Goal: Task Accomplishment & Management: Complete application form

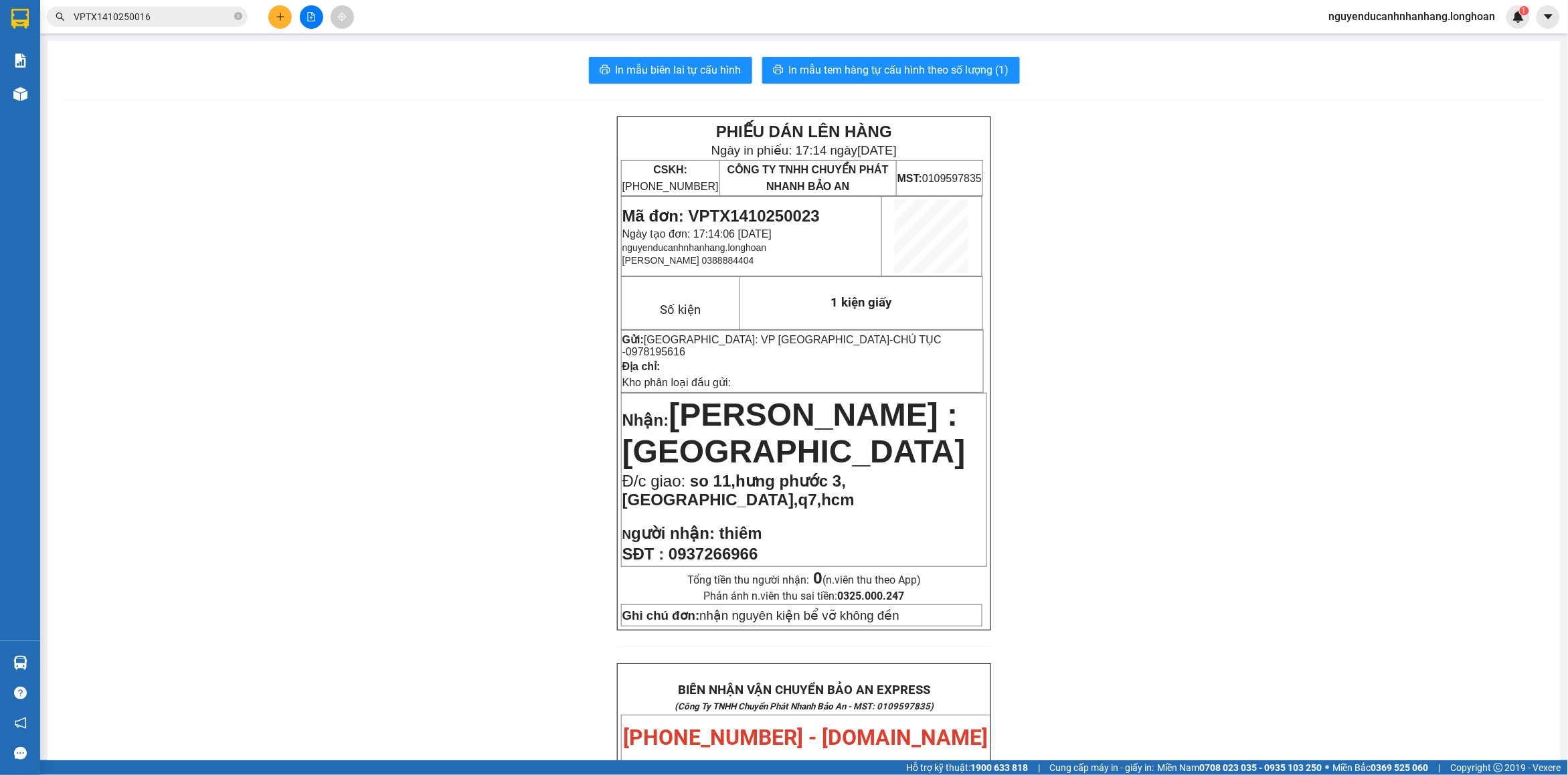
drag, startPoint x: 44, startPoint y: 807, endPoint x: 0, endPoint y: 807, distance: 44.0
drag, startPoint x: 0, startPoint y: 807, endPoint x: 359, endPoint y: 496, distance: 475.0
click at [368, 459] on div "PHIẾU DÁN LÊN HÀNG Ngày in phiếu: 17:14 [DATE] CSKH: [PHONE_NUMBER] CÔNG TY TNH…" at bounding box center [804, 768] width 1481 height 1305
click at [235, 17] on icon "close-circle" at bounding box center [238, 16] width 8 height 8
click at [313, 24] on button at bounding box center [312, 17] width 23 height 23
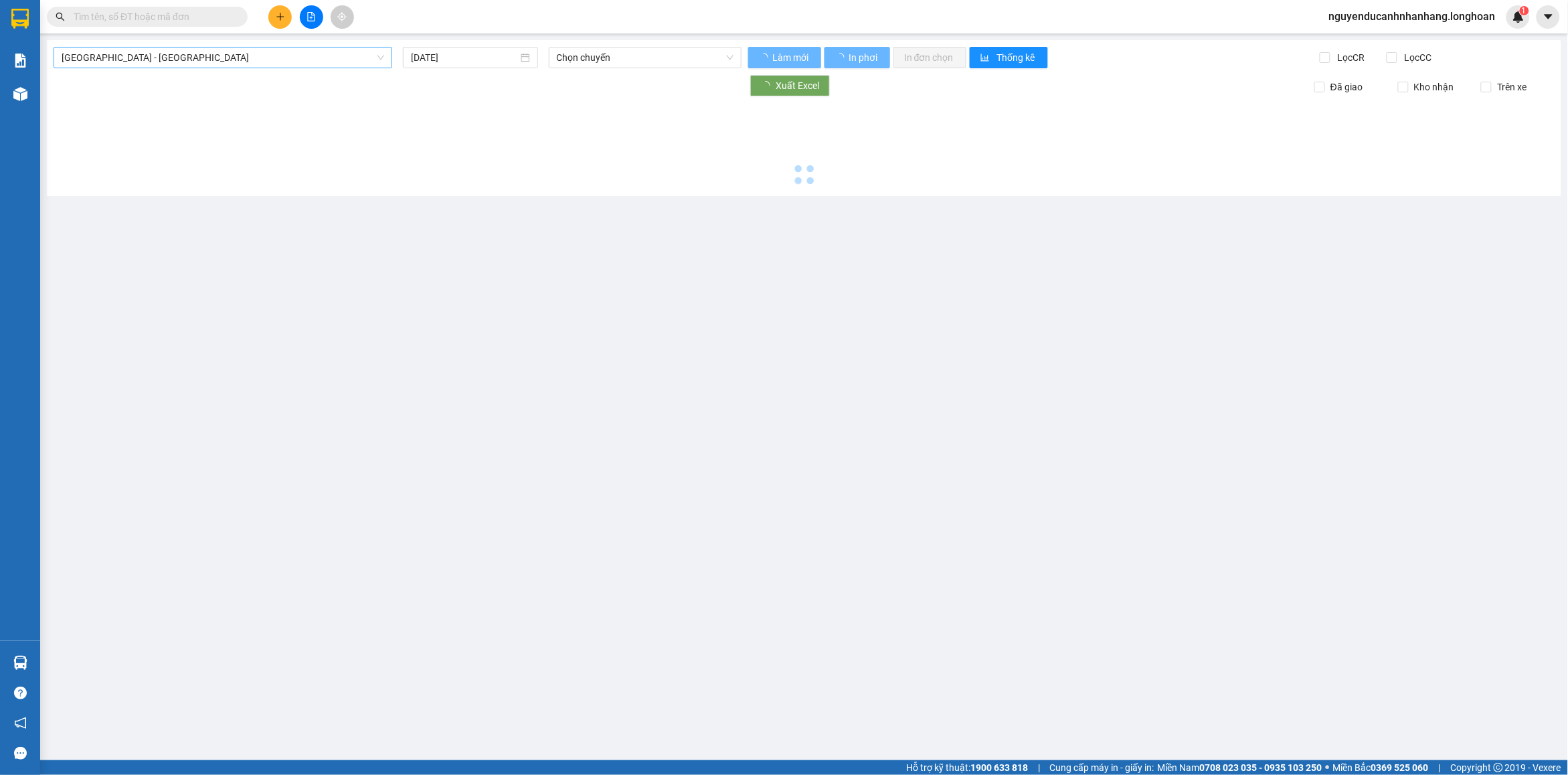
click at [320, 52] on span "[GEOGRAPHIC_DATA] - [GEOGRAPHIC_DATA]" at bounding box center [223, 57] width 322 height 20
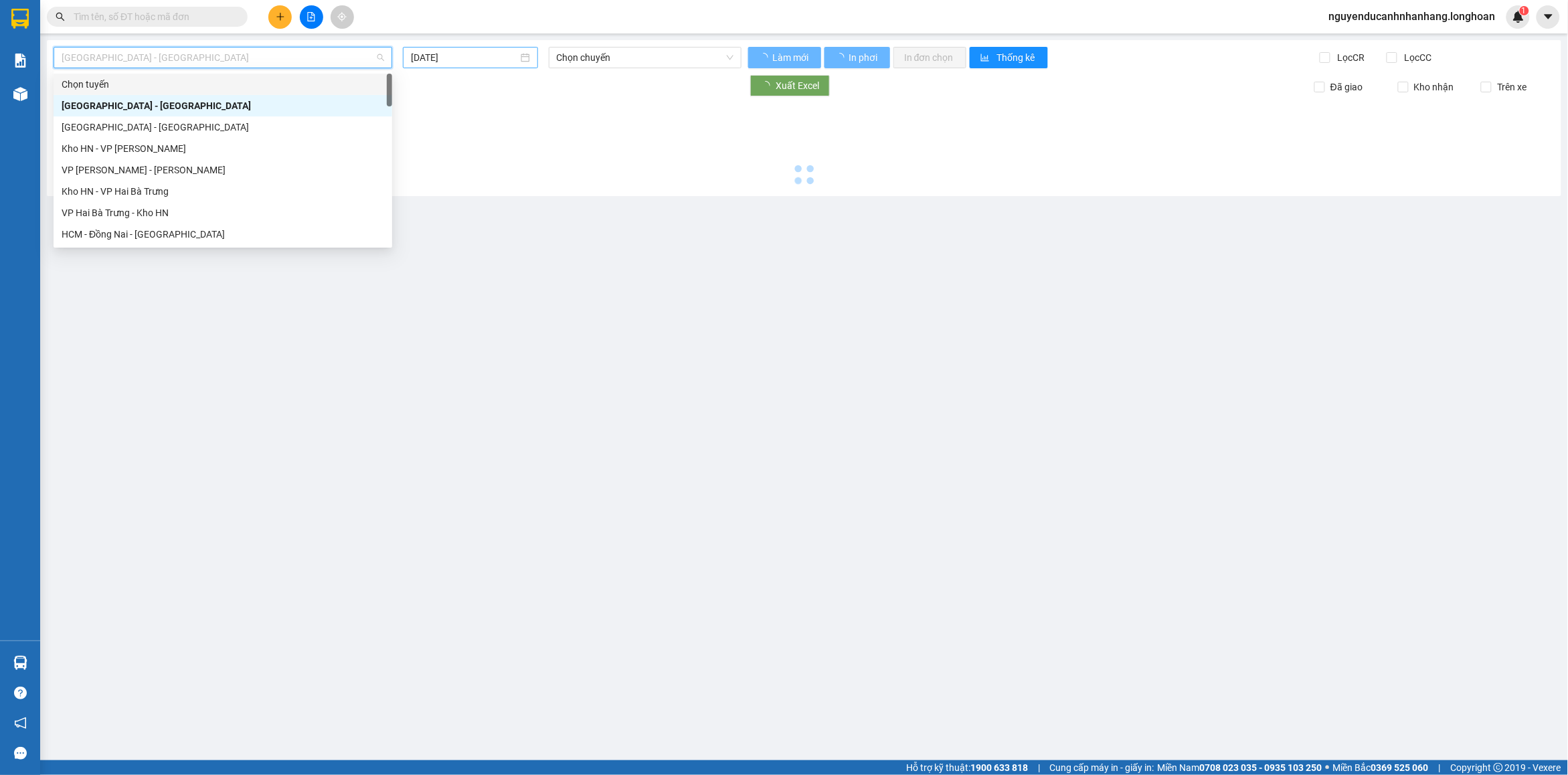
click at [440, 57] on input "[DATE]" at bounding box center [464, 57] width 107 height 15
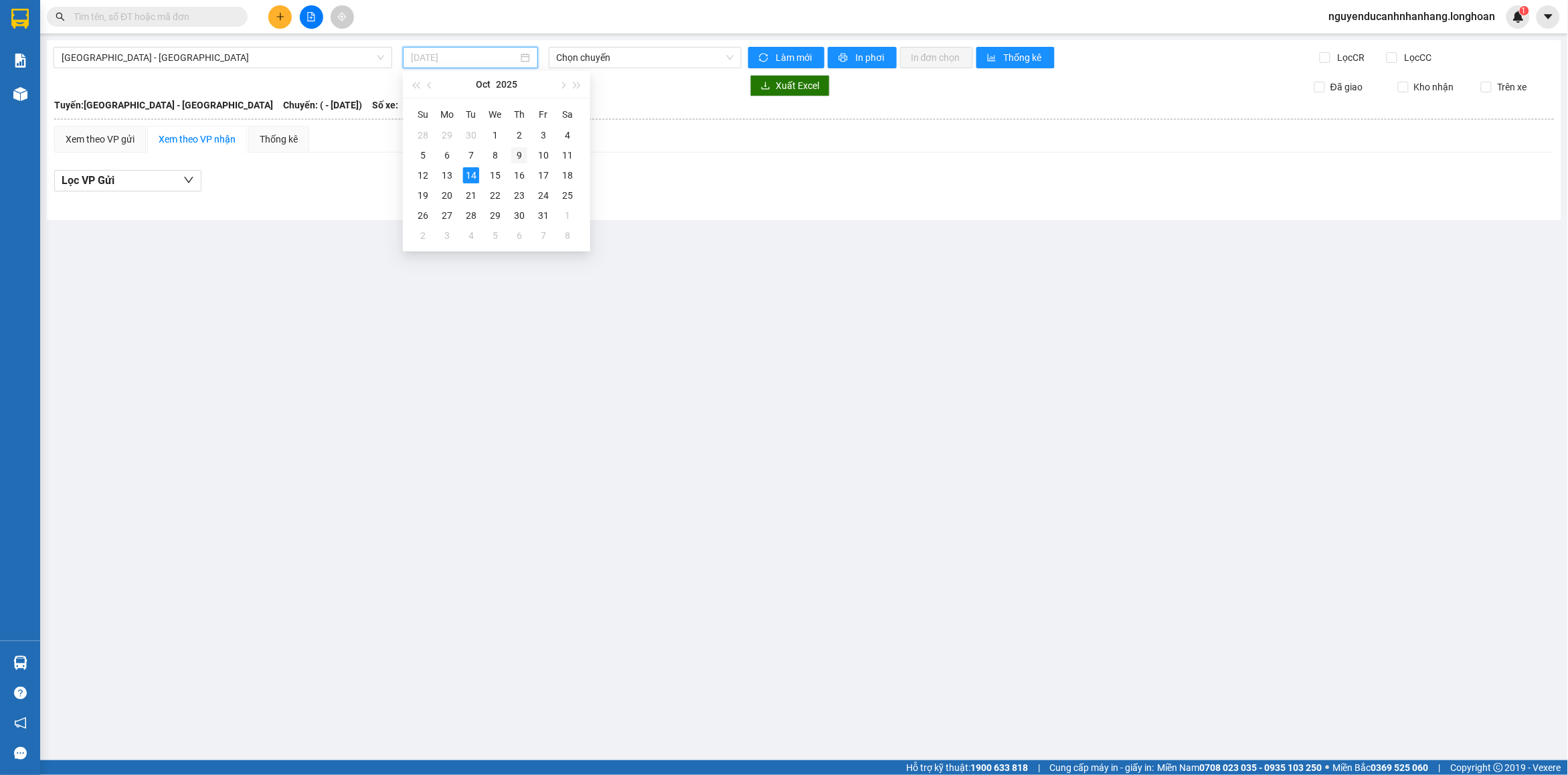
click at [519, 158] on div "9" at bounding box center [519, 155] width 16 height 16
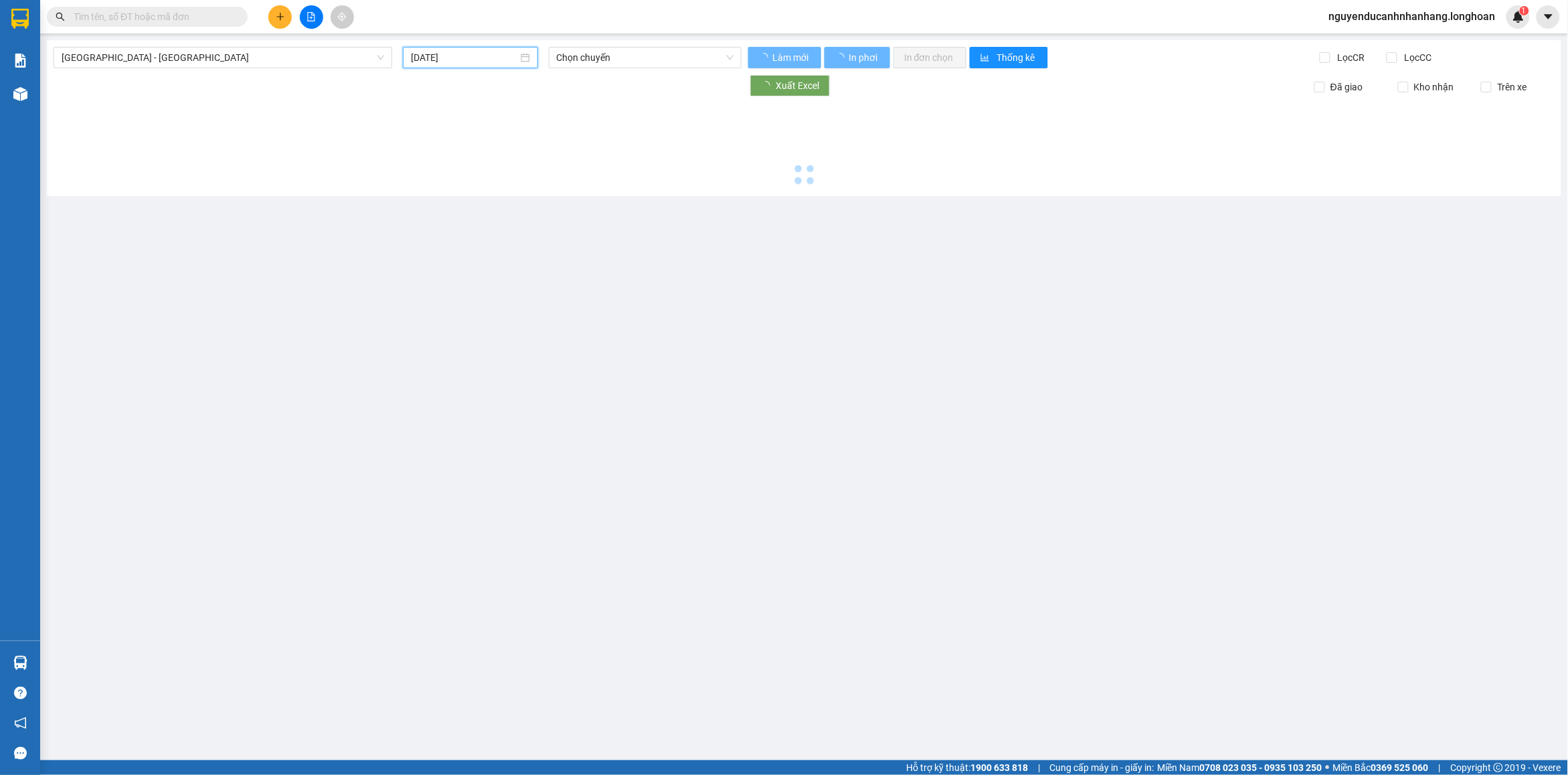
type input "[DATE]"
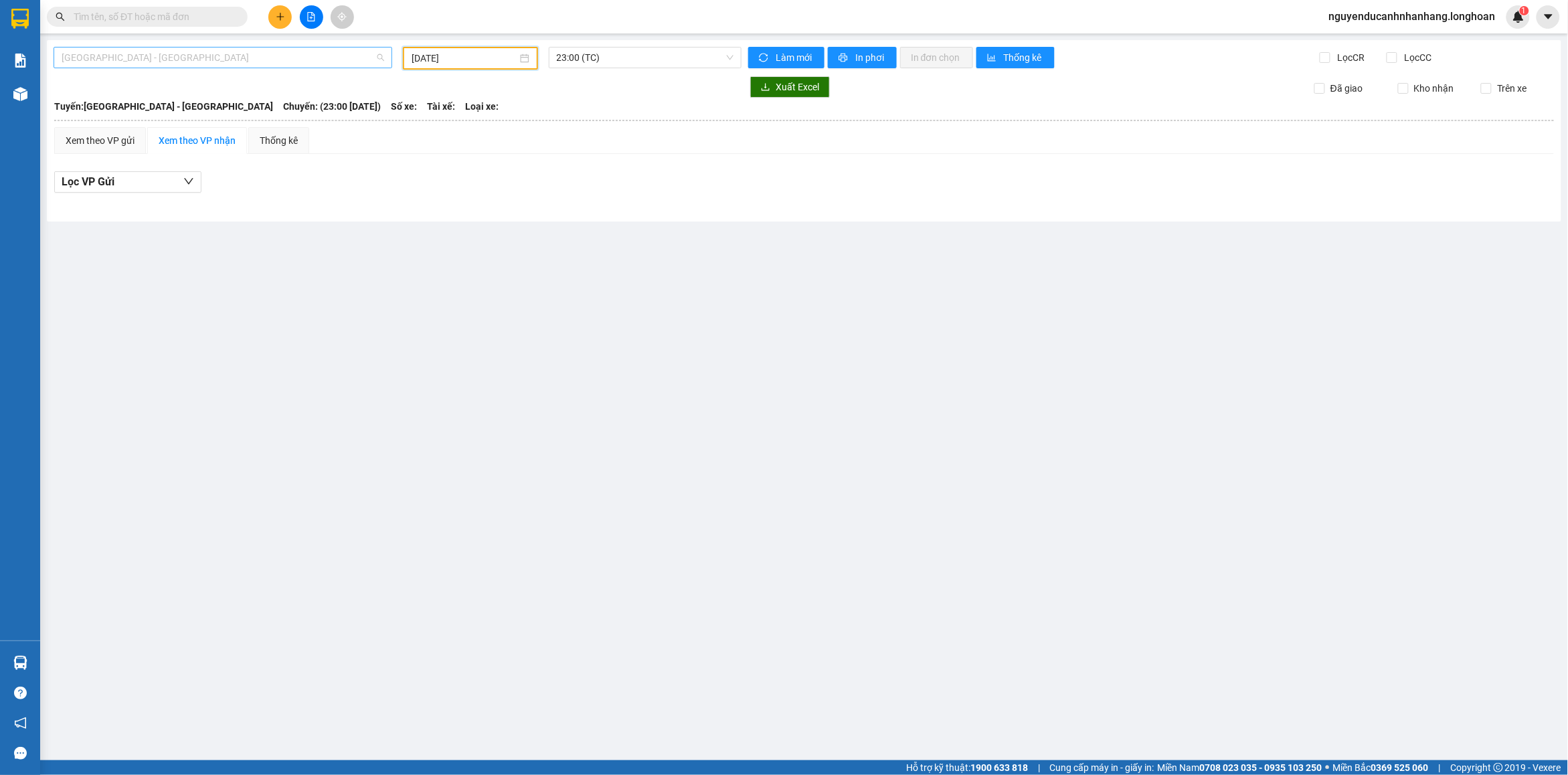
click at [281, 53] on span "[GEOGRAPHIC_DATA] - [GEOGRAPHIC_DATA]" at bounding box center [223, 57] width 322 height 20
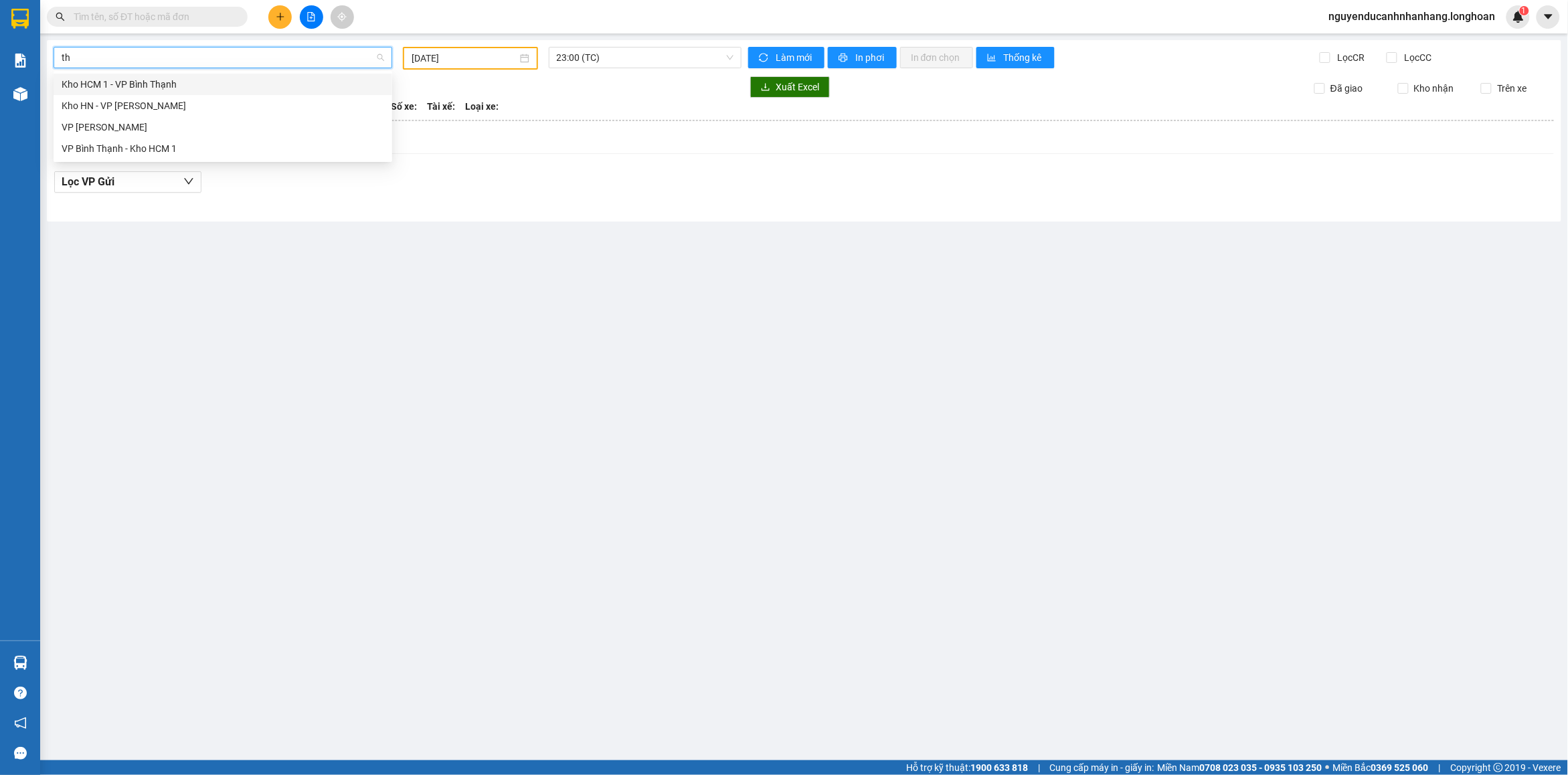
type input "tha"
click at [142, 129] on div "VP [PERSON_NAME]" at bounding box center [223, 127] width 322 height 15
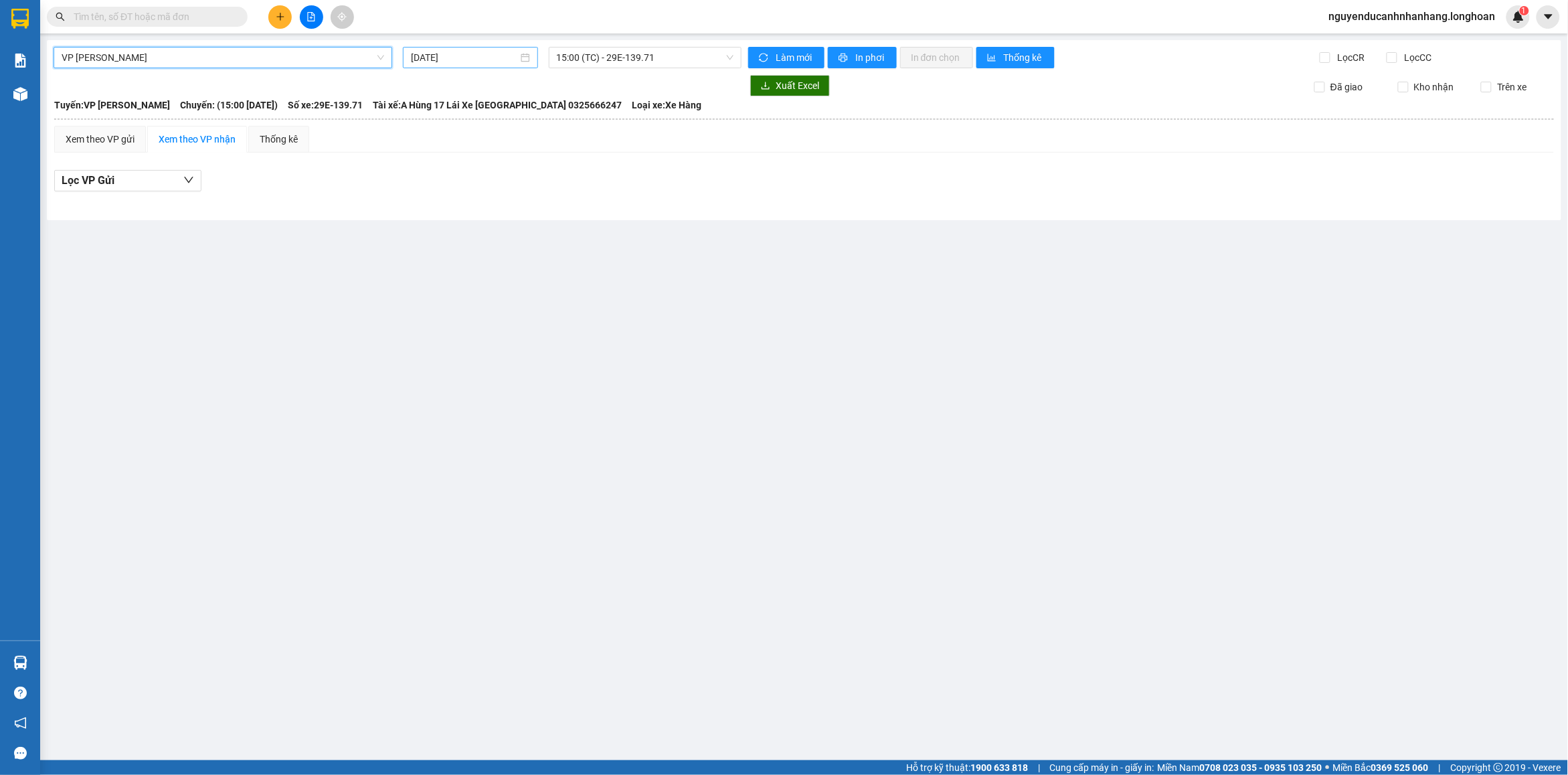
click at [469, 55] on input "[DATE]" at bounding box center [464, 57] width 107 height 15
click at [522, 150] on div "9" at bounding box center [519, 155] width 16 height 16
type input "[DATE]"
click at [658, 58] on span "14:00 (TC) - 29E-139.71" at bounding box center [645, 57] width 177 height 20
click at [730, 176] on div "Lọc VP Gửi" at bounding box center [804, 182] width 1500 height 22
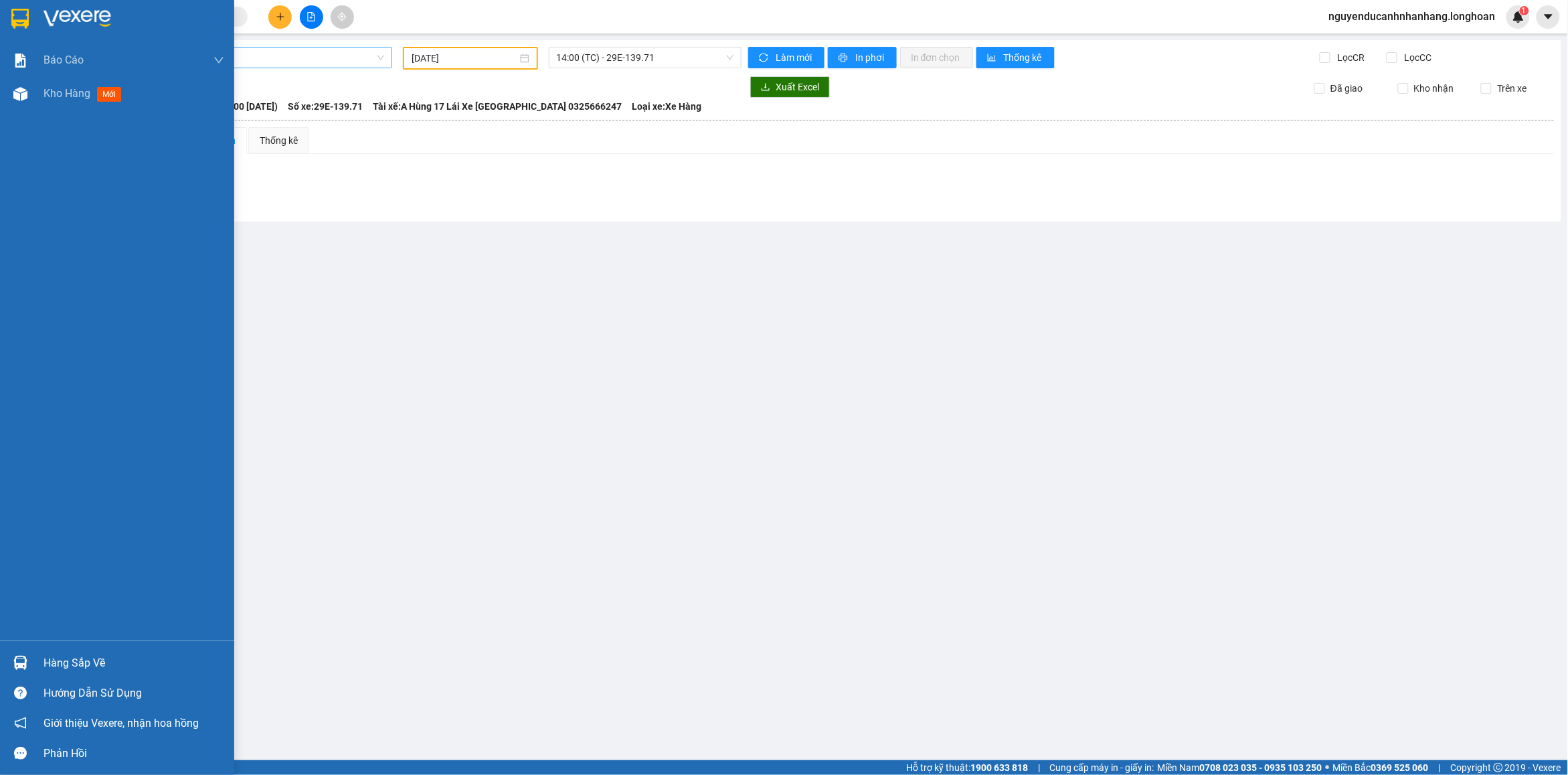
click at [26, 21] on img at bounding box center [20, 18] width 17 height 20
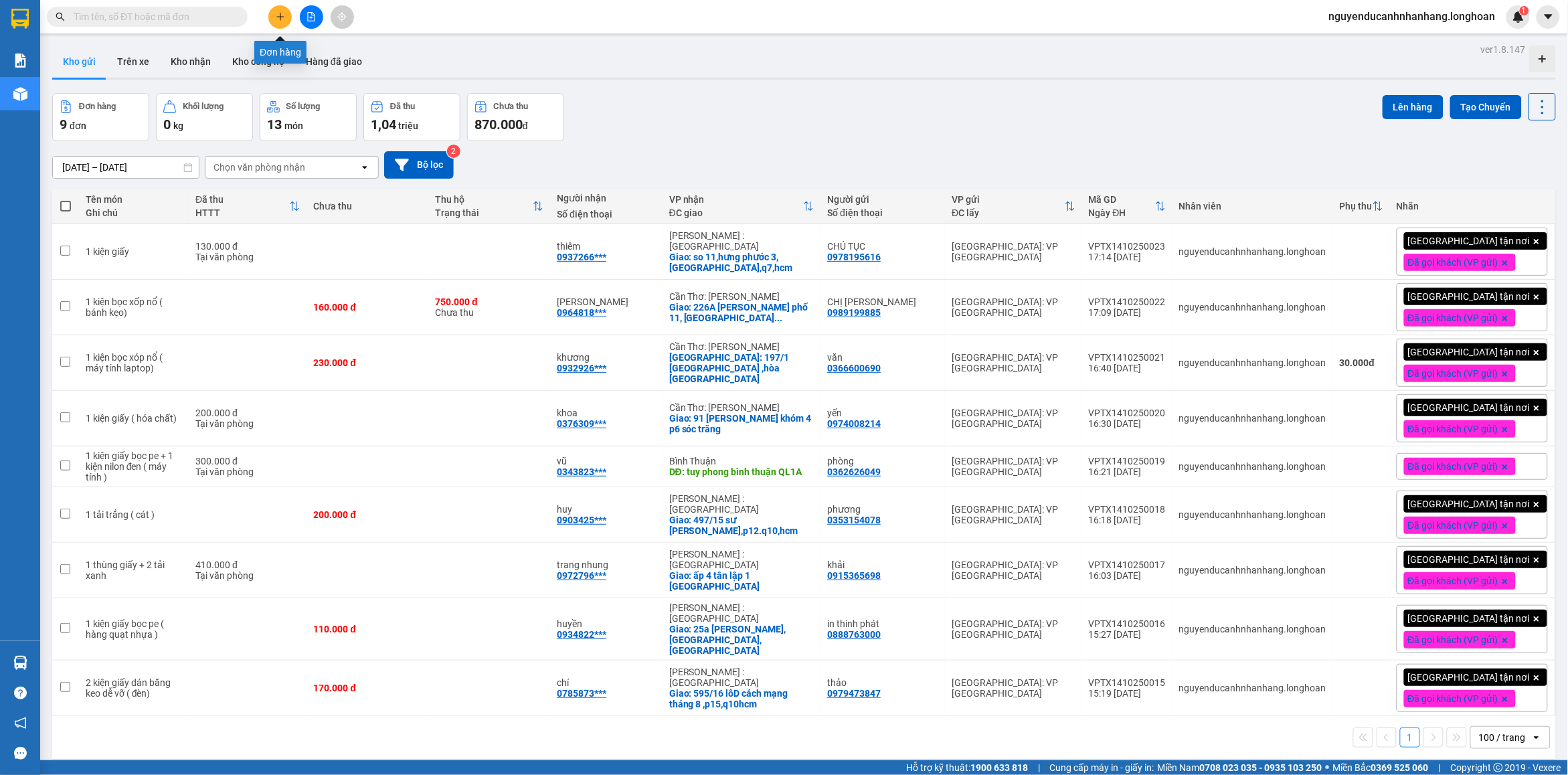
click at [270, 20] on button at bounding box center [280, 17] width 23 height 23
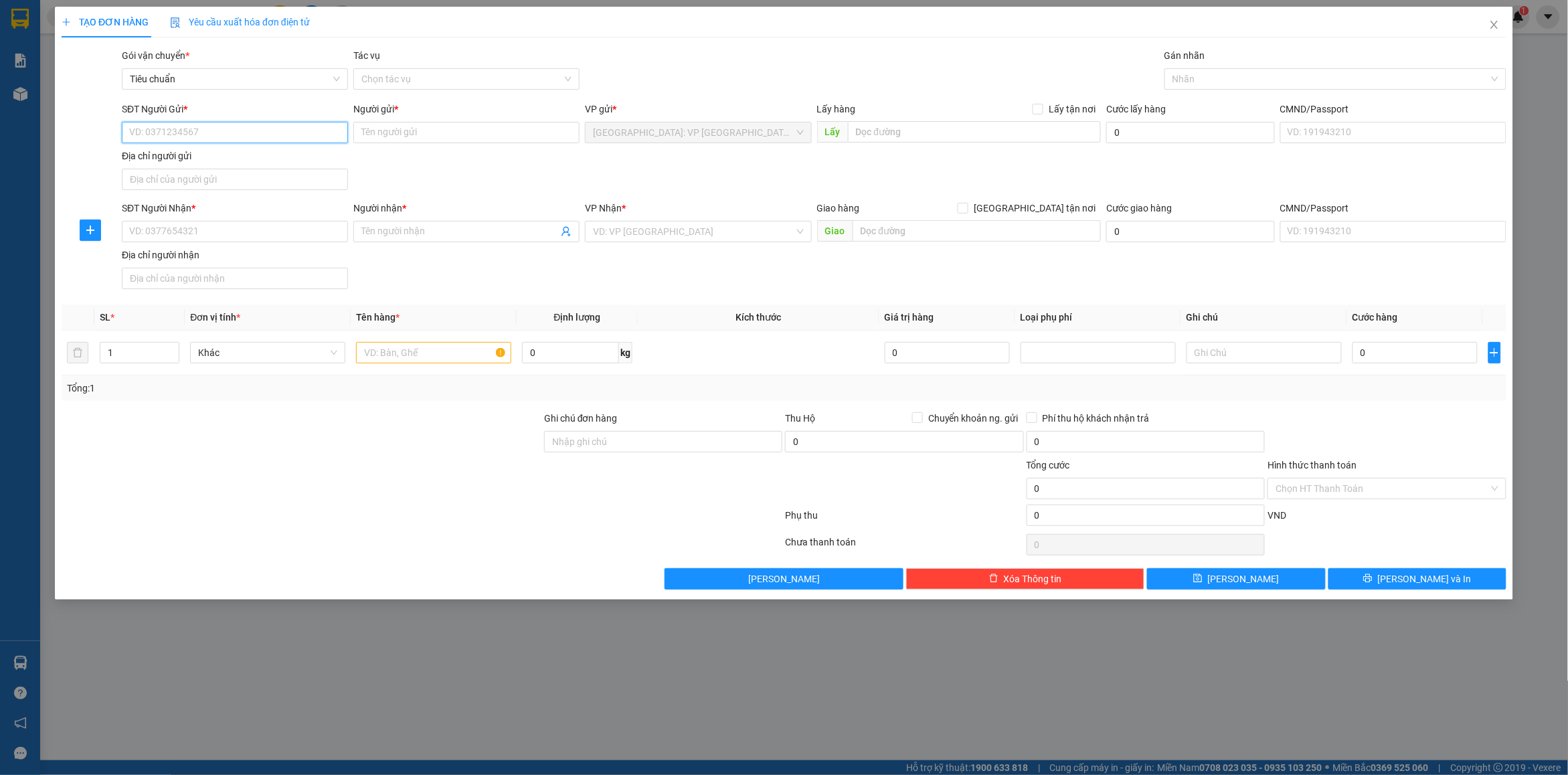
click at [231, 128] on input "SĐT Người Gửi *" at bounding box center [235, 133] width 226 height 22
type input "0987221260"
click at [272, 153] on div "0987221260 - định" at bounding box center [234, 160] width 210 height 15
type input "định"
checkbox input "true"
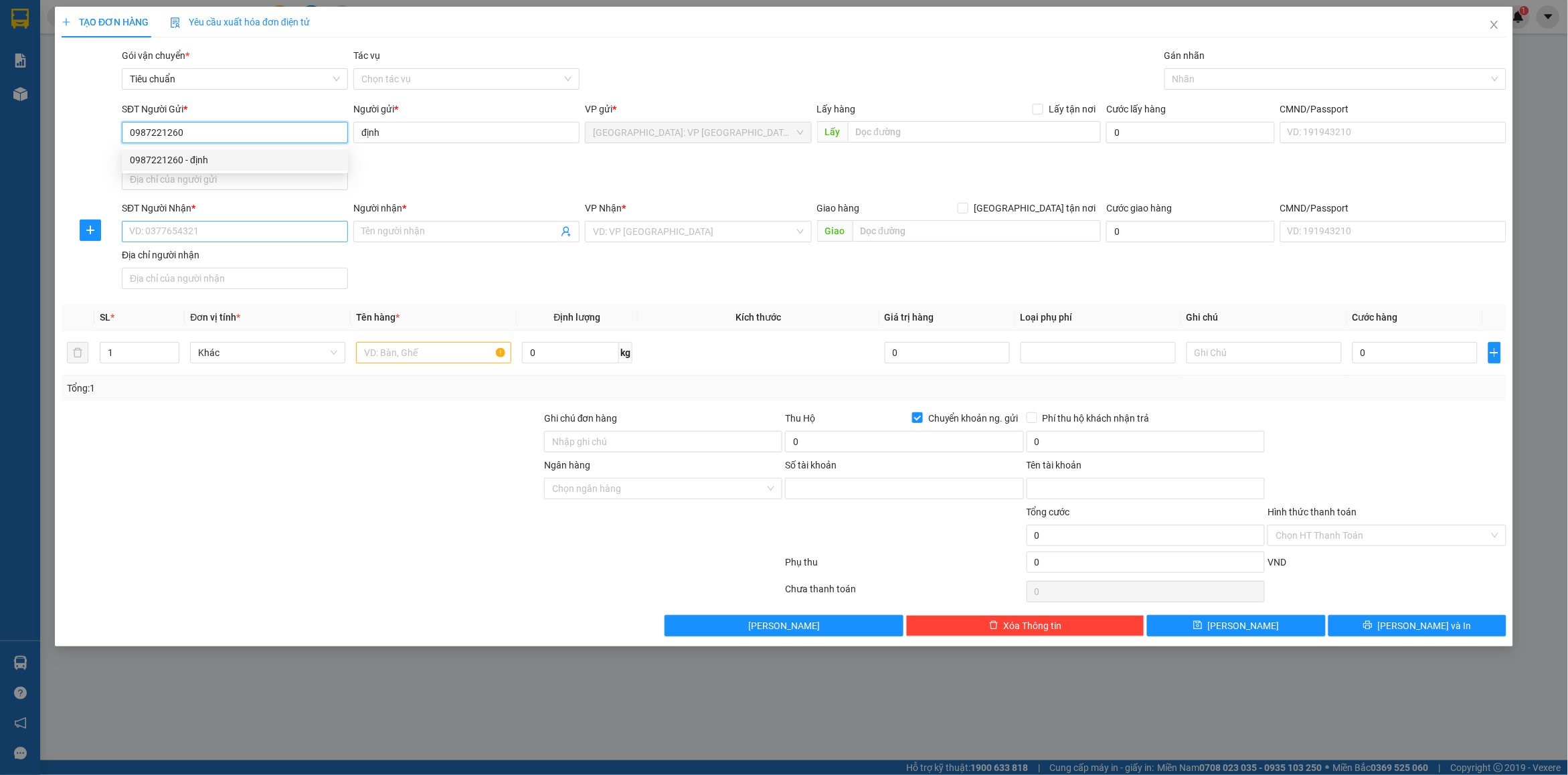
type input "19022601783015"
type input "[PERSON_NAME]"
type input "0987221260"
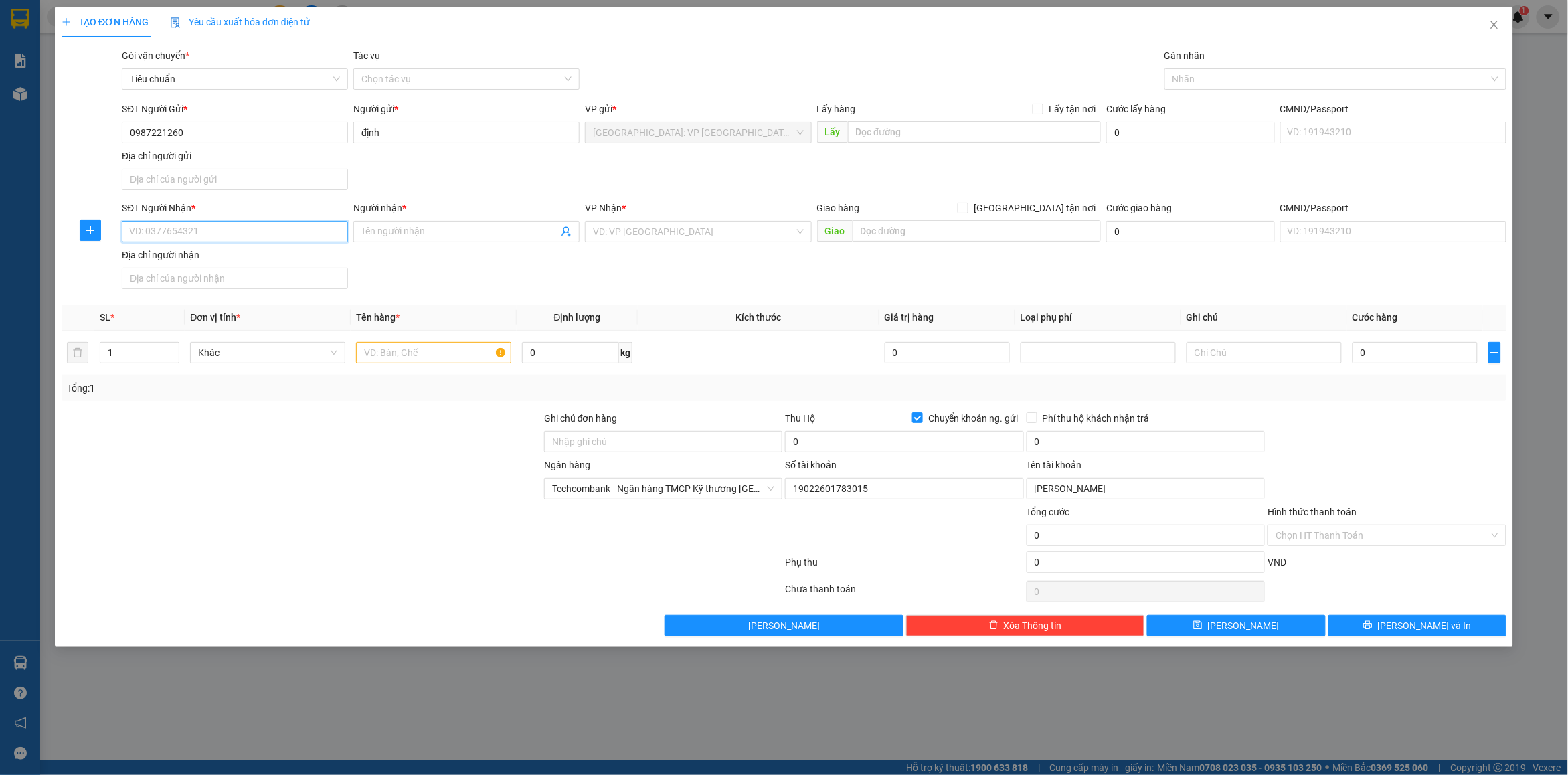
click at [206, 228] on input "SĐT Người Nhận *" at bounding box center [235, 232] width 226 height 22
click at [201, 265] on div "0345007763 - 0798923139 cty việt" at bounding box center [234, 260] width 210 height 15
type input "0345007763"
type input "0798923139 cty việt"
type input "bến xe khách xe [GEOGRAPHIC_DATA] gần ql 1a"
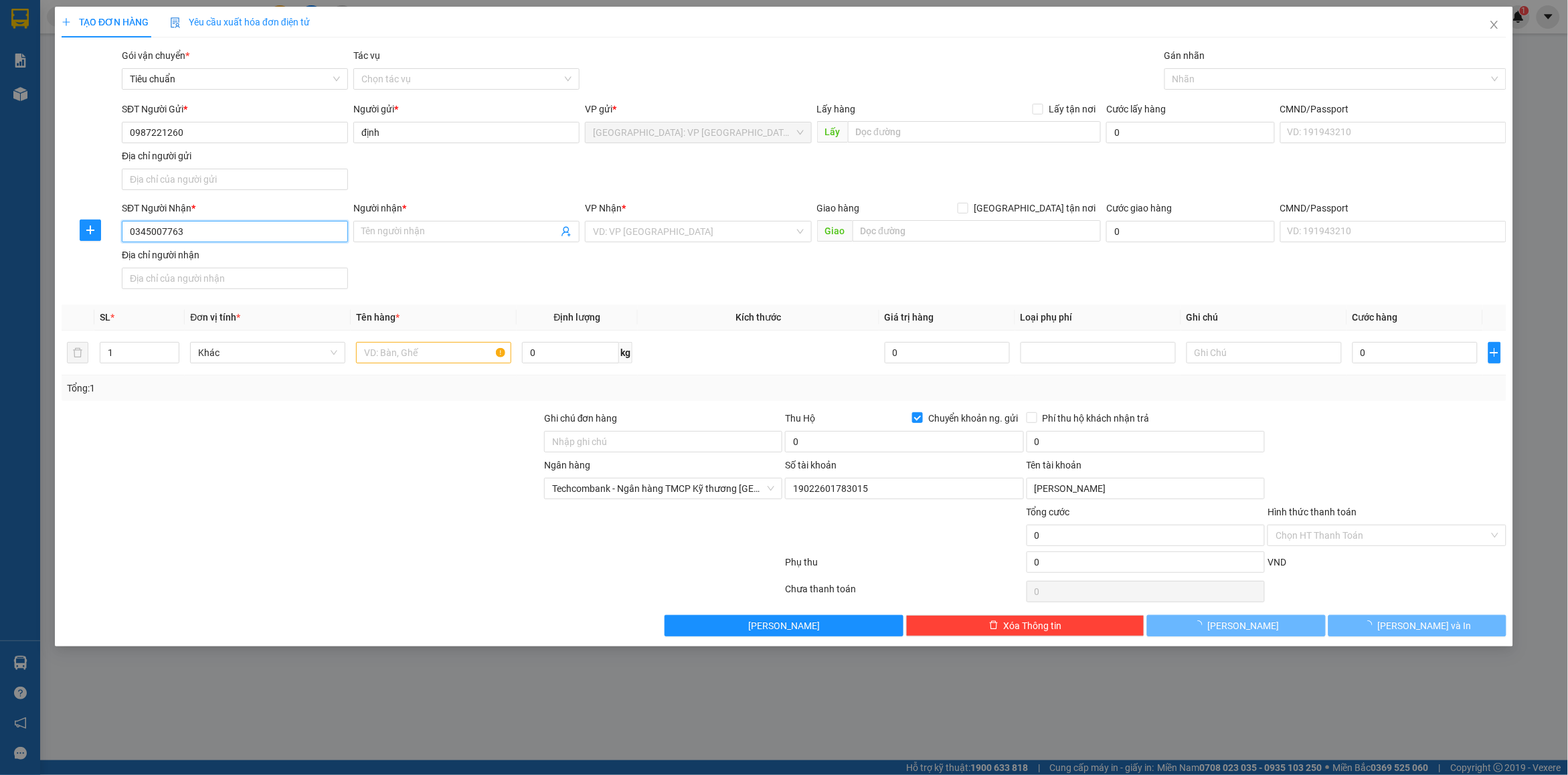
checkbox input "false"
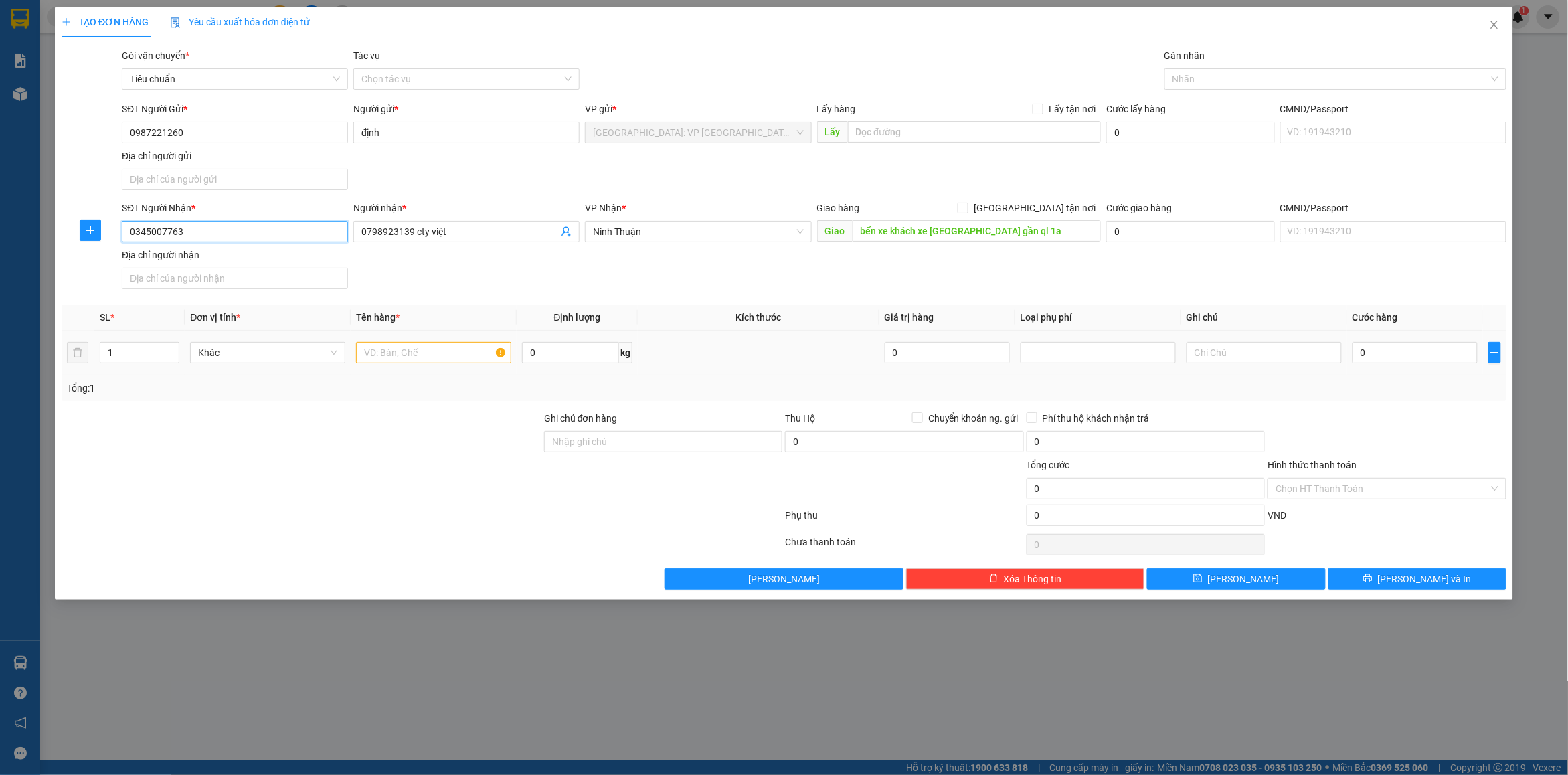
type input "0345007763"
click at [397, 360] on input "text" at bounding box center [433, 353] width 155 height 22
type input "1 kiện giấy"
type input "k"
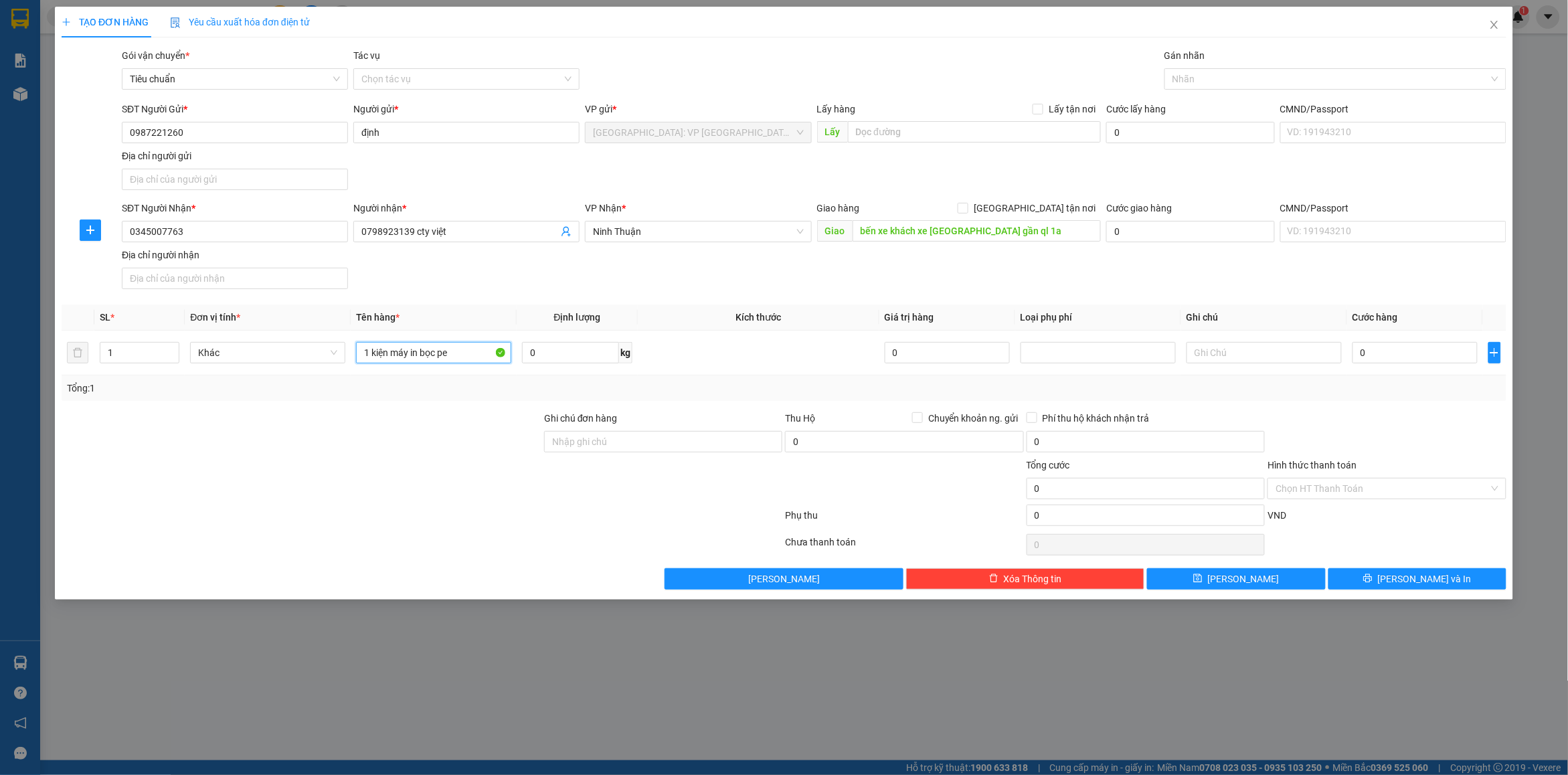
type input "1 kiện máy in bọc pe"
click at [590, 454] on div "Ghi chú đơn hàng" at bounding box center [663, 434] width 238 height 47
drag, startPoint x: 582, startPoint y: 449, endPoint x: 611, endPoint y: 463, distance: 32.2
click at [592, 454] on div "Ghi chú đơn hàng" at bounding box center [663, 434] width 238 height 47
type input "kèm 1 chìa khóa"
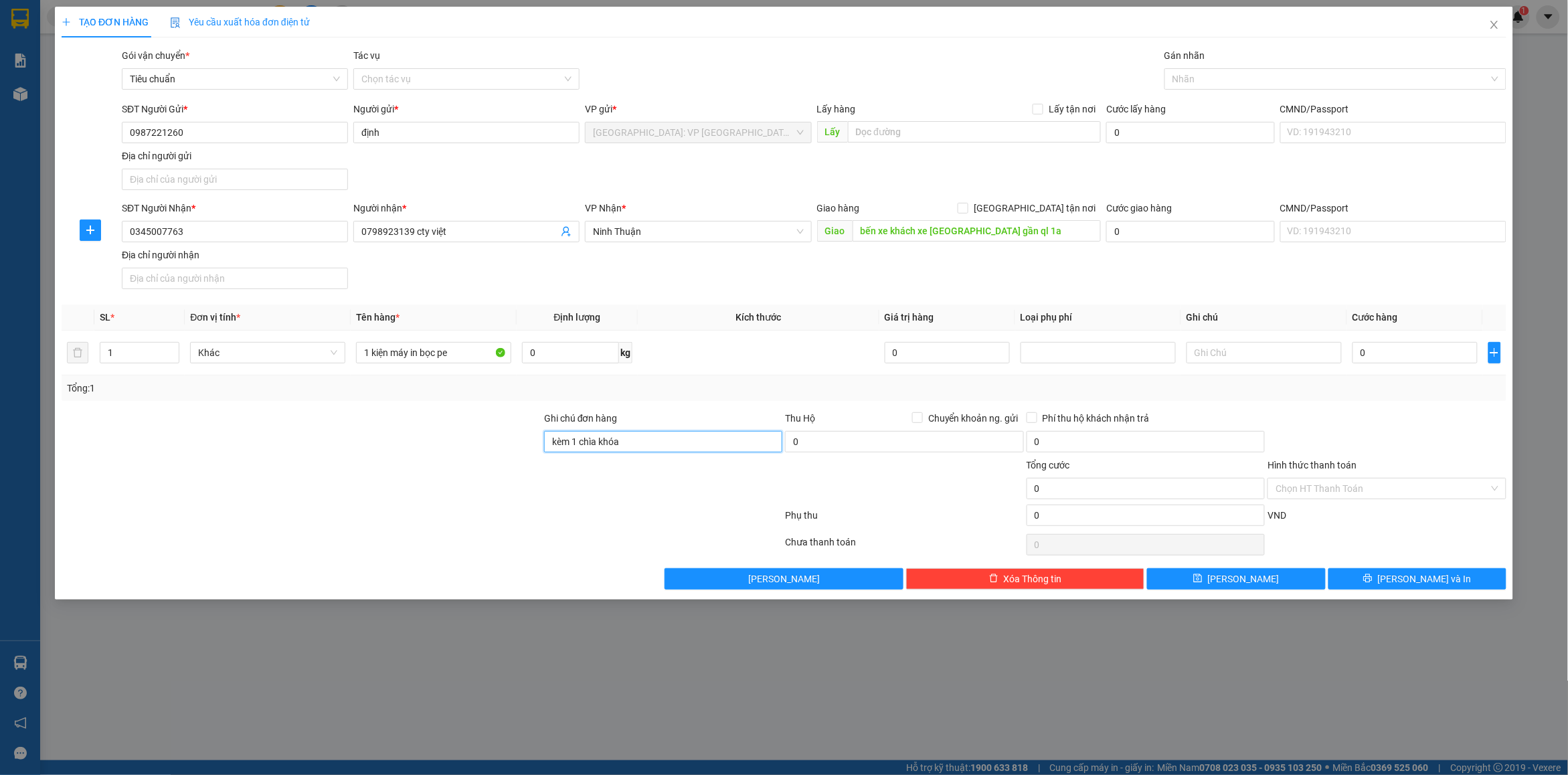
click at [632, 443] on input "kèm 1 chìa khóa" at bounding box center [663, 442] width 238 height 22
click at [632, 443] on input "Ghi chú đơn hàng" at bounding box center [663, 442] width 238 height 22
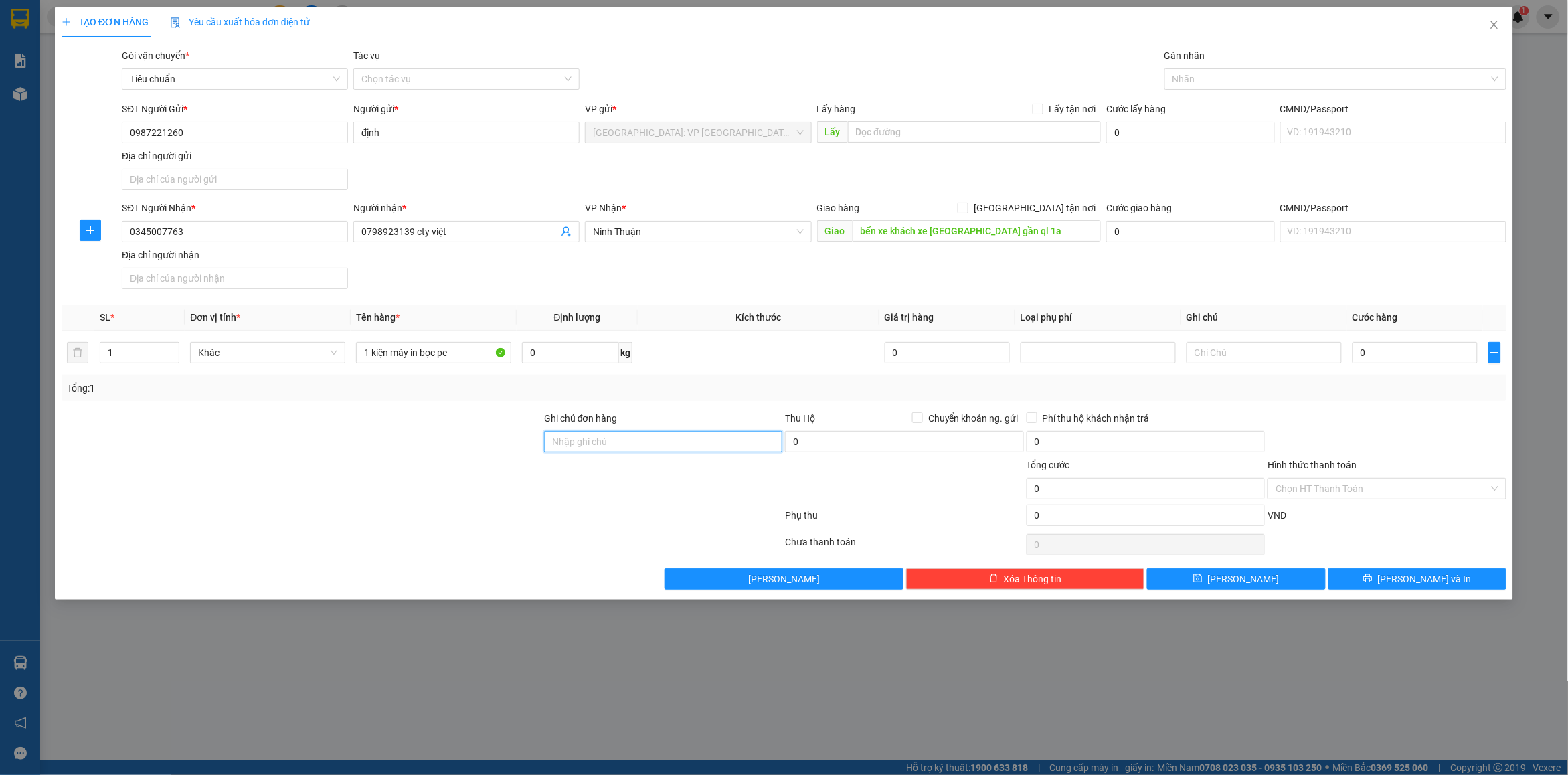
type input "nhận nguyên kiện bể vỡ không đền"
click at [1219, 85] on div at bounding box center [1328, 78] width 322 height 16
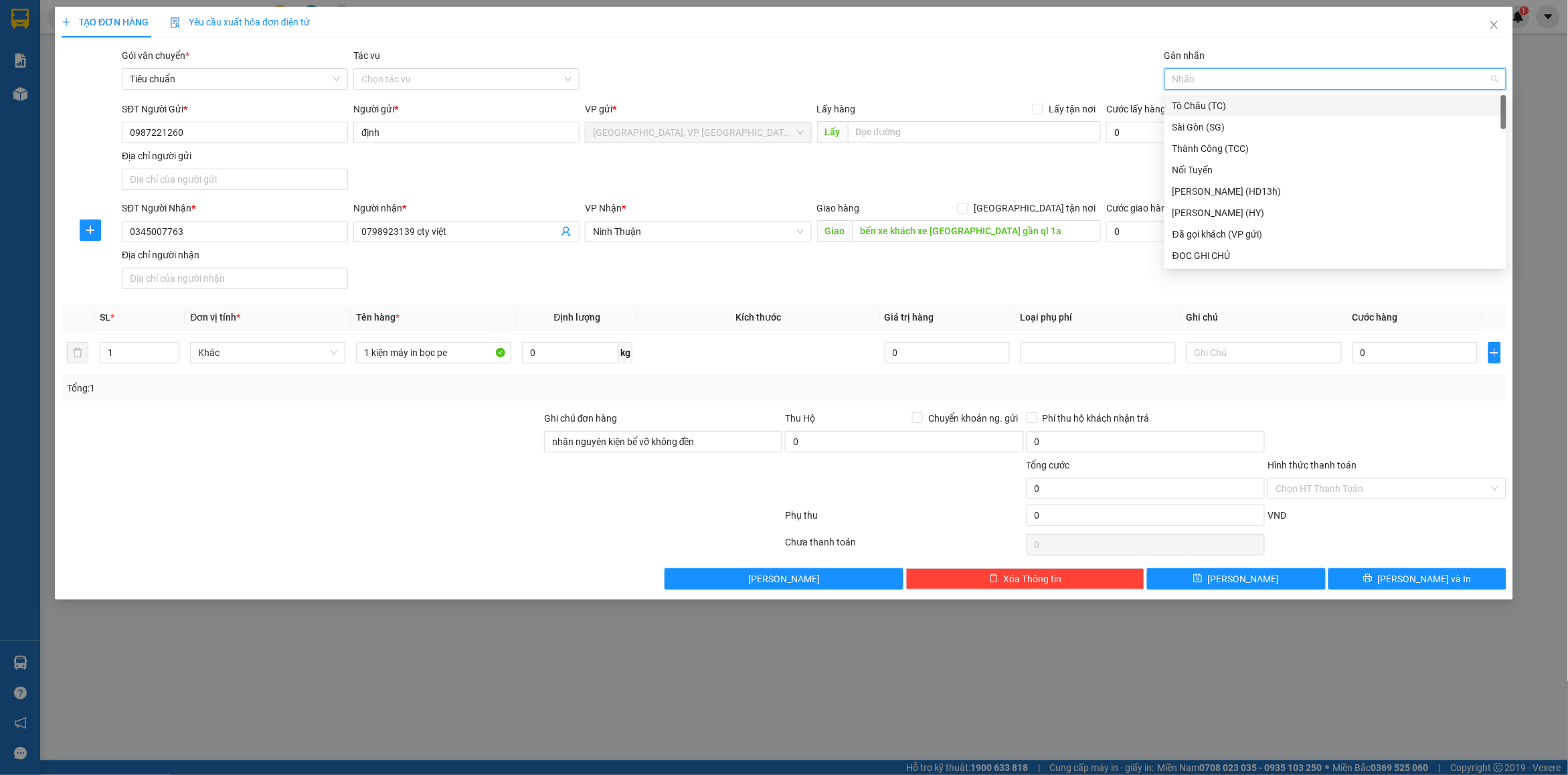
type input "d"
type input "đã"
drag, startPoint x: 1212, startPoint y: 105, endPoint x: 1116, endPoint y: 105, distance: 96.0
click at [1212, 105] on div "Đã gọi khách (VP gửi)" at bounding box center [1335, 105] width 326 height 15
click at [875, 81] on div "Gói vận chuyển * Tiêu chuẩn Tác vụ Chọn tác vụ Gán nhãn Đã gọi khách (VP gửi)" at bounding box center [813, 71] width 1390 height 47
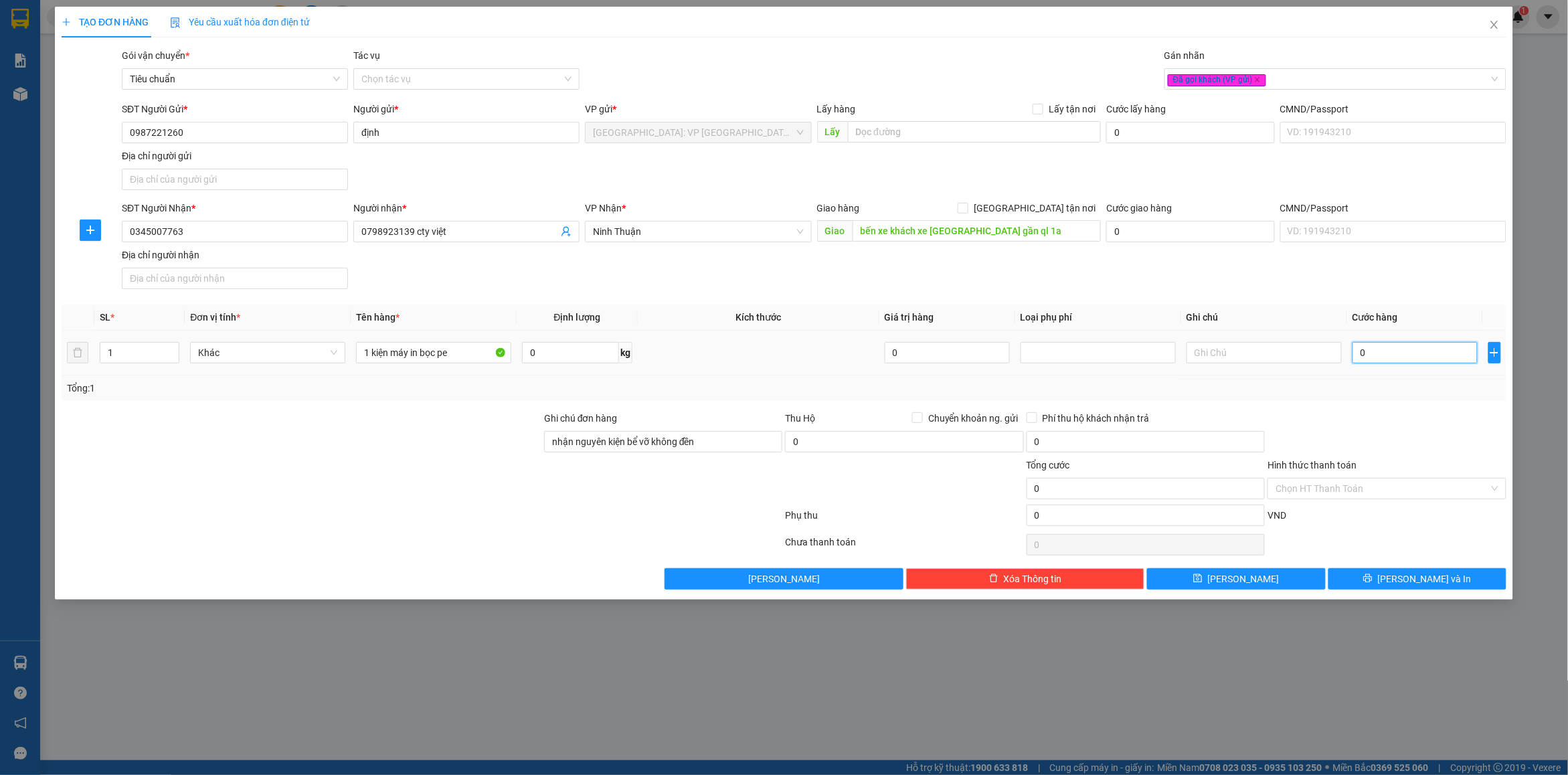
click at [1395, 350] on input "0" at bounding box center [1415, 353] width 125 height 22
type input "2"
type input "22"
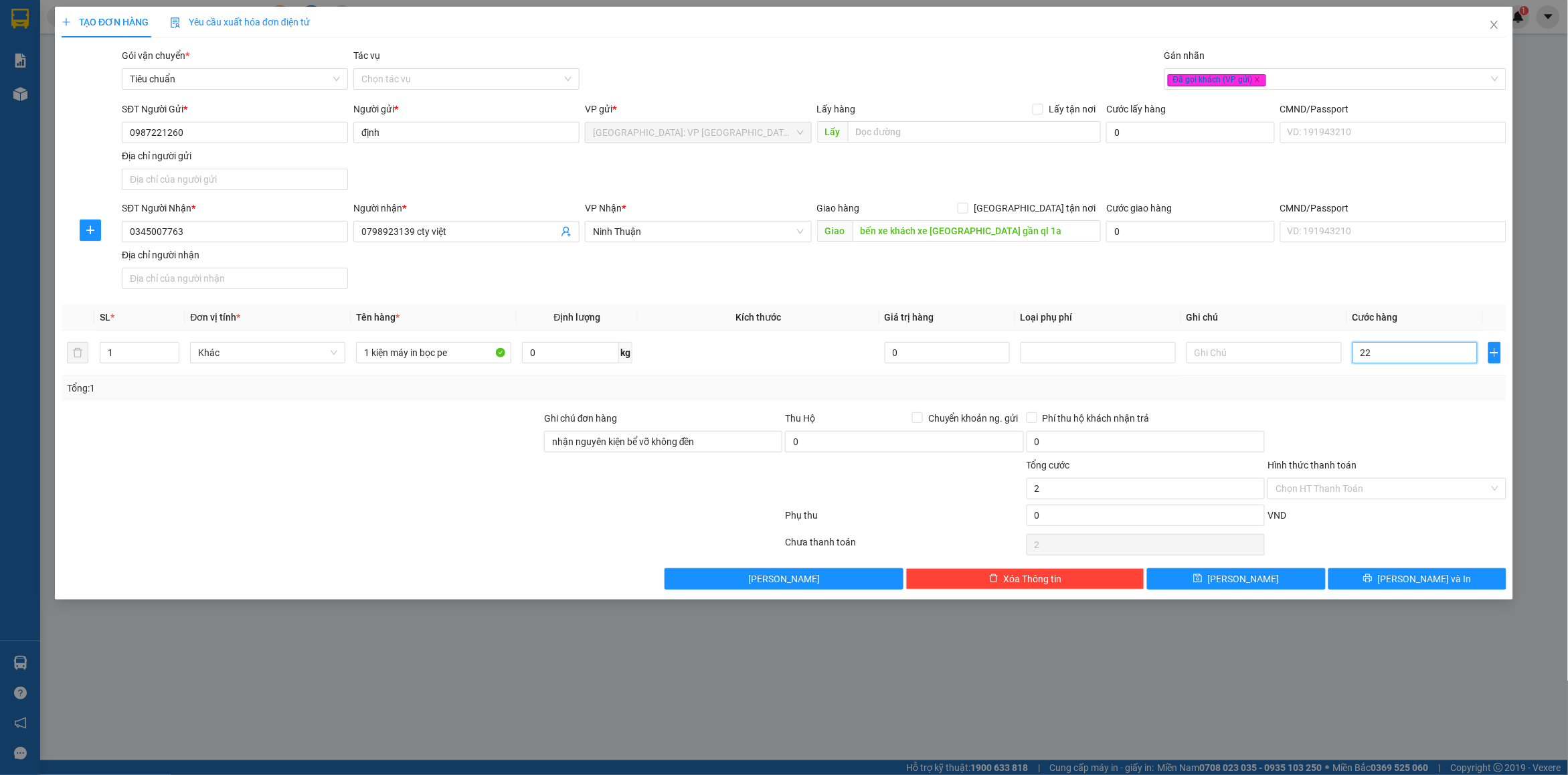
type input "22"
type input "220"
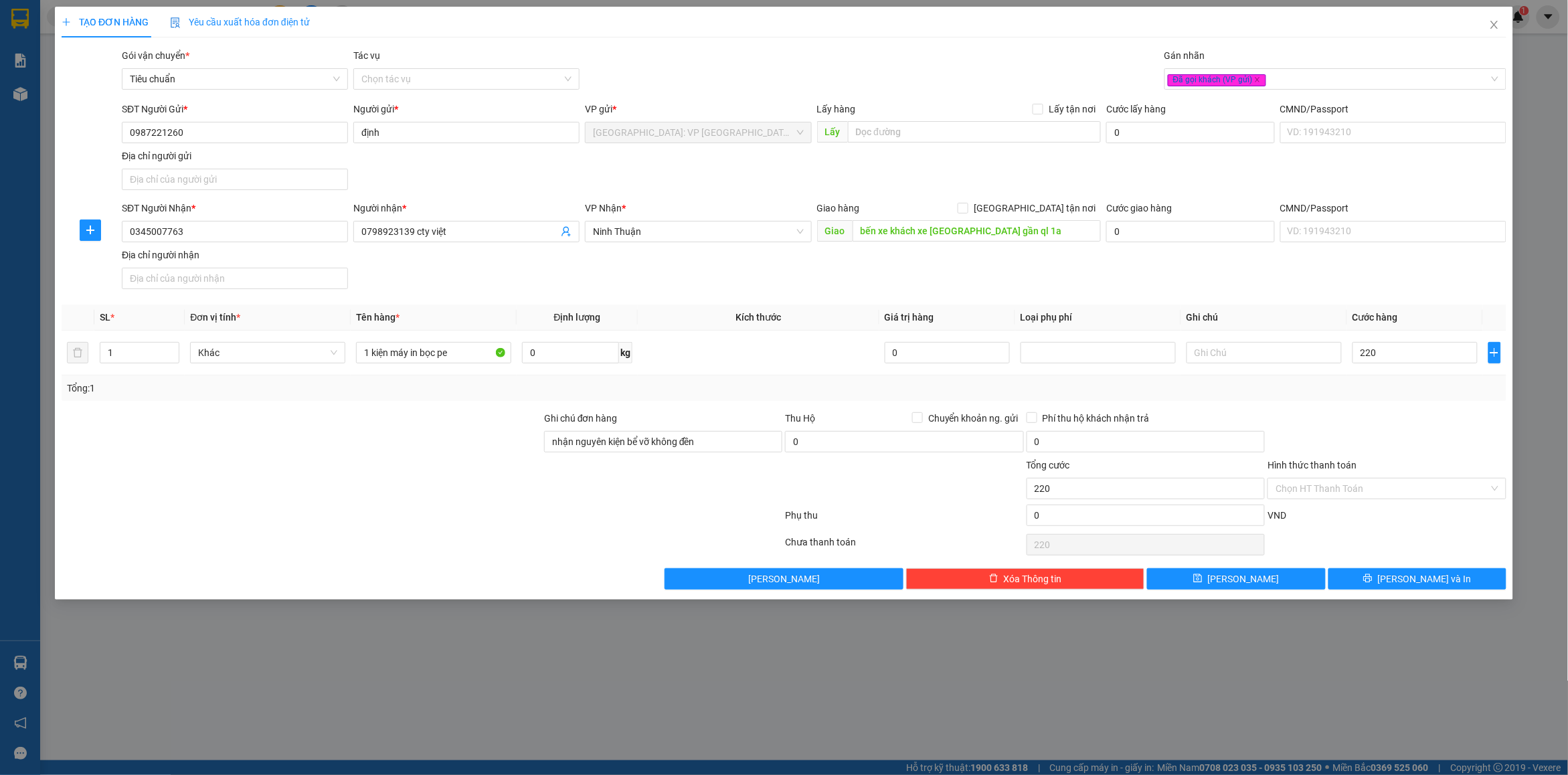
click at [1462, 420] on div at bounding box center [1387, 434] width 241 height 47
type input "220.000"
click at [1377, 483] on input "Hình thức thanh toán" at bounding box center [1382, 488] width 213 height 20
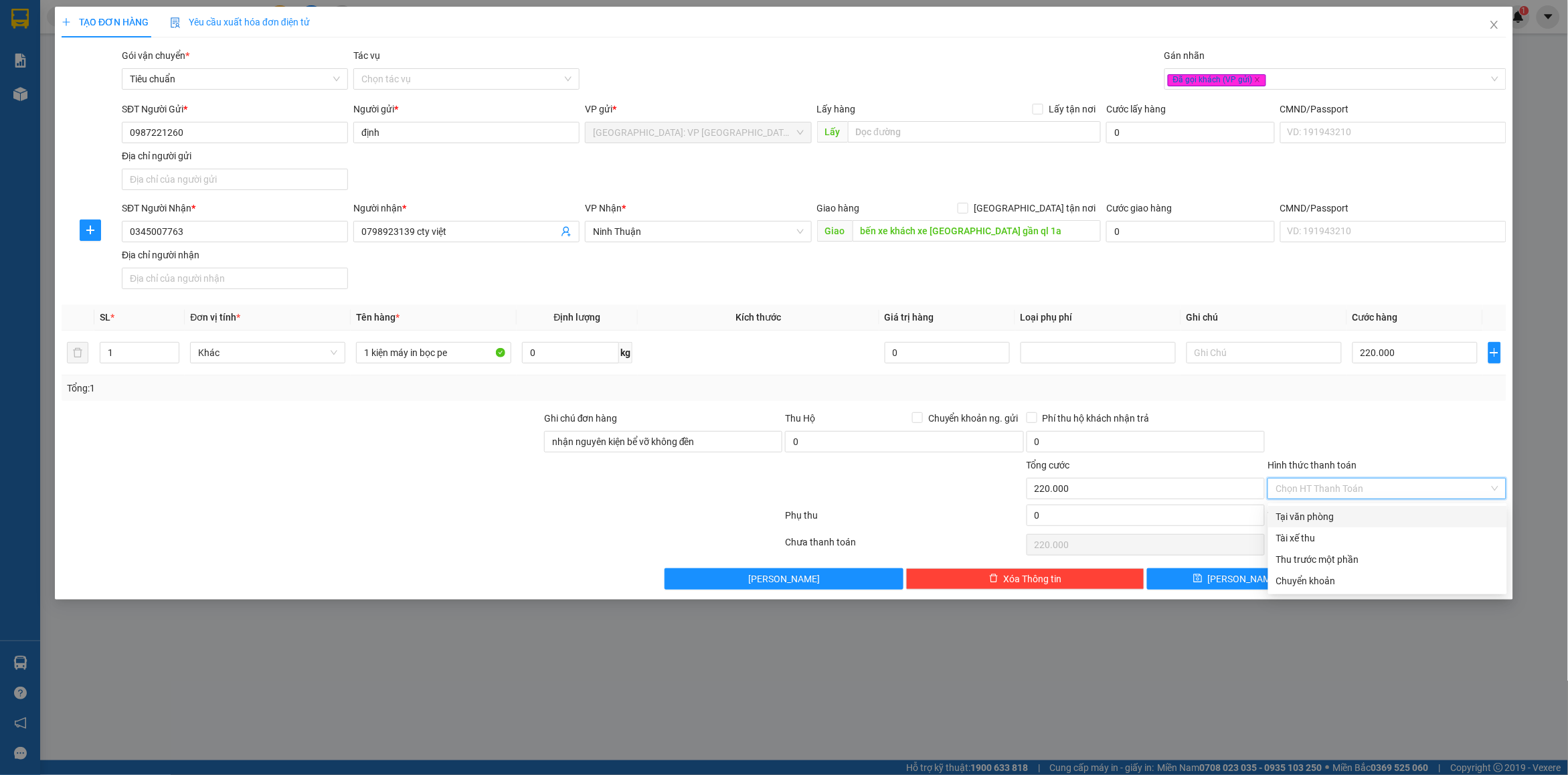
click at [1325, 512] on div "Tại văn phòng" at bounding box center [1388, 517] width 223 height 15
type input "0"
click at [1388, 442] on div at bounding box center [1387, 434] width 241 height 47
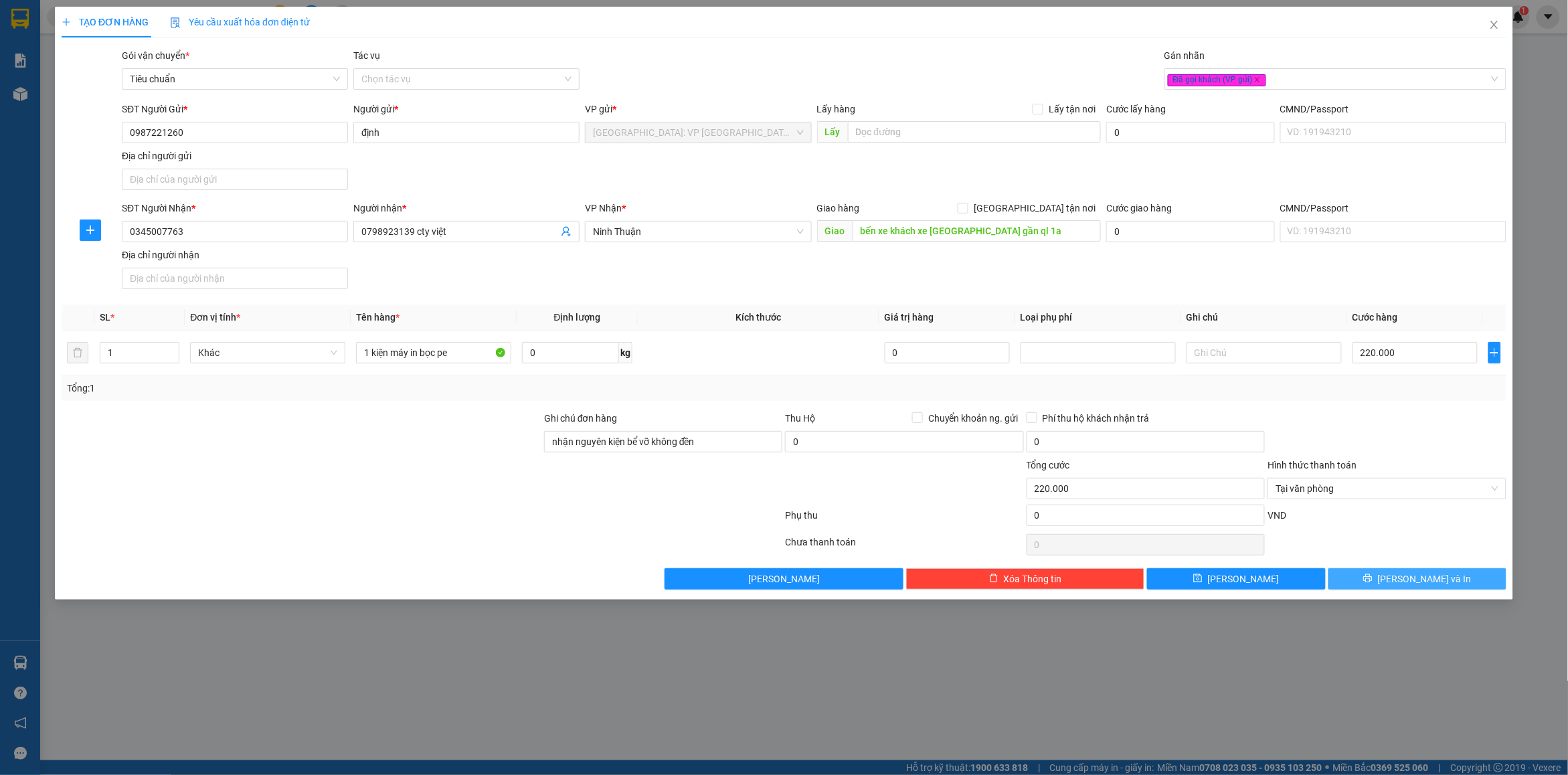
click at [1346, 572] on button "[PERSON_NAME] và In" at bounding box center [1418, 579] width 178 height 22
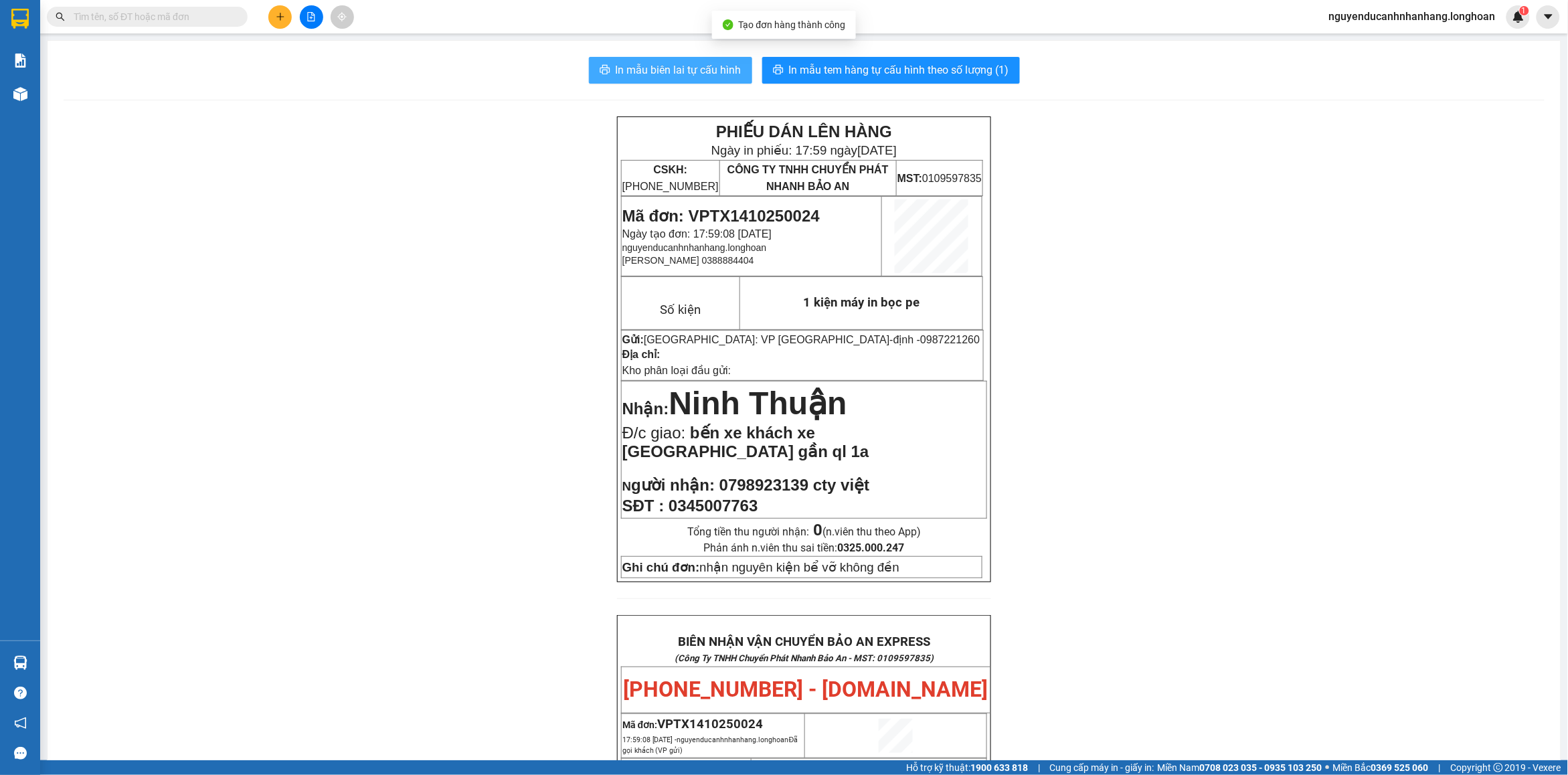
click at [715, 78] on span "In mẫu biên lai tự cấu hình" at bounding box center [678, 70] width 125 height 17
click at [872, 72] on span "In mẫu tem hàng tự cấu hình theo số lượng (1)" at bounding box center [899, 70] width 220 height 17
click at [145, 19] on input "text" at bounding box center [153, 17] width 158 height 15
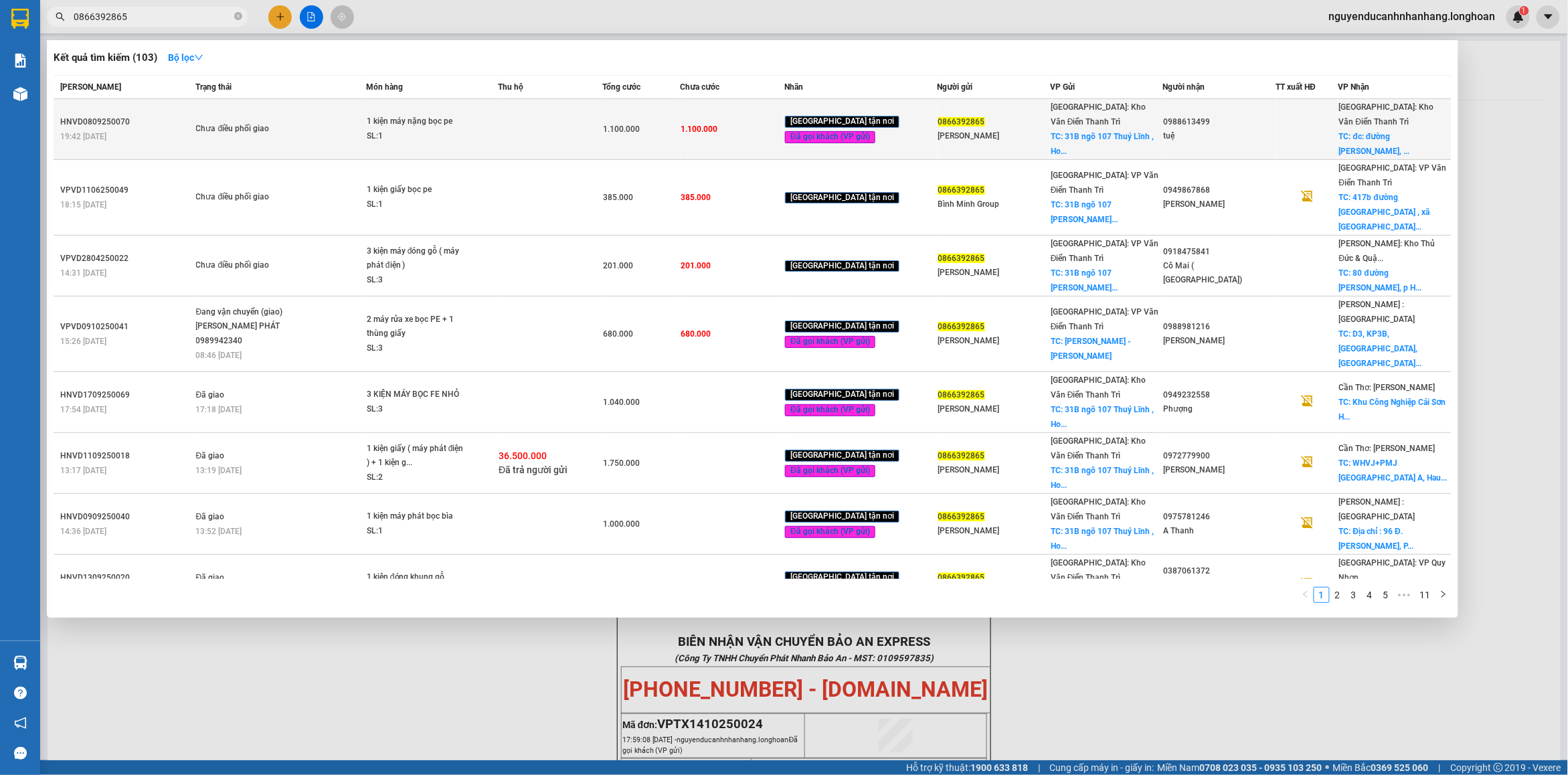
type input "0866392865"
click at [587, 108] on td at bounding box center [550, 129] width 105 height 61
click at [1103, 135] on span "TC: 31B ngõ 107 Thuý Lĩnh , Ho..." at bounding box center [1102, 144] width 103 height 24
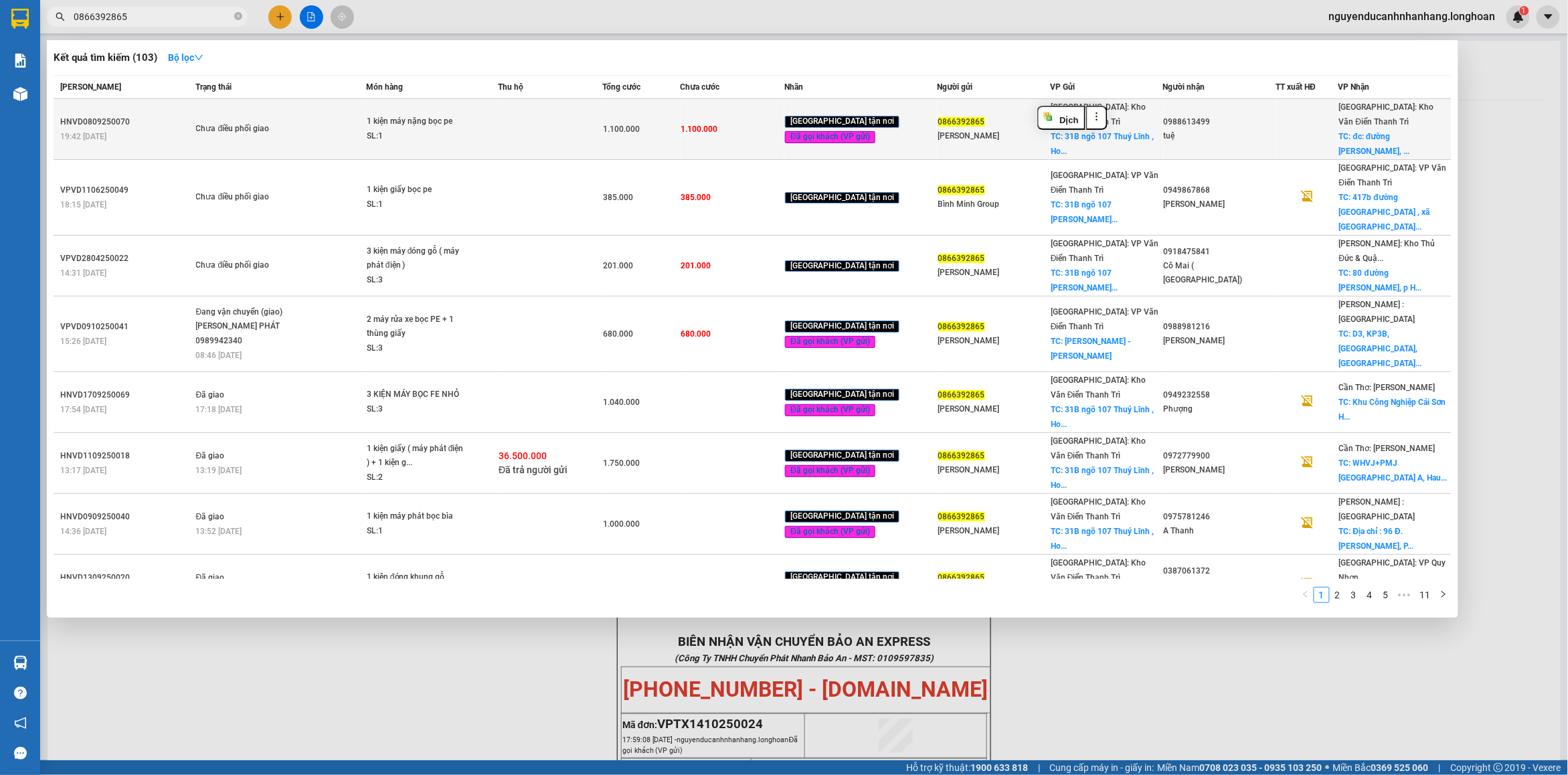
click at [1099, 139] on span "TC: 31B ngõ 107 Thuý Lĩnh , Ho..." at bounding box center [1102, 144] width 103 height 24
click at [1094, 141] on div "[GEOGRAPHIC_DATA]: [PERSON_NAME] Trì TC: 31B ngõ 107 Thuý Lĩnh , Ho..." at bounding box center [1106, 129] width 111 height 59
click at [964, 135] on div "[PERSON_NAME]" at bounding box center [994, 135] width 111 height 14
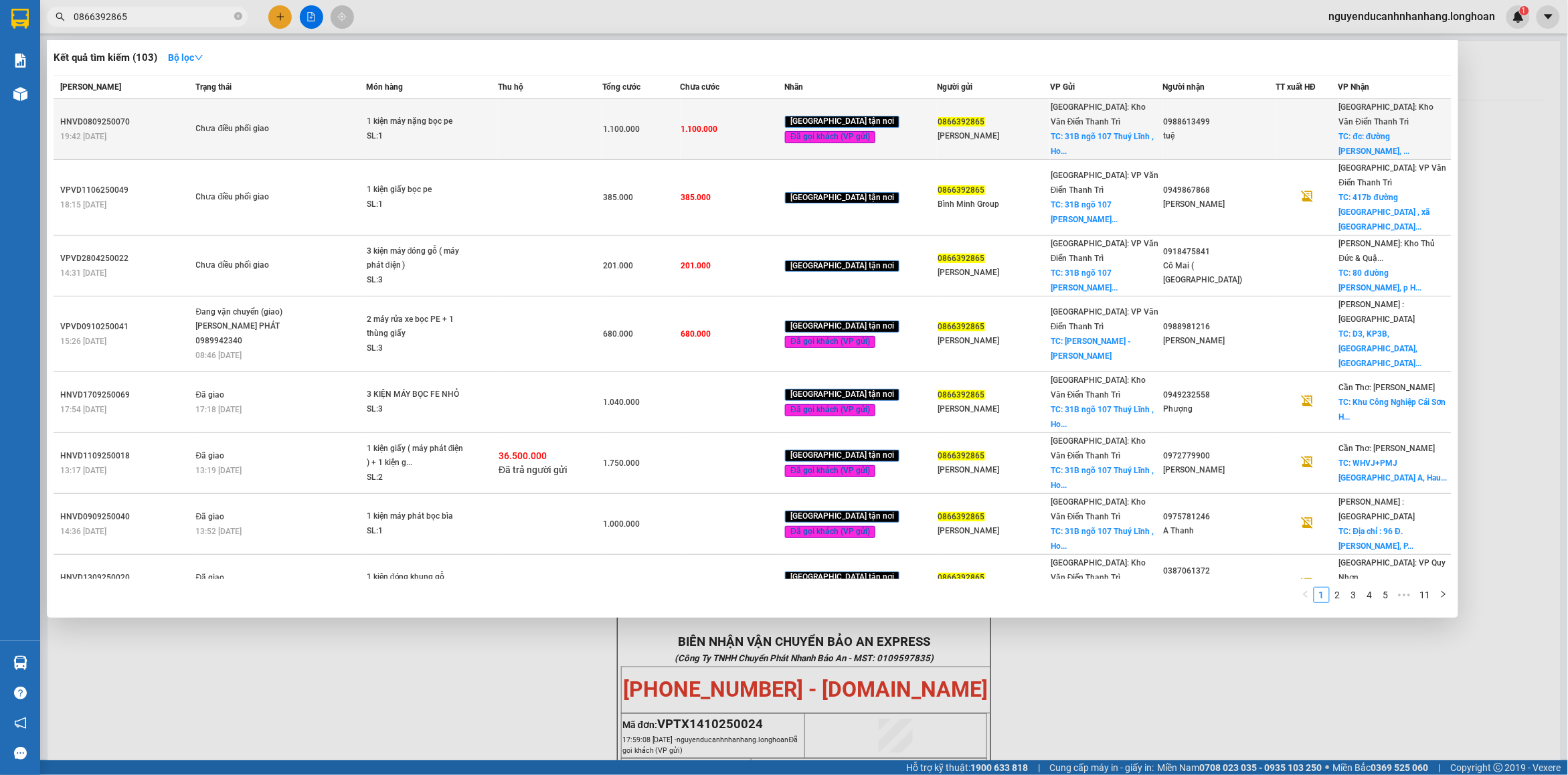
click at [964, 135] on div "[PERSON_NAME]" at bounding box center [994, 135] width 111 height 14
click at [1089, 137] on span "TC: 31B ngõ 107 Thuý Lĩnh , Ho..." at bounding box center [1102, 144] width 103 height 24
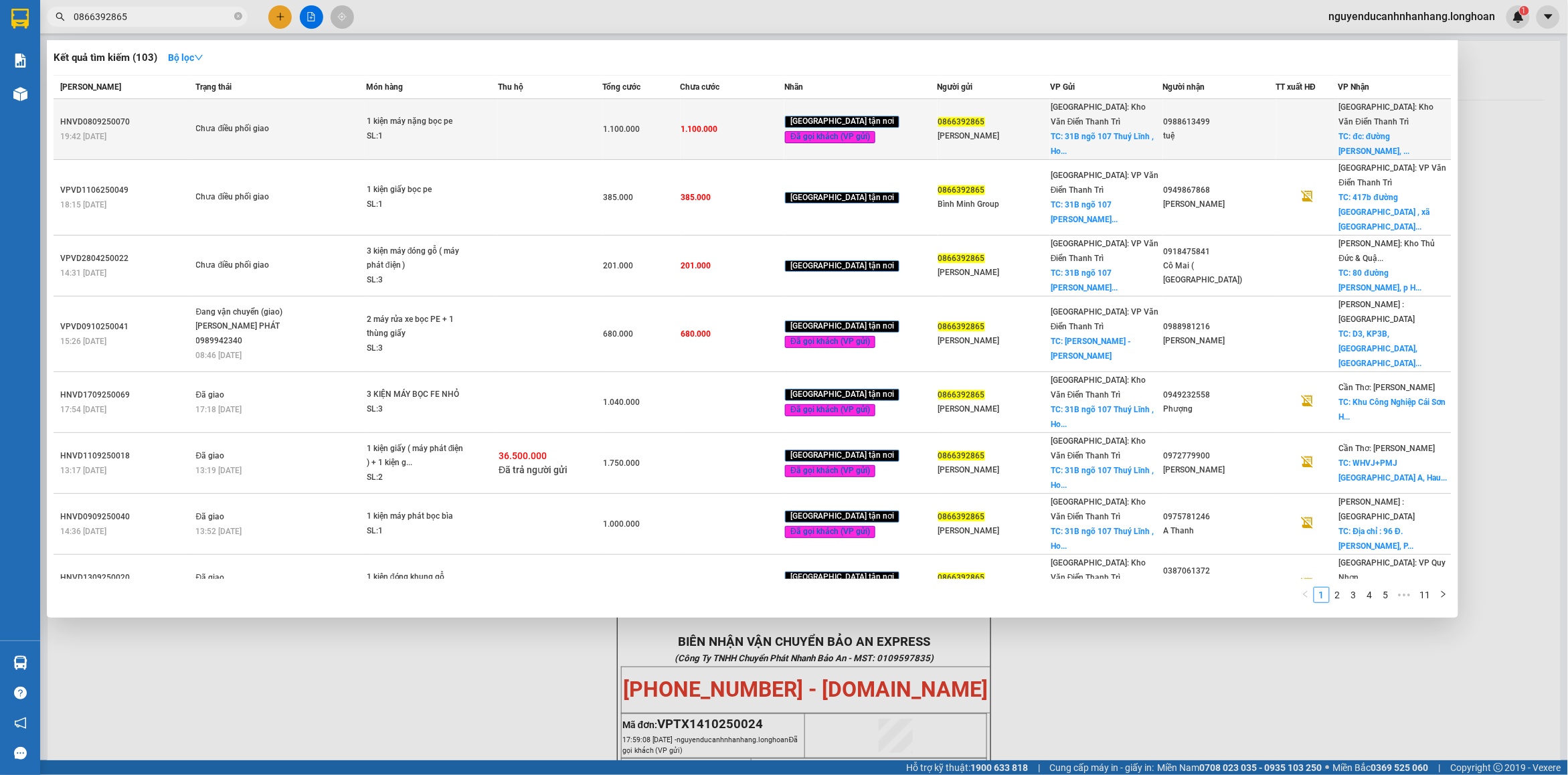
click at [1089, 137] on span "TC: 31B ngõ 107 Thuý Lĩnh , Ho..." at bounding box center [1102, 144] width 103 height 24
click at [1264, 135] on div "tuệ" at bounding box center [1220, 135] width 111 height 14
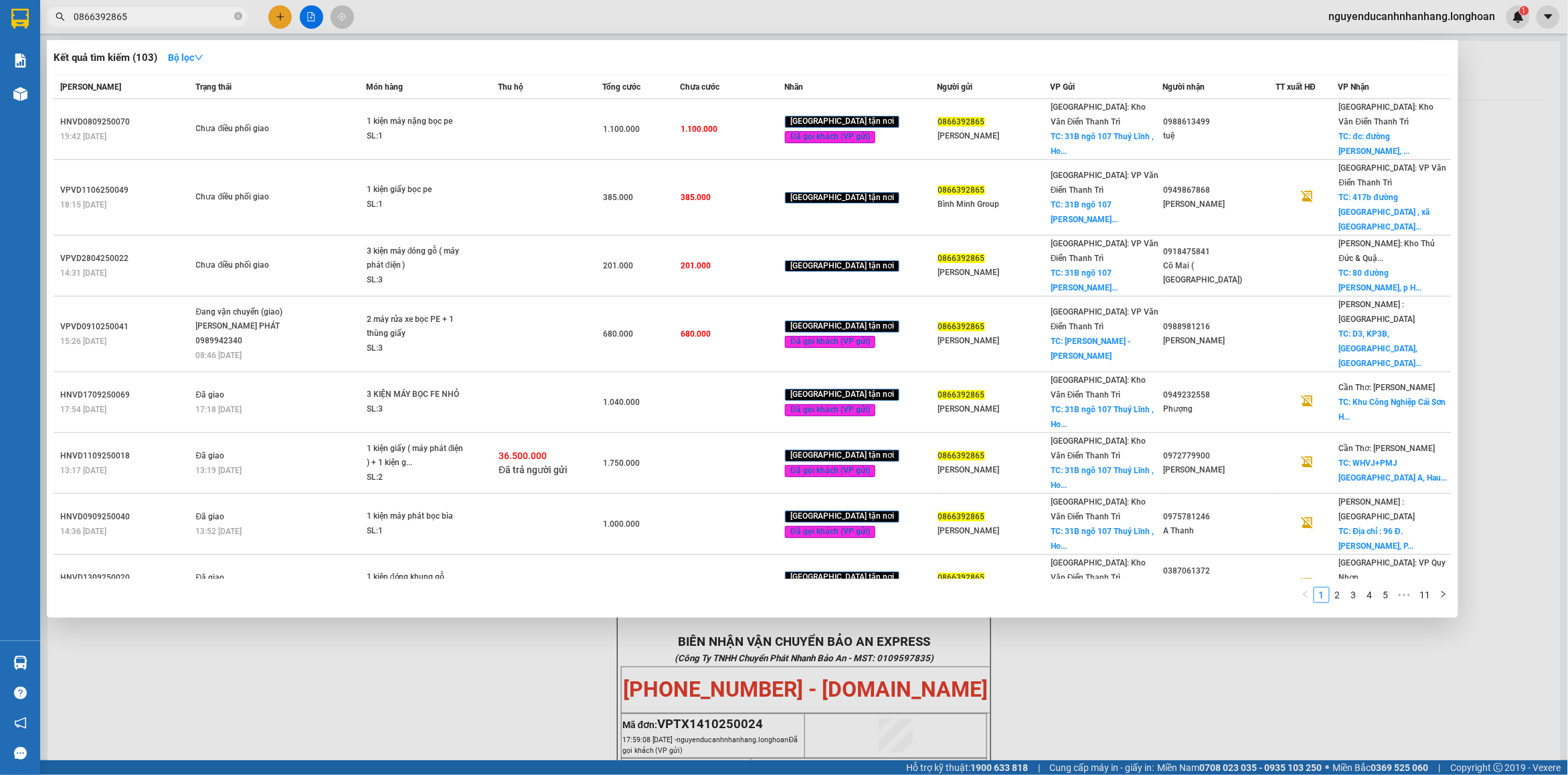
click at [1139, 647] on div at bounding box center [784, 387] width 1568 height 775
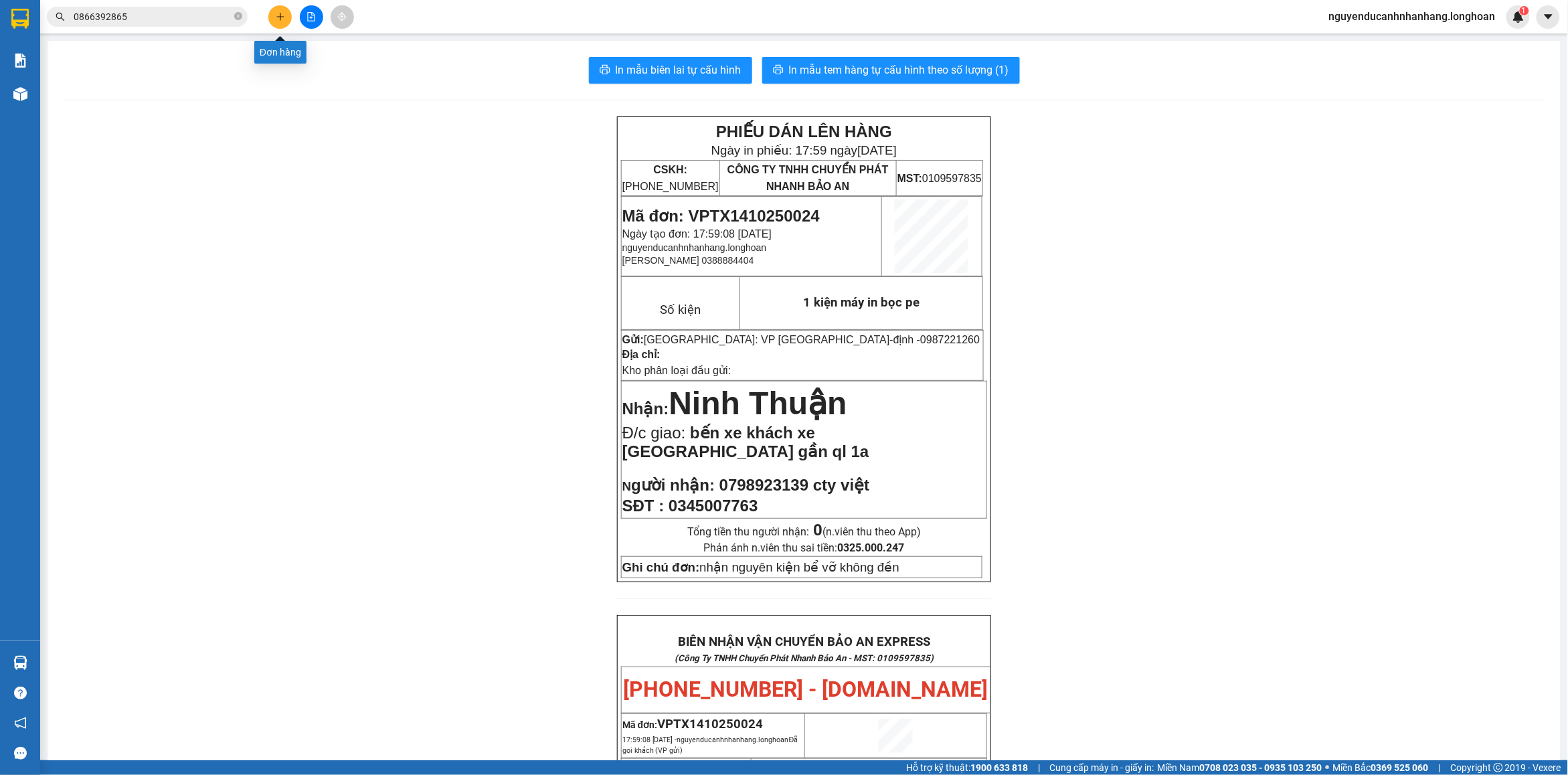
click at [281, 22] on button at bounding box center [280, 17] width 23 height 23
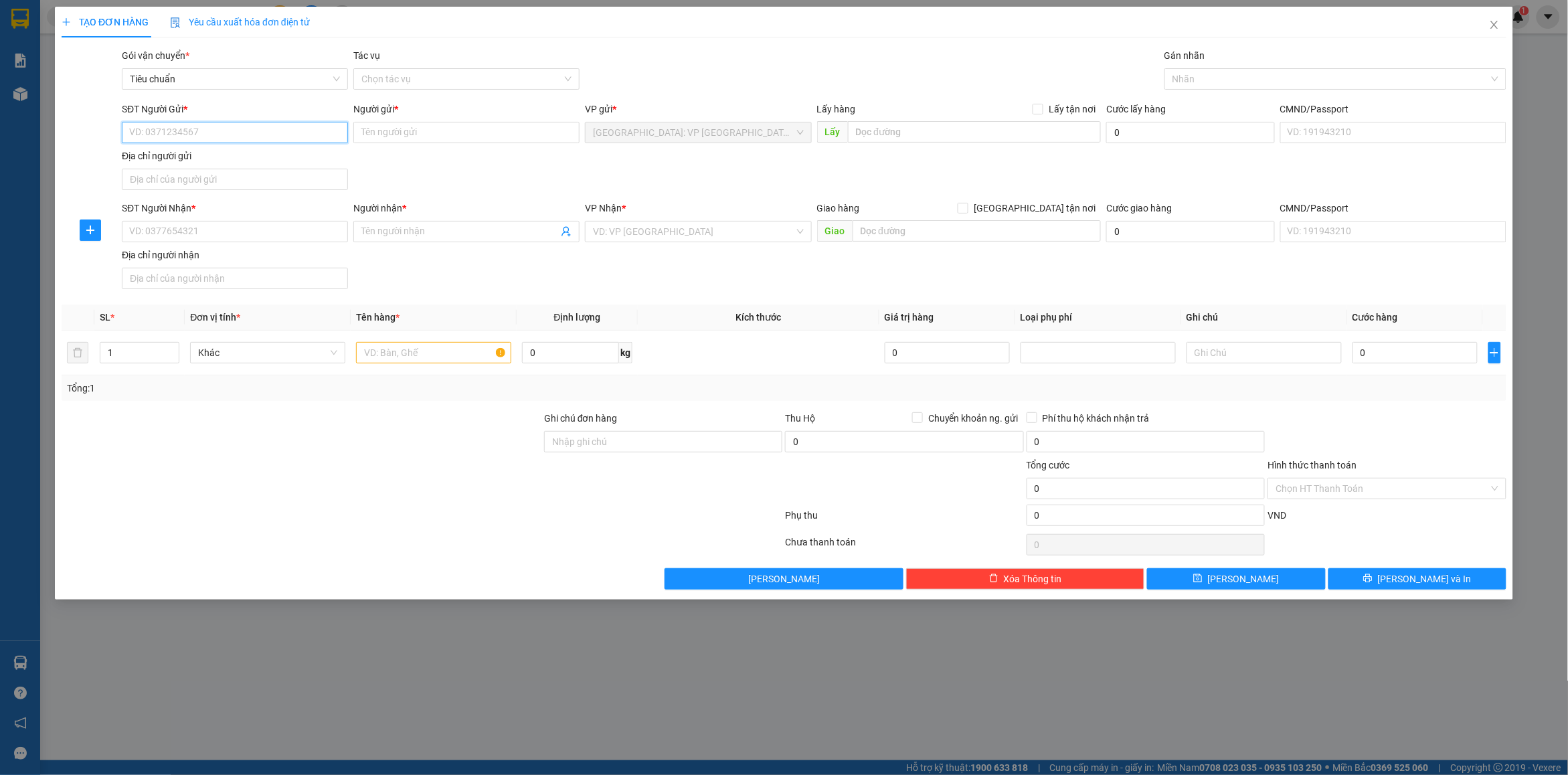
click at [222, 135] on input "SĐT Người Gửi *" at bounding box center [235, 133] width 226 height 22
type input "0948555101"
drag, startPoint x: 267, startPoint y: 152, endPoint x: 248, endPoint y: 249, distance: 98.8
click at [267, 154] on div "0948555101 - [PERSON_NAME]" at bounding box center [234, 160] width 210 height 15
type input "khánh"
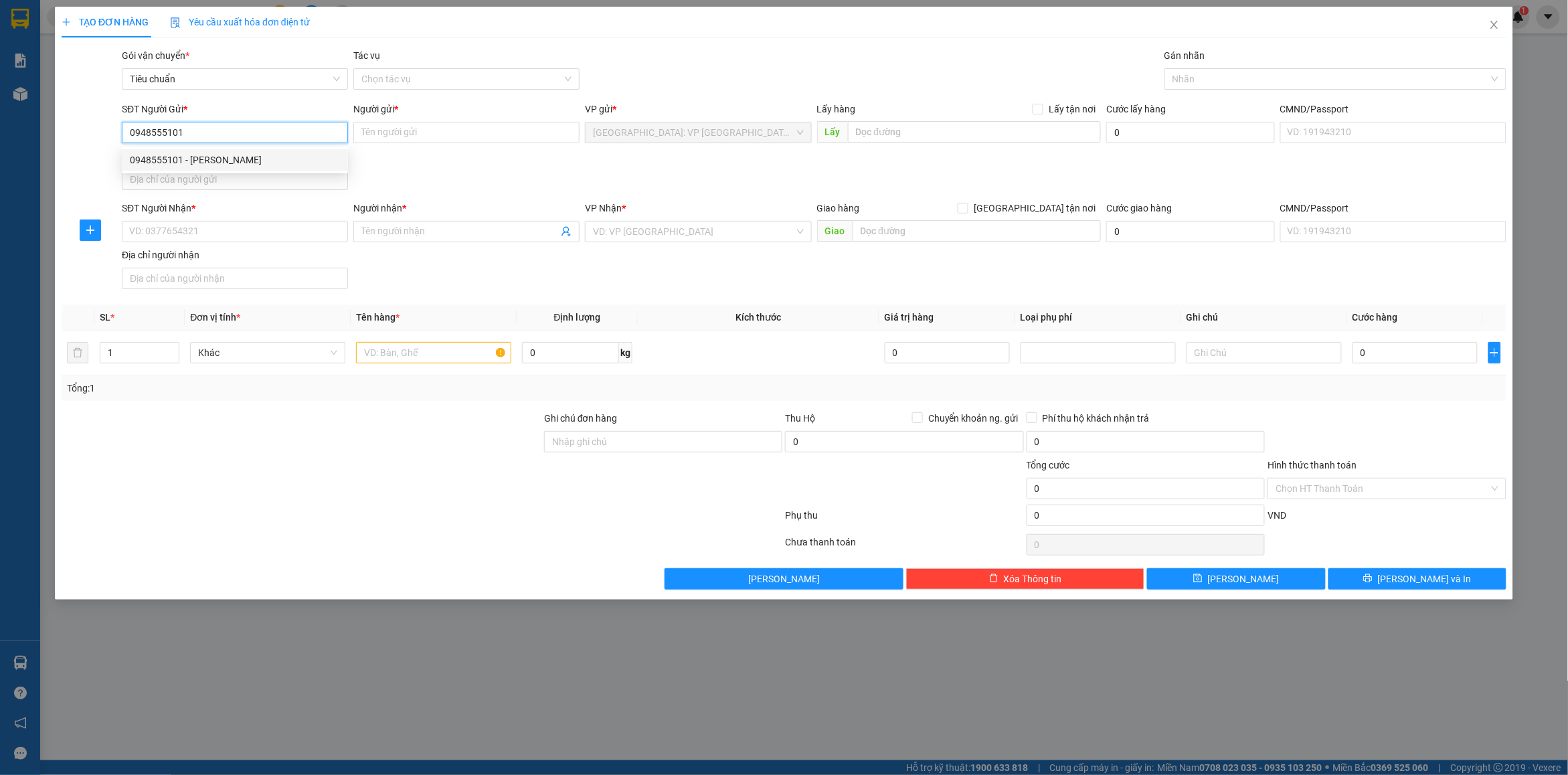
type input "[STREET_ADDRESS]"
type input "0948555101"
drag, startPoint x: 213, startPoint y: 235, endPoint x: 771, endPoint y: 117, distance: 570.3
click at [215, 235] on input "SĐT Người Nhận *" at bounding box center [235, 232] width 226 height 22
type input "0355572755"
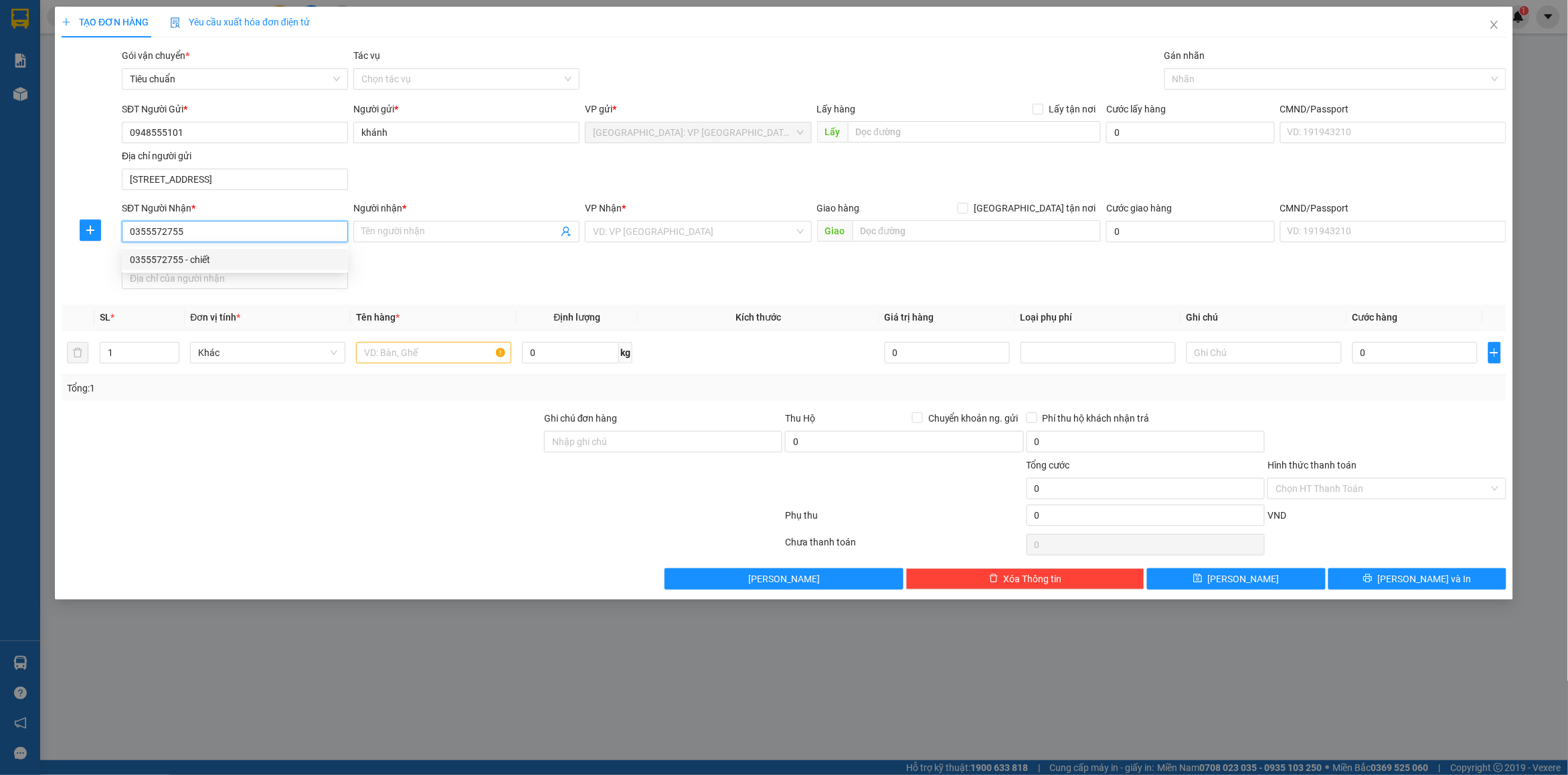
click at [259, 259] on div "0355572755 - chiết" at bounding box center [234, 260] width 210 height 15
type input "chiết"
type input "627 hùng vương,[GEOGRAPHIC_DATA],[GEOGRAPHIC_DATA]"
checkbox input "true"
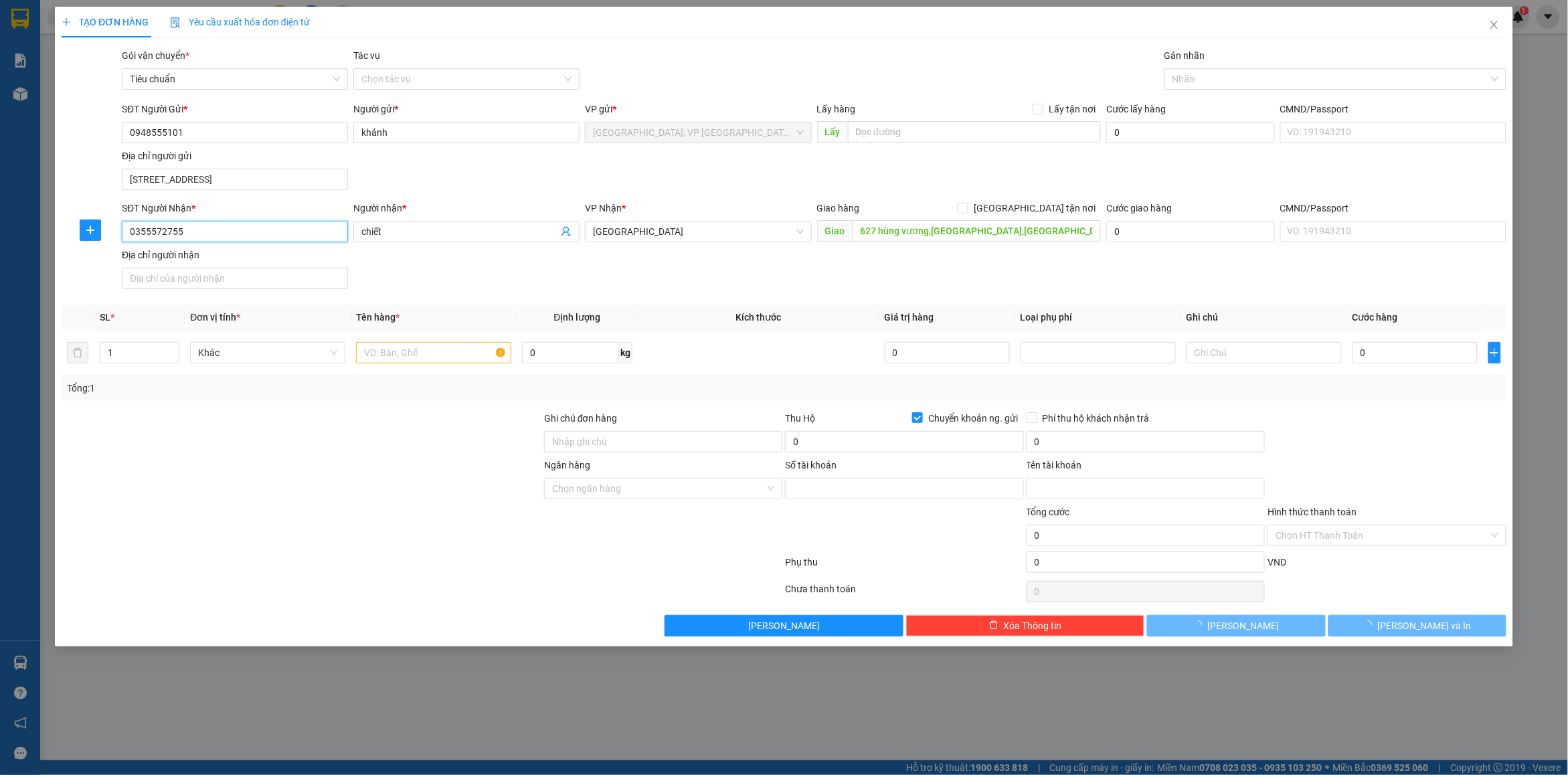
type input "02955507801"
type input "[PERSON_NAME]"
type input "0355572755"
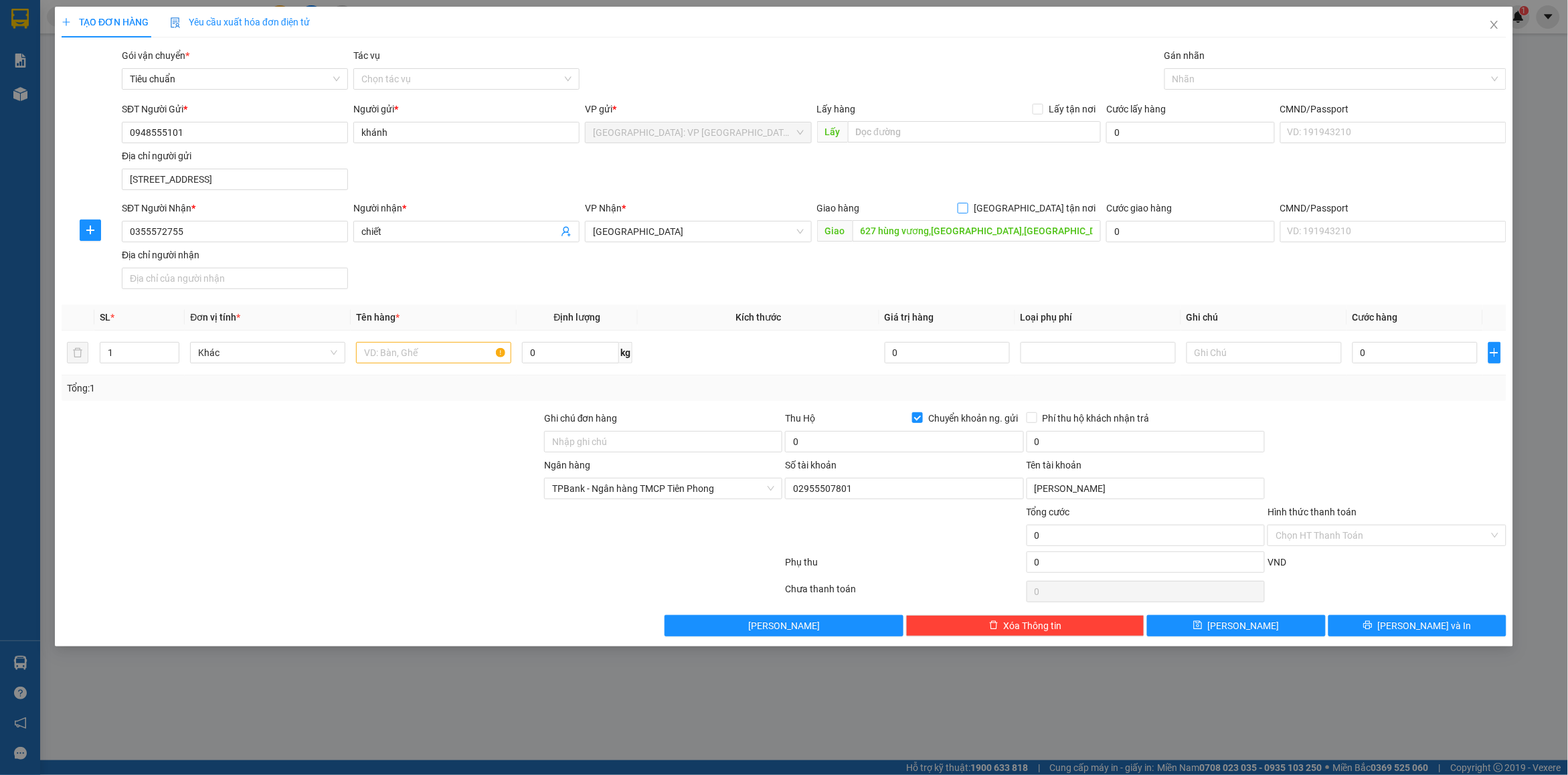
click at [967, 204] on input "[GEOGRAPHIC_DATA] tận nơi" at bounding box center [961, 207] width 9 height 9
checkbox input "true"
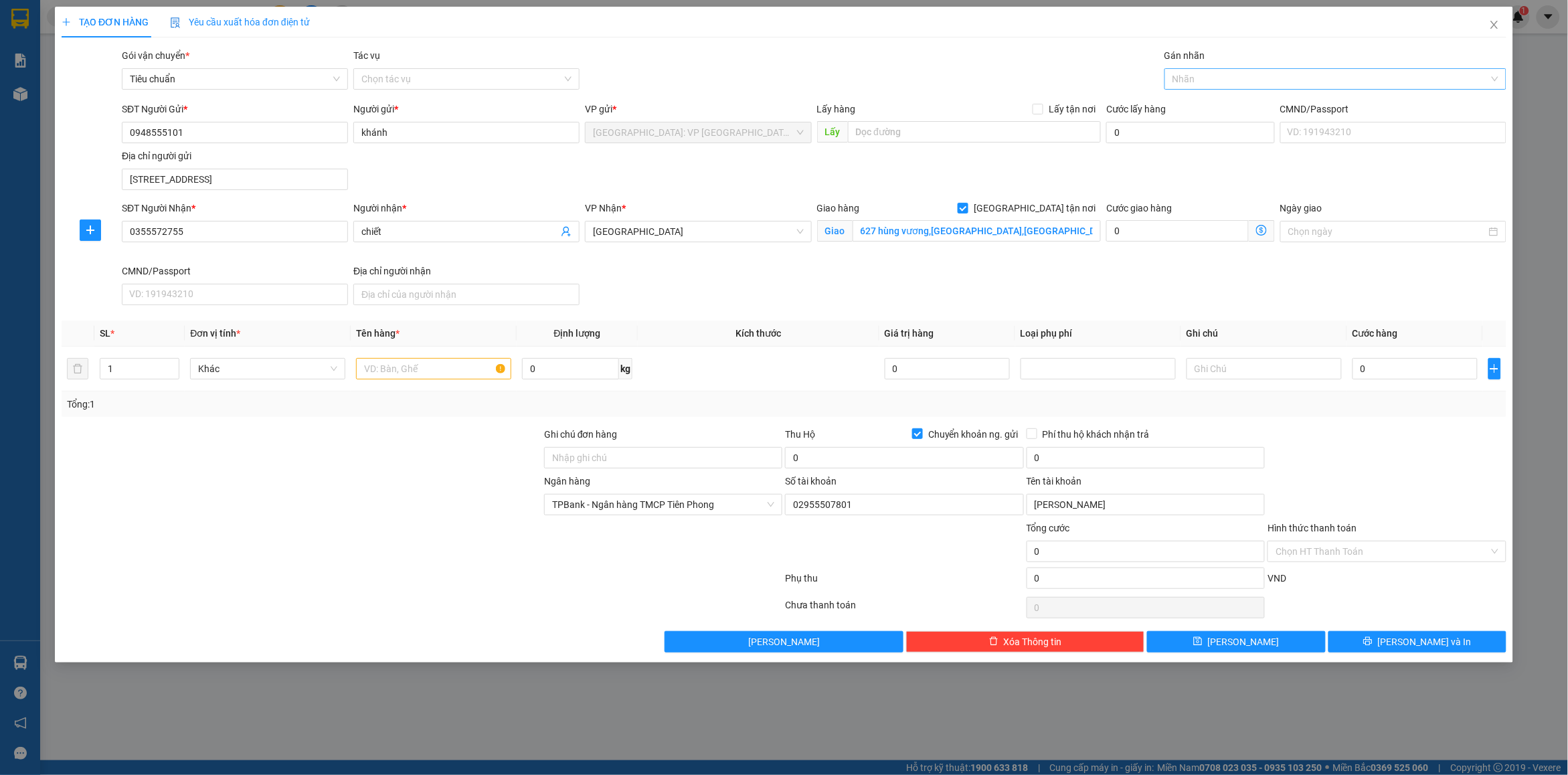
click at [1182, 85] on div at bounding box center [1328, 78] width 322 height 16
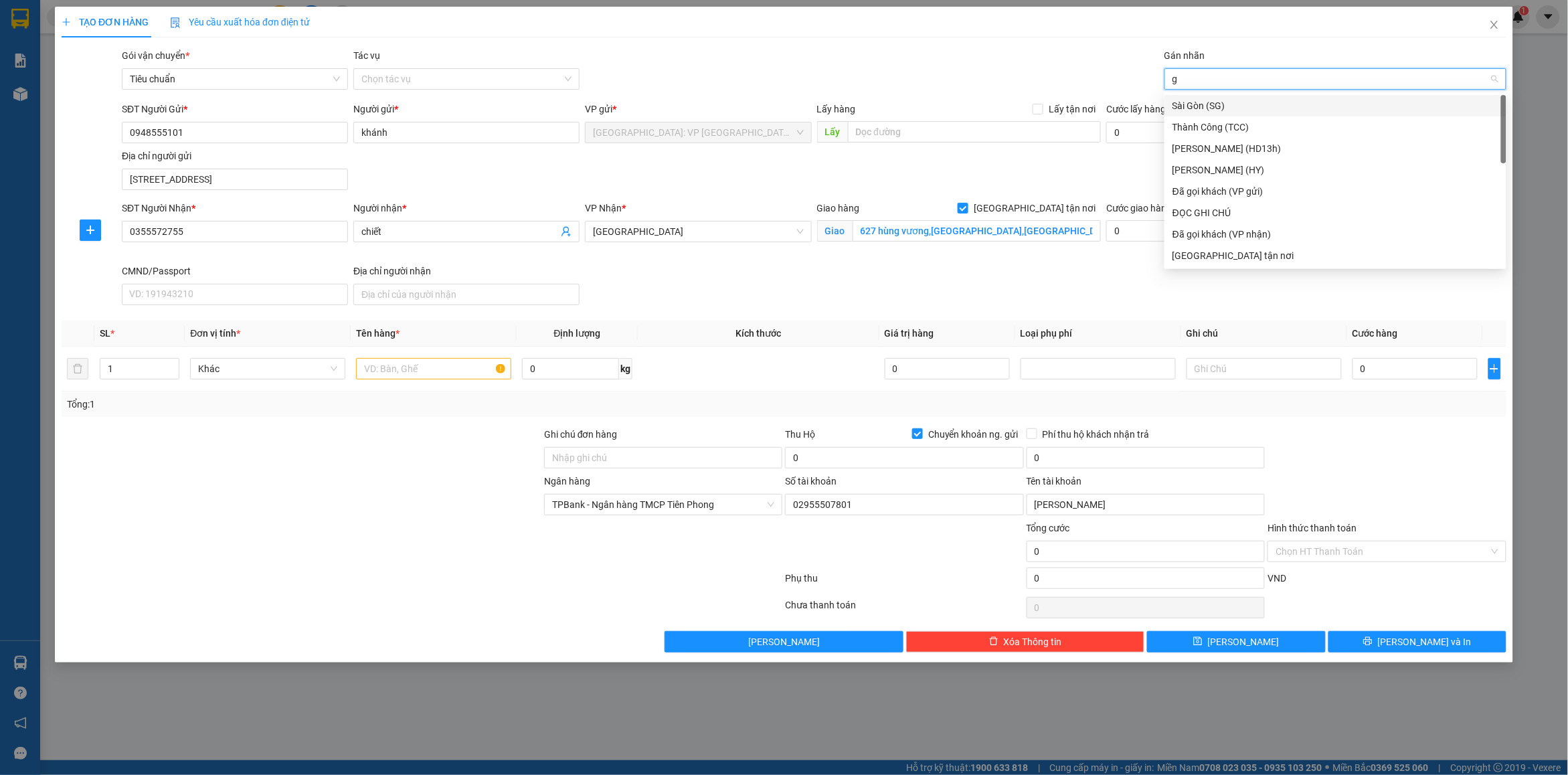
type input "gt"
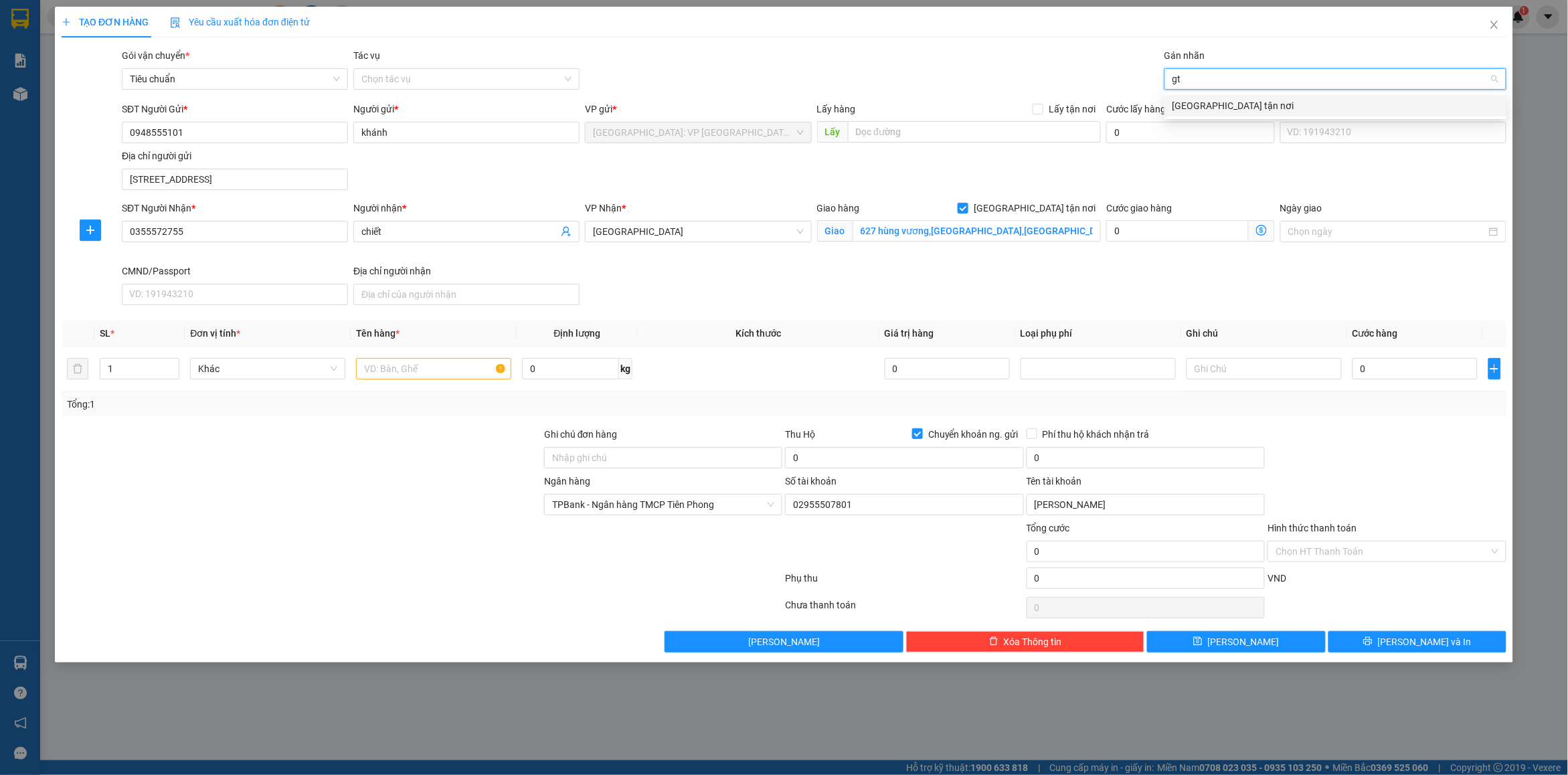
click at [1205, 109] on div "[GEOGRAPHIC_DATA] tận nơi" at bounding box center [1335, 105] width 326 height 15
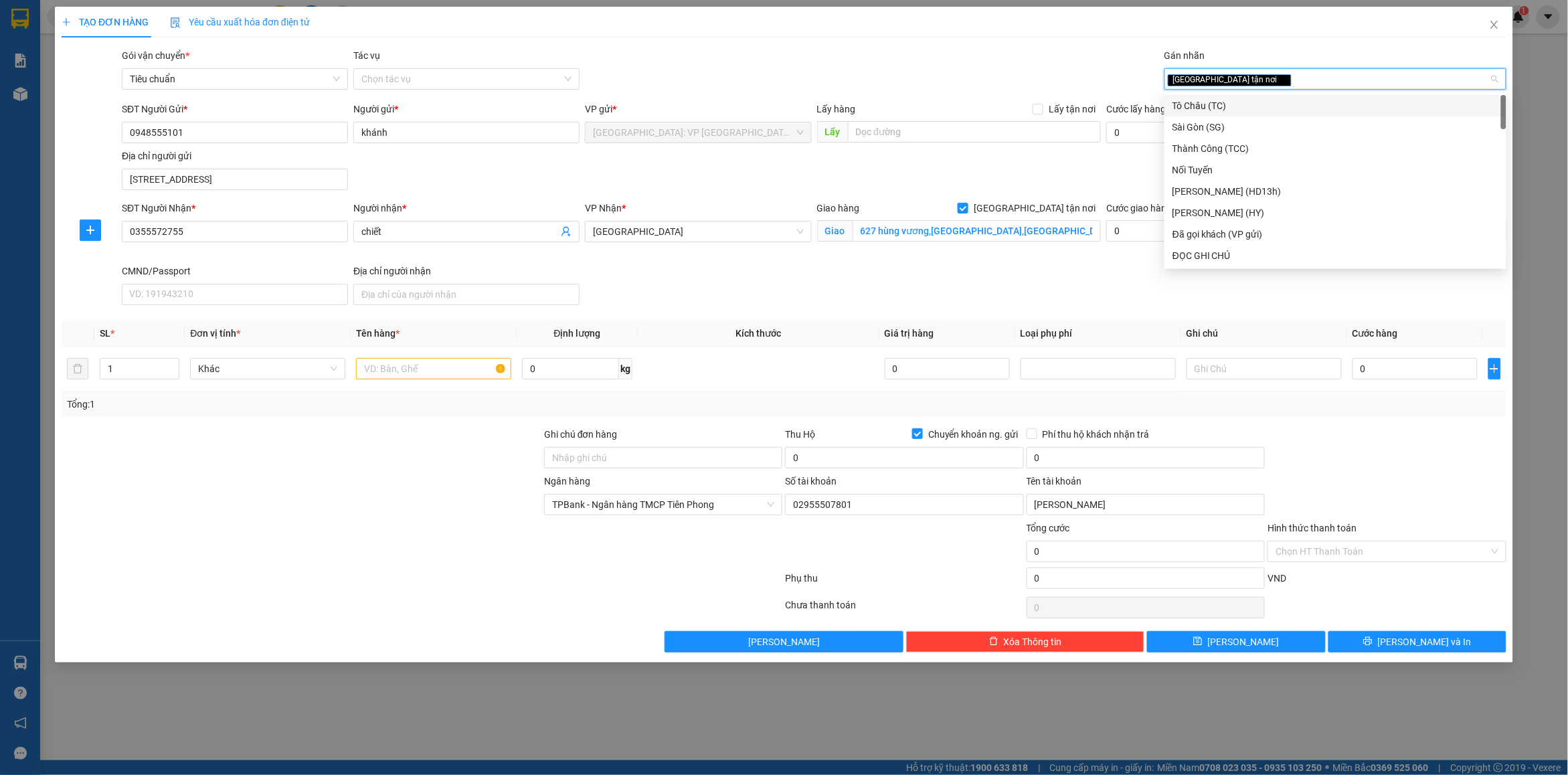
click at [1258, 81] on div "[GEOGRAPHIC_DATA] tận nơi" at bounding box center [1328, 78] width 322 height 16
type input "d"
type input "đã"
drag, startPoint x: 1243, startPoint y: 98, endPoint x: 965, endPoint y: 47, distance: 282.6
click at [1241, 98] on div "Đã gọi khách (VP gửi)" at bounding box center [1335, 105] width 326 height 15
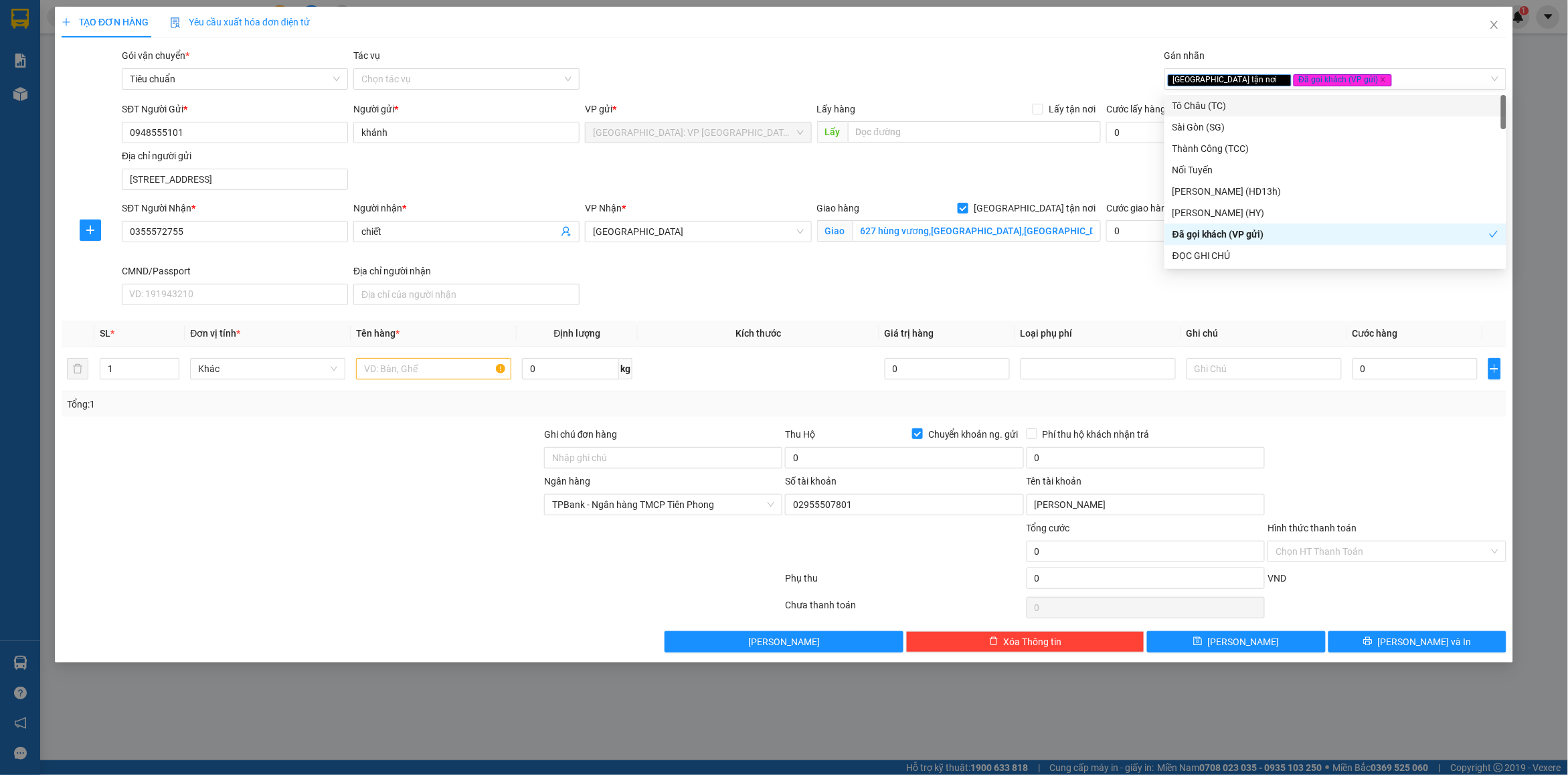
click at [965, 48] on div "Gói vận chuyển * Tiêu chuẩn Tác vụ Chọn tác vụ Gán nhãn Giao tận nơi Đã gọi k…" at bounding box center [813, 71] width 1390 height 47
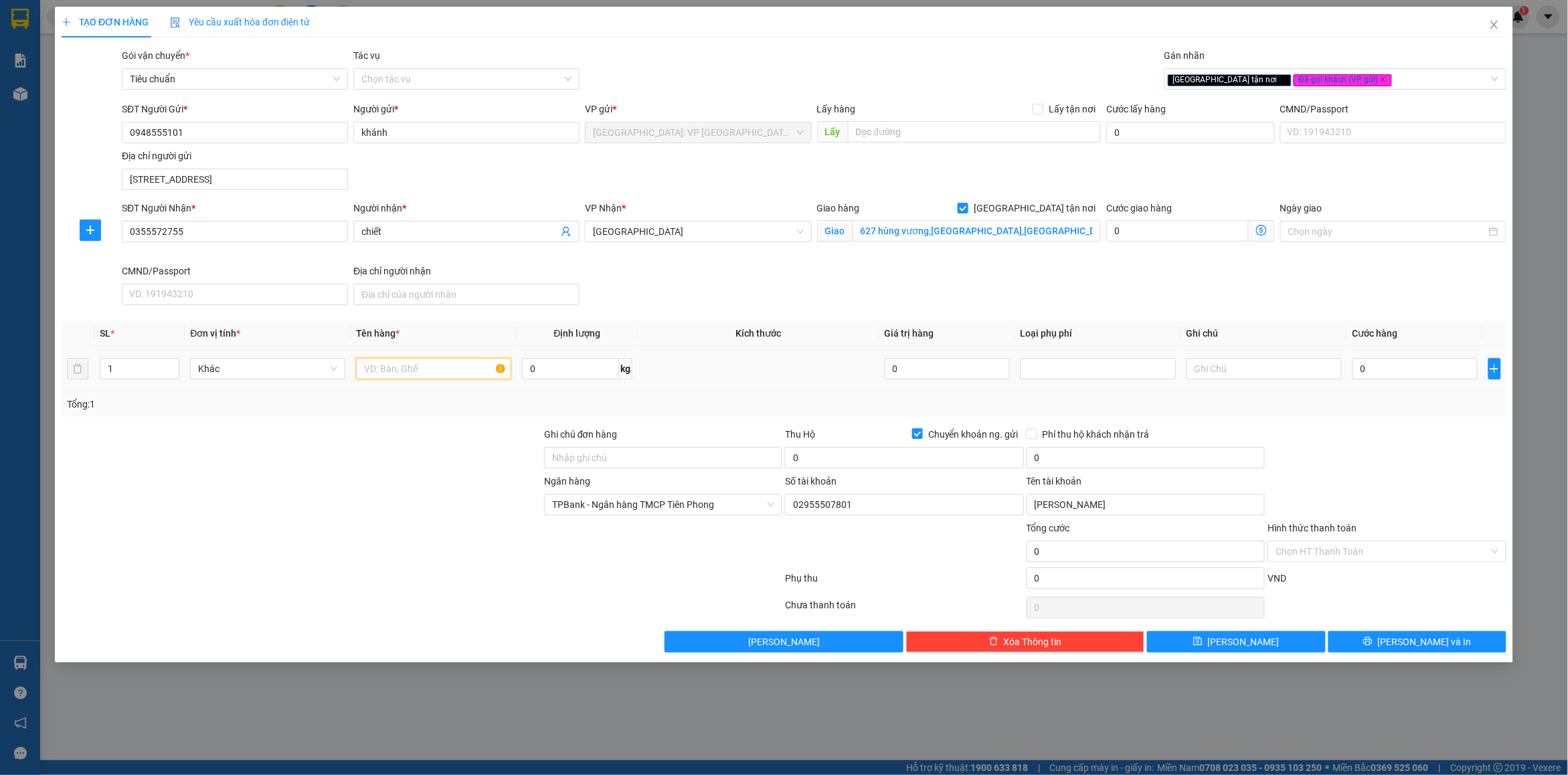
drag, startPoint x: 440, startPoint y: 378, endPoint x: 429, endPoint y: 385, distance: 13.0
click at [440, 378] on input "text" at bounding box center [433, 369] width 155 height 22
type input "1 kiện nilon đen ( máy ảnh)"
click at [684, 455] on input "Ghi chú đơn hàng" at bounding box center [663, 458] width 238 height 22
type input "nhận nguyên kiện bể vỡ không đền"
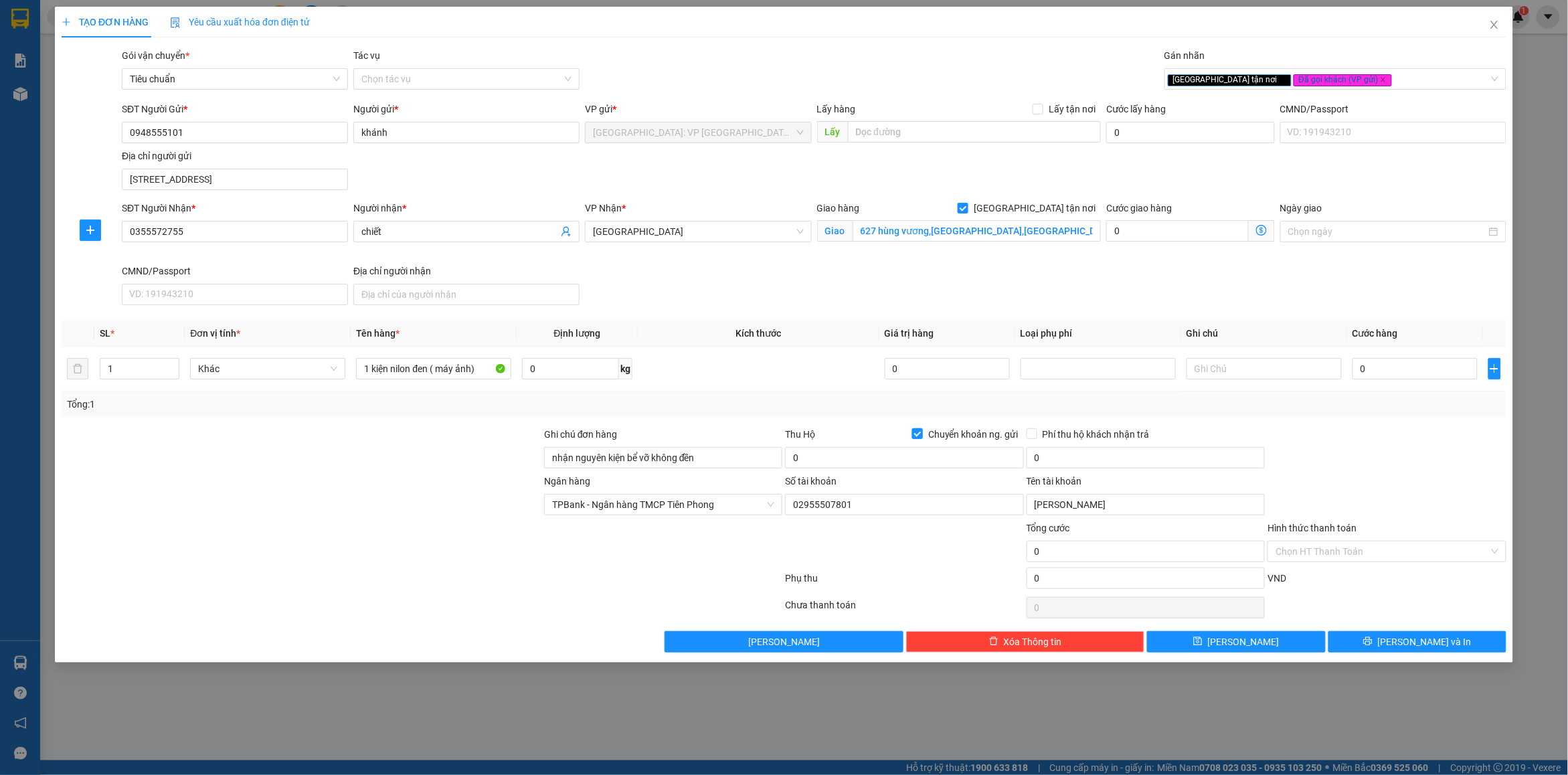
click at [944, 437] on span "Chuyển khoản ng. gửi" at bounding box center [974, 434] width 101 height 15
click at [922, 437] on input "Chuyển khoản ng. gửi" at bounding box center [917, 432] width 9 height 9
checkbox input "false"
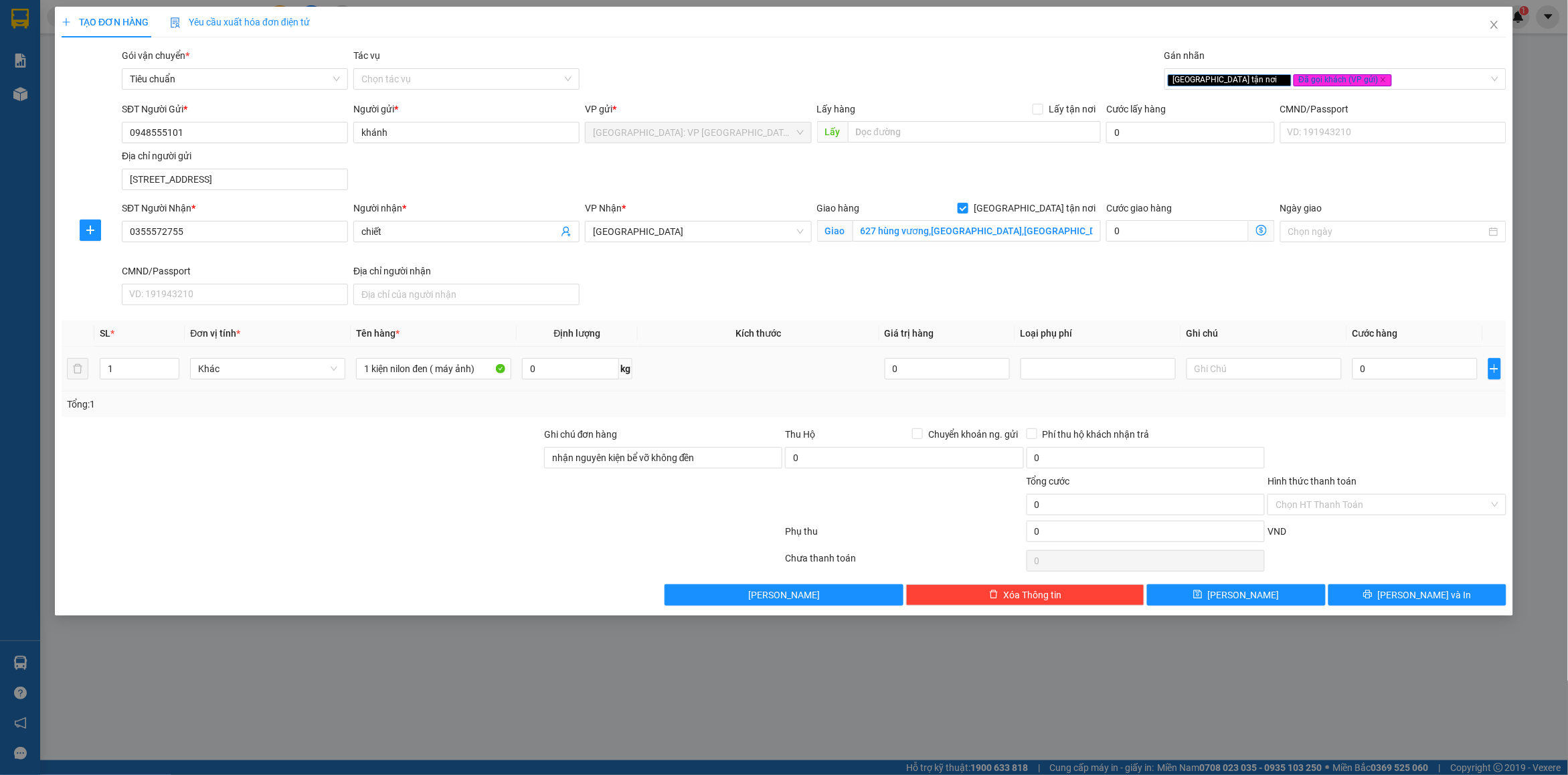
drag, startPoint x: 1366, startPoint y: 390, endPoint x: 1398, endPoint y: 355, distance: 47.4
click at [1369, 383] on td "0" at bounding box center [1414, 369] width 135 height 45
click at [1398, 355] on td "0" at bounding box center [1414, 369] width 135 height 45
click at [1382, 380] on input "0" at bounding box center [1415, 369] width 125 height 22
type input "1"
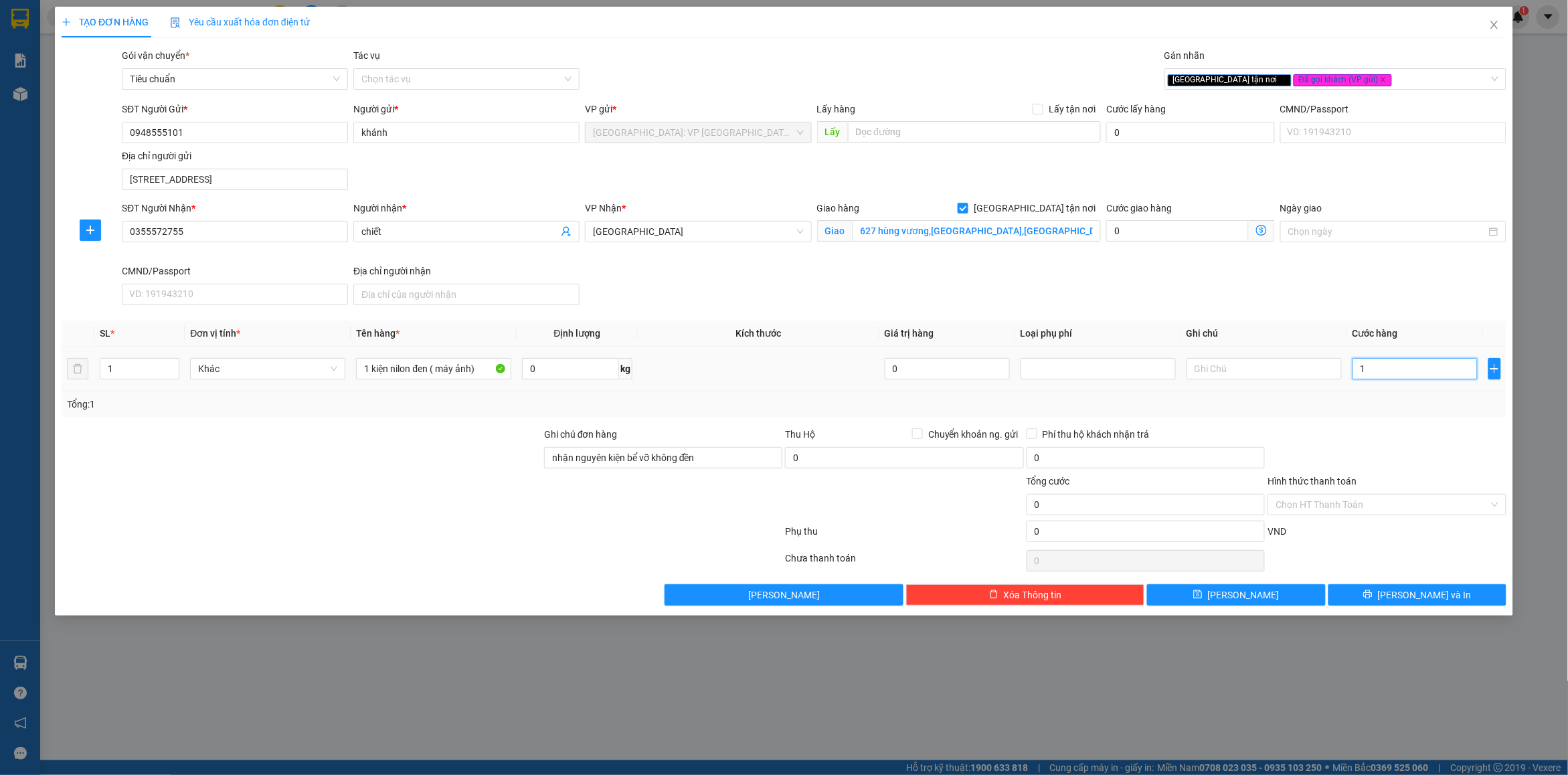
type input "1"
type input "1.000"
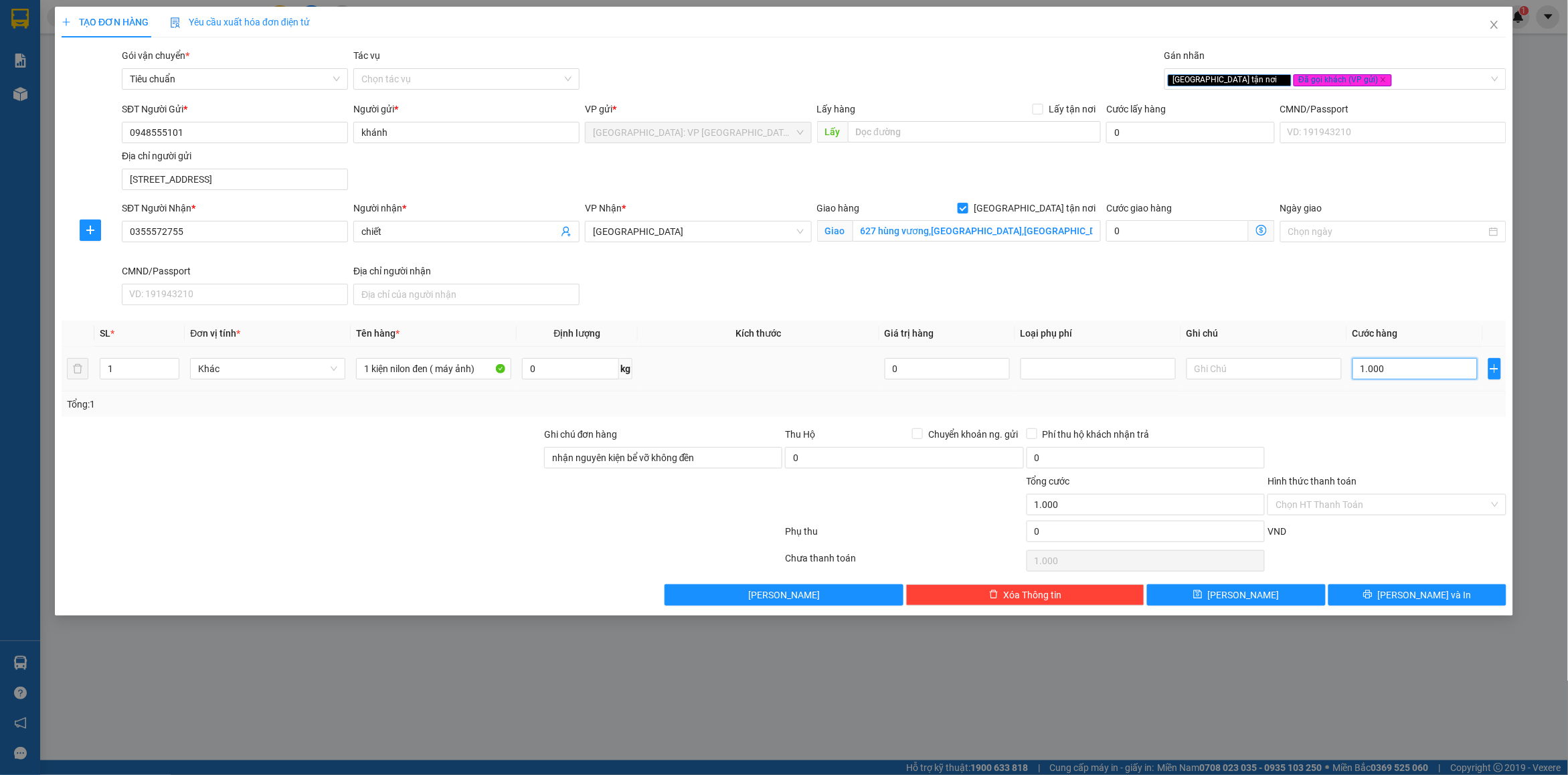
click at [1410, 370] on input "1.000" at bounding box center [1415, 369] width 125 height 22
type input "100"
type input "100.000"
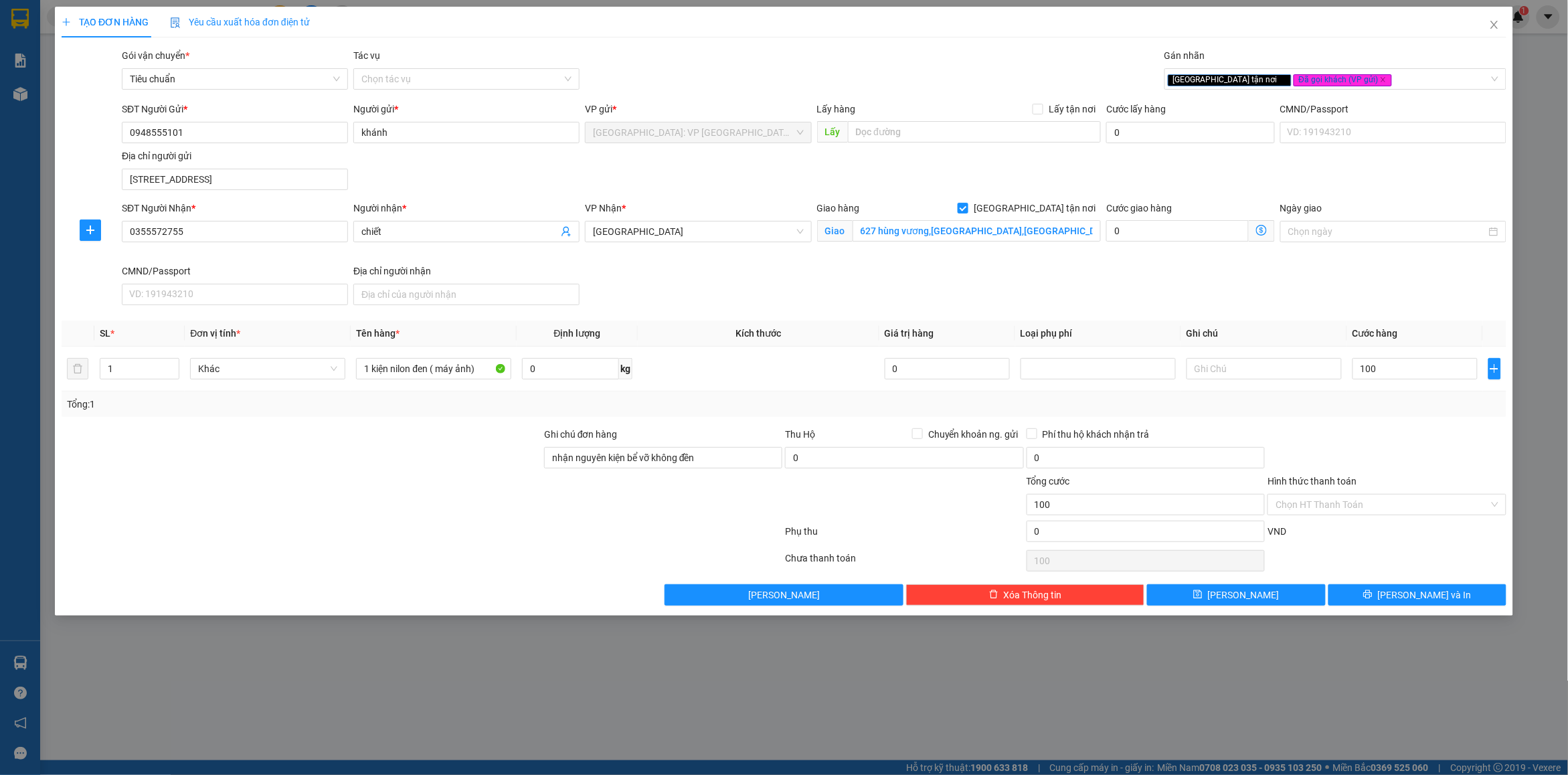
type input "100.000"
click at [1355, 450] on div at bounding box center [1387, 450] width 241 height 47
drag, startPoint x: 1349, startPoint y: 517, endPoint x: 1343, endPoint y: 506, distance: 12.5
click at [1347, 513] on div "Hình thức thanh toán Chọn HT Thanh Toán" at bounding box center [1386, 497] width 238 height 47
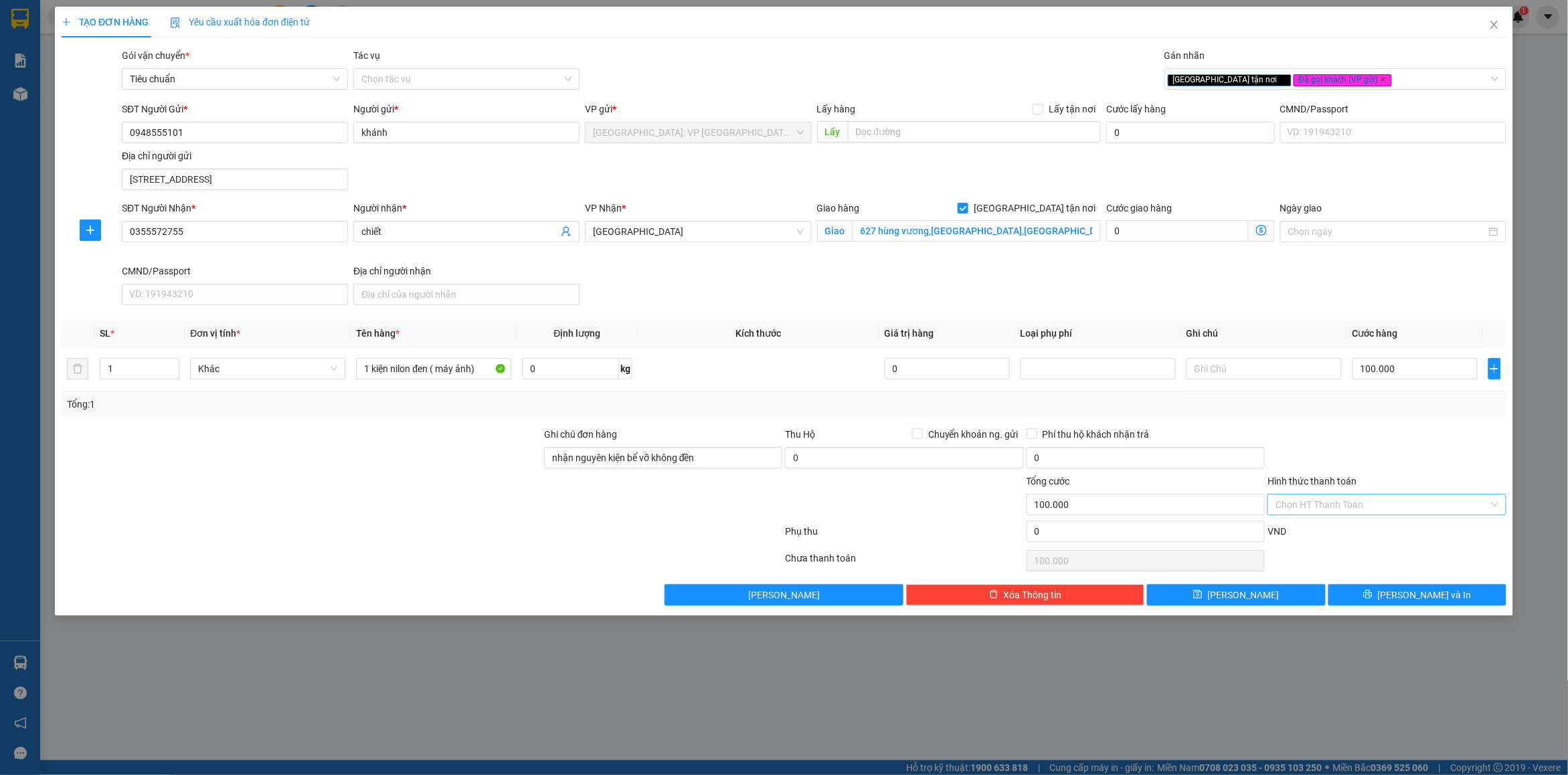
click at [1343, 506] on input "Hình thức thanh toán" at bounding box center [1382, 504] width 213 height 20
click at [1332, 522] on div "Tại văn phòng" at bounding box center [1388, 532] width 239 height 22
click at [1349, 469] on div at bounding box center [1387, 450] width 241 height 47
click at [1360, 600] on button "[PERSON_NAME] và In" at bounding box center [1418, 595] width 178 height 22
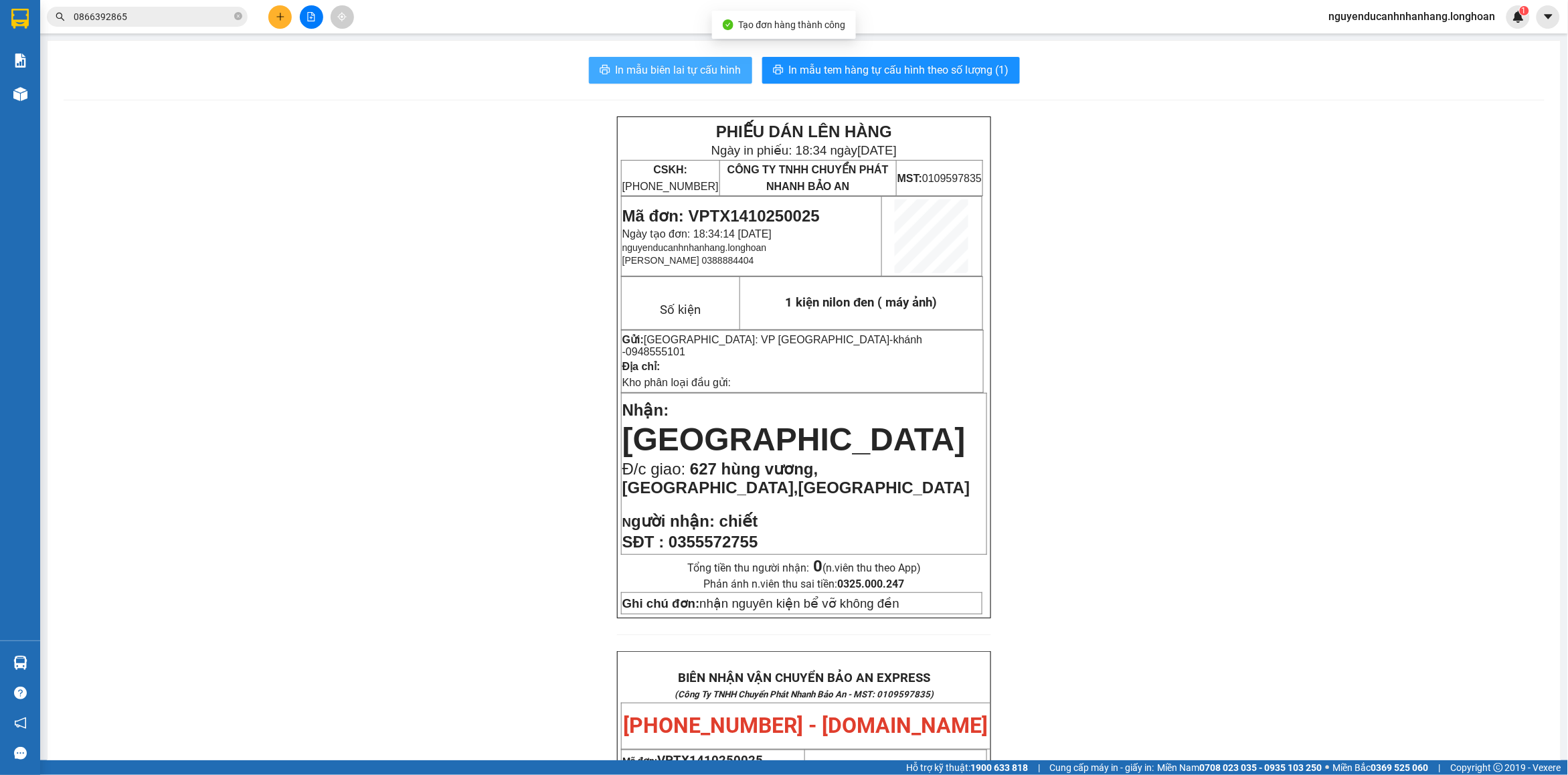
drag, startPoint x: 616, startPoint y: 71, endPoint x: 758, endPoint y: 157, distance: 166.0
click at [617, 71] on span "In mẫu biên lai tự cấu hình" at bounding box center [678, 70] width 125 height 17
click at [877, 76] on span "In mẫu tem hàng tự cấu hình theo số lượng (1)" at bounding box center [899, 70] width 220 height 17
click at [681, 60] on button "In mẫu biên lai tự cấu hình" at bounding box center [671, 70] width 164 height 27
click at [630, 82] on button "In mẫu biên lai tự cấu hình" at bounding box center [671, 70] width 164 height 27
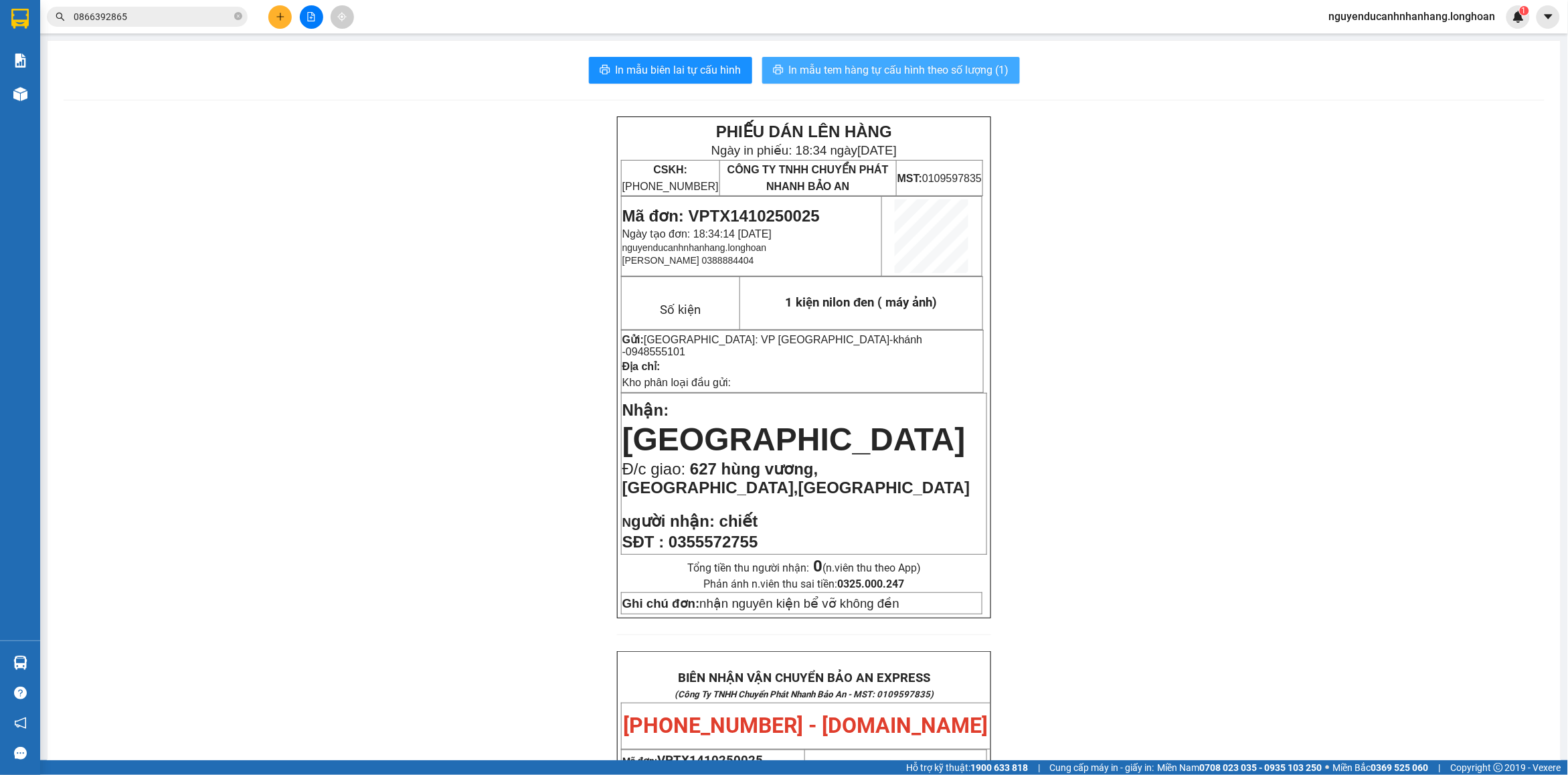
click at [789, 71] on span "In mẫu tem hàng tự cấu hình theo số lượng (1)" at bounding box center [899, 70] width 220 height 17
click at [706, 81] on button "In mẫu biên lai tự cấu hình" at bounding box center [671, 70] width 164 height 27
click at [892, 77] on span "In mẫu tem hàng tự cấu hình theo số lượng (1)" at bounding box center [899, 70] width 220 height 17
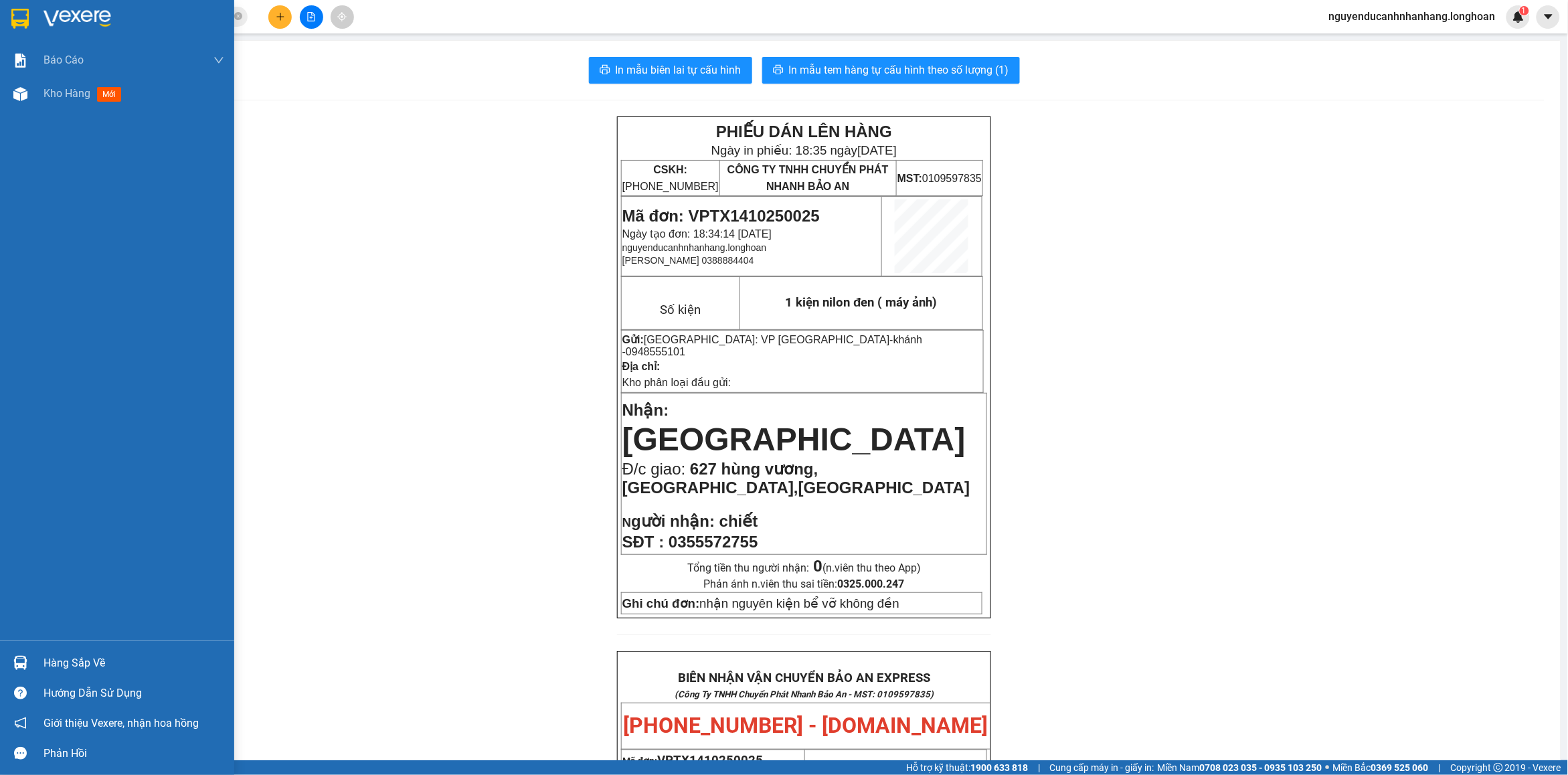
click at [18, 14] on img at bounding box center [20, 18] width 17 height 20
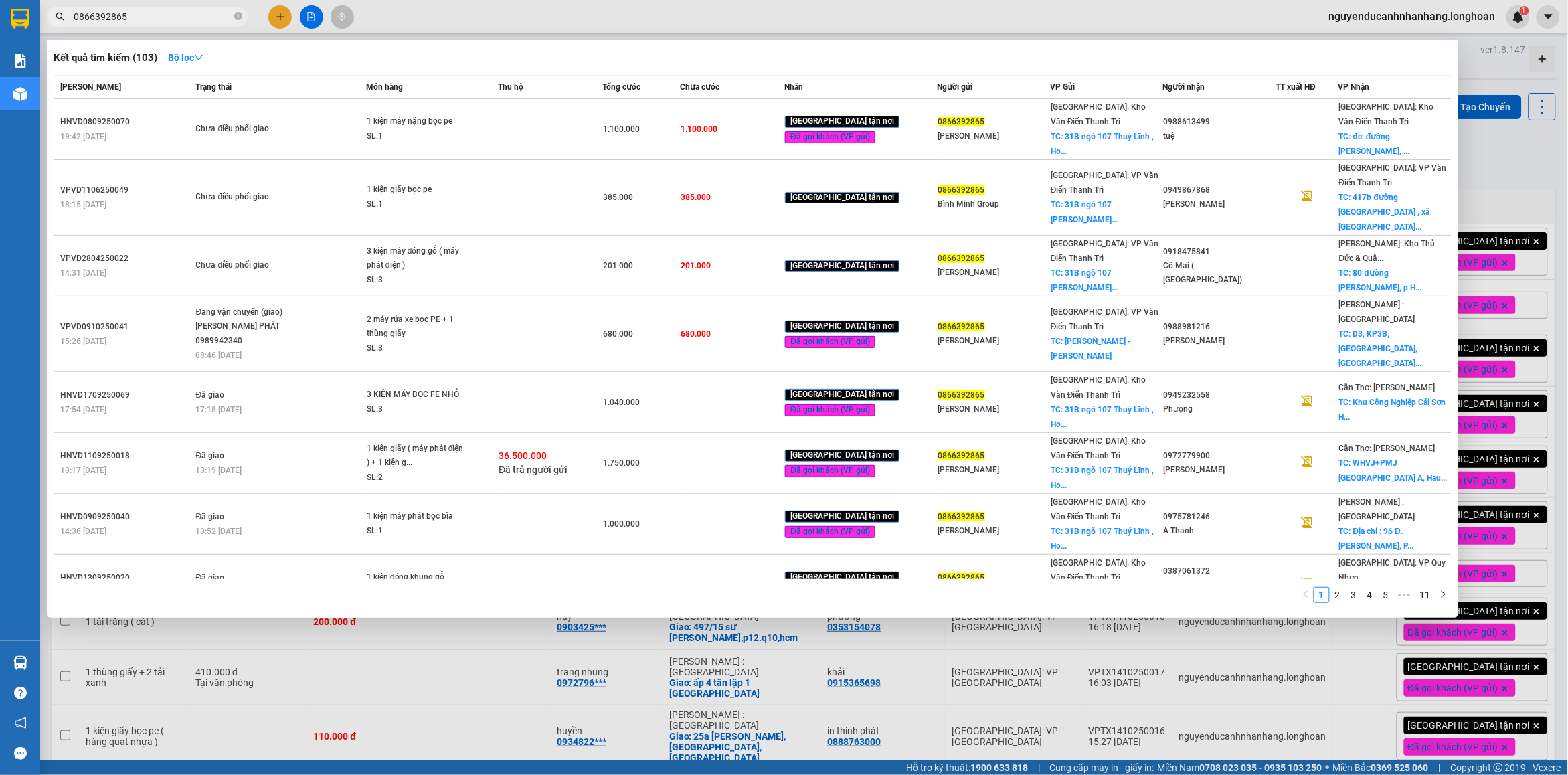
click at [170, 21] on input "0866392865" at bounding box center [153, 17] width 158 height 15
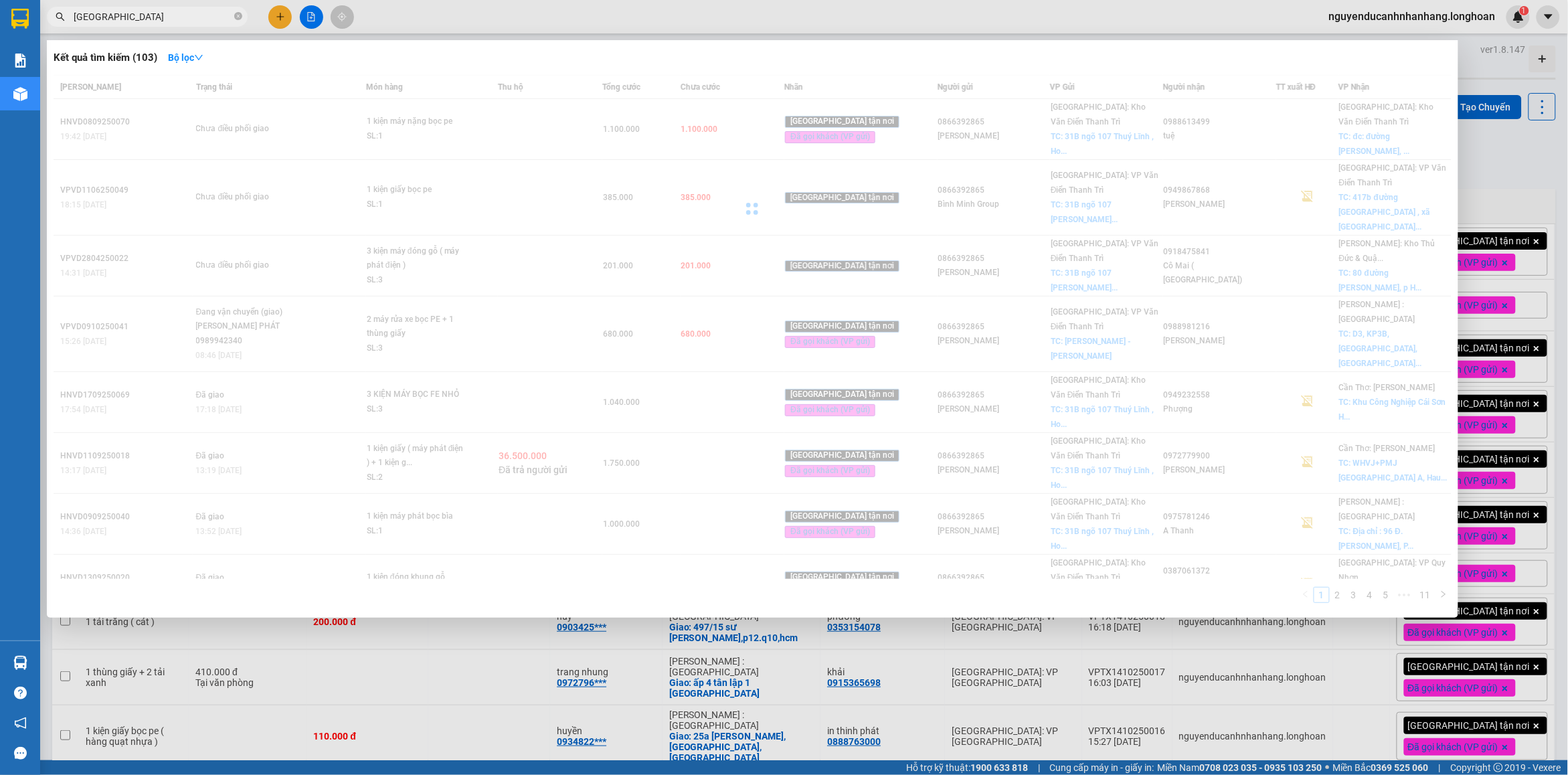
type input "[GEOGRAPHIC_DATA]"
click at [243, 16] on span "[GEOGRAPHIC_DATA]" at bounding box center [147, 17] width 201 height 20
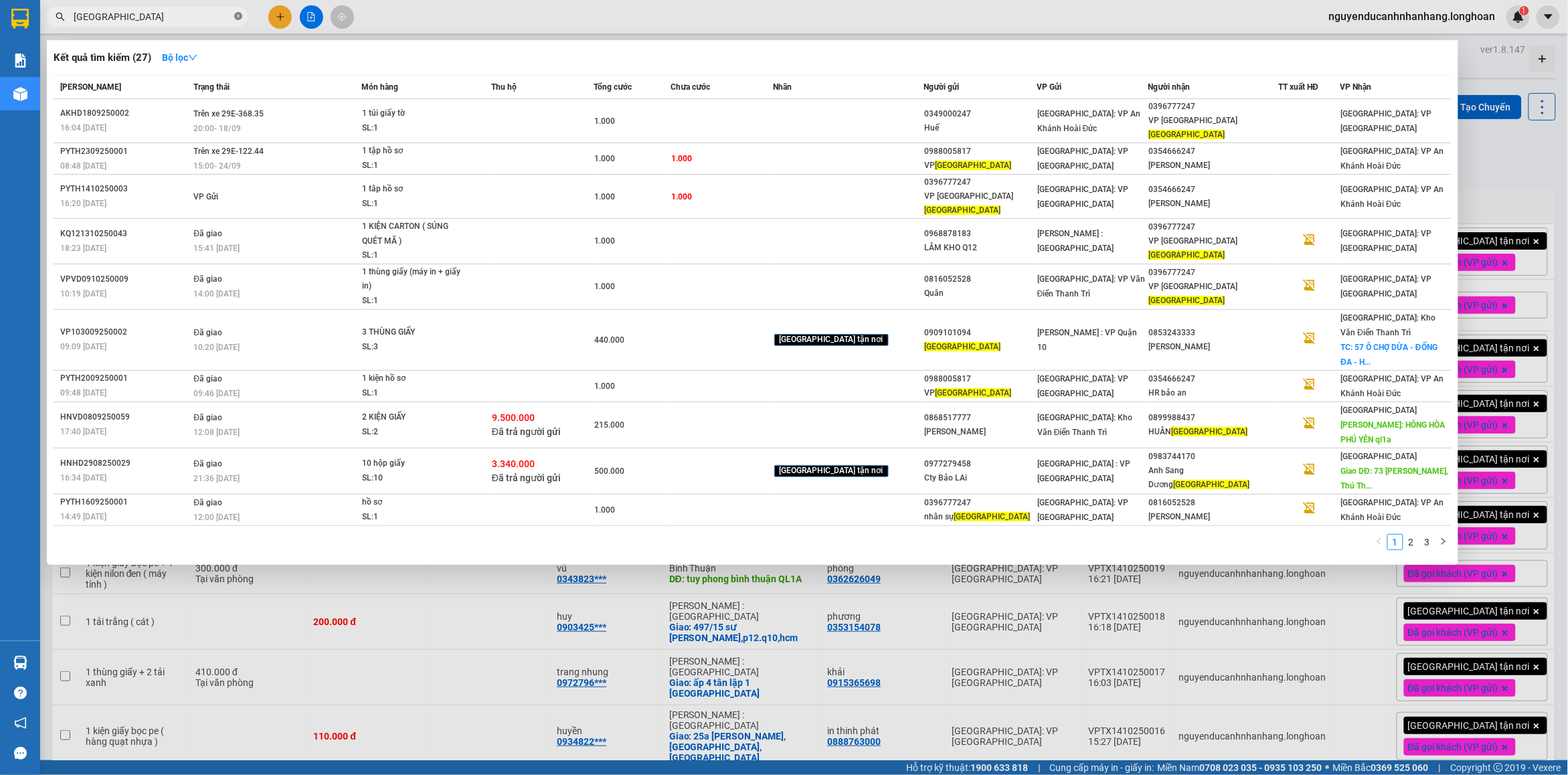
click at [235, 17] on icon "close-circle" at bounding box center [238, 16] width 8 height 8
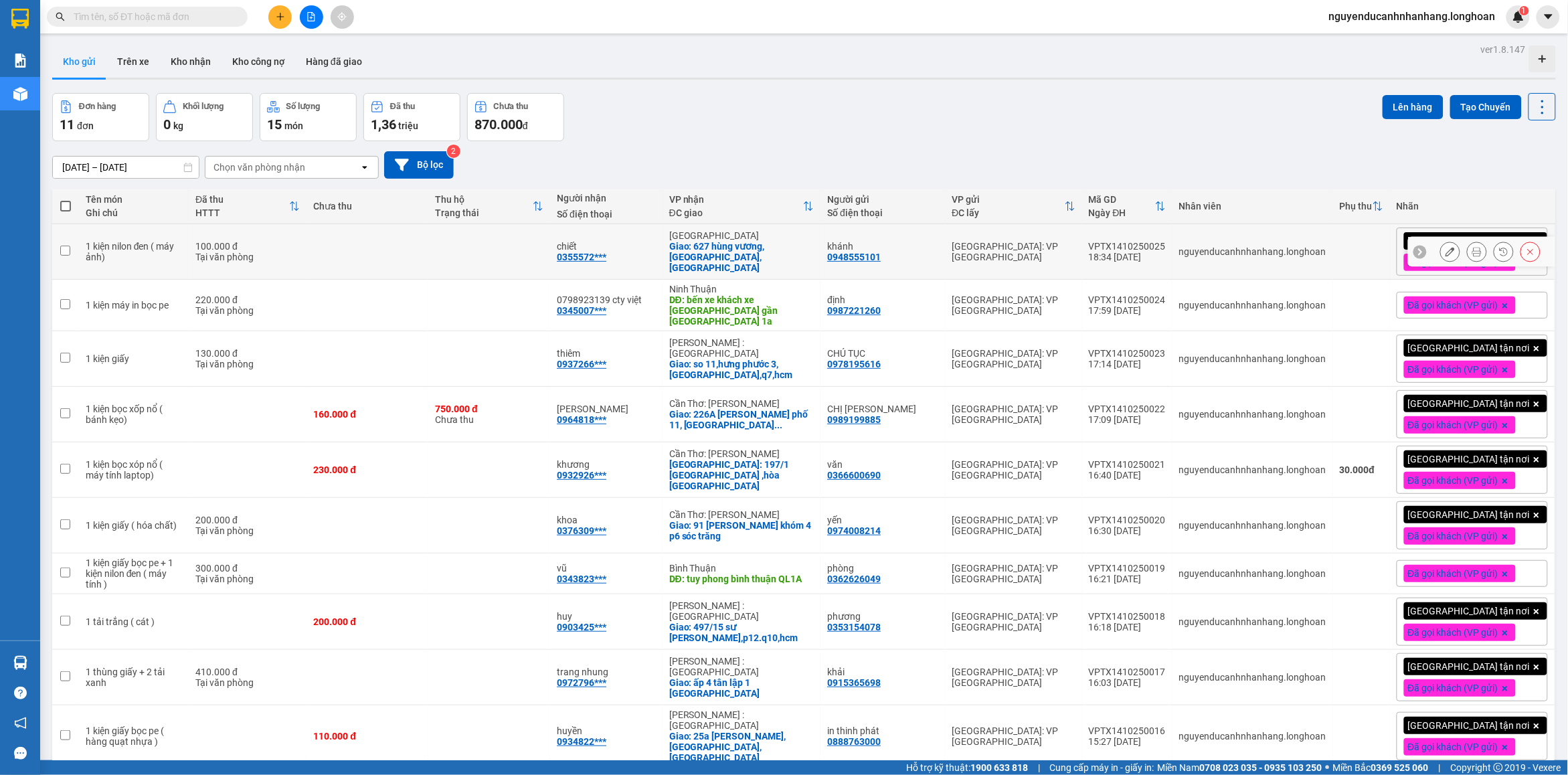
click at [1446, 255] on icon at bounding box center [1450, 251] width 9 height 9
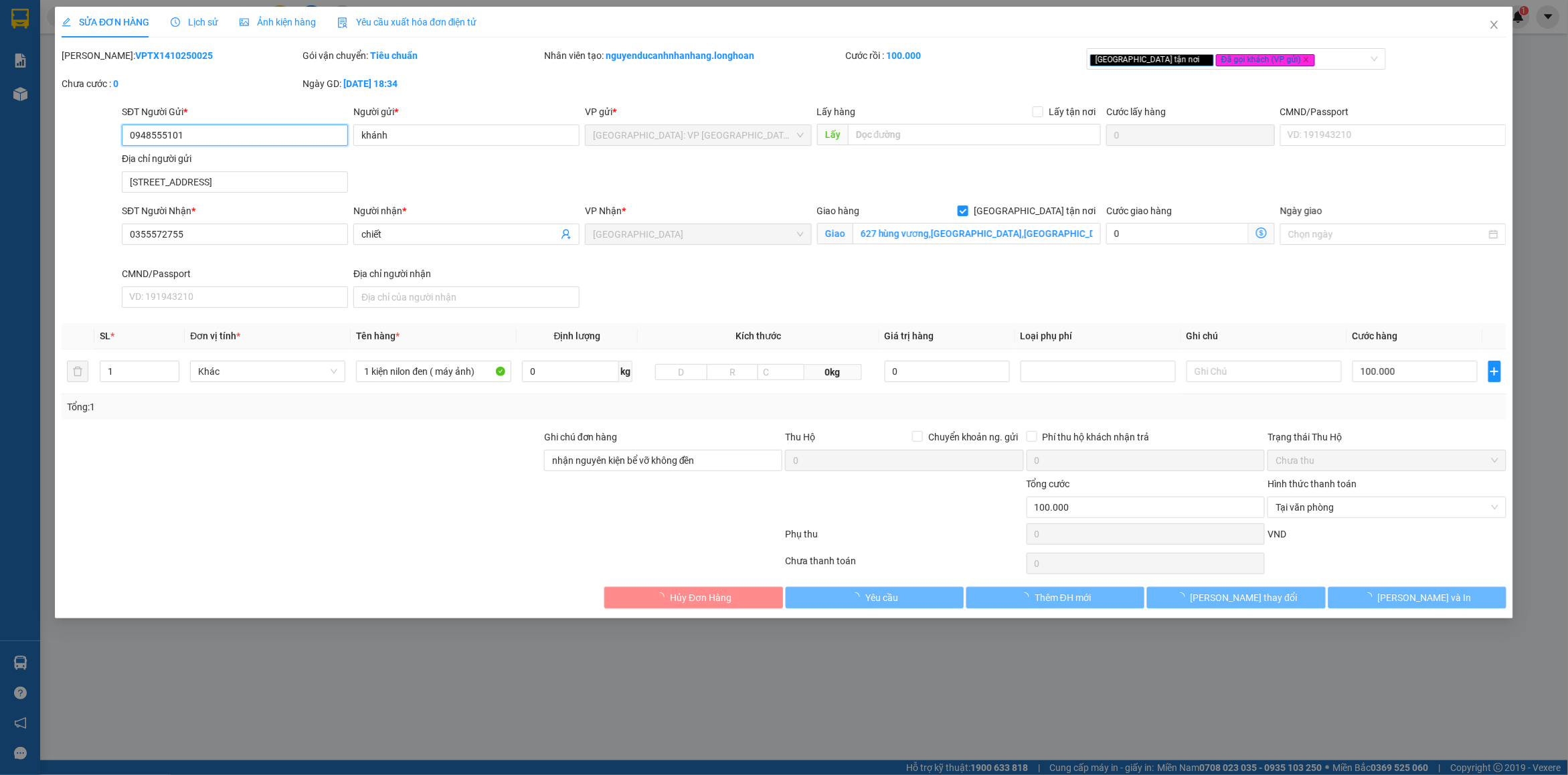
type input "0948555101"
type input "khánh"
type input "[STREET_ADDRESS]"
type input "0355572755"
type input "chiết"
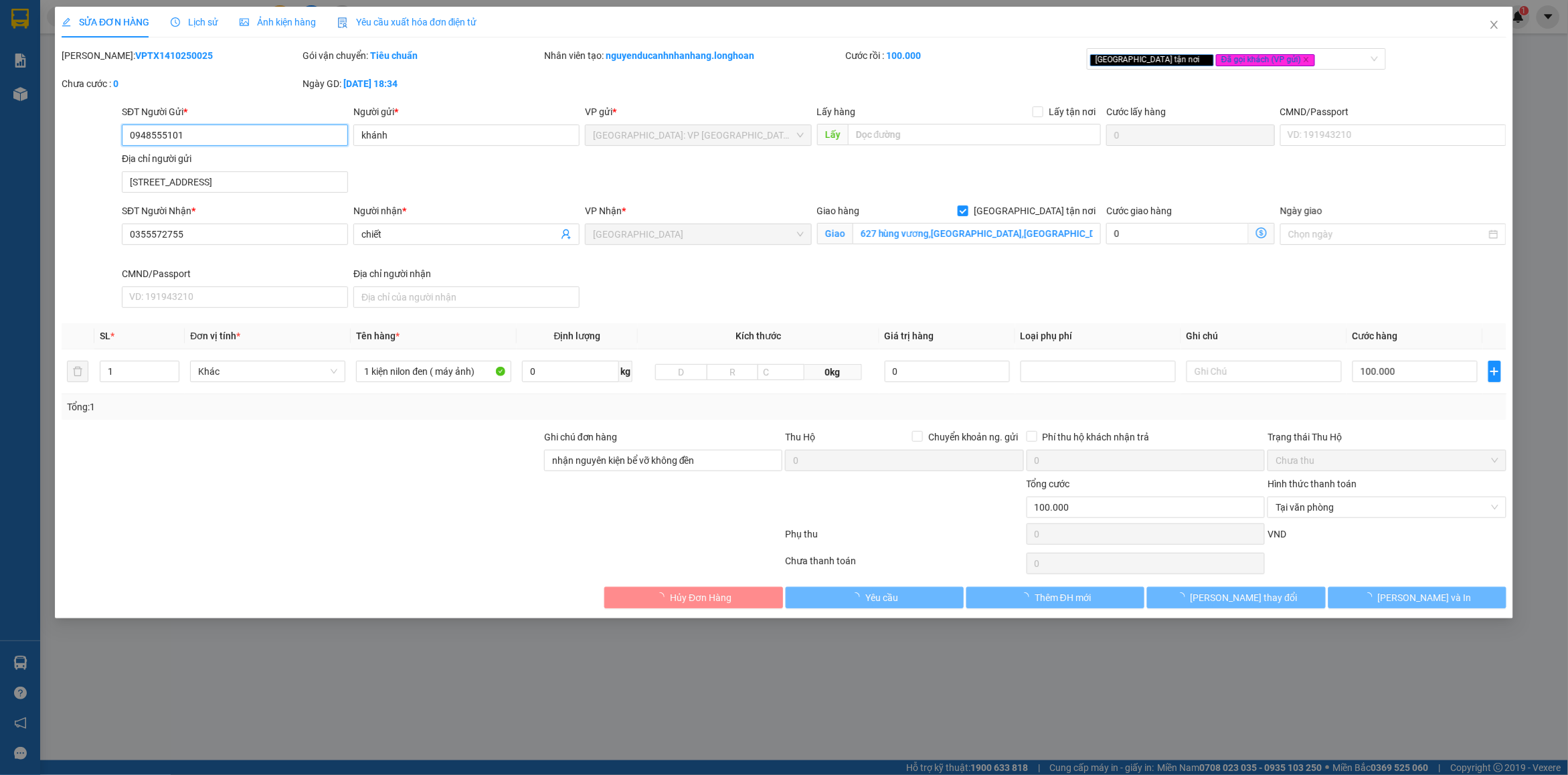
checkbox input "true"
type input "627 hùng vương,[GEOGRAPHIC_DATA],[GEOGRAPHIC_DATA]"
type input "nhận nguyên kiện bể vỡ không đền"
type input "0"
type input "100.000"
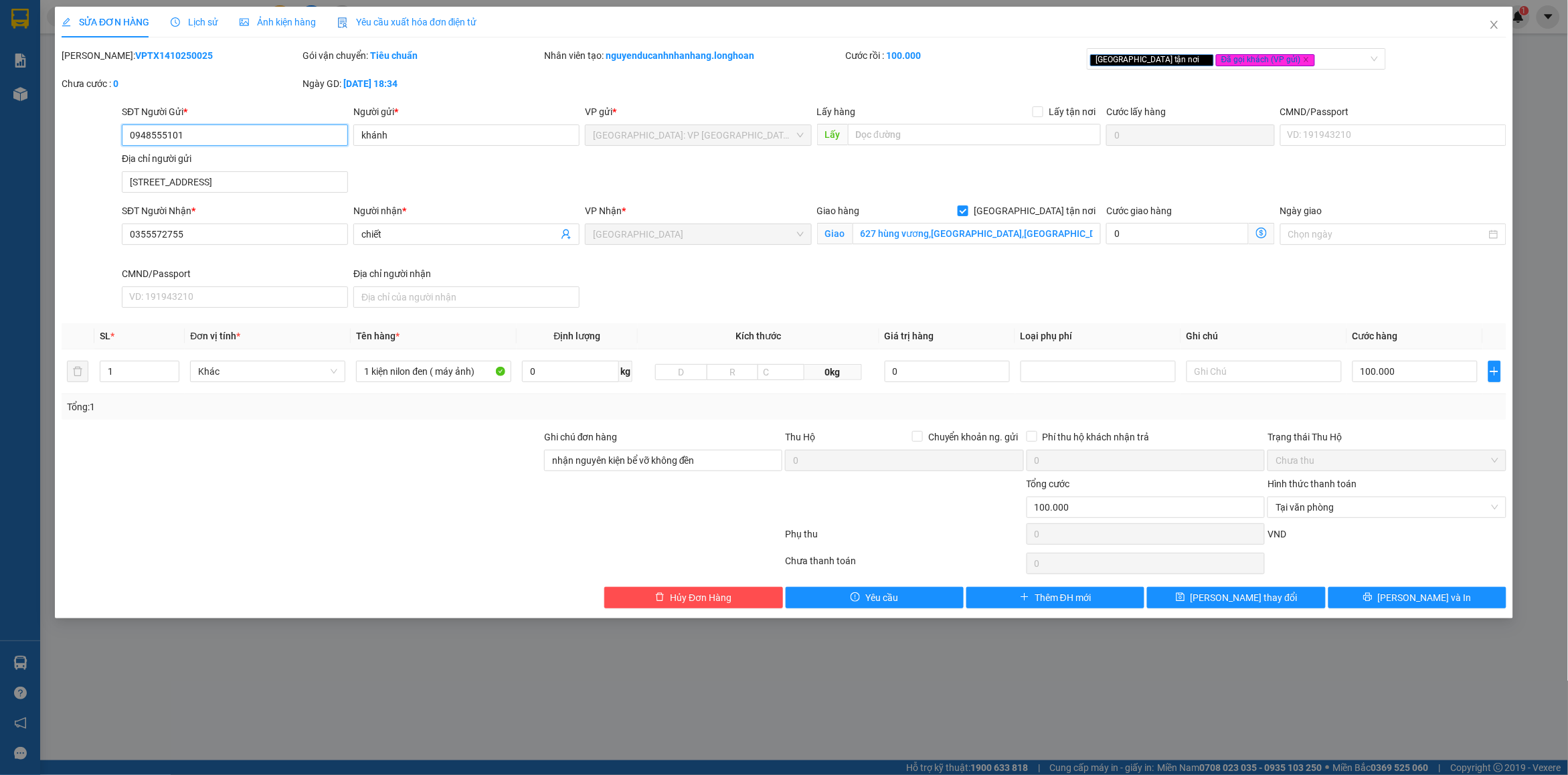
click at [804, 238] on div "[GEOGRAPHIC_DATA]" at bounding box center [698, 234] width 226 height 22
click at [802, 236] on span "[GEOGRAPHIC_DATA]" at bounding box center [698, 234] width 210 height 20
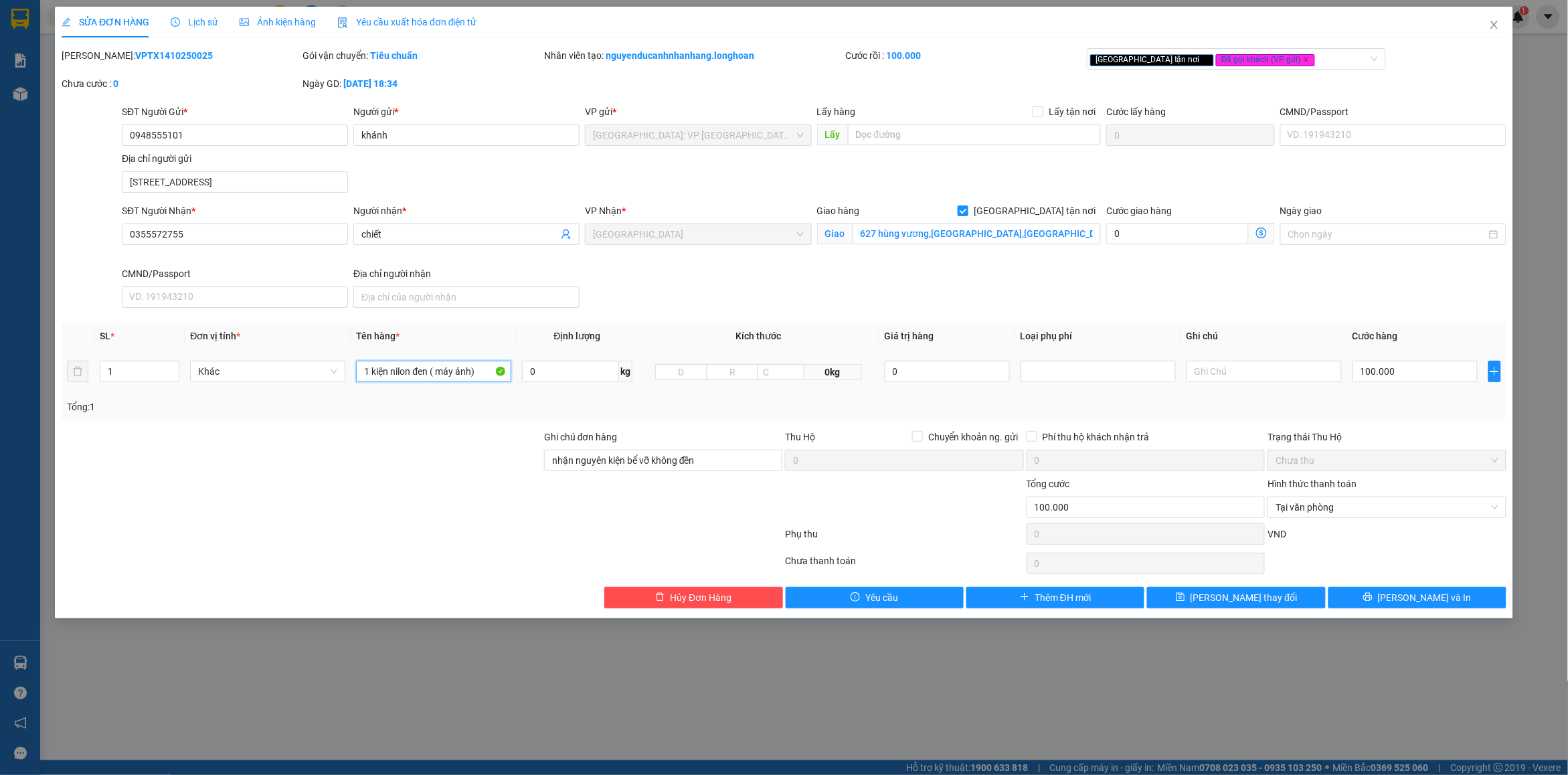
click at [449, 361] on input "1 kiện nilon đen ( máy ảnh)" at bounding box center [433, 371] width 155 height 22
click at [1078, 600] on span "Thêm ĐH mới" at bounding box center [1063, 597] width 57 height 15
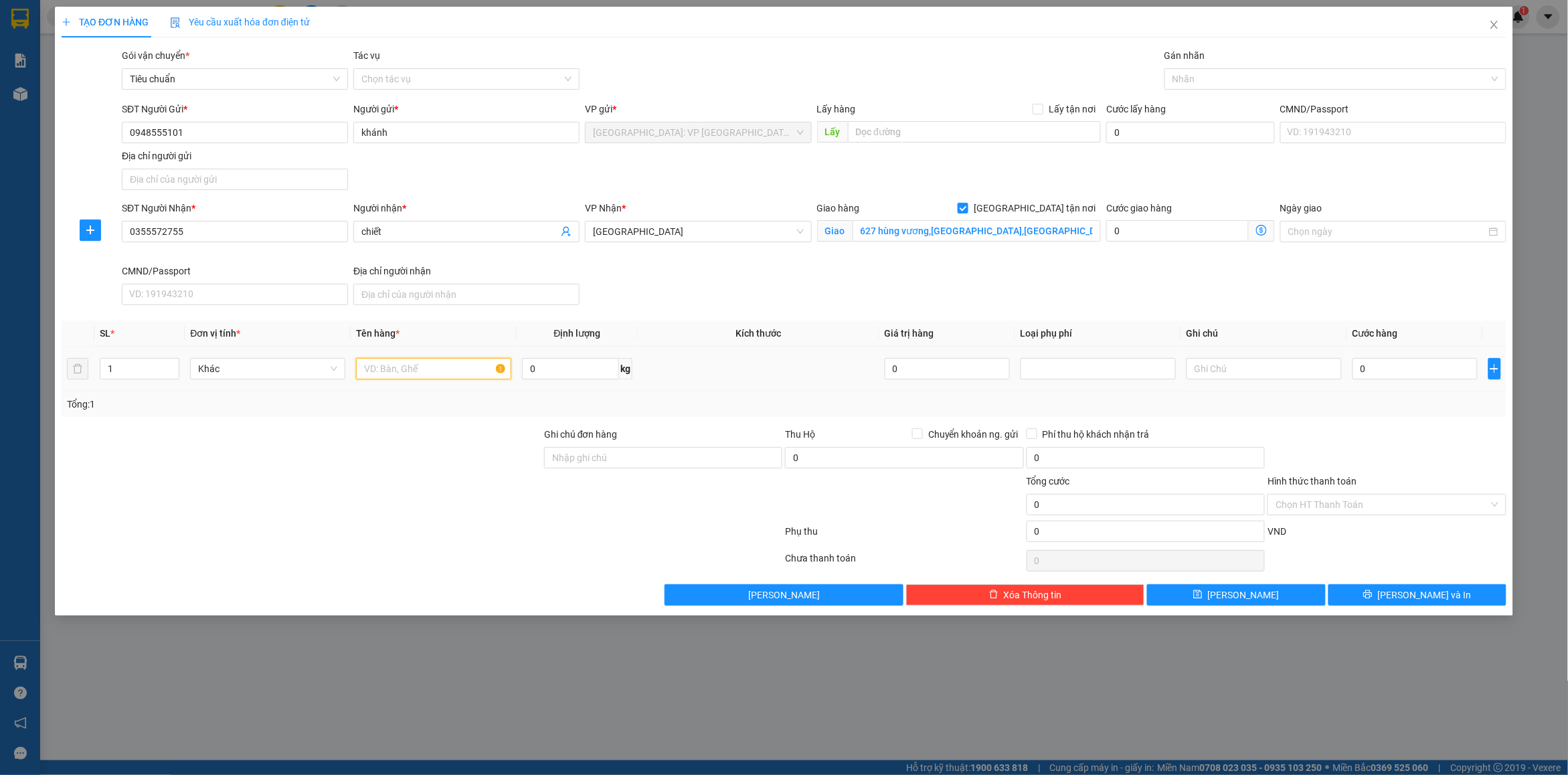
click at [440, 376] on input "text" at bounding box center [433, 369] width 155 height 22
paste input "1 kiện nilon đen ( máy ảnh)"
click at [686, 233] on span "[GEOGRAPHIC_DATA]" at bounding box center [698, 232] width 210 height 20
type input "1 kiện nilon đen ( máy ảnh)"
type input "tuy"
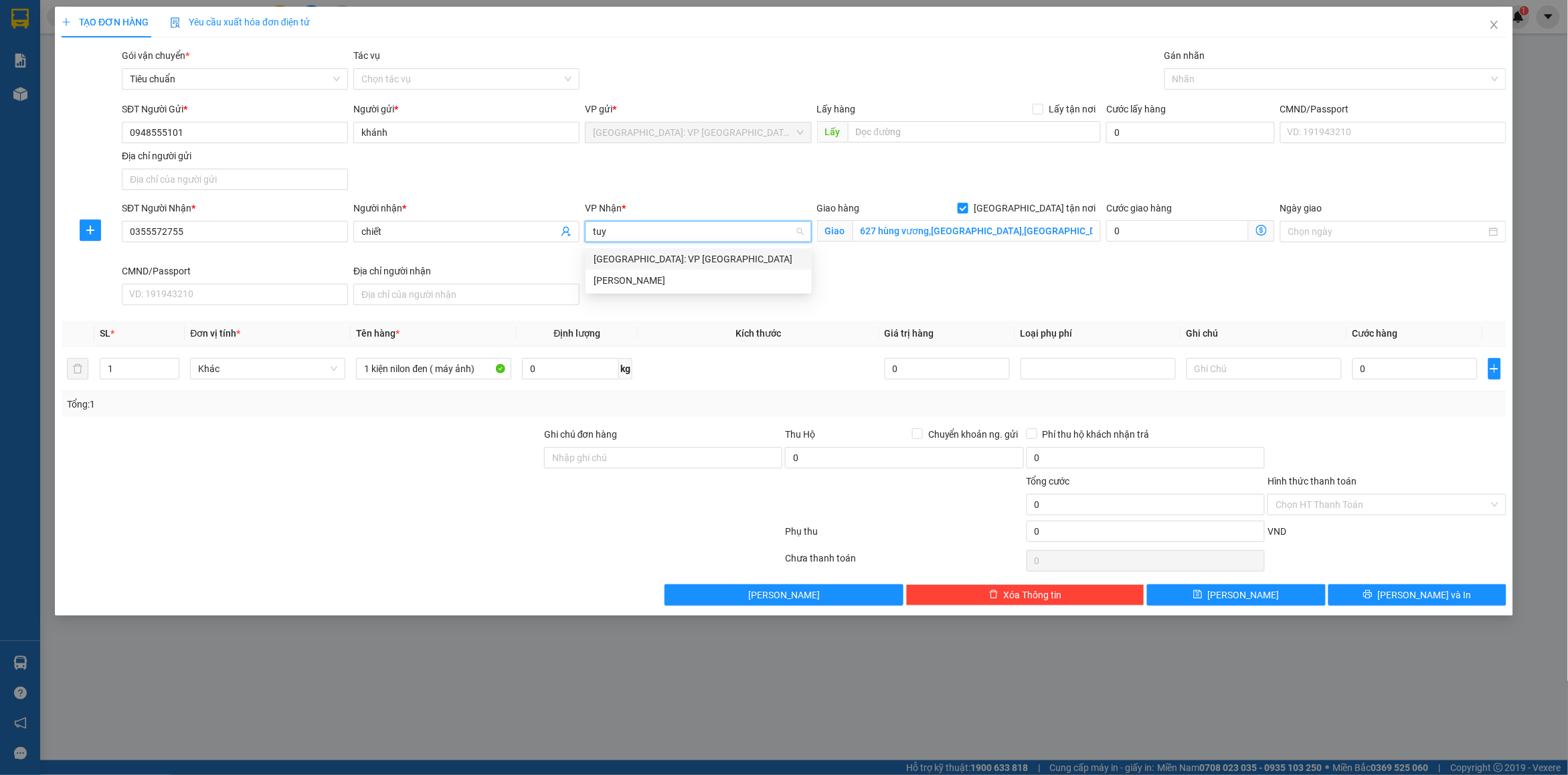
click at [634, 262] on div "[GEOGRAPHIC_DATA]: VP [GEOGRAPHIC_DATA]" at bounding box center [698, 259] width 210 height 15
click at [1219, 72] on div at bounding box center [1328, 78] width 322 height 16
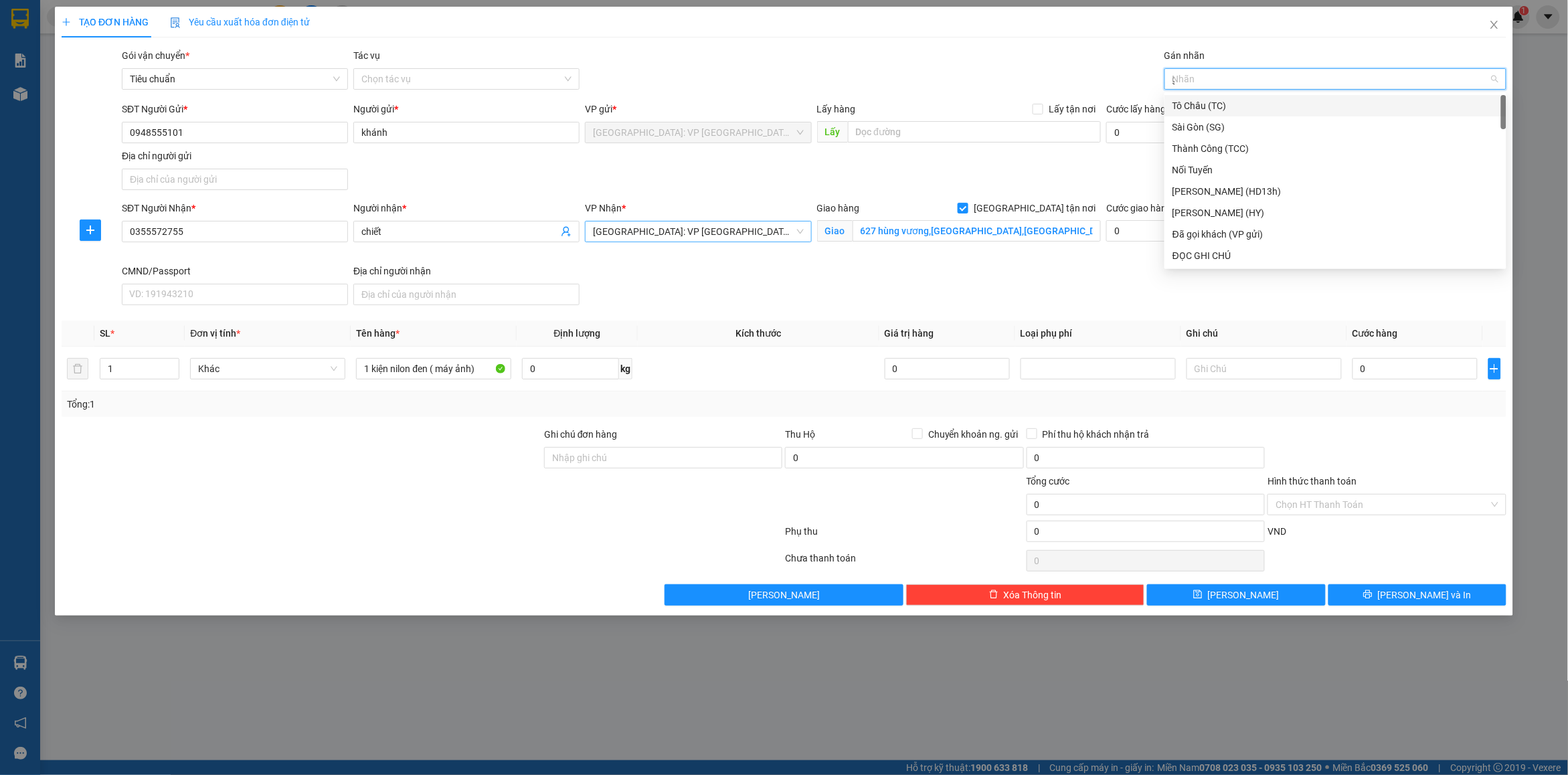
type input "gt"
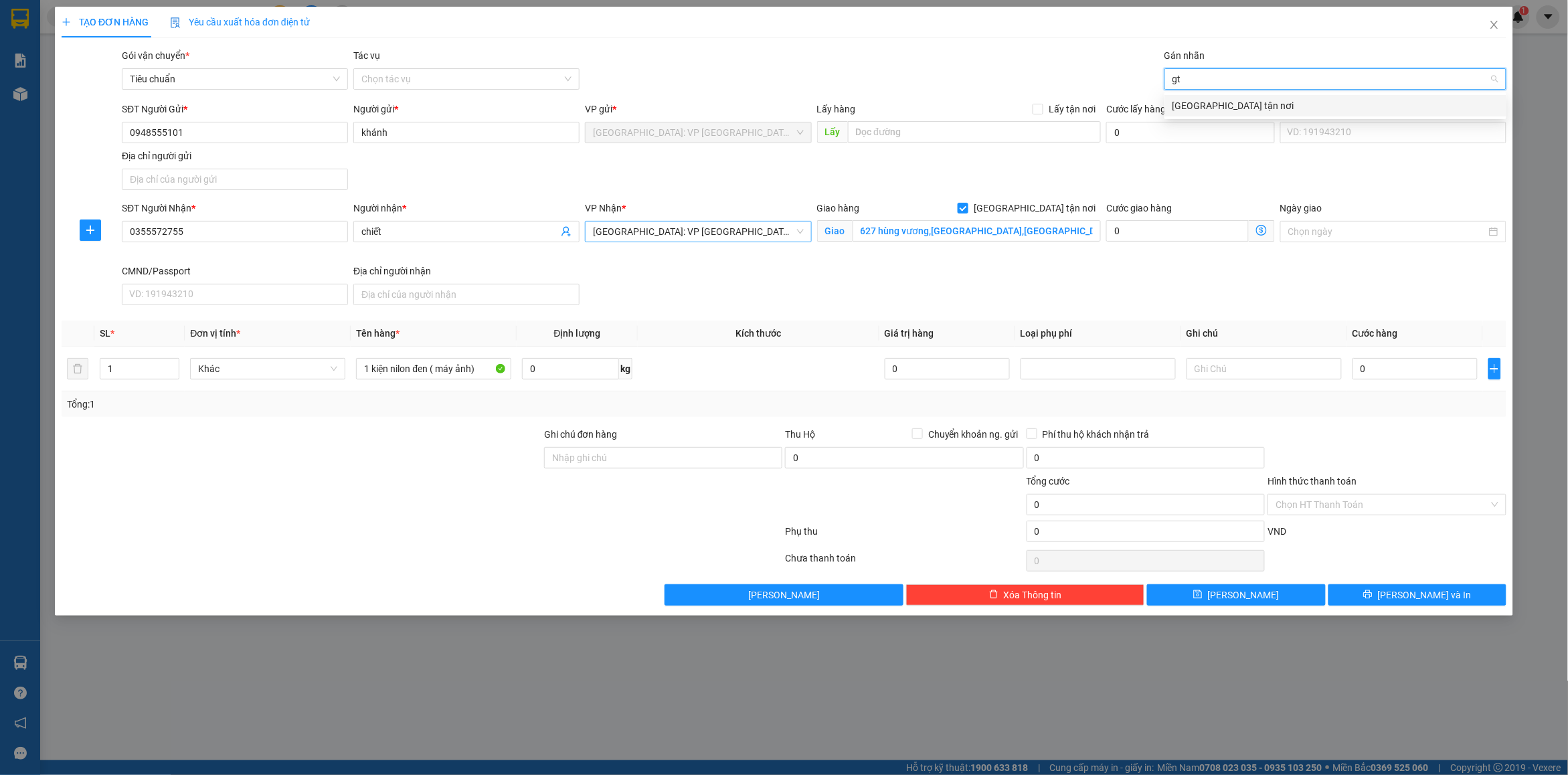
click at [1200, 102] on div "[GEOGRAPHIC_DATA] tận nơi" at bounding box center [1335, 105] width 326 height 15
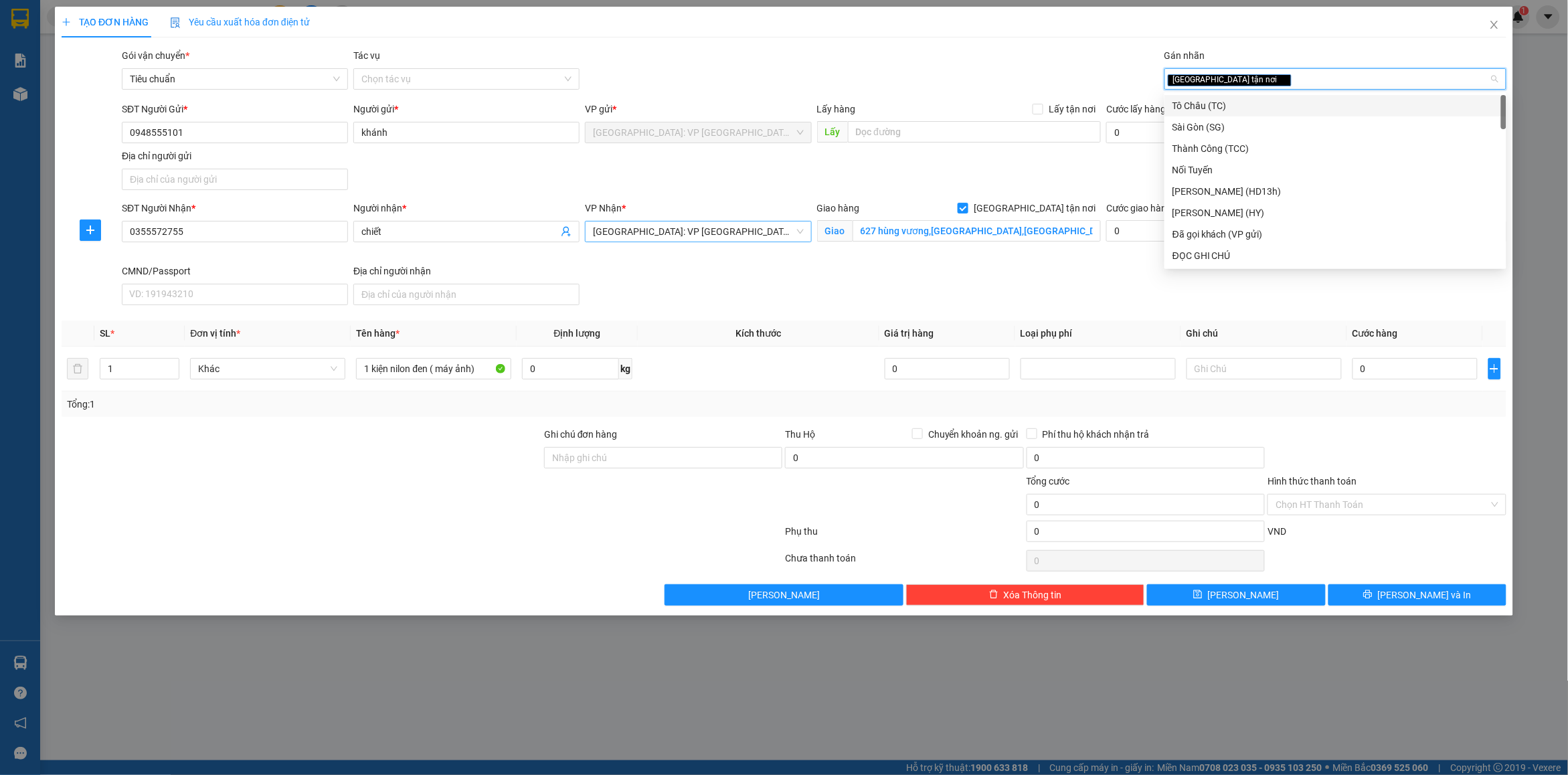
click at [1266, 82] on div "[GEOGRAPHIC_DATA] tận nơi" at bounding box center [1328, 78] width 322 height 16
type input "d"
type input "đã"
drag, startPoint x: 1253, startPoint y: 98, endPoint x: 1119, endPoint y: 91, distance: 134.2
click at [1251, 98] on div "Đã gọi khách (VP gửi)" at bounding box center [1335, 105] width 326 height 15
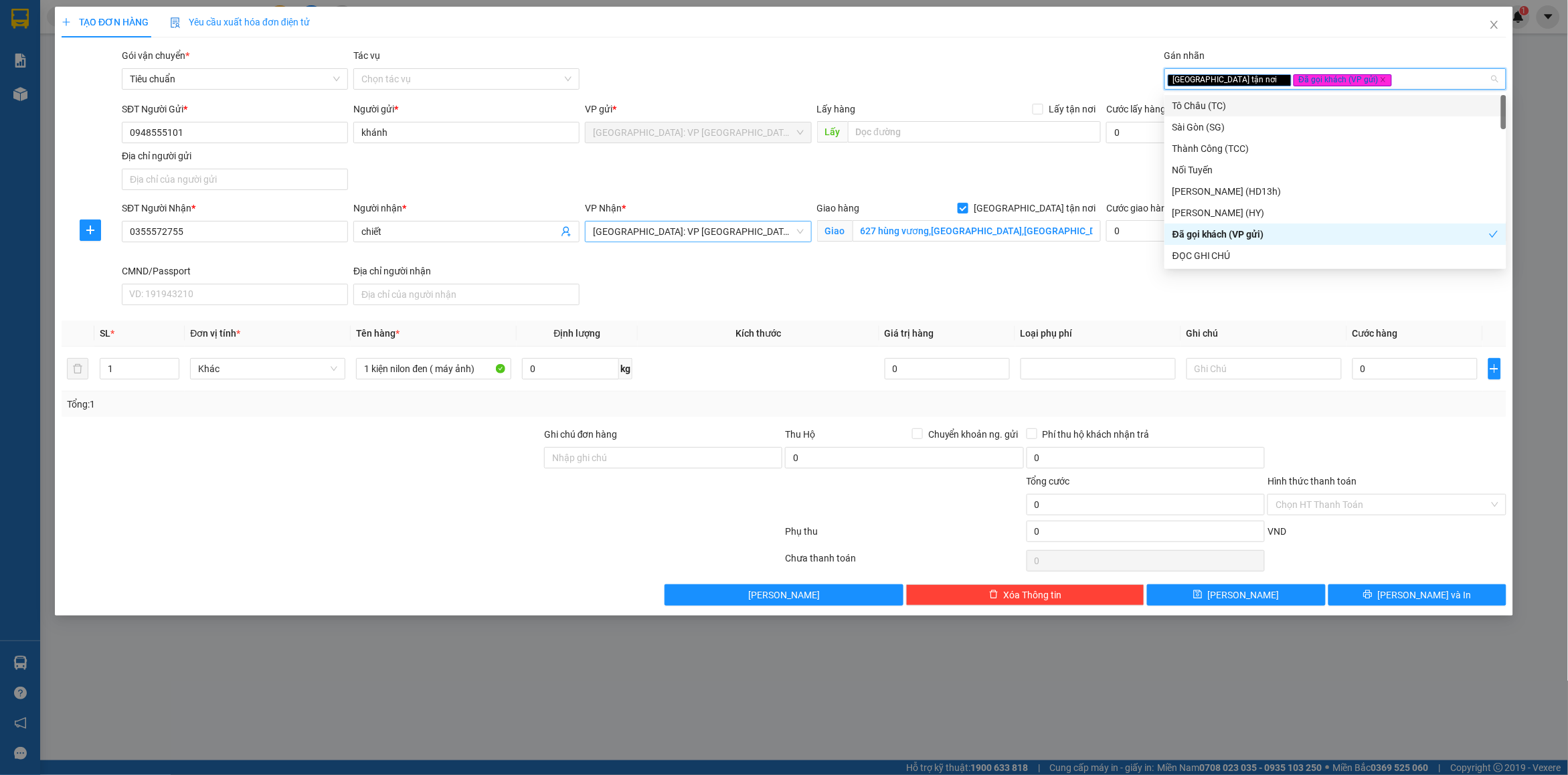
click at [1095, 77] on div "Gói vận chuyển * Tiêu chuẩn Tác vụ Chọn tác vụ Gán nhãn Giao tận nơi Đã gọi k…" at bounding box center [813, 71] width 1390 height 47
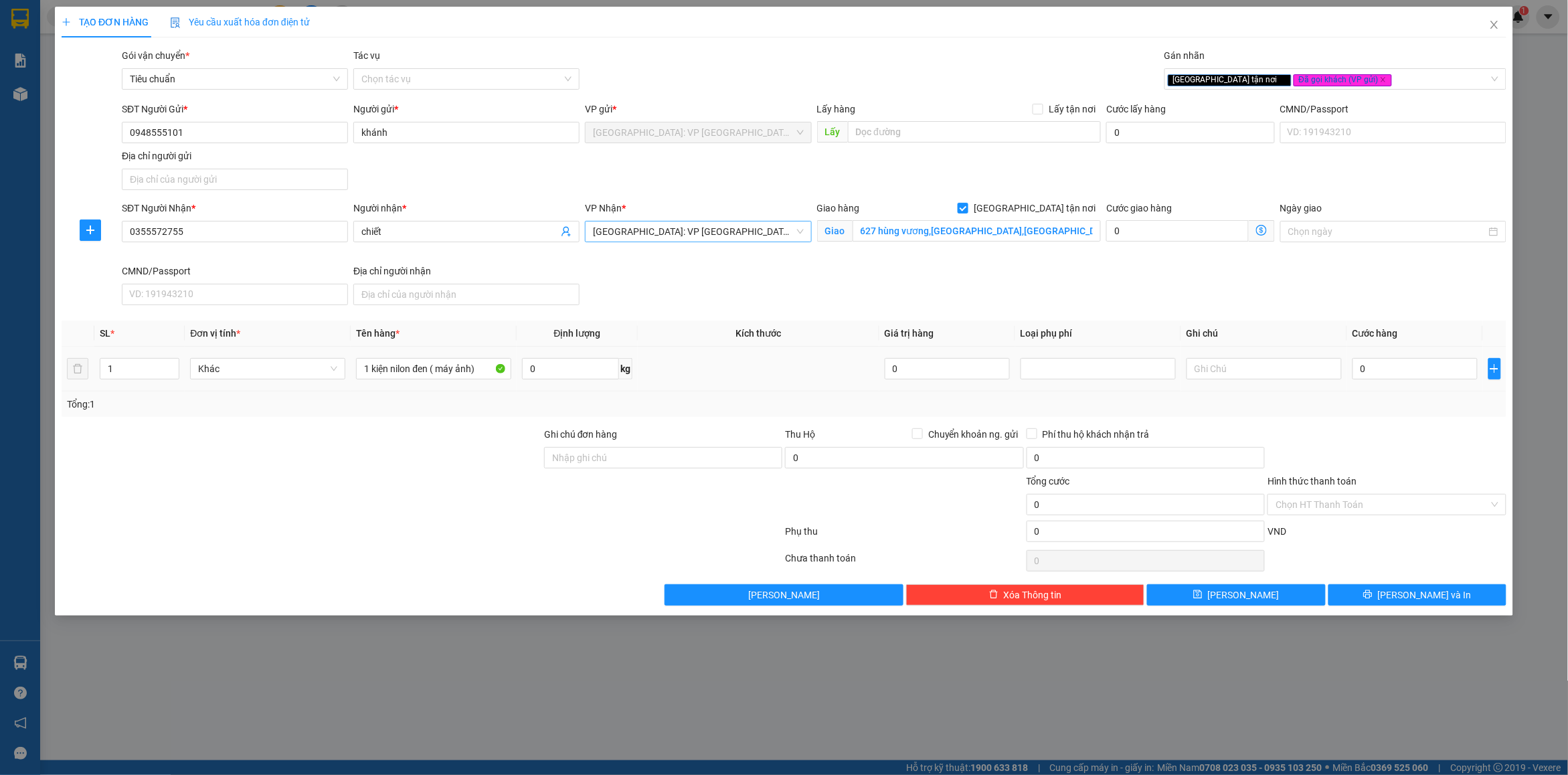
click at [1376, 381] on div "0" at bounding box center [1415, 369] width 125 height 27
click at [1377, 360] on input "0" at bounding box center [1415, 369] width 125 height 22
type input "1"
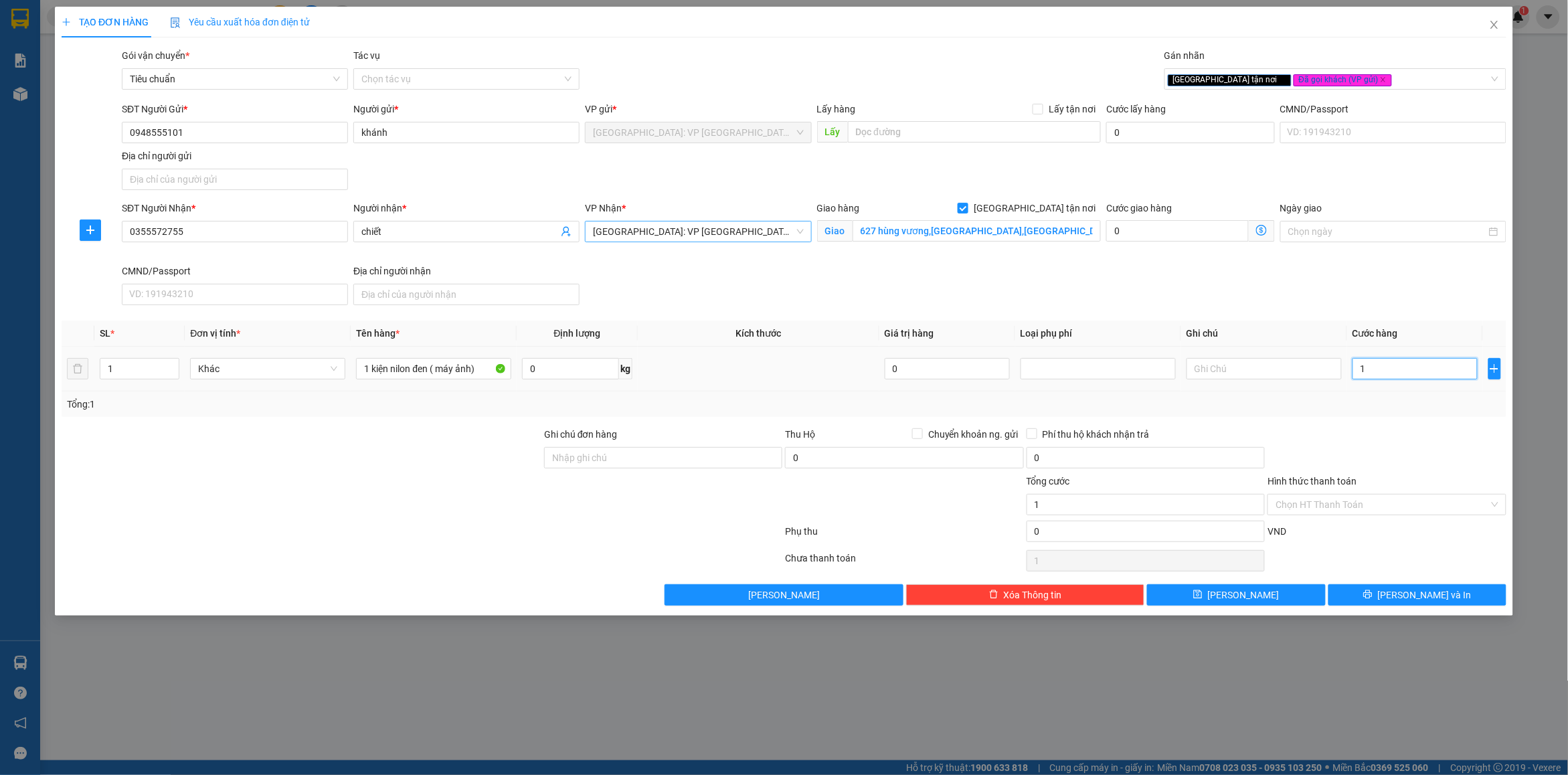
type input "10"
type input "100"
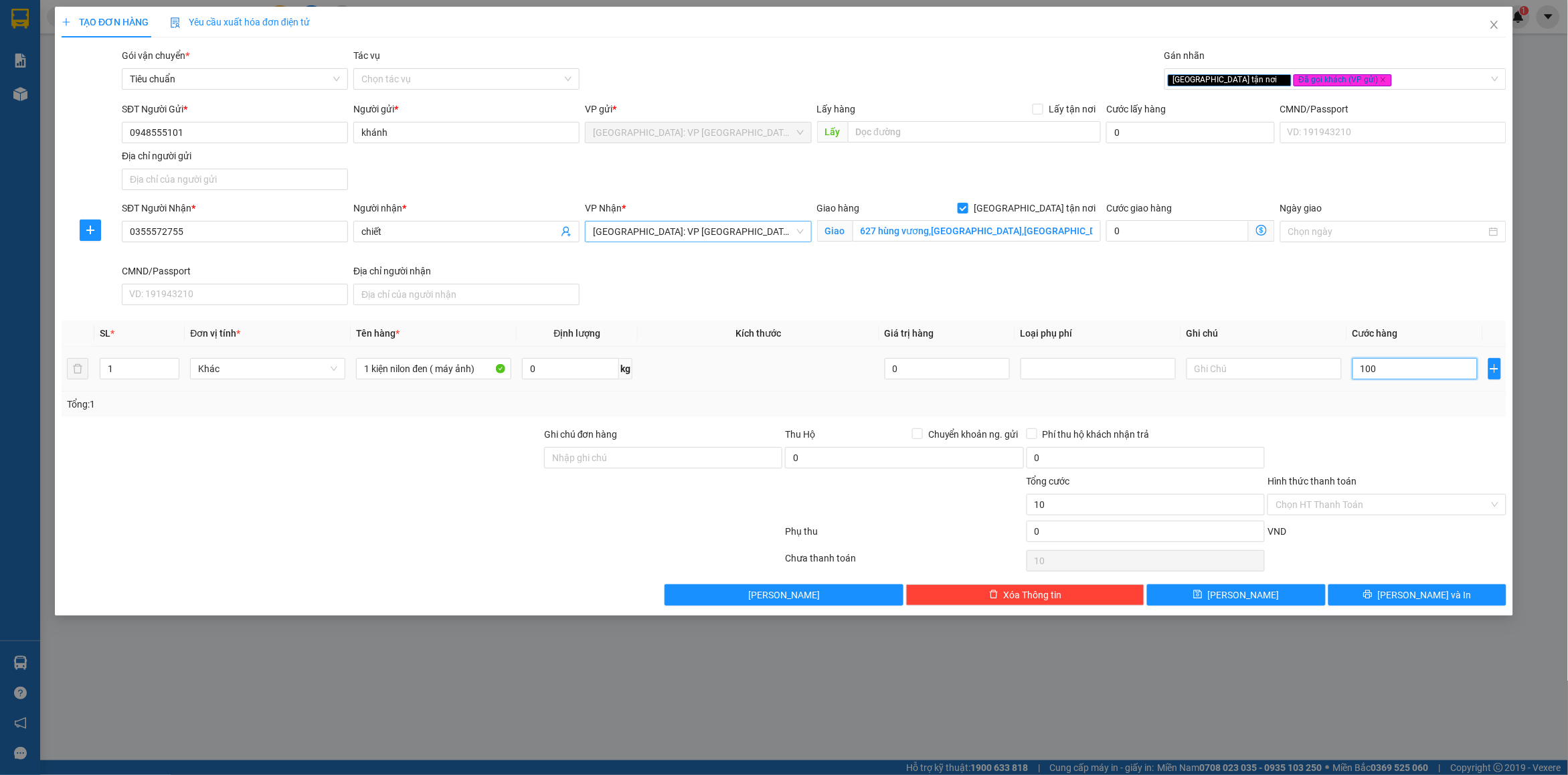
type input "100"
type input "1.000"
type input "10.000"
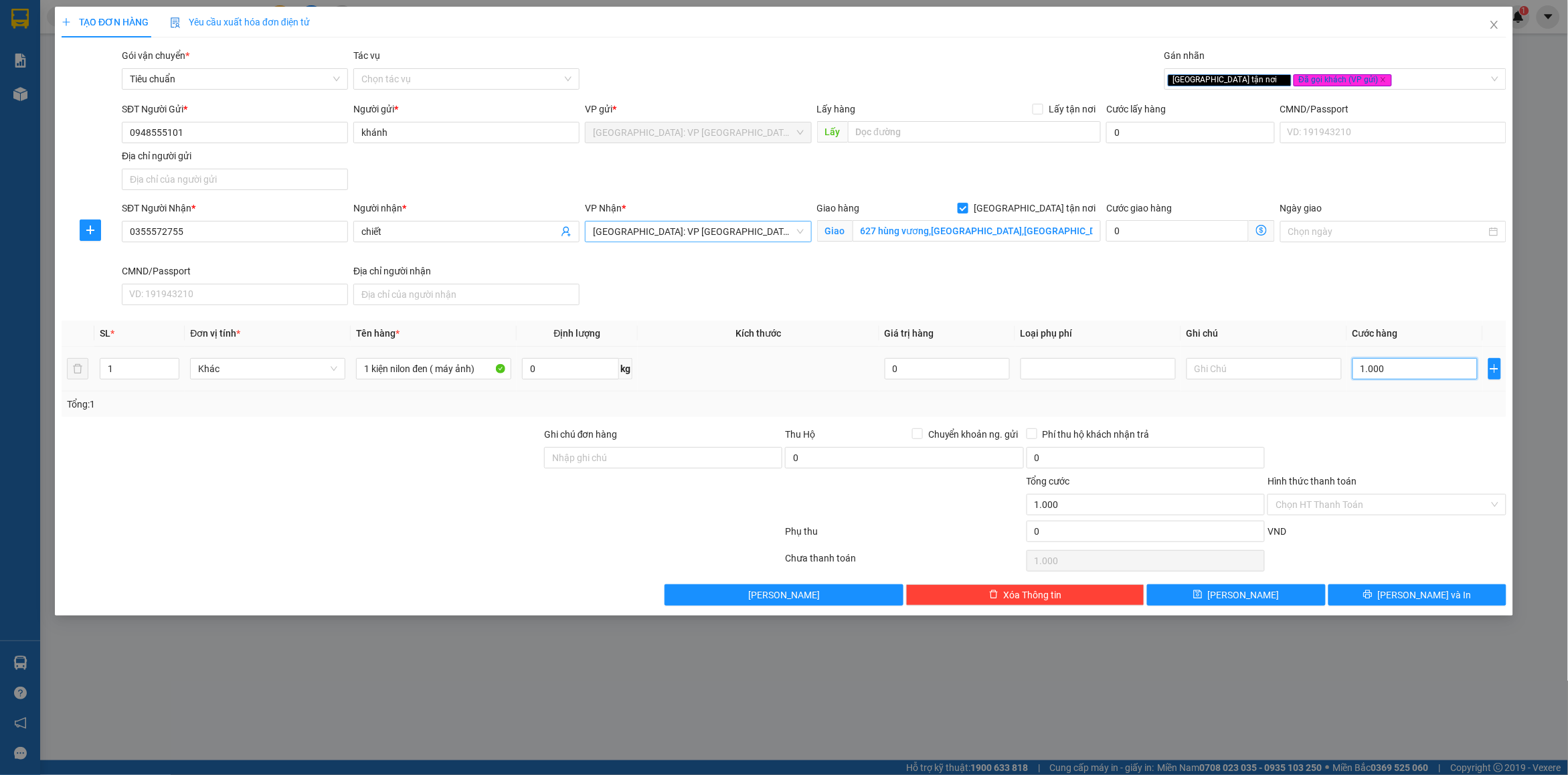
type input "10.000"
type input "100.000"
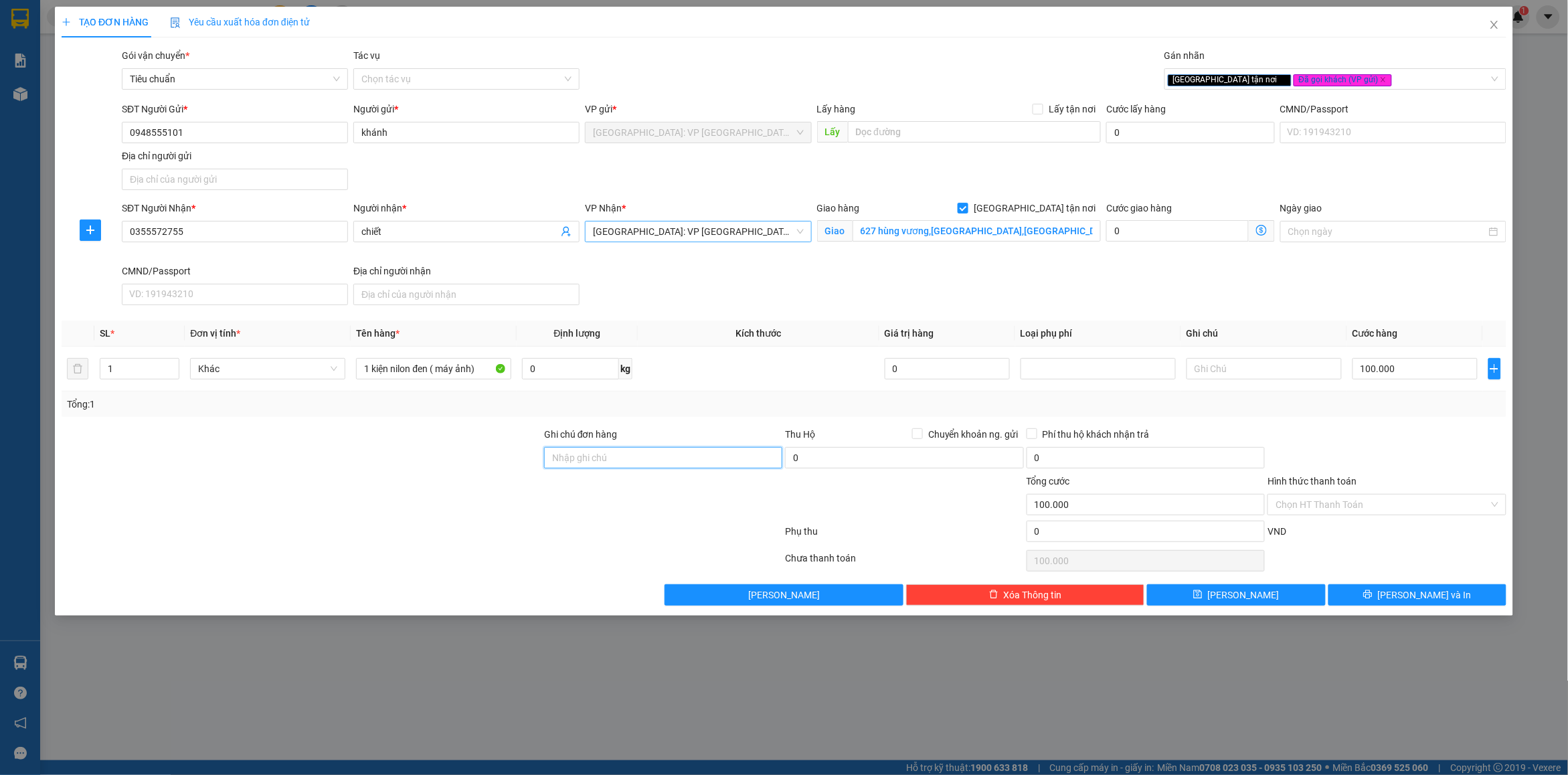
drag, startPoint x: 590, startPoint y: 459, endPoint x: 620, endPoint y: 467, distance: 31.0
click at [591, 459] on input "Ghi chú đơn hàng" at bounding box center [663, 458] width 238 height 22
drag, startPoint x: 691, startPoint y: 409, endPoint x: 1206, endPoint y: 496, distance: 522.3
click at [694, 408] on div "Tổng: 1" at bounding box center [784, 405] width 1434 height 15
click at [1349, 502] on input "Hình thức thanh toán" at bounding box center [1382, 504] width 213 height 20
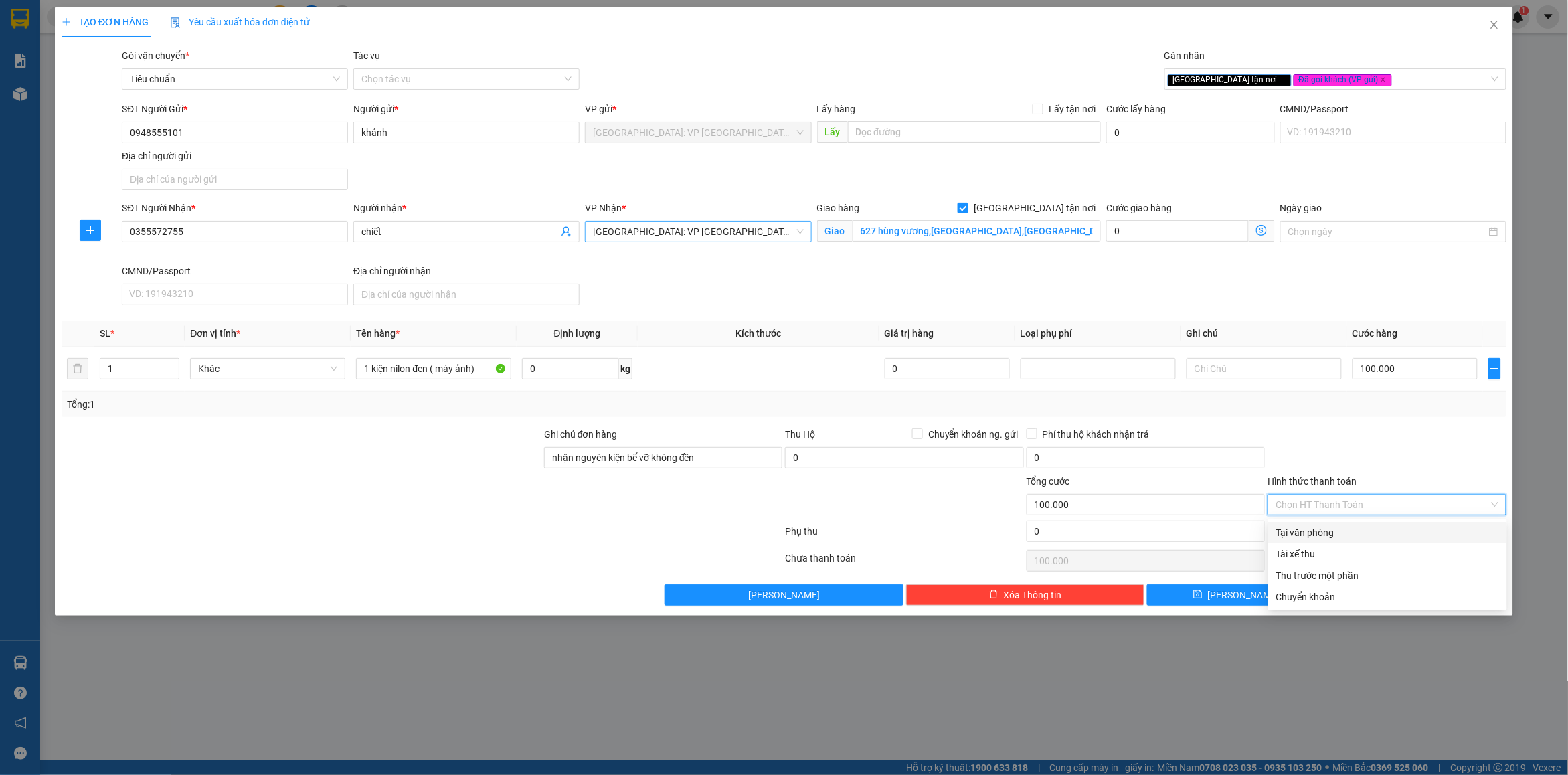
click at [1315, 539] on div "Tại văn phòng" at bounding box center [1388, 532] width 223 height 15
drag, startPoint x: 1370, startPoint y: 455, endPoint x: 1417, endPoint y: 613, distance: 164.8
click at [1373, 455] on div at bounding box center [1387, 450] width 241 height 47
click at [1389, 594] on button "[PERSON_NAME] và In" at bounding box center [1418, 595] width 178 height 22
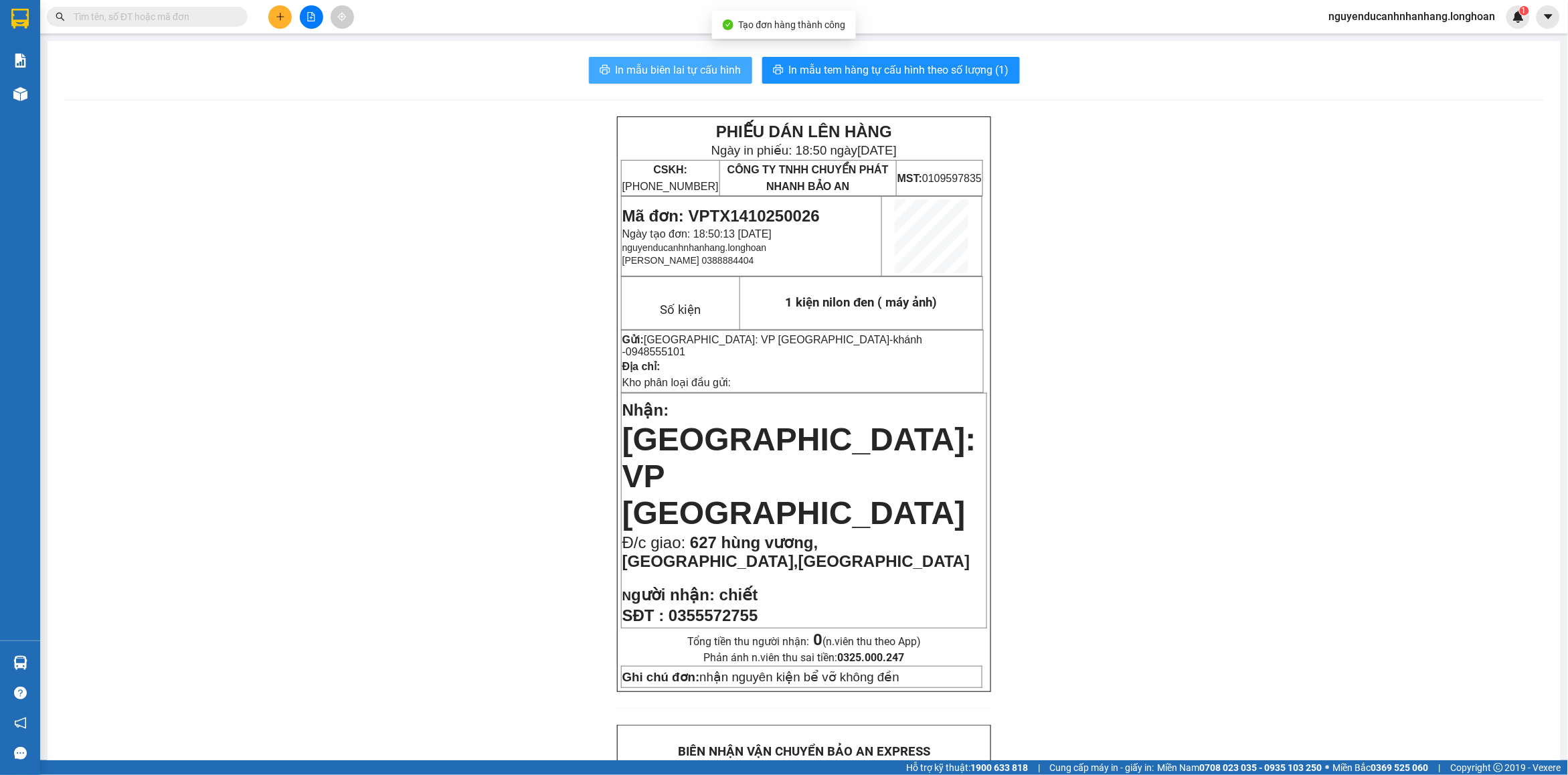
click at [686, 81] on button "In mẫu biên lai tự cấu hình" at bounding box center [671, 70] width 164 height 27
click at [926, 71] on span "In mẫu tem hàng tự cấu hình theo số lượng (1)" at bounding box center [899, 70] width 220 height 17
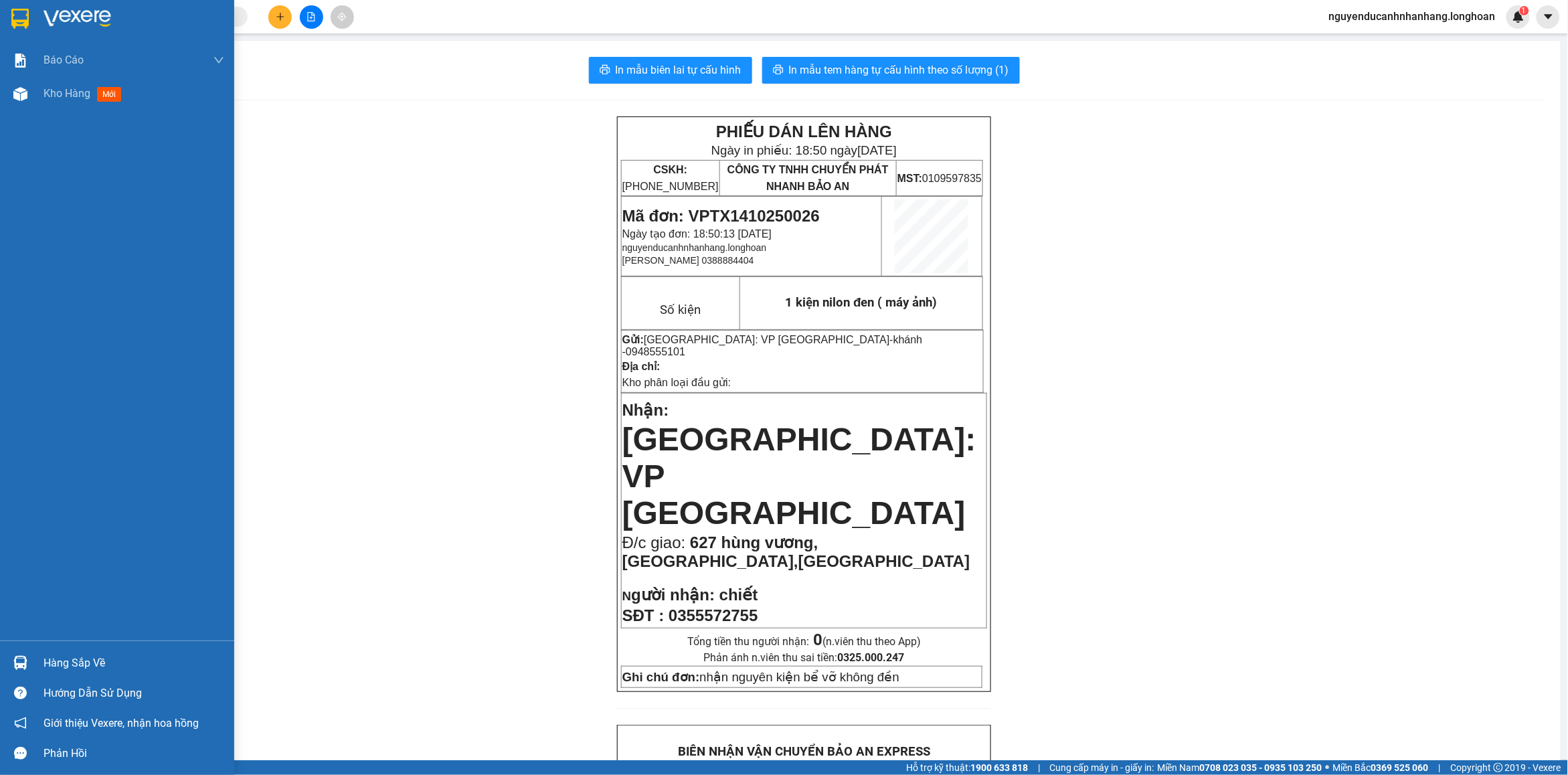
click at [29, 23] on div at bounding box center [20, 18] width 23 height 23
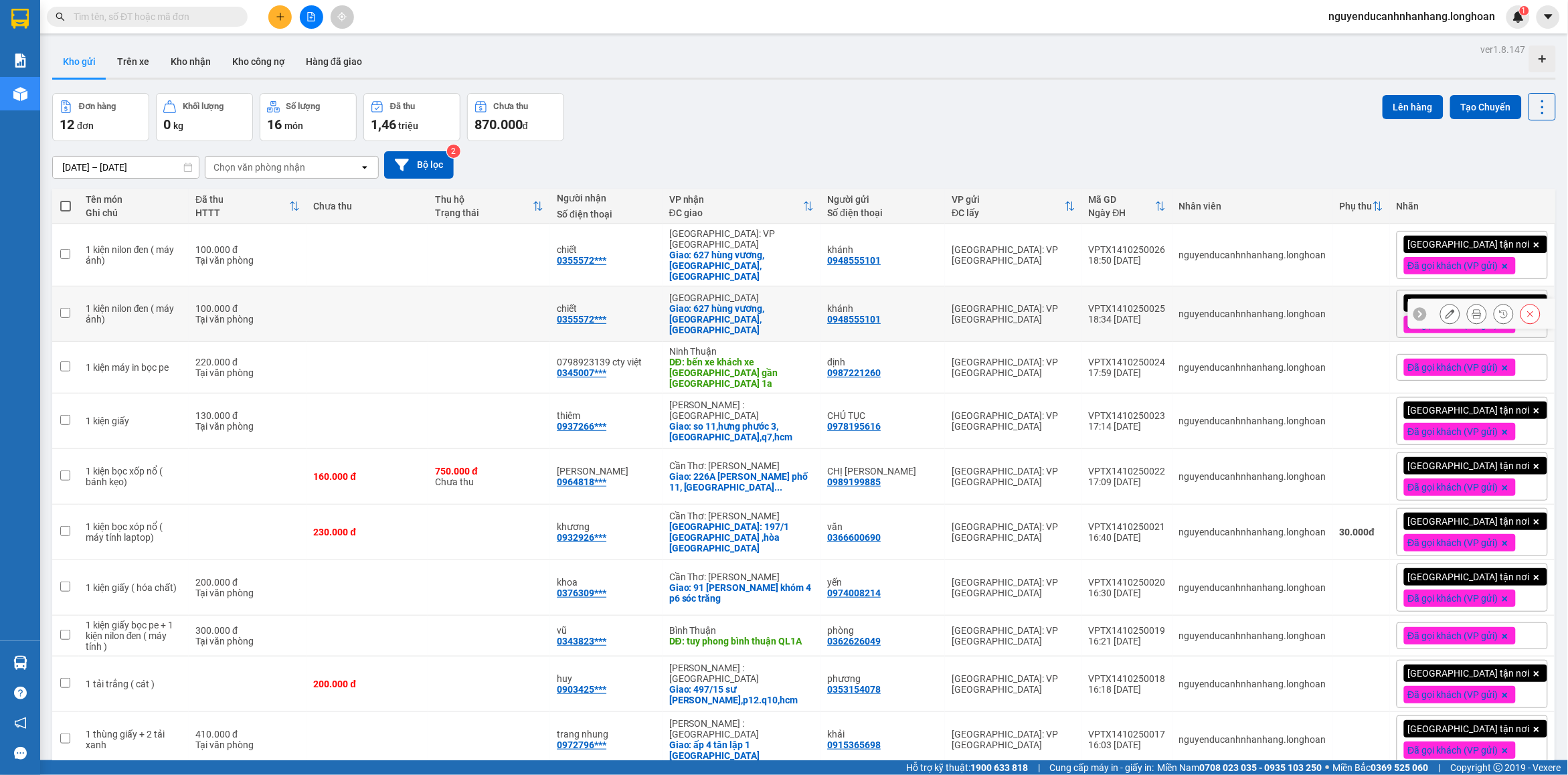
click at [1526, 309] on icon at bounding box center [1530, 313] width 9 height 9
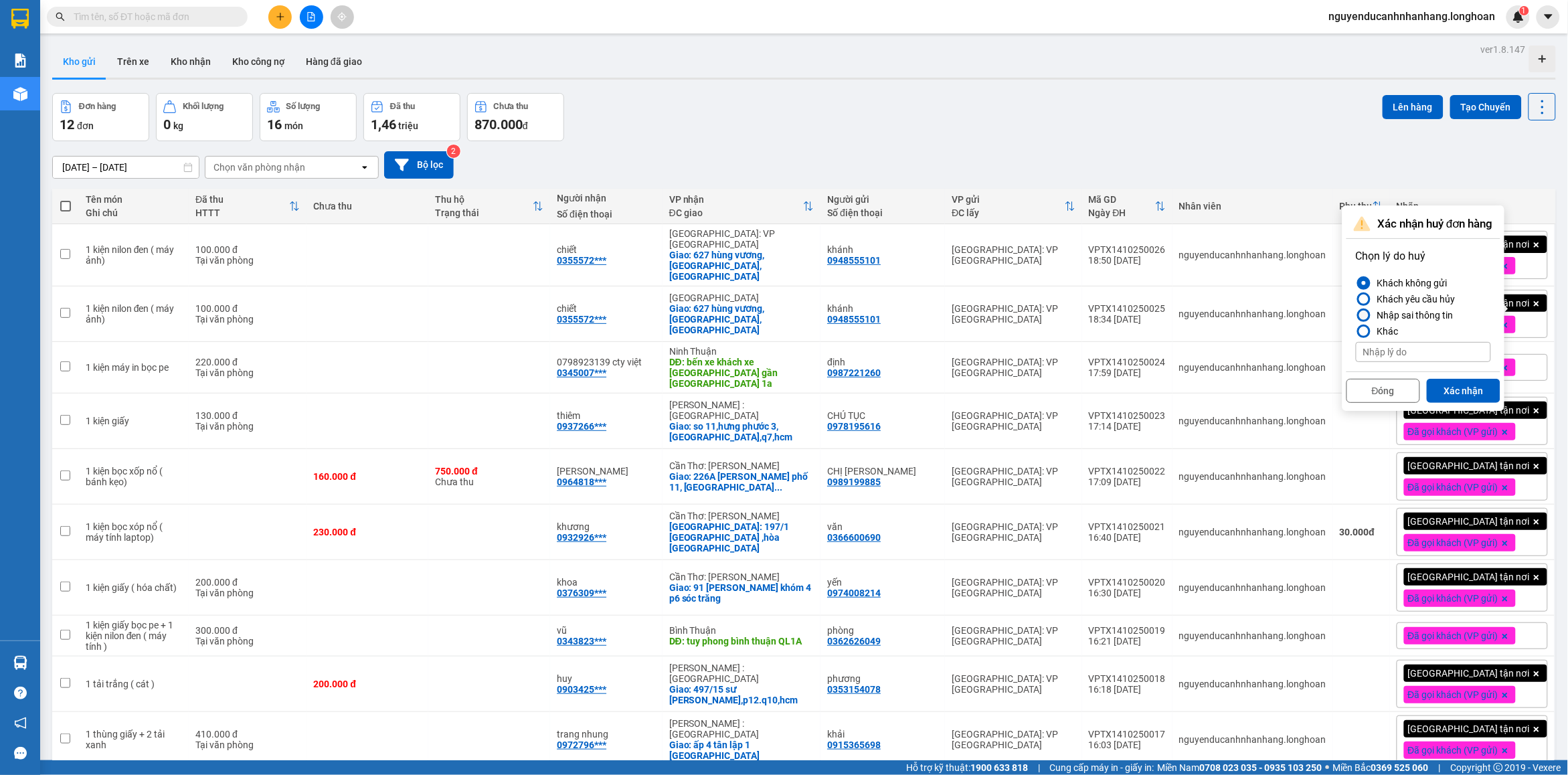
click at [1427, 312] on div "Nhập sai thông tin" at bounding box center [1413, 315] width 81 height 16
click at [1356, 315] on input "Nhập sai thông tin" at bounding box center [1356, 315] width 0 height 0
click at [1452, 399] on button "Xác nhận" at bounding box center [1463, 390] width 74 height 24
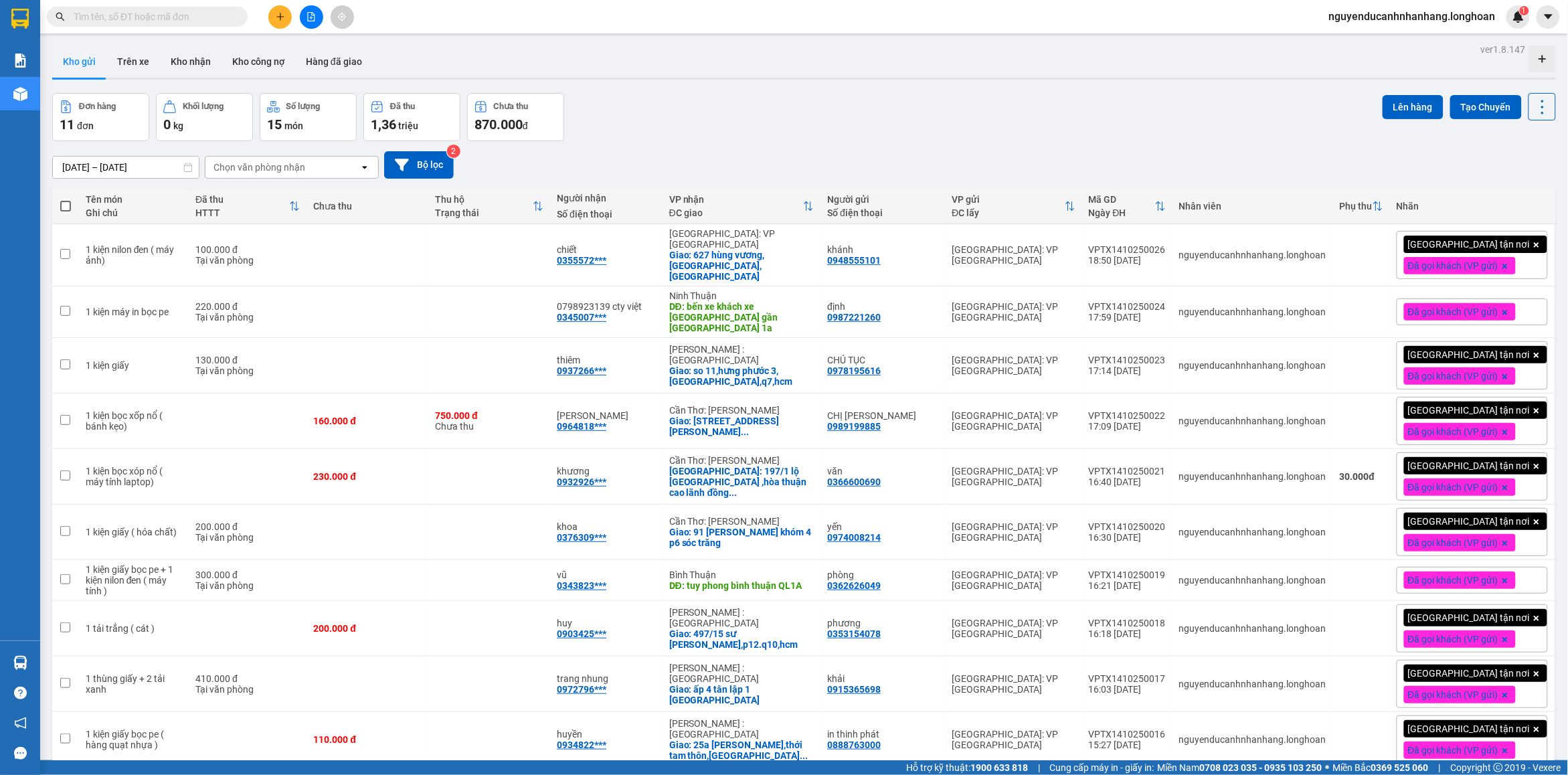
click at [278, 20] on icon "plus" at bounding box center [280, 16] width 9 height 9
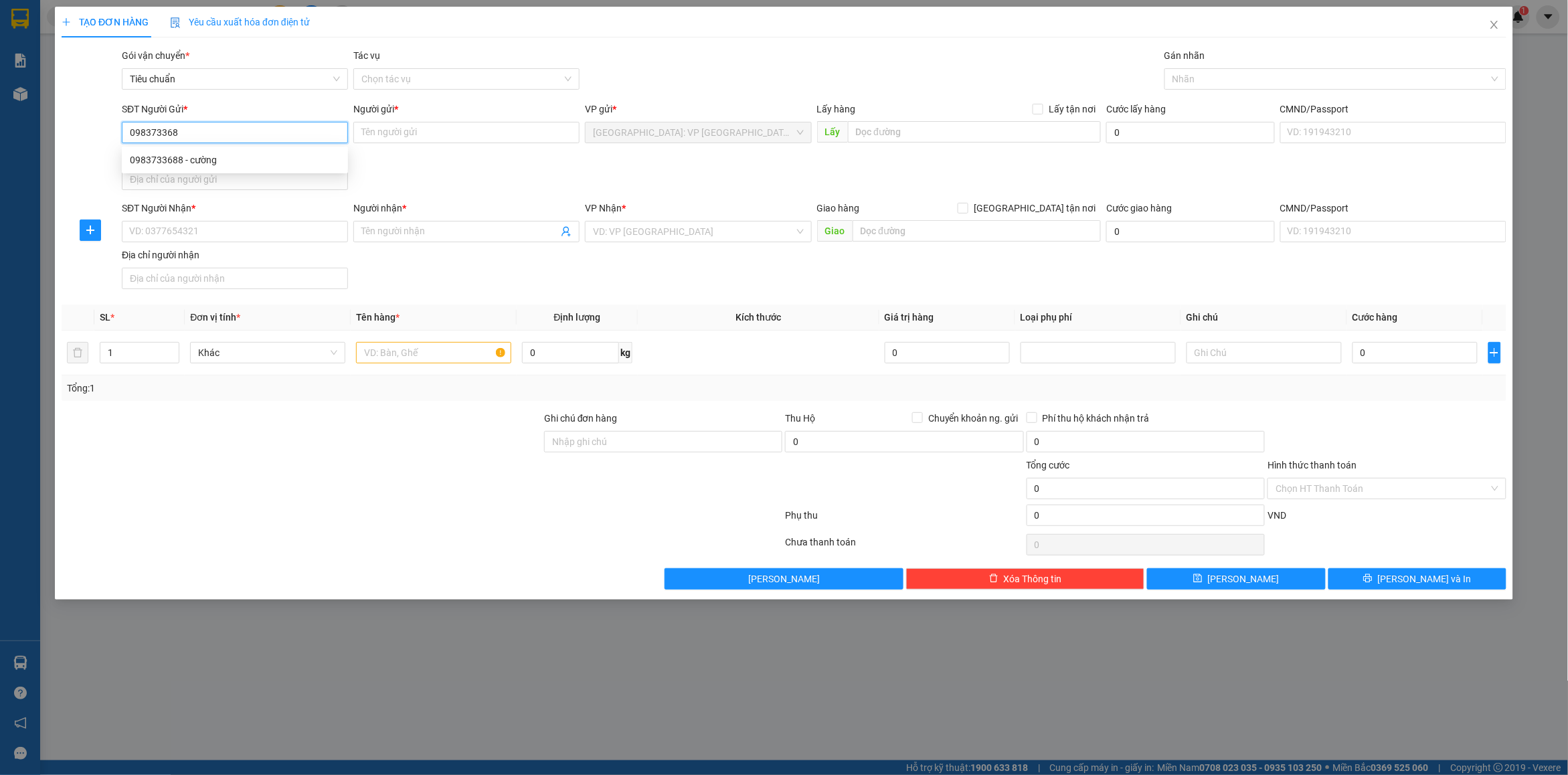
type input "0983733688"
click at [242, 155] on div "0983733688 - cường" at bounding box center [234, 160] width 210 height 15
type input "cường"
checkbox input "true"
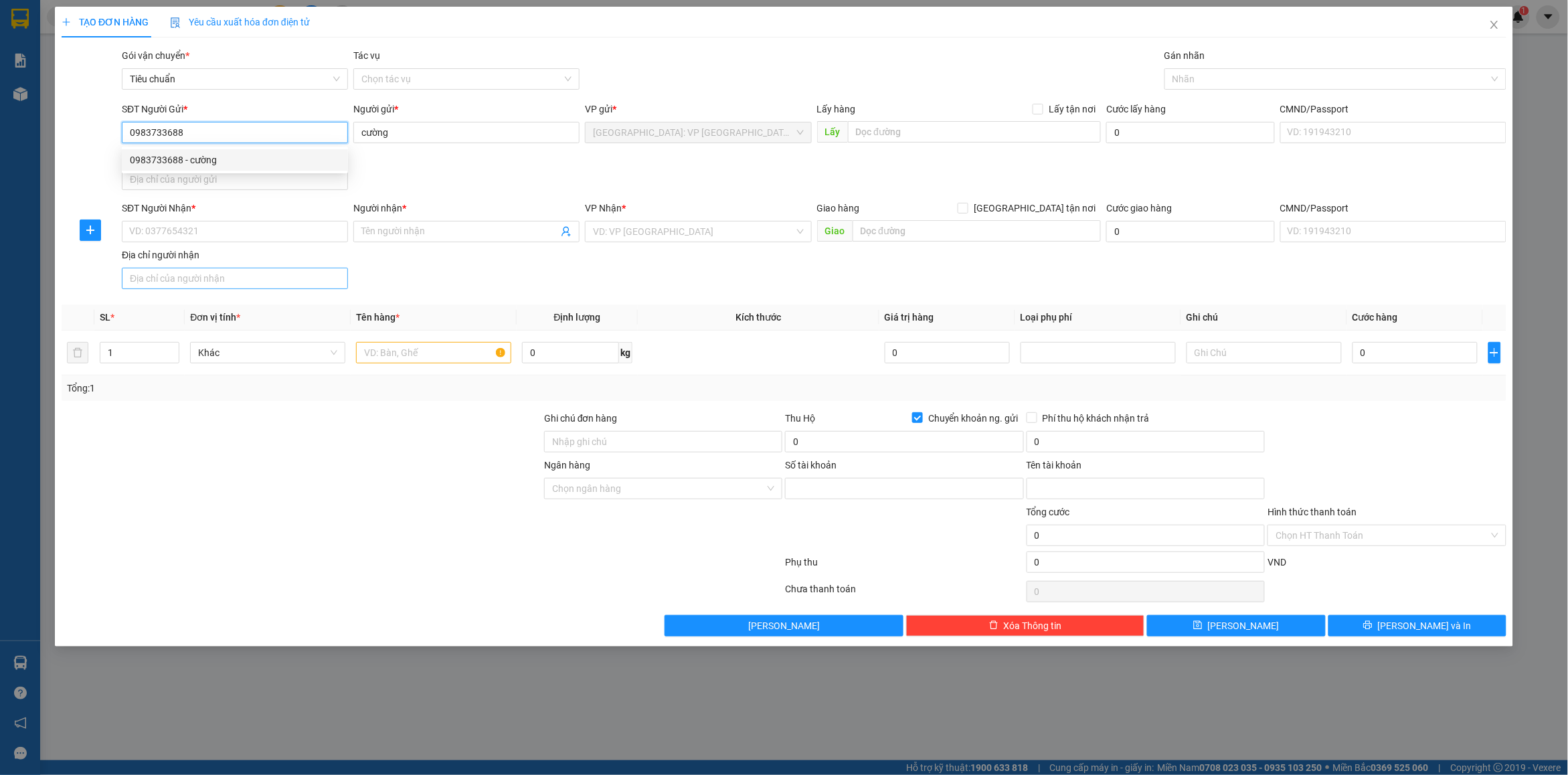
type input "0983733688"
type input "[PERSON_NAME]"
type input "0983733688"
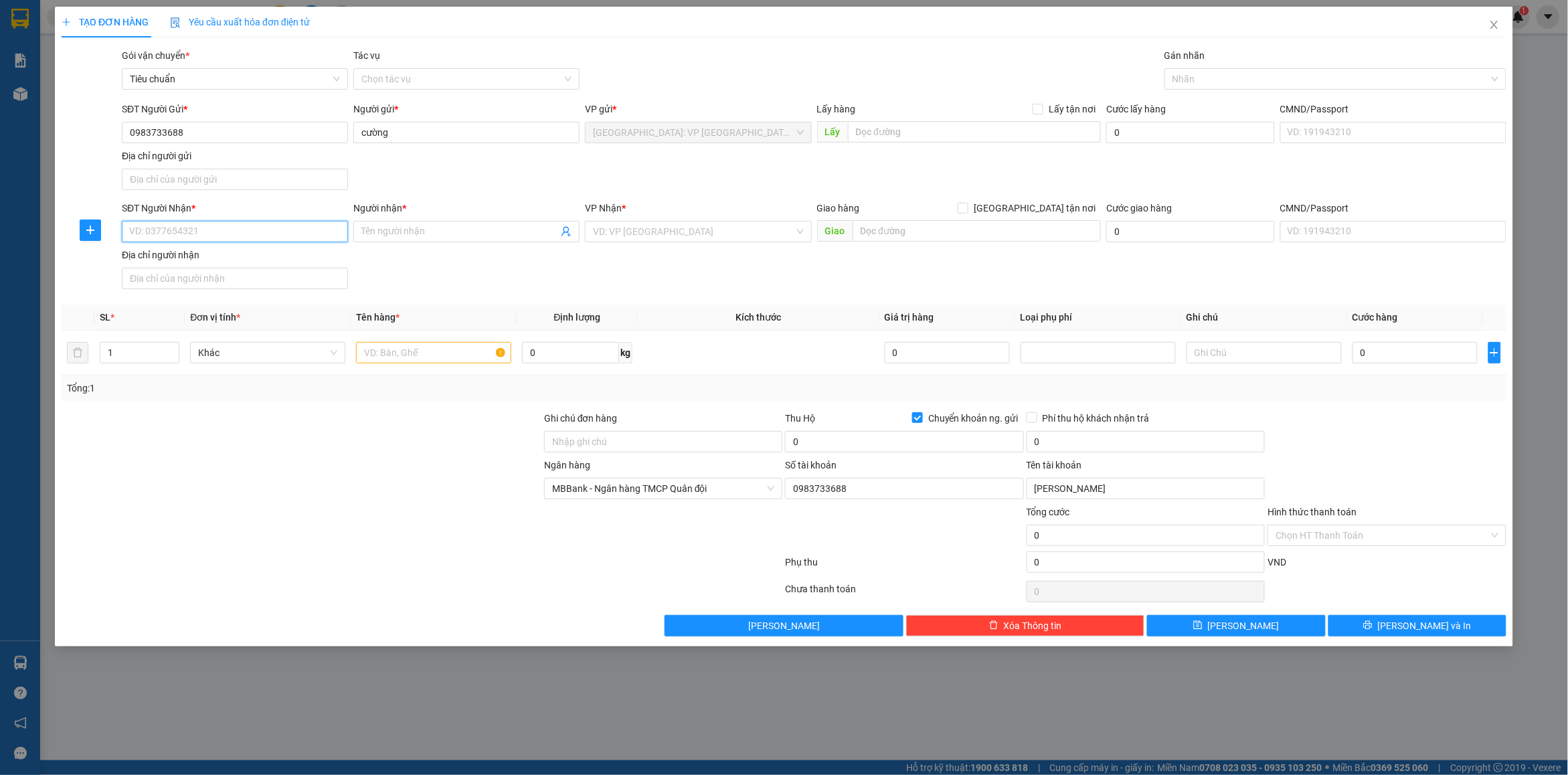
click at [203, 241] on input "SĐT Người Nhận *" at bounding box center [235, 232] width 226 height 22
type input "0976501496"
drag, startPoint x: 223, startPoint y: 261, endPoint x: 641, endPoint y: 262, distance: 418.0
click at [223, 259] on div "0976501496 - [PERSON_NAME]" at bounding box center [234, 260] width 210 height 15
type input "ngọc"
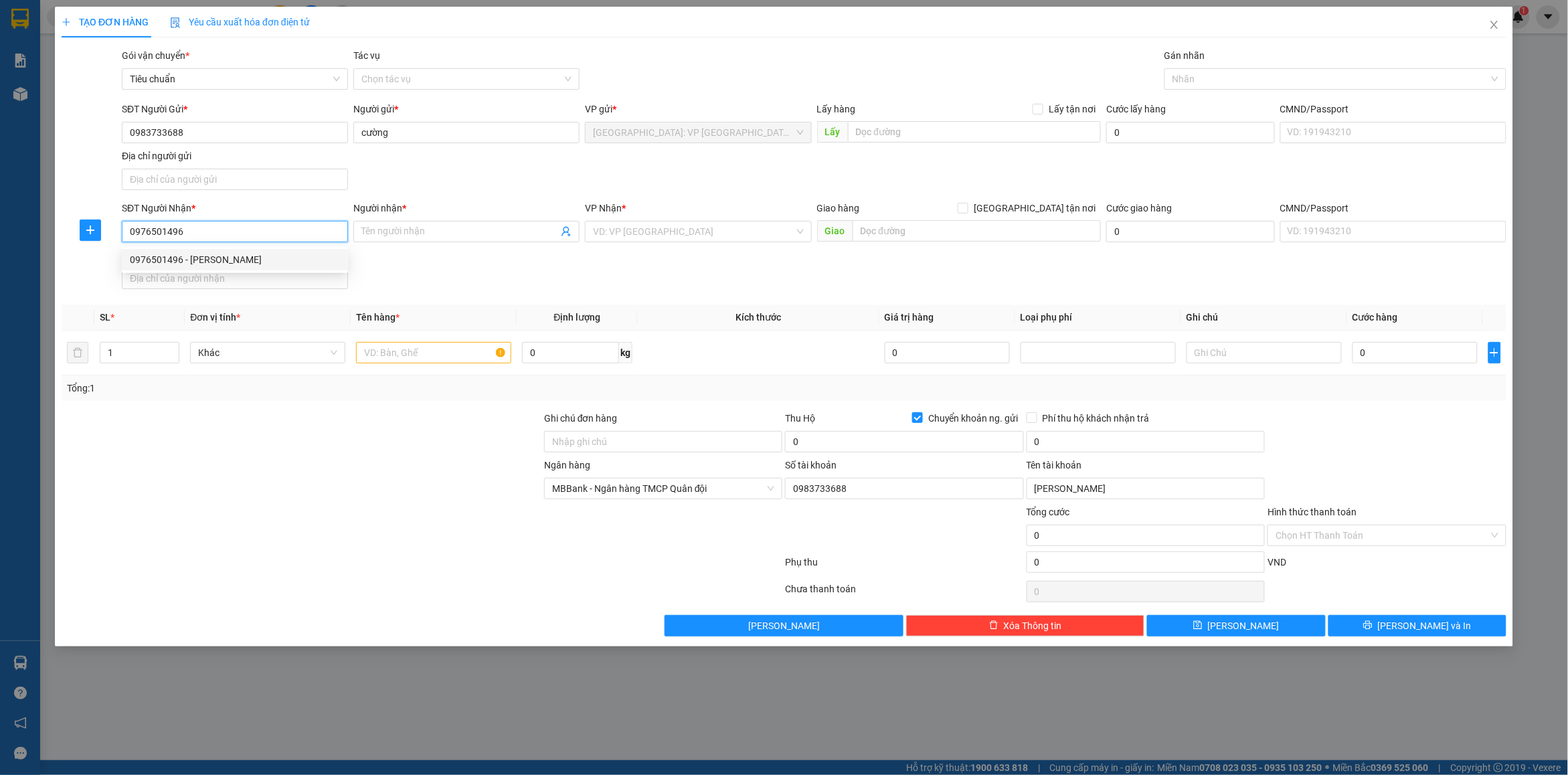
checkbox input "true"
type input "Nhà Văn Hóa [GEOGRAPHIC_DATA], Xã [GEOGRAPHIC_DATA], [GEOGRAPHIC_DATA], [GEOGRA…"
checkbox input "false"
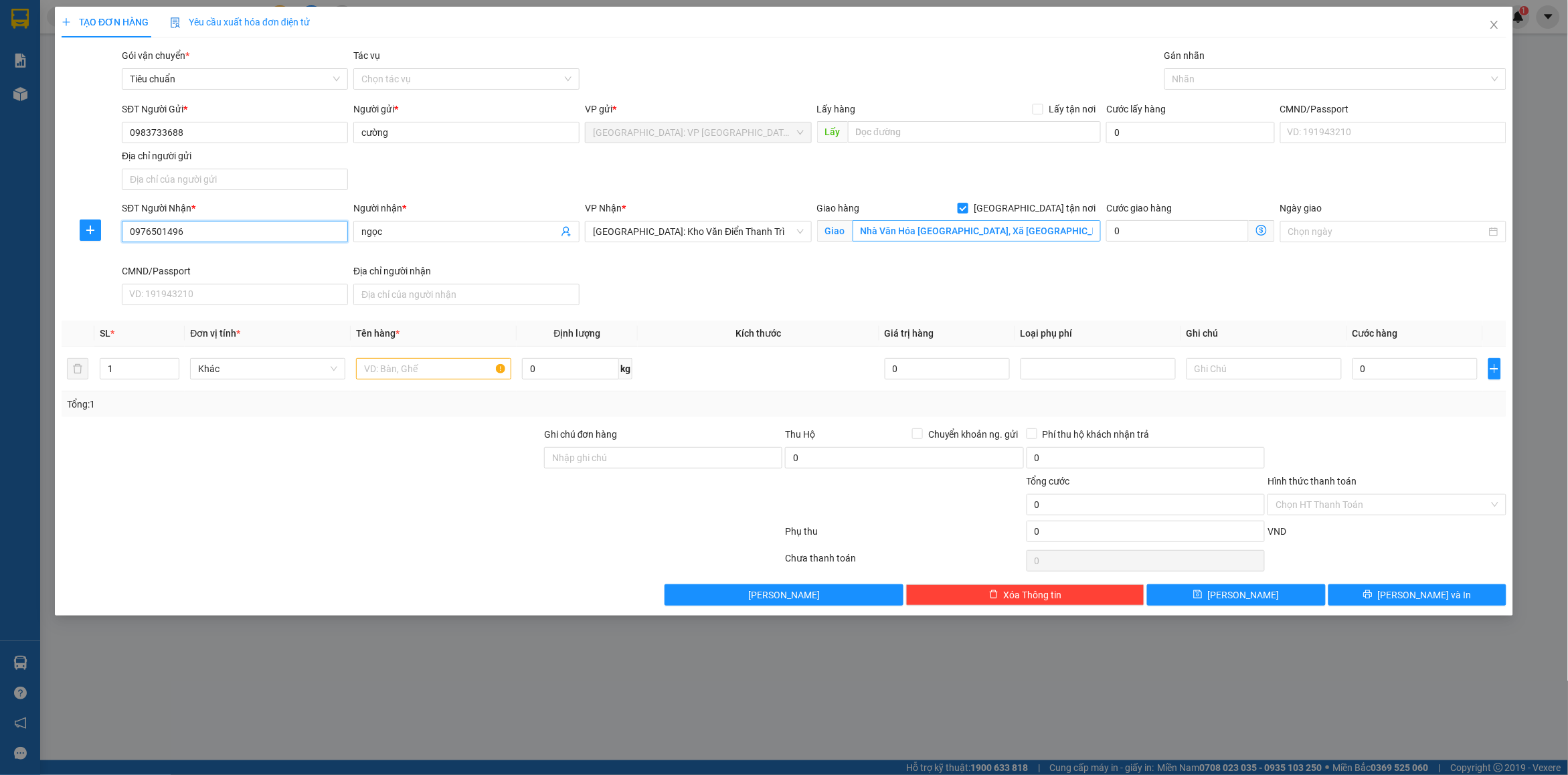
type input "0976501496"
click at [1059, 238] on input "Nhà Văn Hóa [GEOGRAPHIC_DATA], Xã [GEOGRAPHIC_DATA], [GEOGRAPHIC_DATA], [GEOGRA…" at bounding box center [977, 231] width 249 height 22
click at [1027, 232] on input "Nhà Văn Hóa [GEOGRAPHIC_DATA], Xã [GEOGRAPHIC_DATA], [GEOGRAPHIC_DATA], [GEOGRA…" at bounding box center [977, 231] width 249 height 22
click at [1196, 84] on div at bounding box center [1328, 78] width 322 height 16
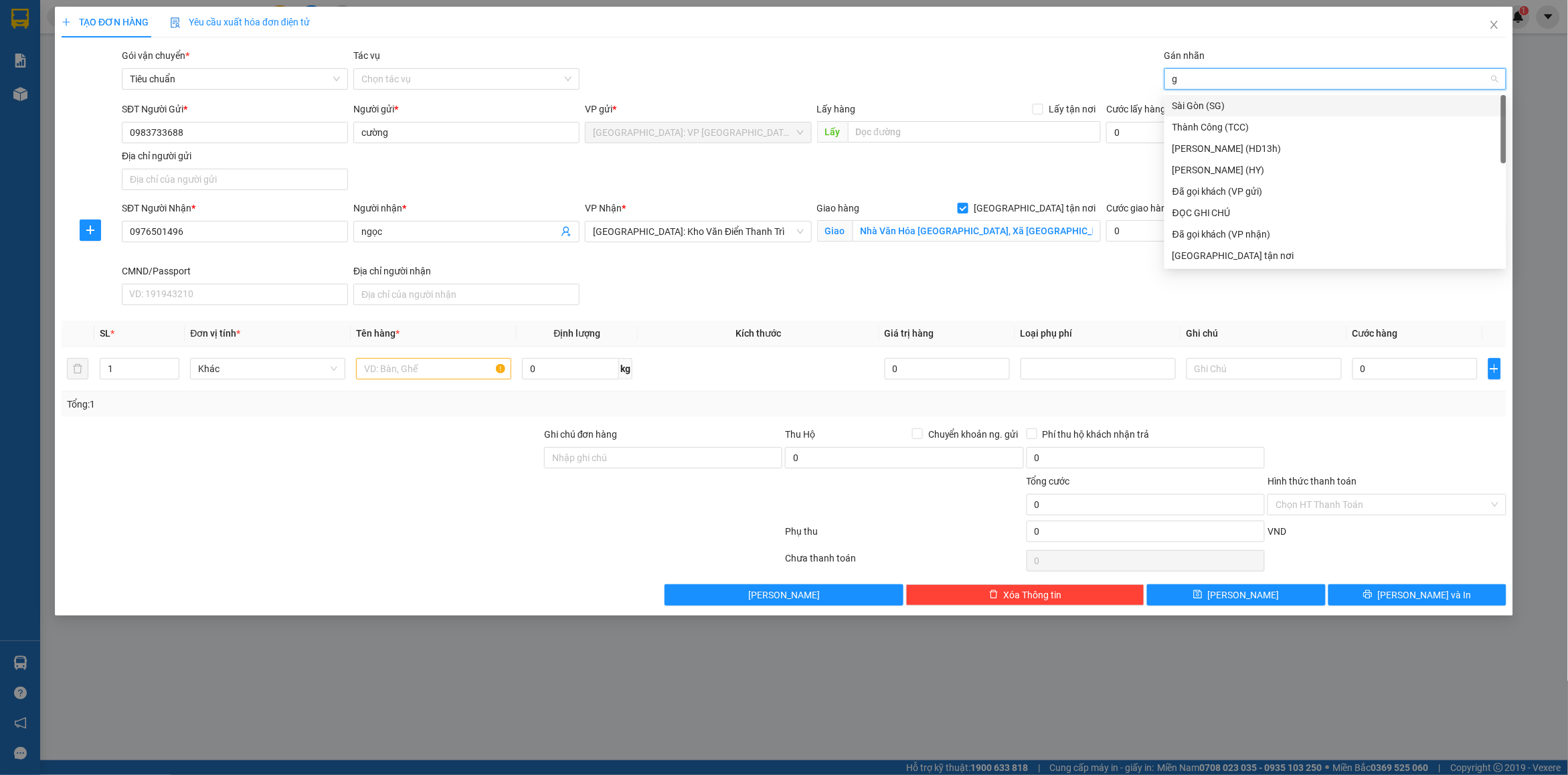
type input "gt"
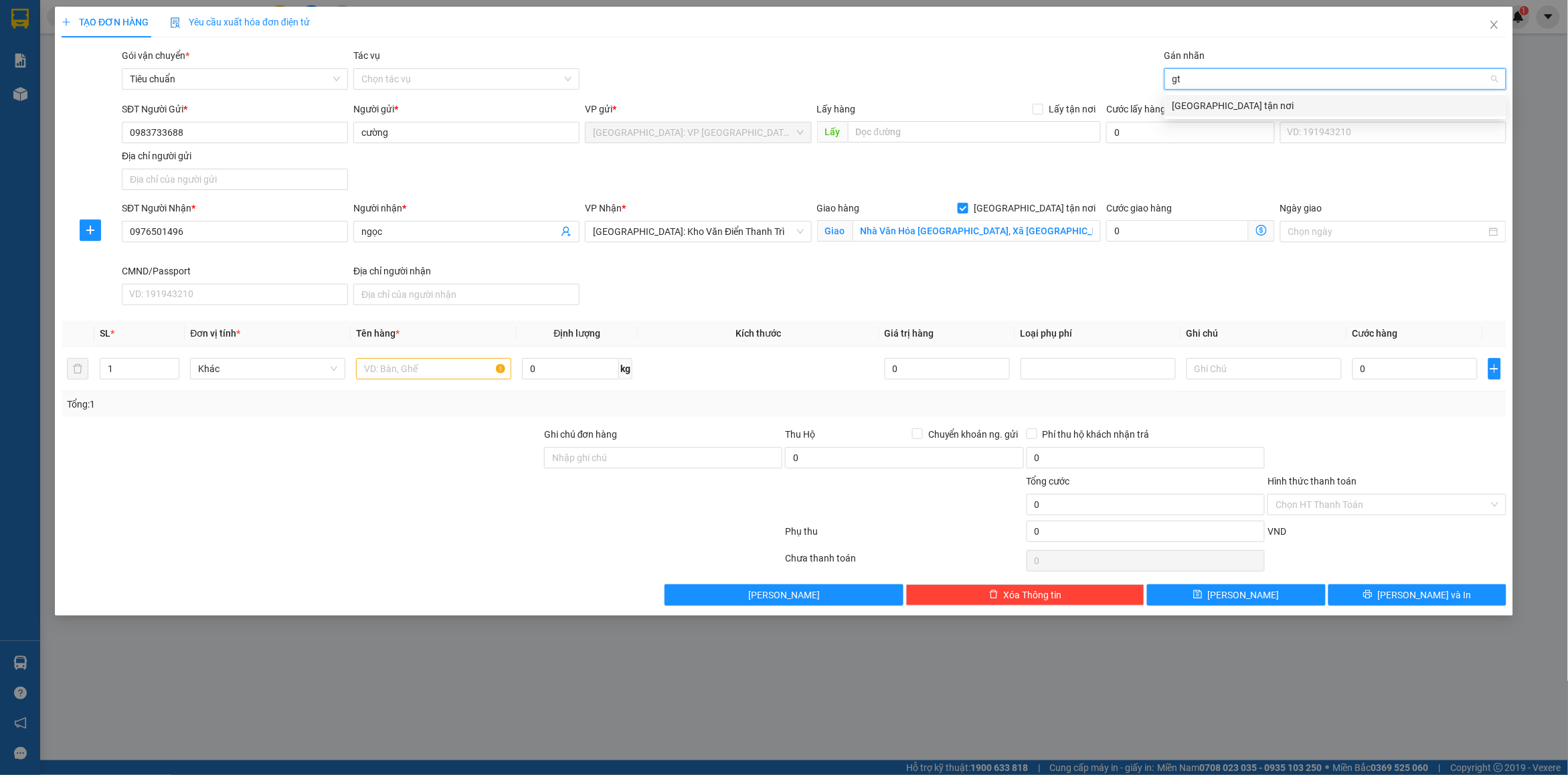
drag, startPoint x: 1216, startPoint y: 105, endPoint x: 1278, endPoint y: 91, distance: 63.6
click at [1219, 105] on div "[GEOGRAPHIC_DATA] tận nơi" at bounding box center [1335, 105] width 326 height 15
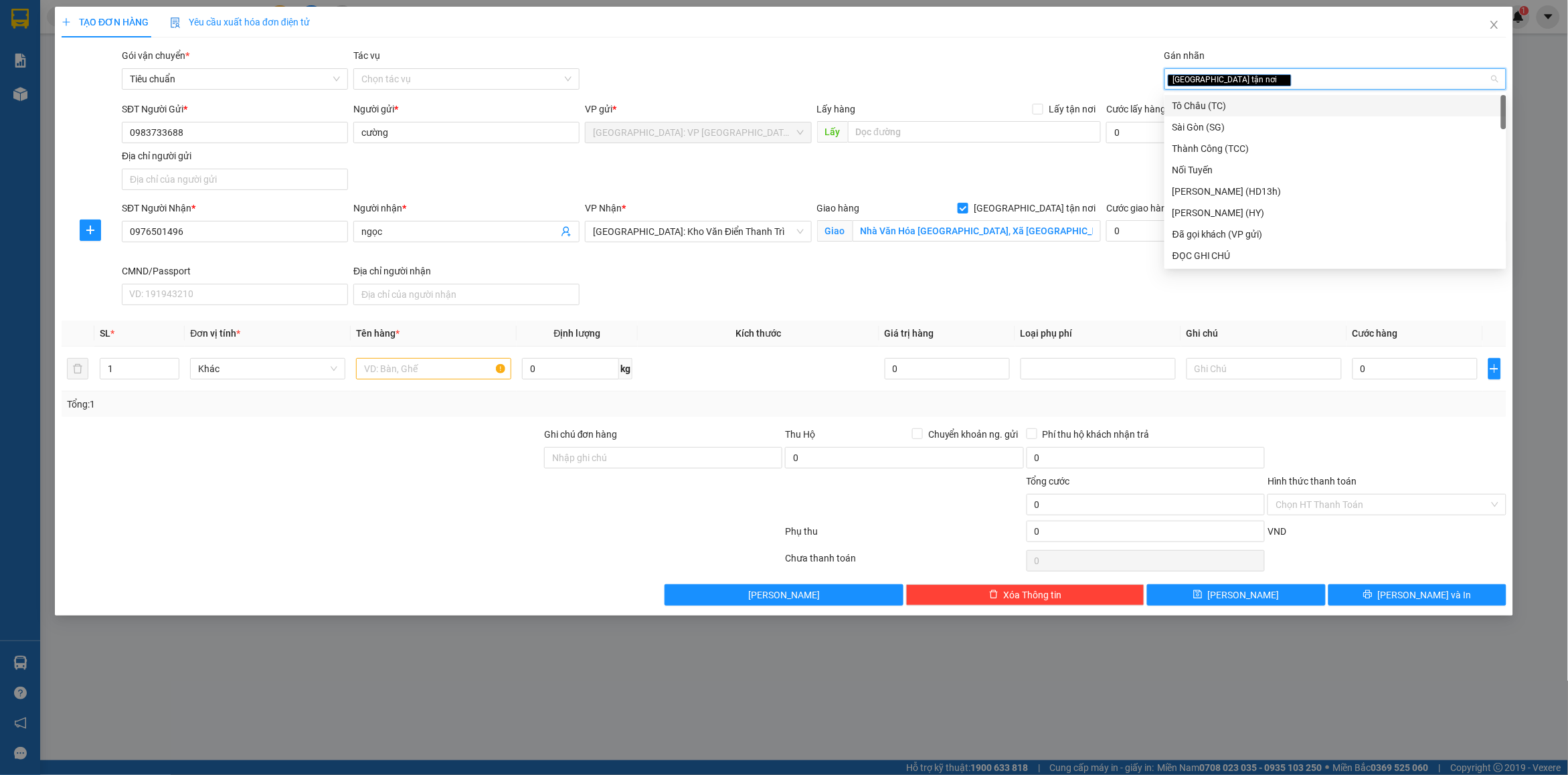
click at [1281, 84] on div "[GEOGRAPHIC_DATA] tận nơi" at bounding box center [1328, 78] width 322 height 16
type input "d"
type input "đã"
drag, startPoint x: 1265, startPoint y: 98, endPoint x: 1019, endPoint y: 74, distance: 247.2
click at [1263, 98] on div "Đã gọi khách (VP gửi)" at bounding box center [1335, 105] width 326 height 15
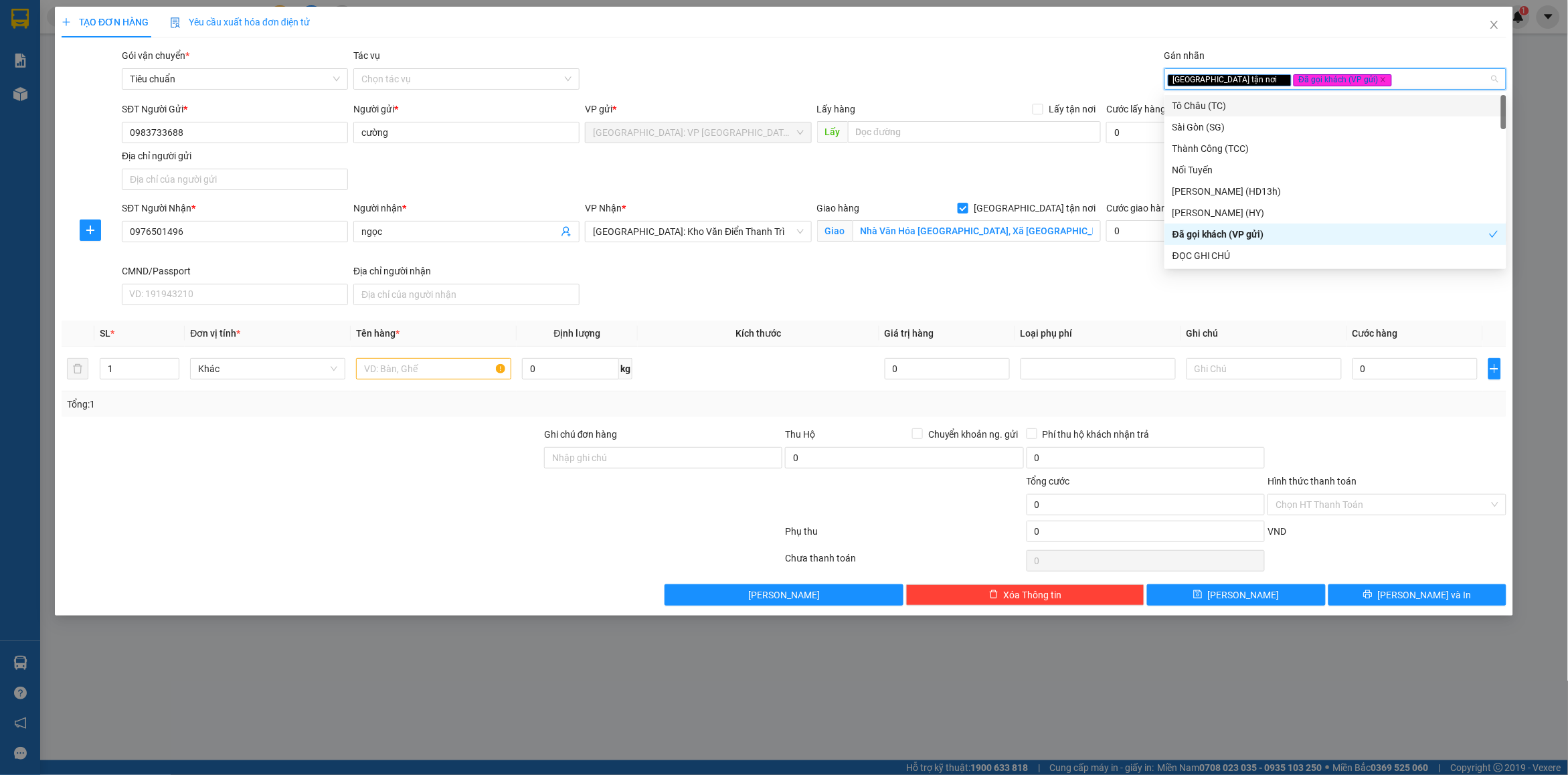
click at [1019, 74] on div "Gói vận chuyển * Tiêu chuẩn Tác vụ Chọn tác vụ Gán nhãn Giao tận nơi Đã gọi k…" at bounding box center [813, 71] width 1390 height 47
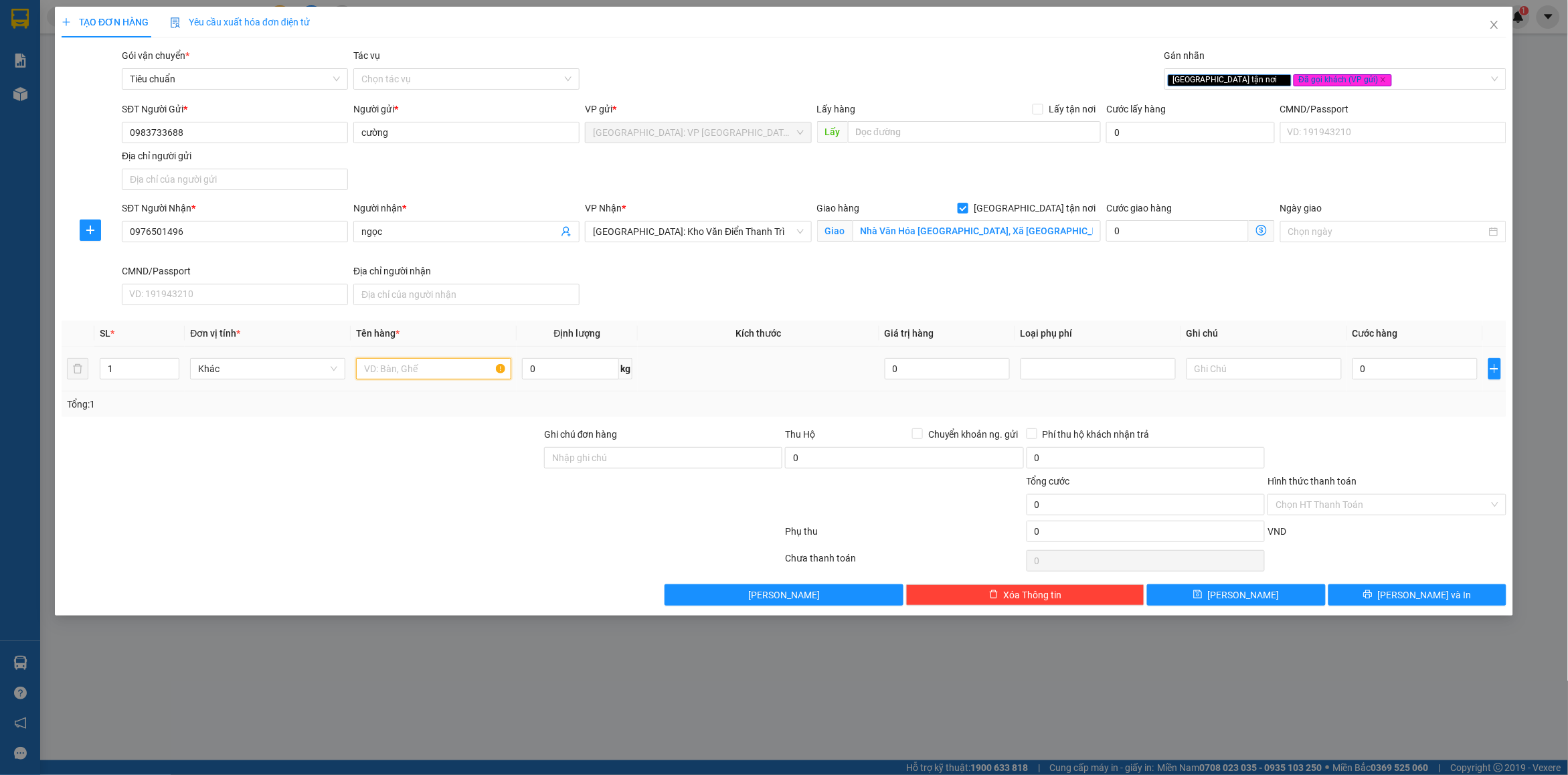
click at [389, 375] on input "text" at bounding box center [433, 369] width 155 height 22
type input "1 kiện giấy"
click at [1425, 375] on input "0" at bounding box center [1415, 369] width 125 height 22
type input "1"
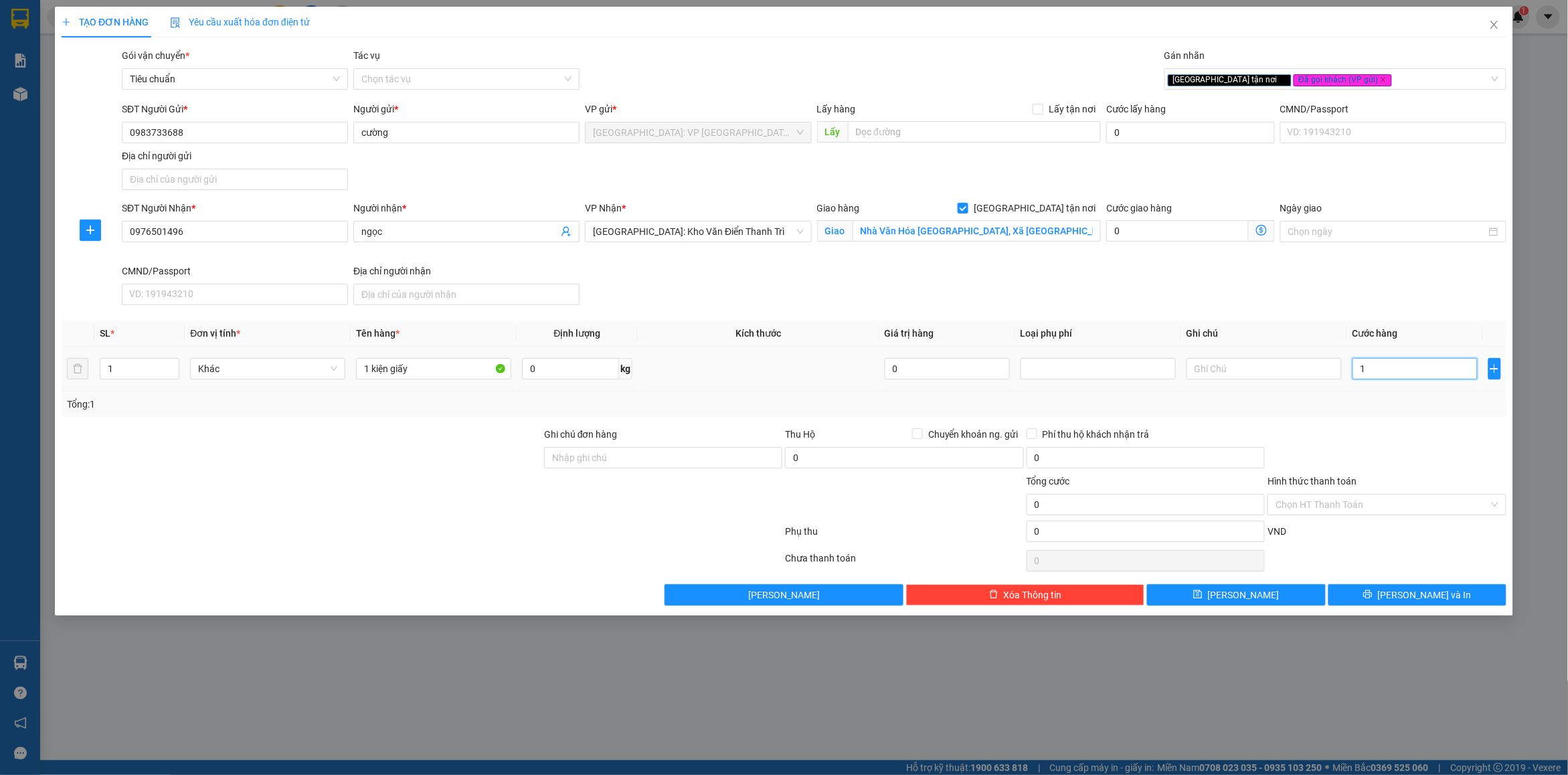
type input "1"
type input "10"
type input "100"
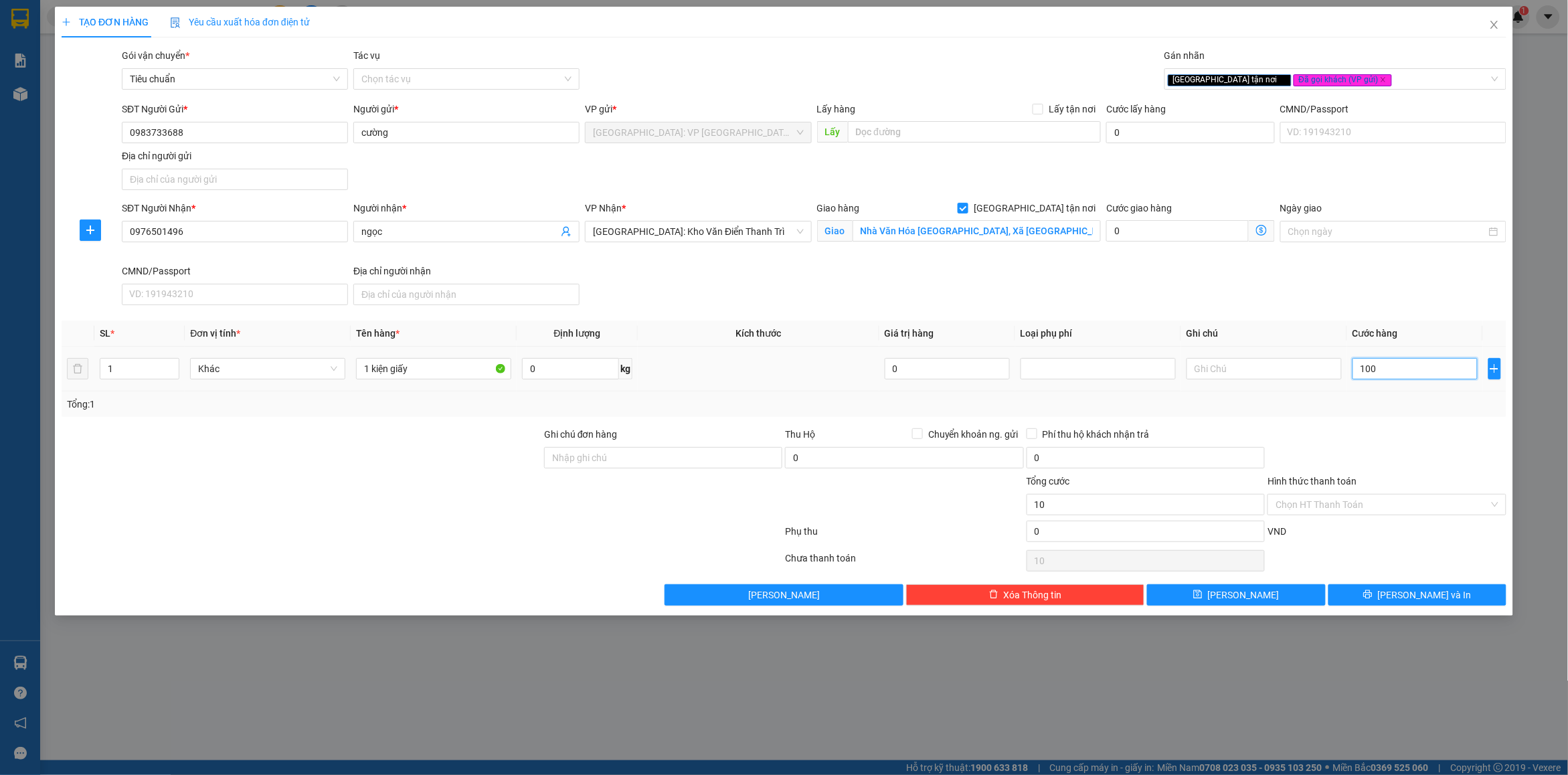
type input "100"
type input "1.000"
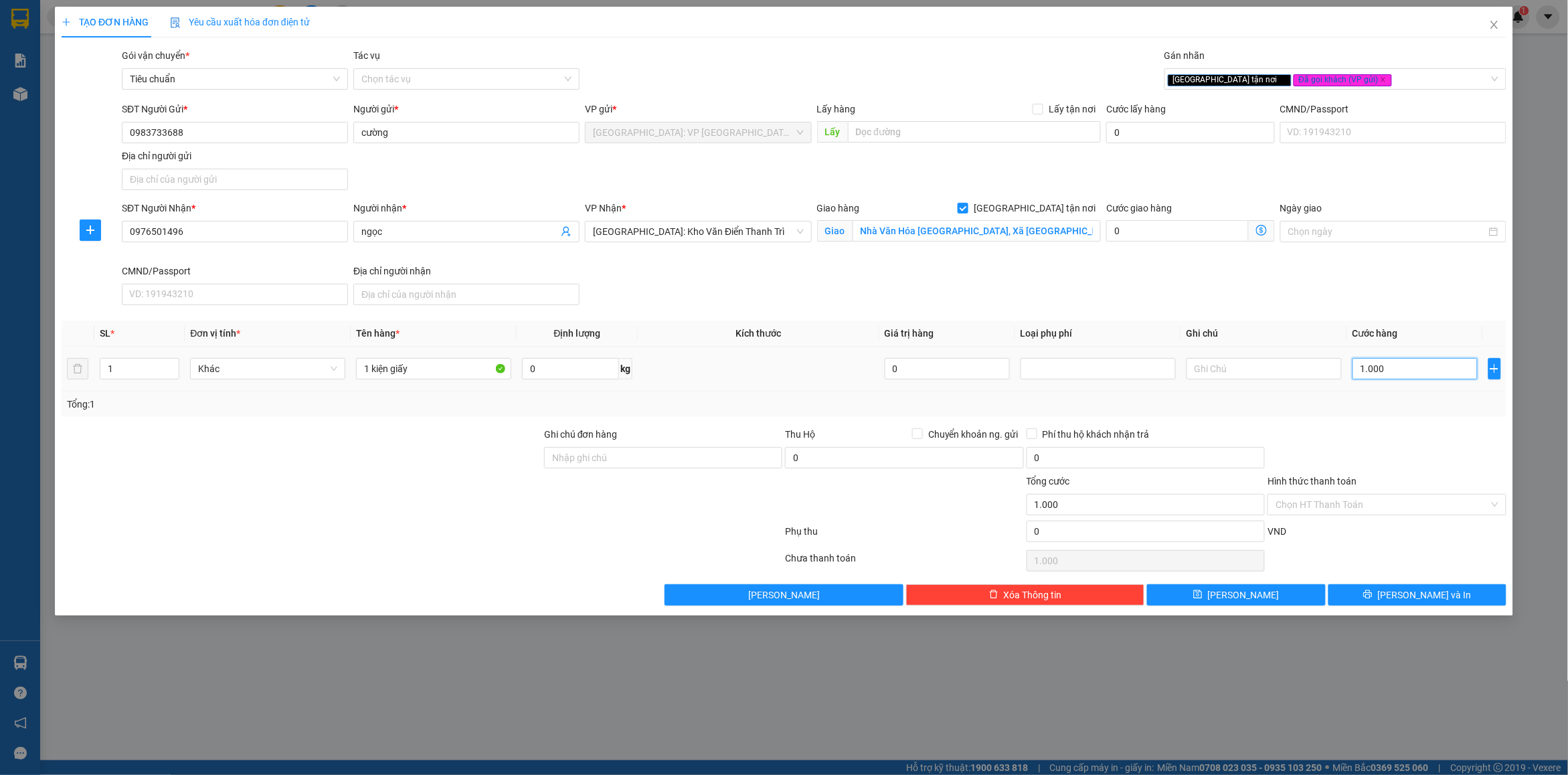
type input "10.000"
type input "100.000"
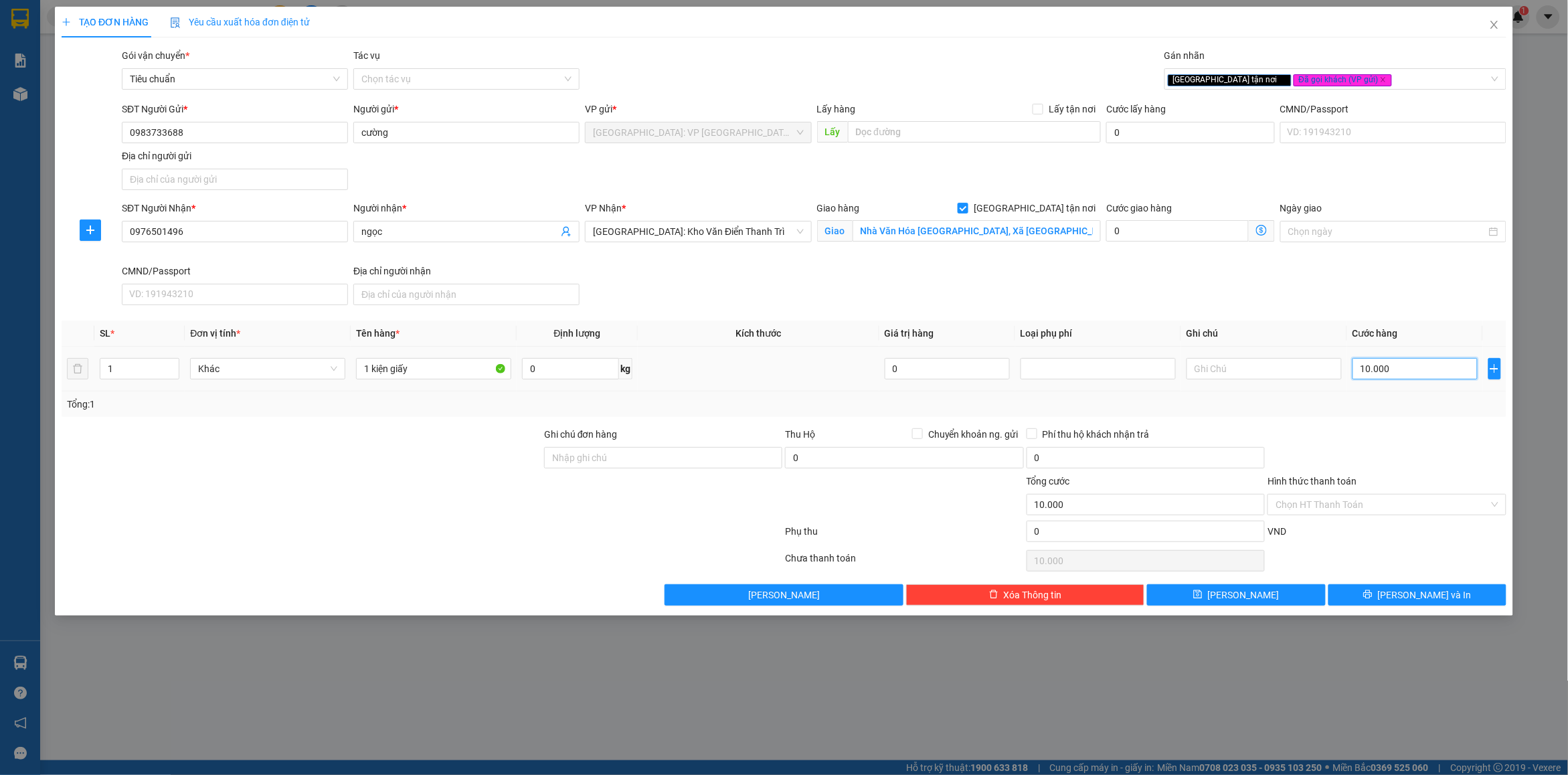
type input "100.000"
click at [1408, 445] on div at bounding box center [1387, 450] width 241 height 47
click at [1343, 514] on input "Hình thức thanh toán" at bounding box center [1382, 504] width 213 height 20
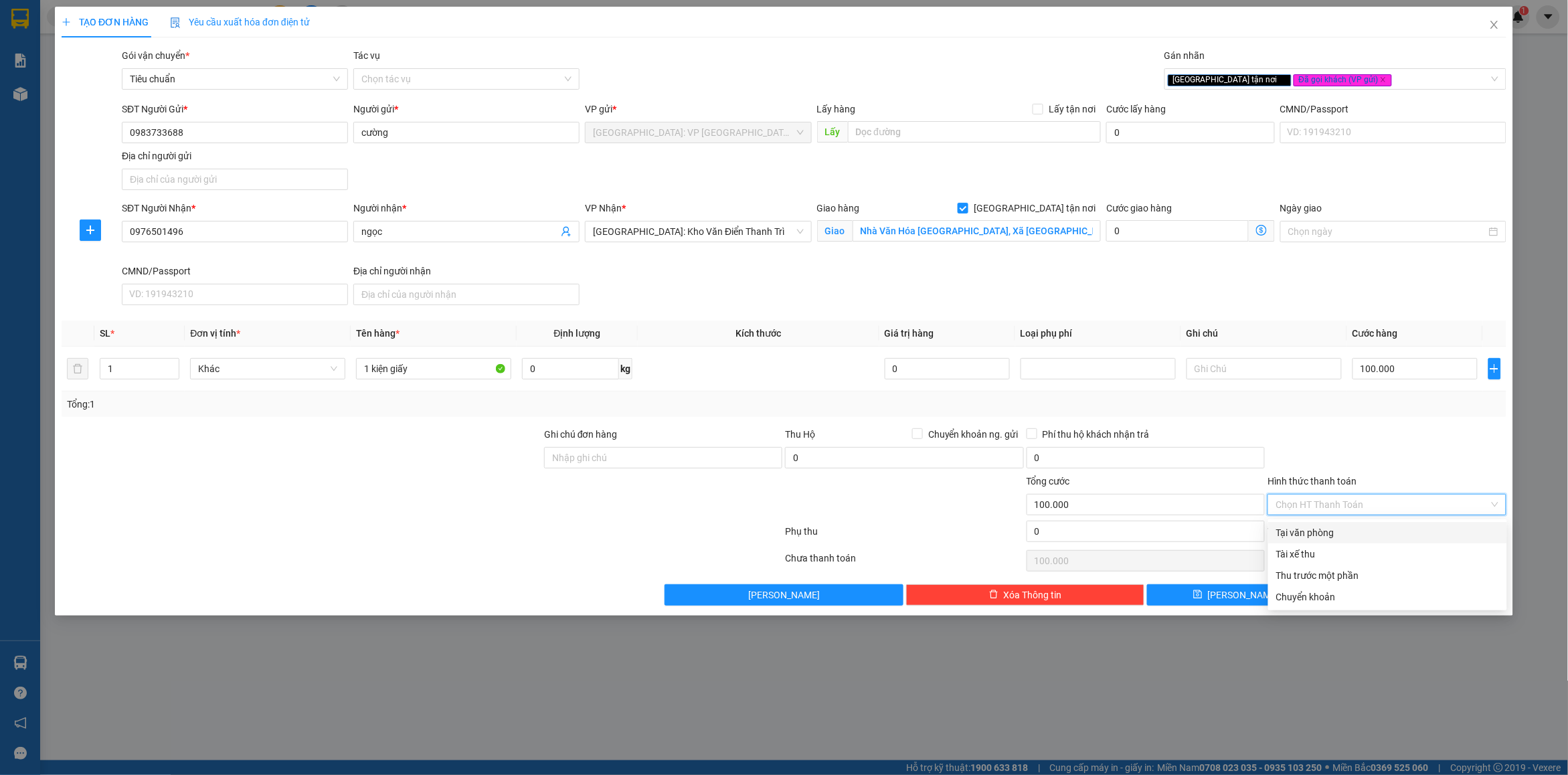
click at [1364, 449] on div at bounding box center [1387, 450] width 241 height 47
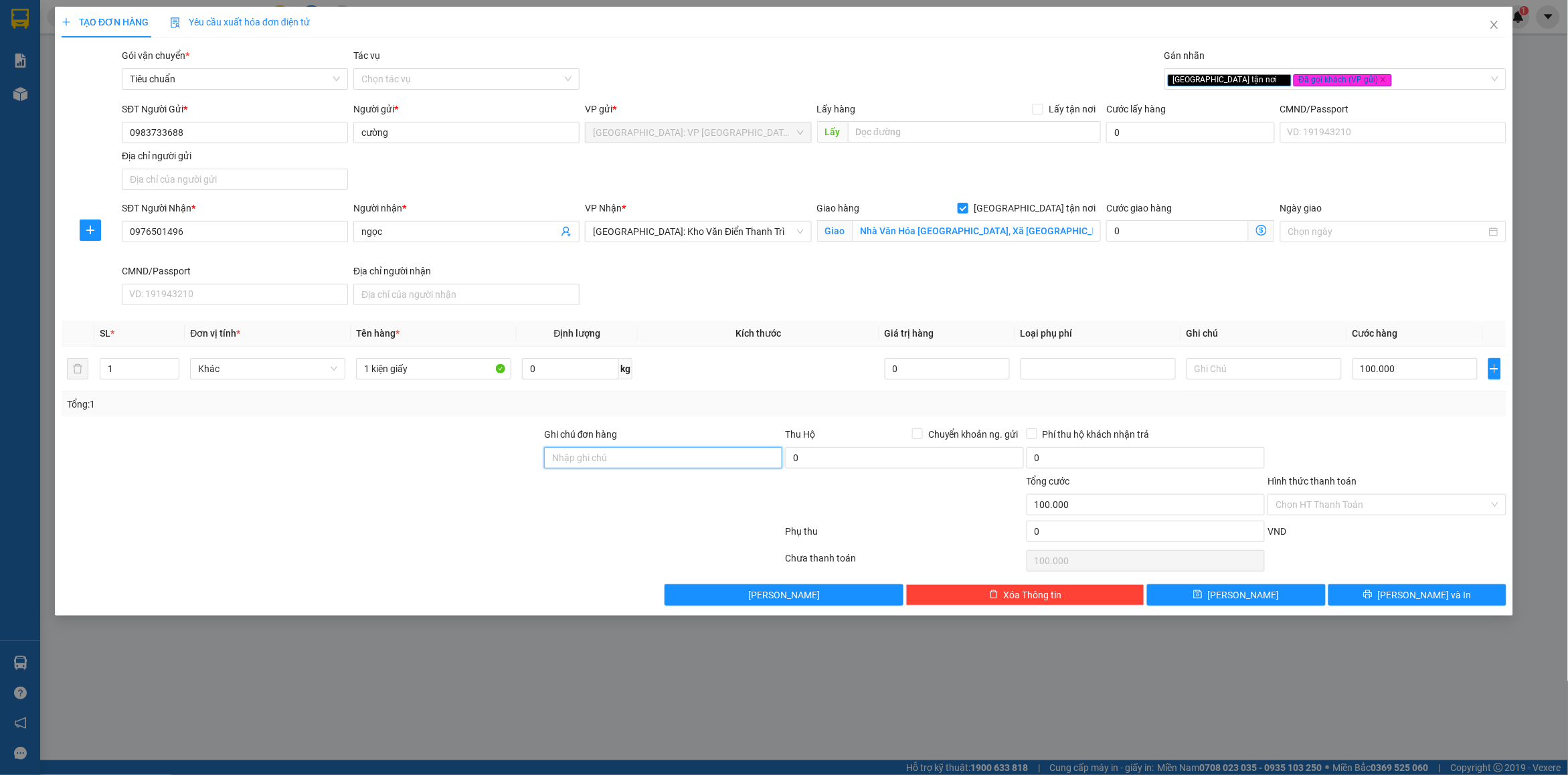
drag, startPoint x: 610, startPoint y: 455, endPoint x: 621, endPoint y: 468, distance: 17.0
click at [610, 455] on input "Ghi chú đơn hàng" at bounding box center [663, 458] width 238 height 22
drag, startPoint x: 701, startPoint y: 405, endPoint x: 1040, endPoint y: 298, distance: 355.5
click at [704, 405] on div "Tổng: 1" at bounding box center [784, 405] width 1434 height 15
drag, startPoint x: 1376, startPoint y: 593, endPoint x: 968, endPoint y: 373, distance: 463.5
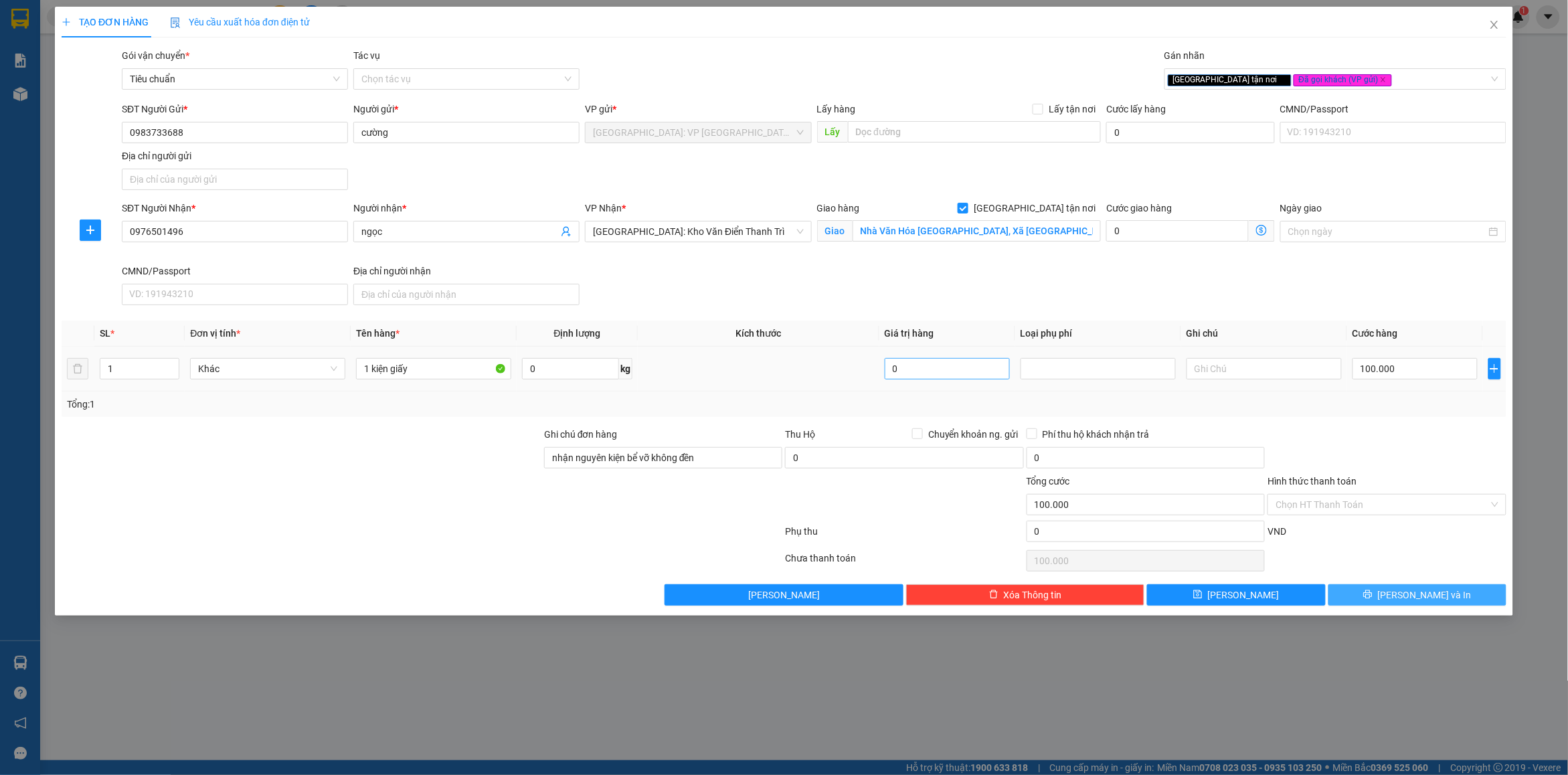
click at [1376, 592] on button "[PERSON_NAME] và In" at bounding box center [1418, 595] width 178 height 22
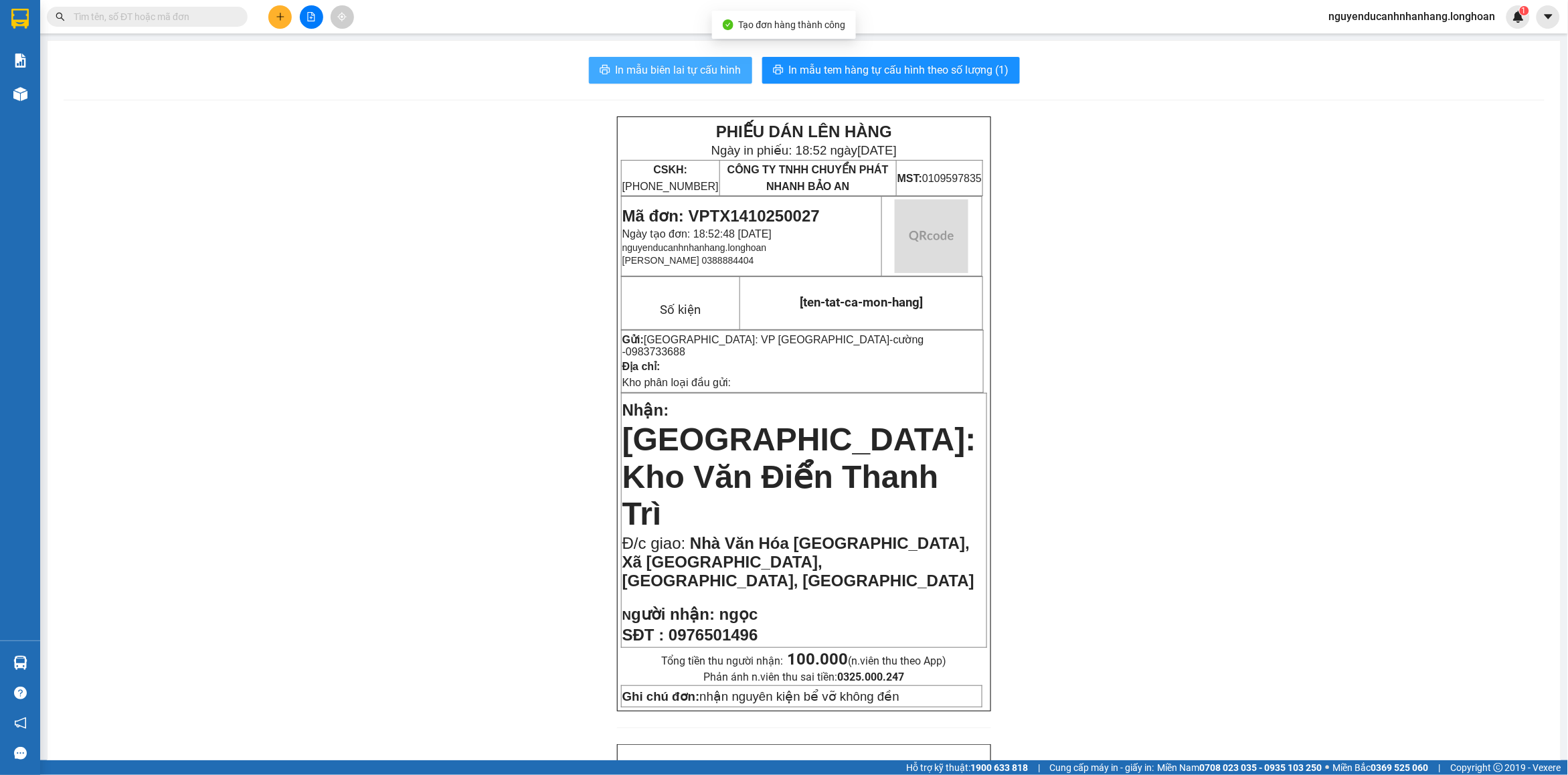
click at [676, 64] on span "In mẫu biên lai tự cấu hình" at bounding box center [678, 70] width 125 height 17
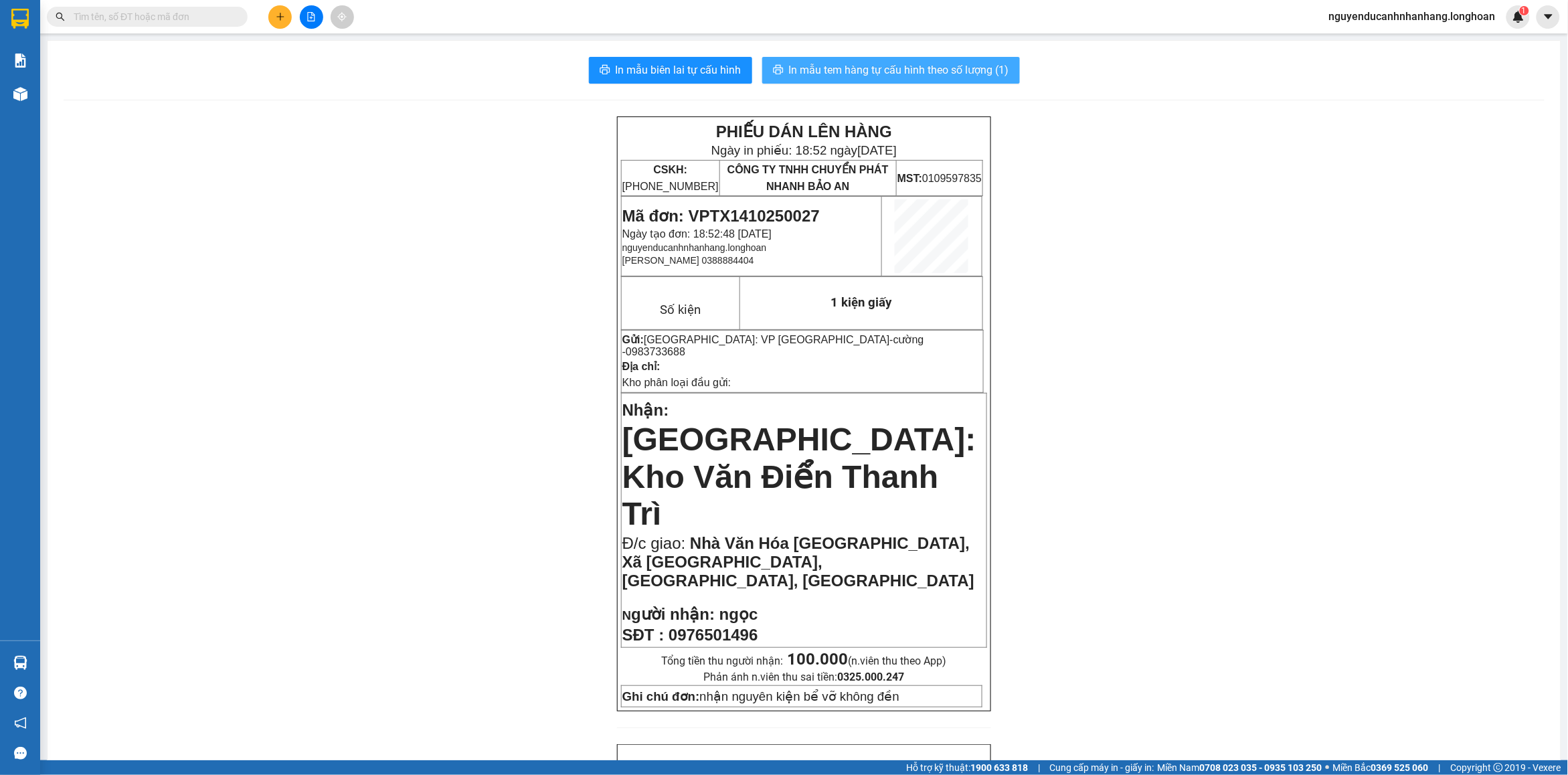
click at [841, 78] on span "In mẫu tem hàng tự cấu hình theo số lượng (1)" at bounding box center [899, 70] width 220 height 17
click at [13, 25] on img at bounding box center [20, 18] width 17 height 20
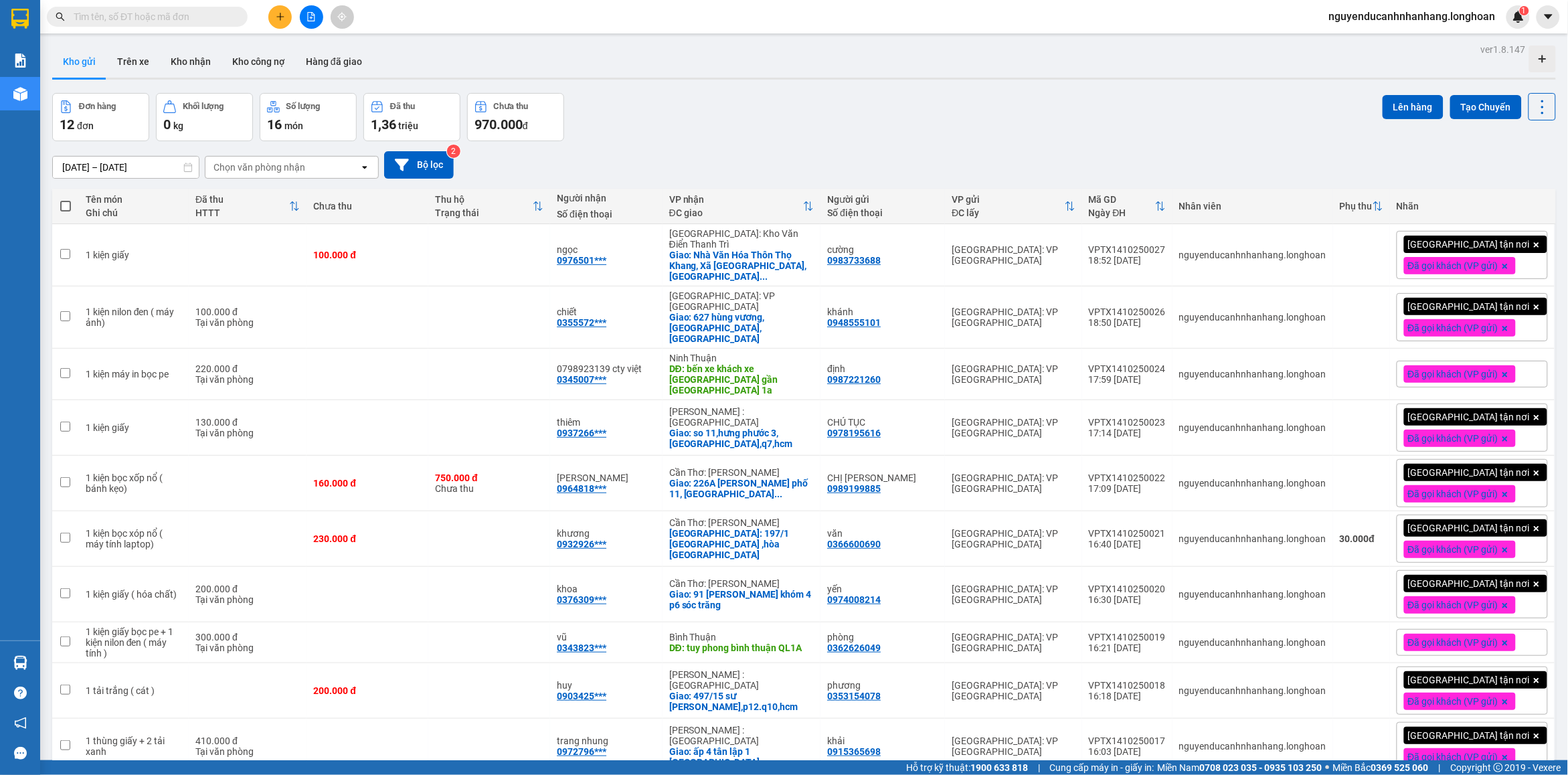
checkbox input "true"
click at [282, 746] on div "Tại văn phòng" at bounding box center [248, 751] width 105 height 11
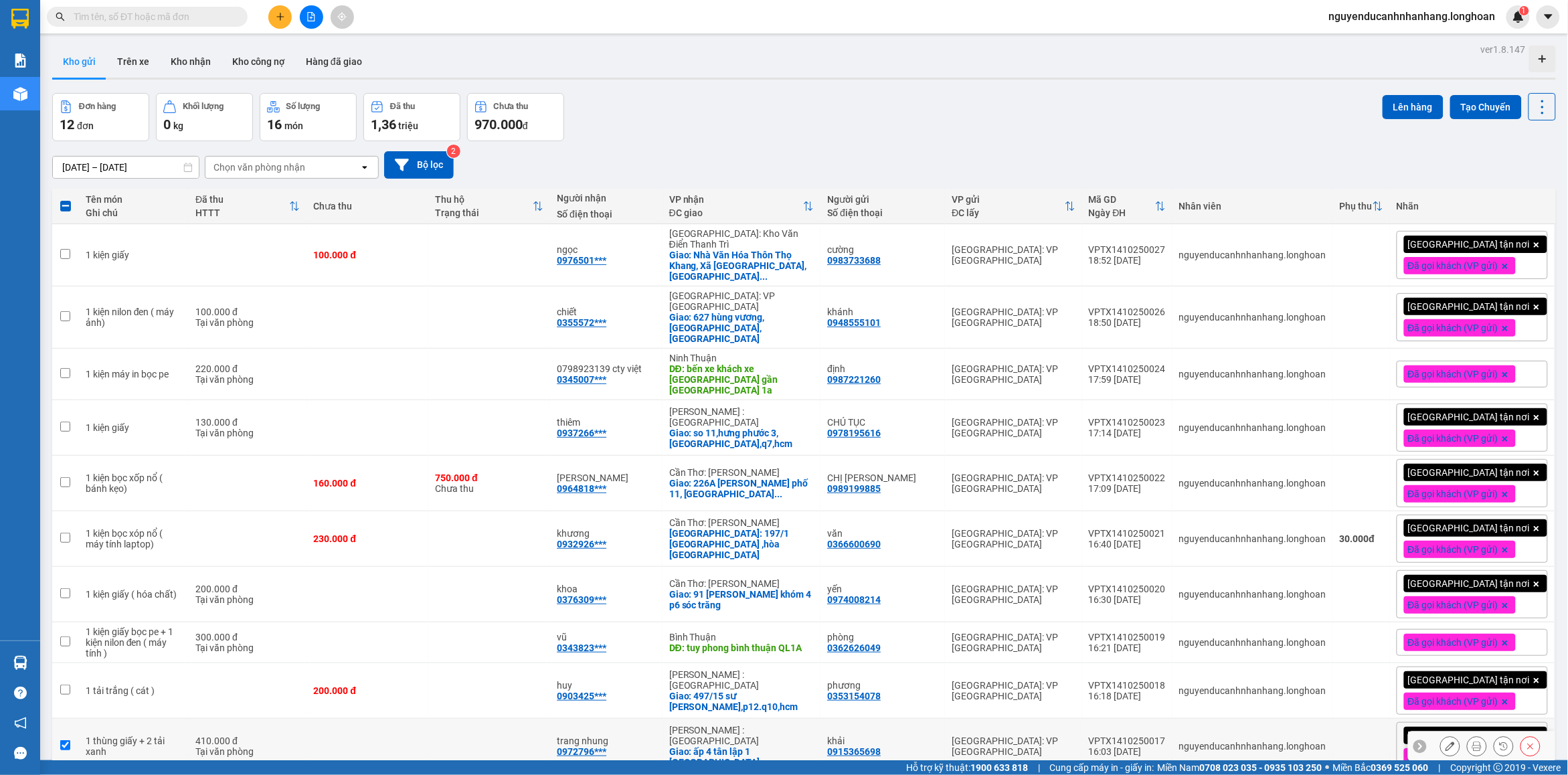
checkbox input "true"
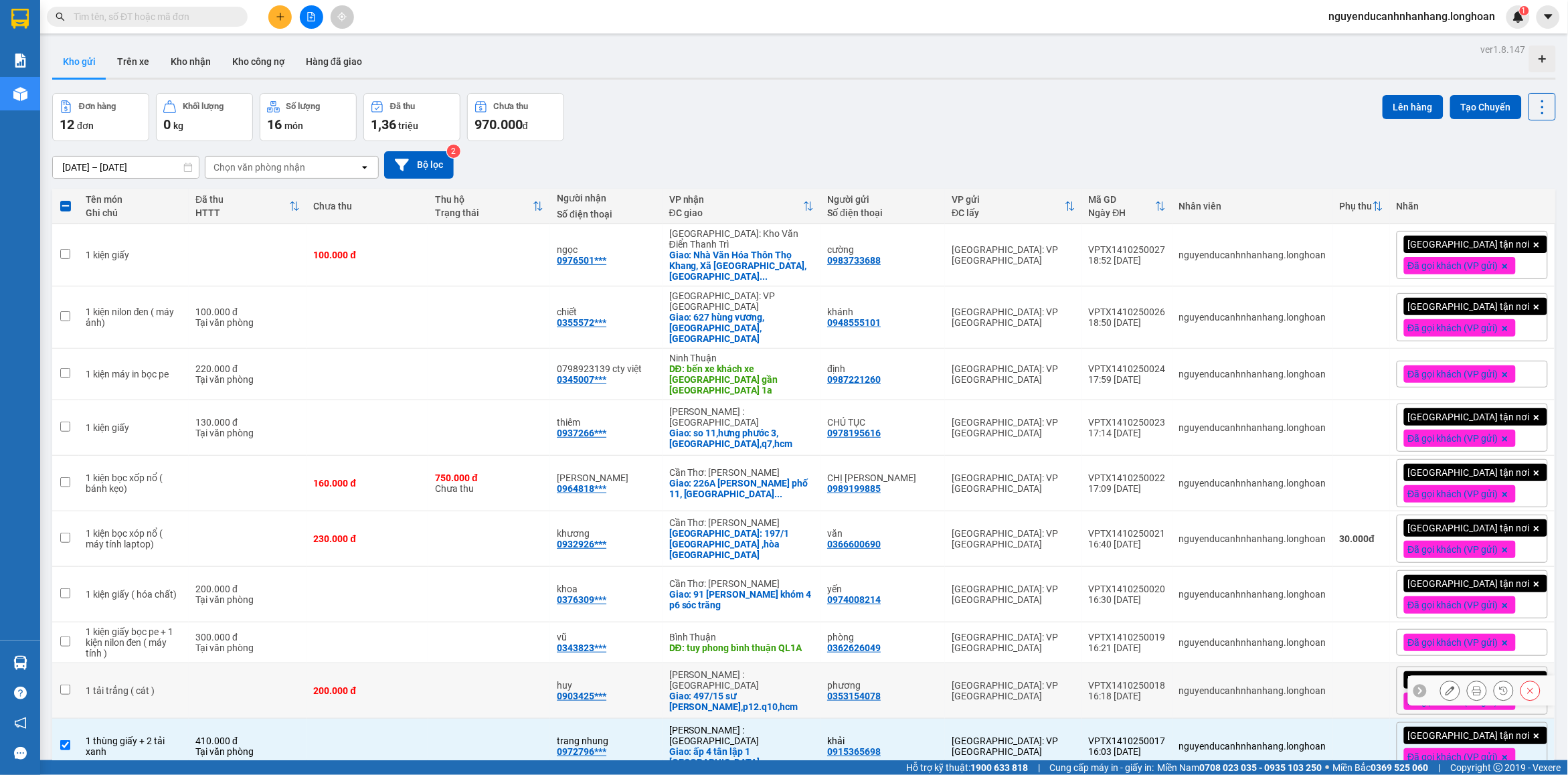
click at [246, 663] on td at bounding box center [248, 690] width 118 height 56
checkbox input "true"
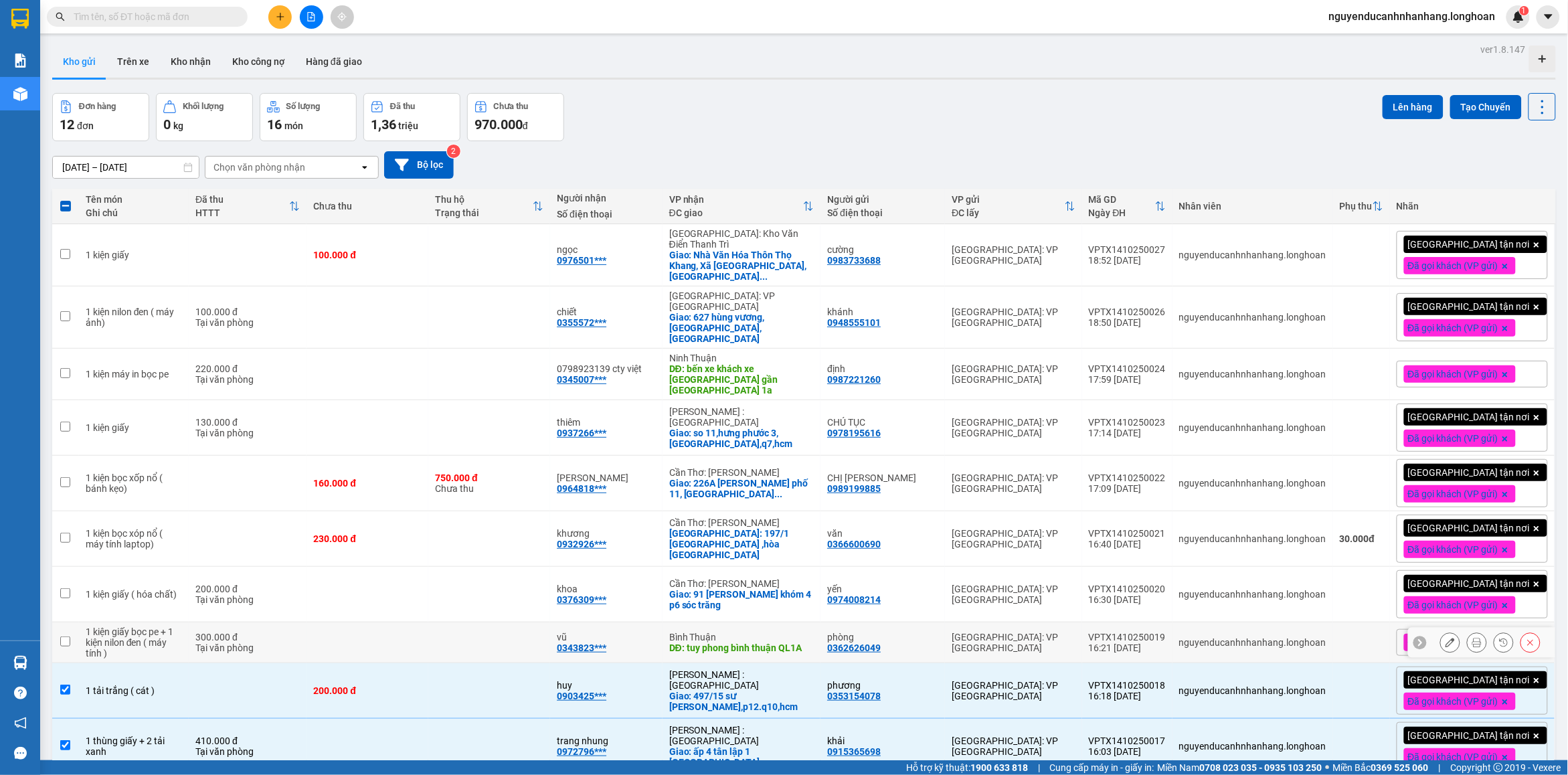
click at [248, 642] on div "Tại văn phòng" at bounding box center [248, 647] width 105 height 11
checkbox input "true"
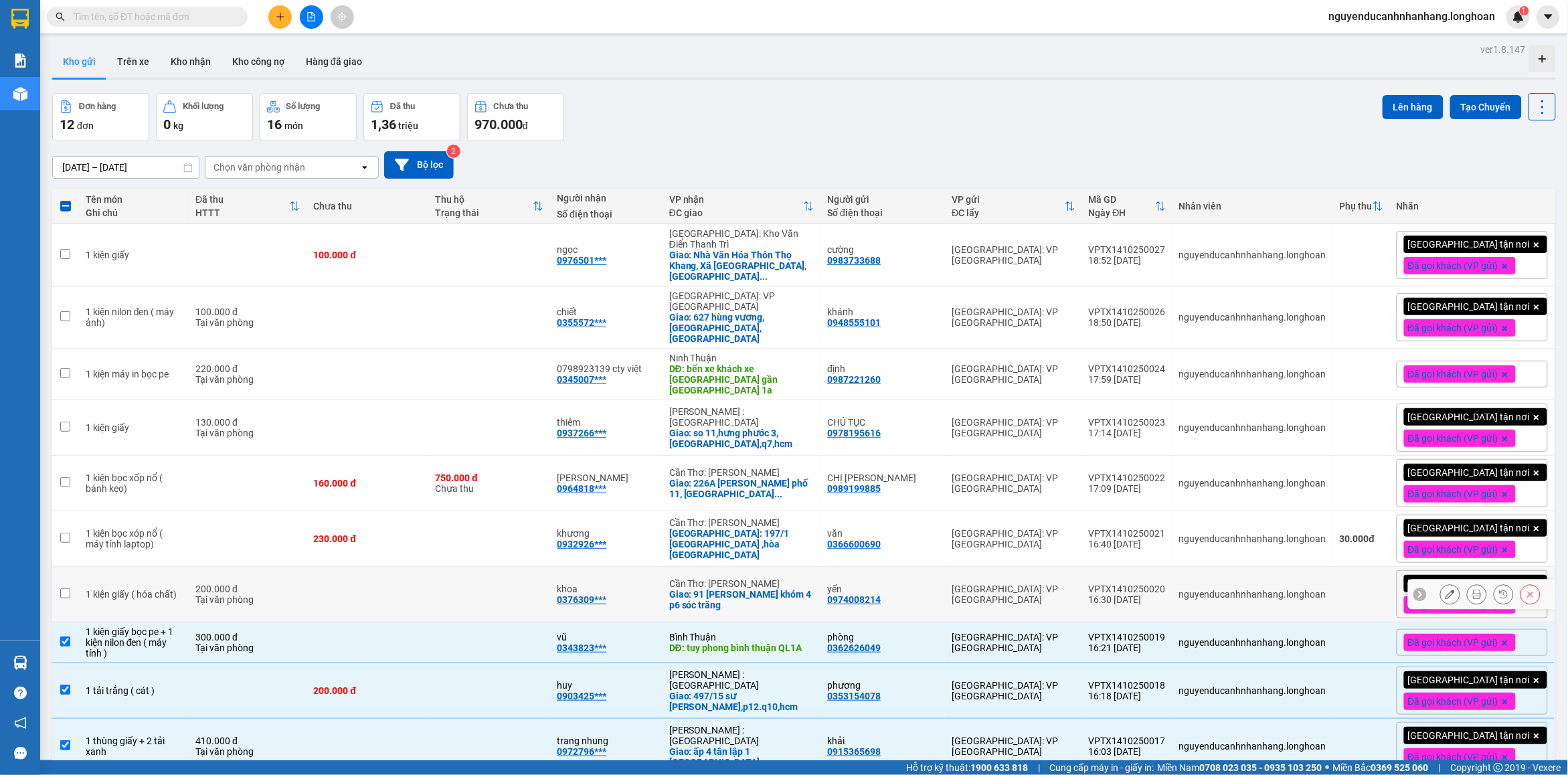
click at [261, 594] on div "Tại văn phòng" at bounding box center [248, 599] width 105 height 11
checkbox input "true"
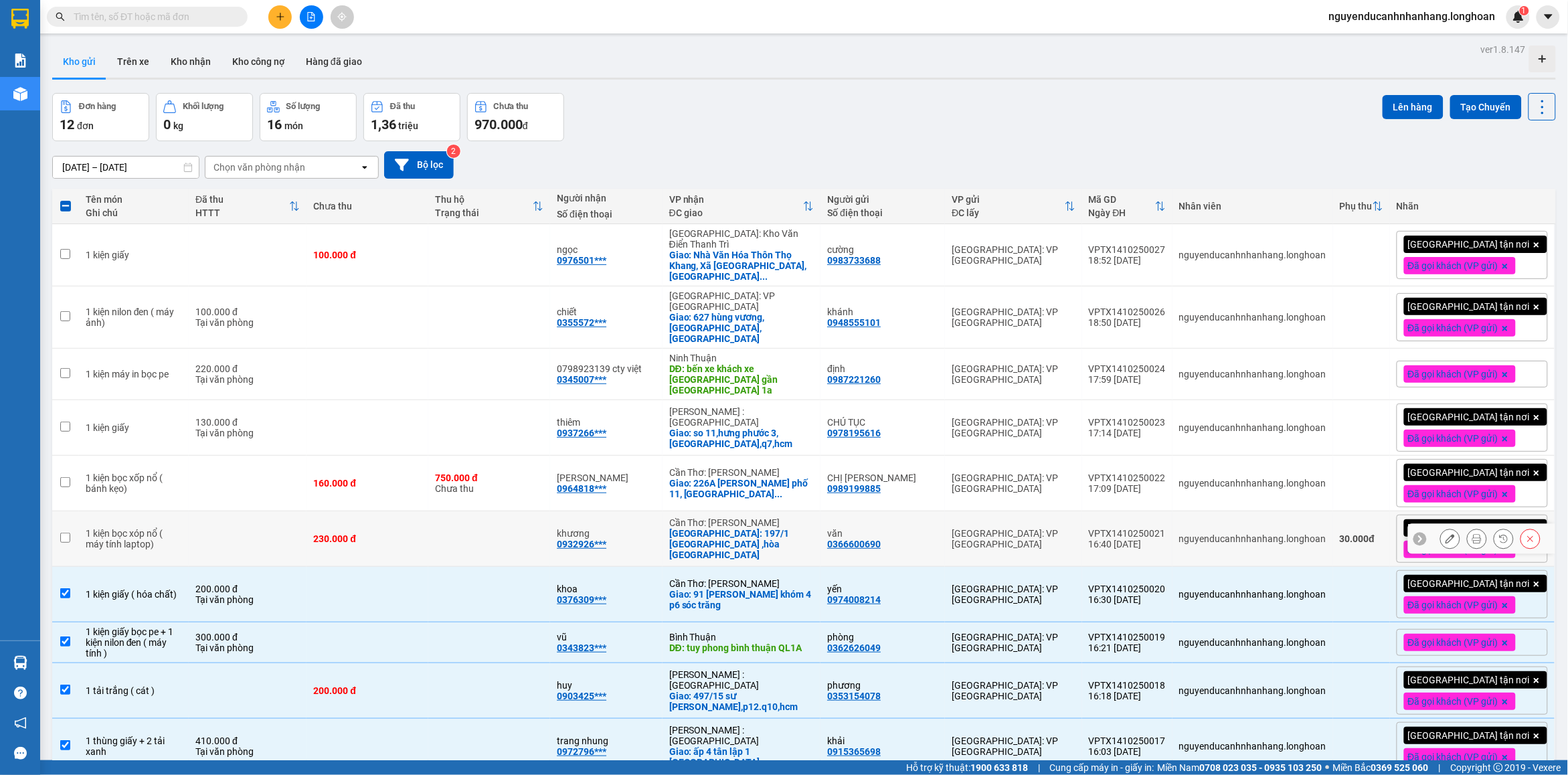
drag, startPoint x: 266, startPoint y: 360, endPoint x: 266, endPoint y: 346, distance: 14.0
click at [266, 511] on td at bounding box center [248, 538] width 118 height 56
checkbox input "true"
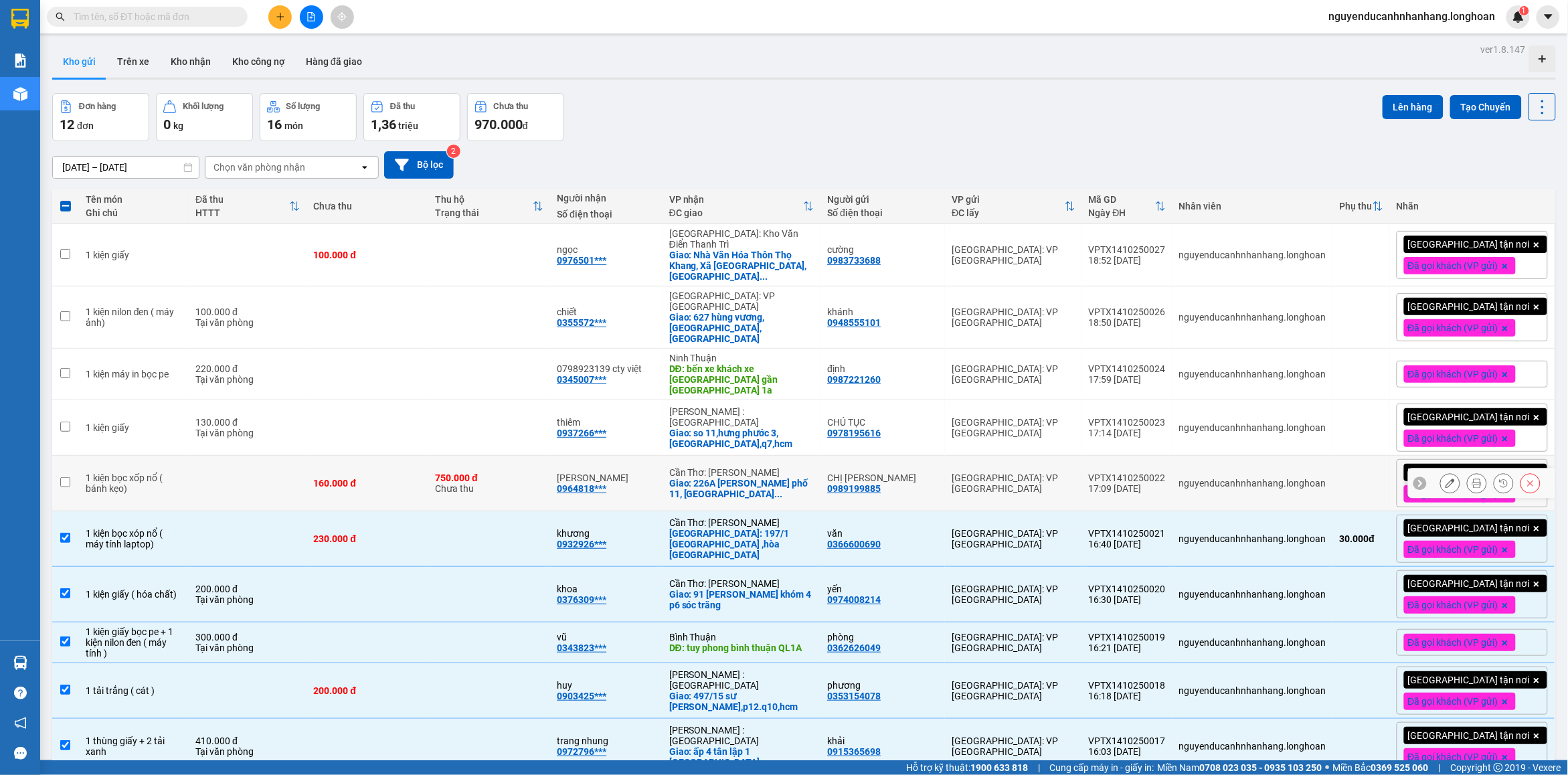
click at [264, 455] on td at bounding box center [248, 483] width 118 height 56
checkbox input "true"
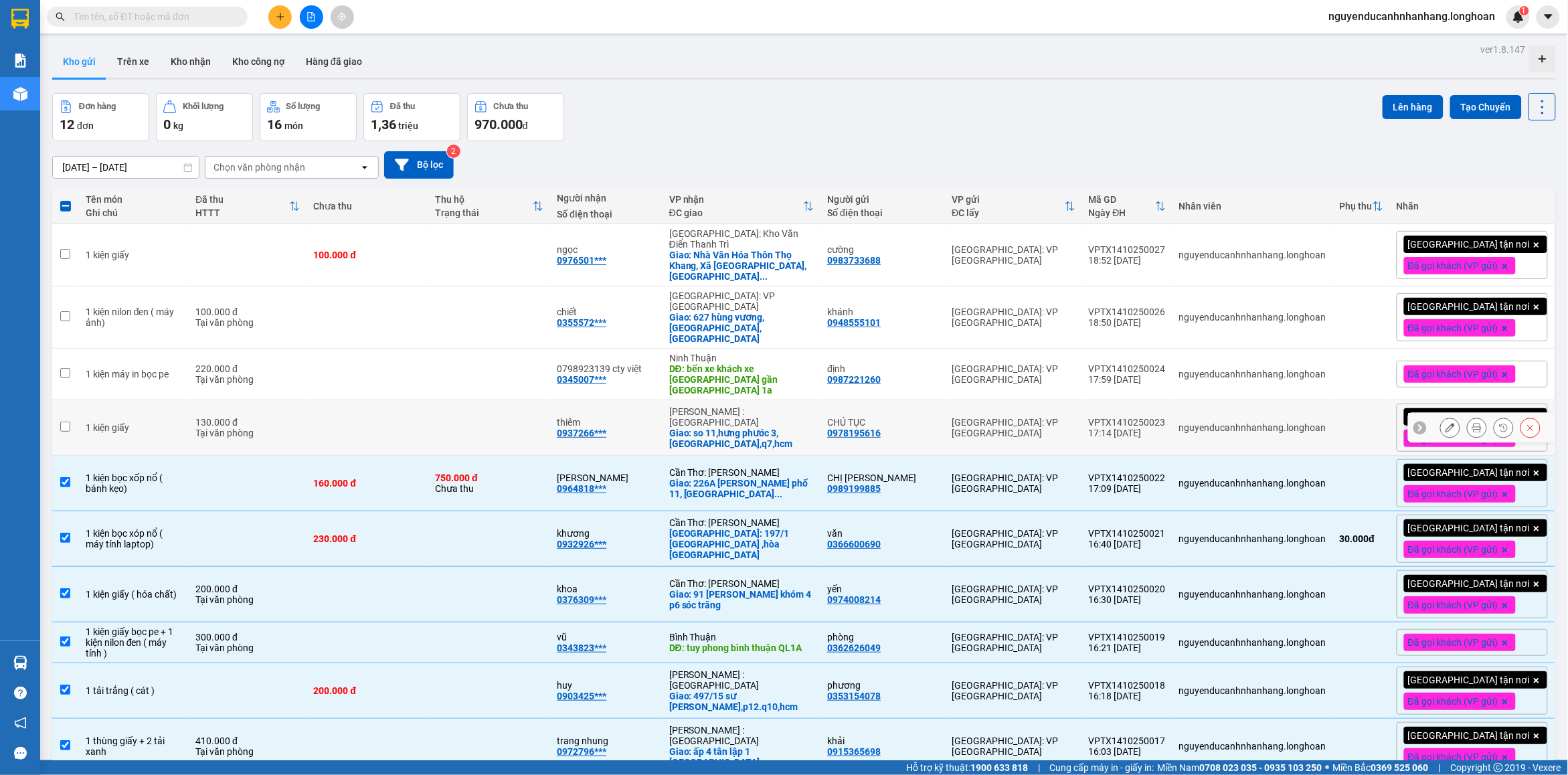
click at [273, 417] on div "130.000 đ" at bounding box center [248, 422] width 105 height 11
checkbox input "true"
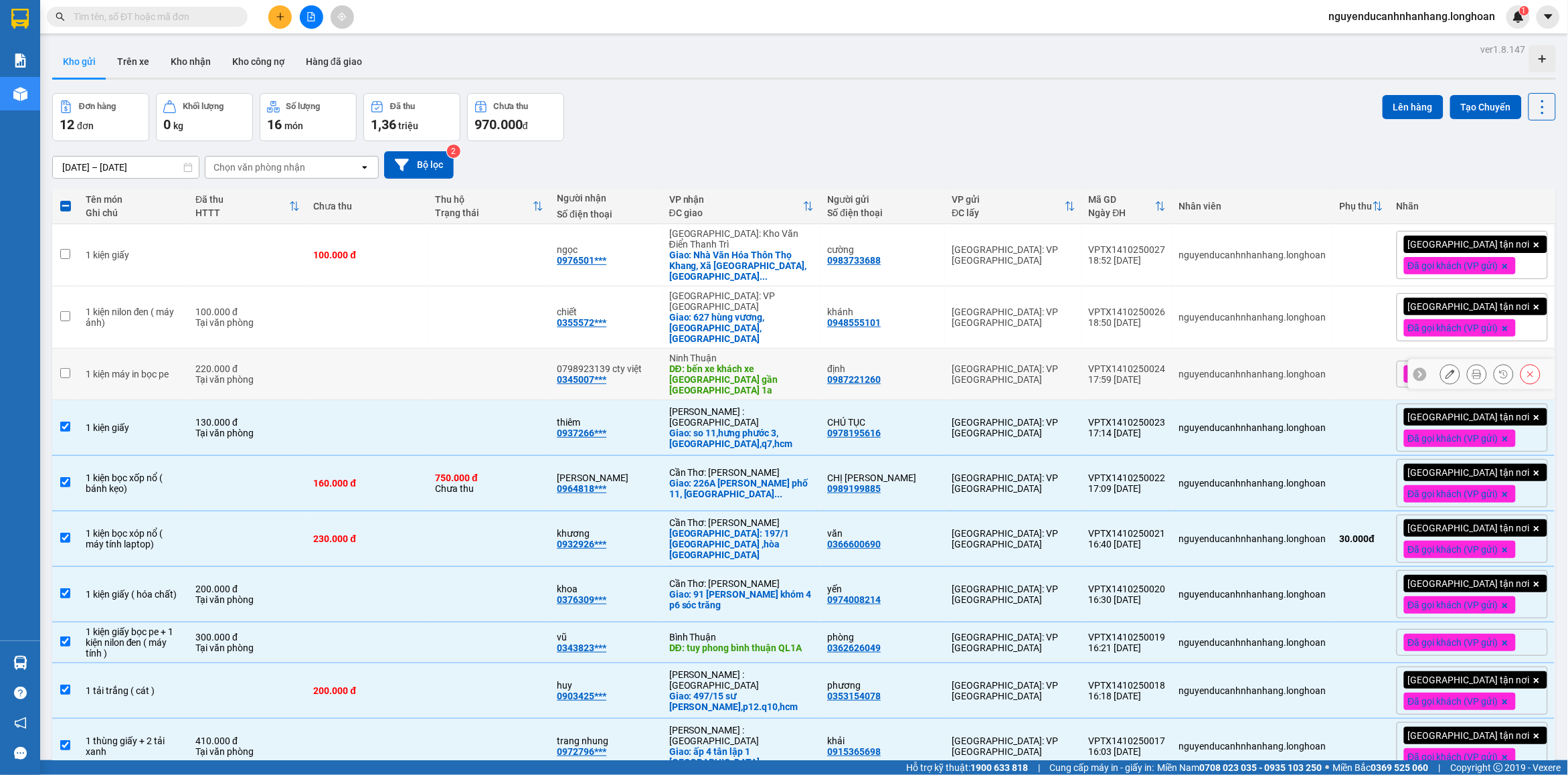
drag, startPoint x: 297, startPoint y: 199, endPoint x: 329, endPoint y: 150, distance: 58.5
click at [297, 374] on div "Tại văn phòng" at bounding box center [248, 379] width 105 height 11
drag, startPoint x: 329, startPoint y: 150, endPoint x: 381, endPoint y: 94, distance: 76.4
click at [332, 287] on td at bounding box center [367, 317] width 122 height 62
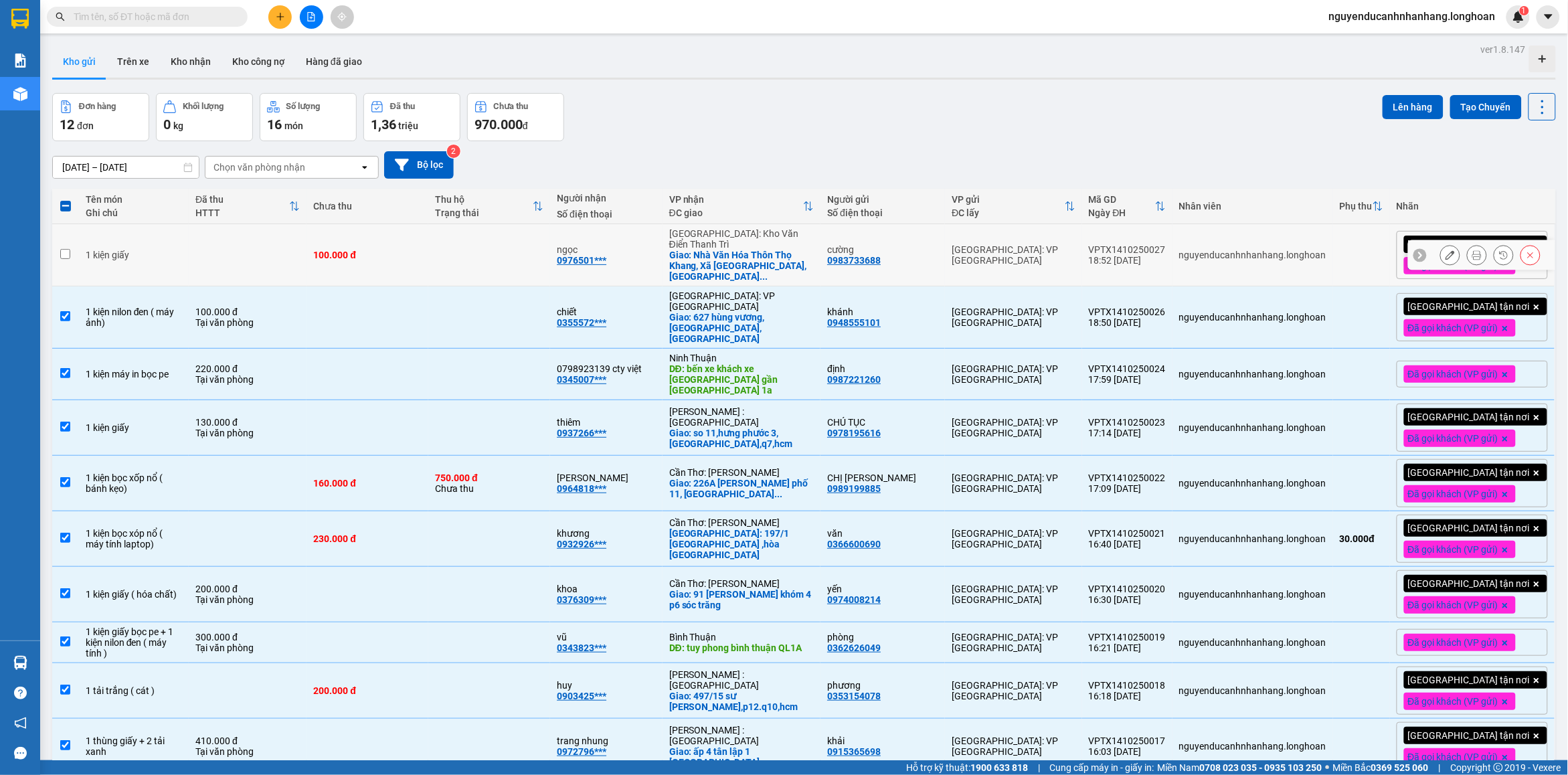
checkbox input "true"
drag, startPoint x: 381, startPoint y: 94, endPoint x: 838, endPoint y: 204, distance: 470.1
click at [382, 224] on td "100.000 đ" at bounding box center [367, 255] width 122 height 62
checkbox input "true"
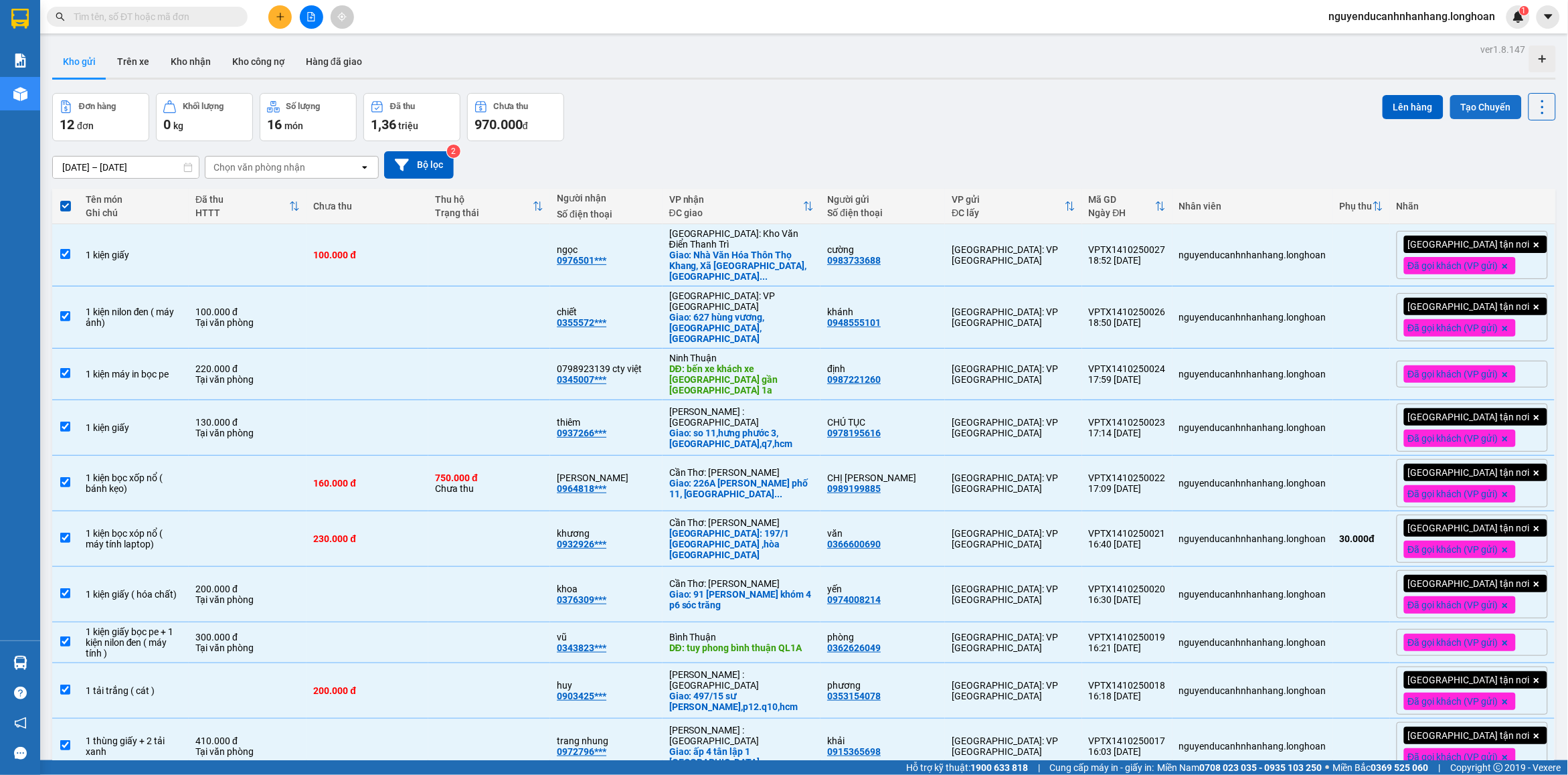
click at [1480, 114] on button "Tạo Chuyến" at bounding box center [1486, 106] width 71 height 24
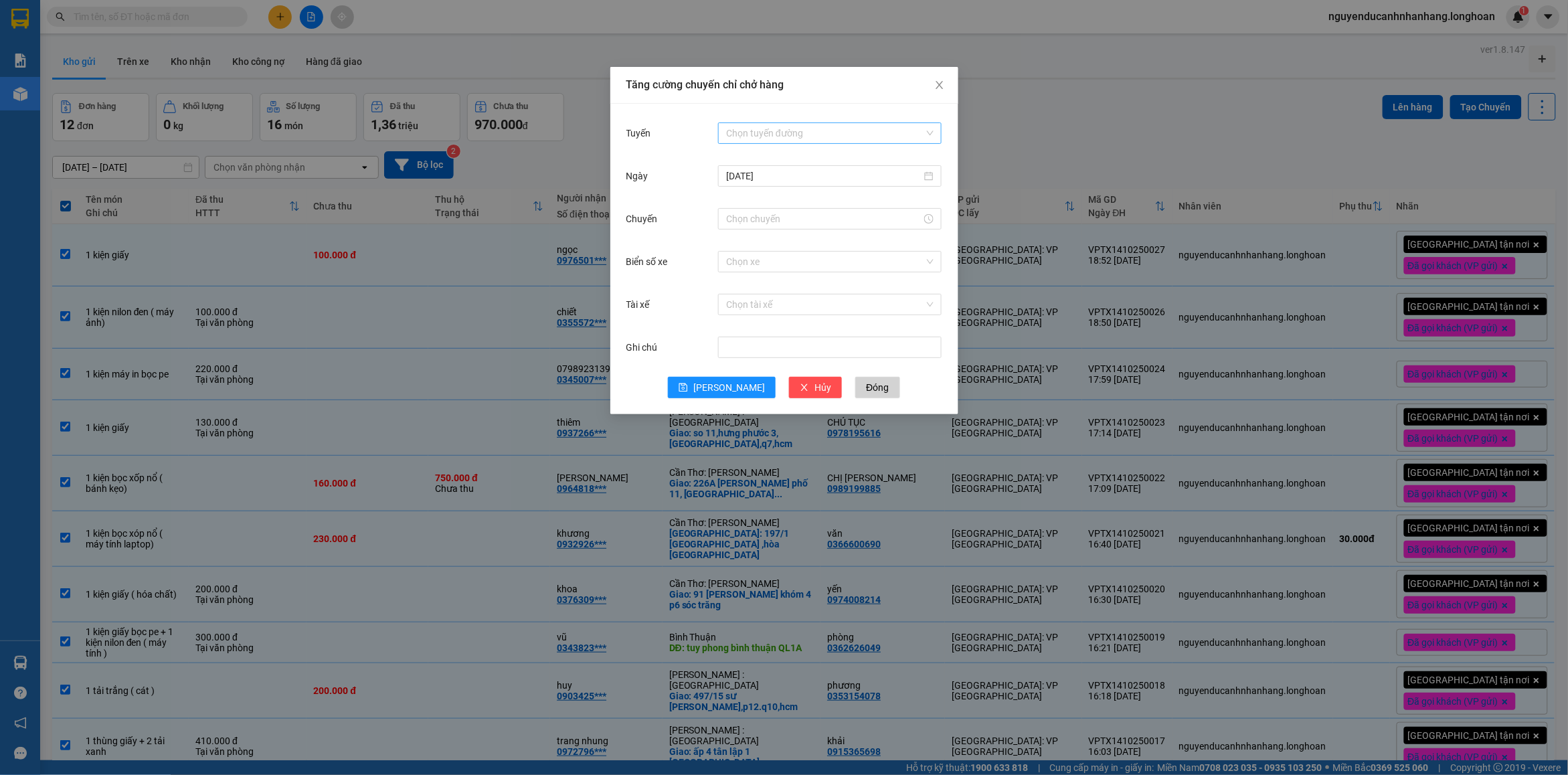
click at [761, 125] on input "Tuyến" at bounding box center [825, 133] width 198 height 20
click at [784, 666] on div "VP [PERSON_NAME]" at bounding box center [831, 674] width 208 height 15
click at [772, 221] on input "Chuyến" at bounding box center [823, 218] width 195 height 15
click at [737, 610] on div "20" at bounding box center [737, 619] width 37 height 19
type input "20:00"
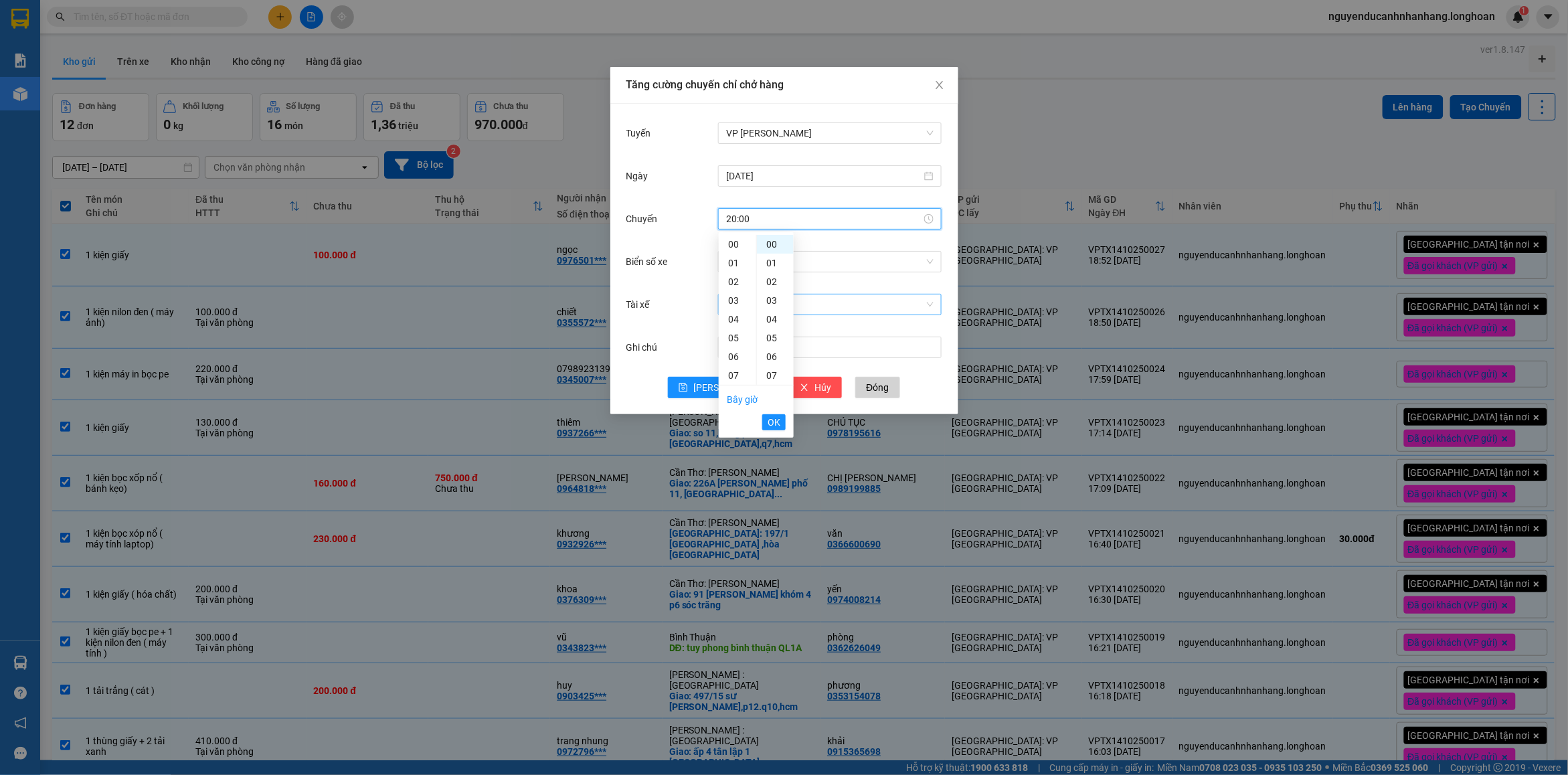
drag, startPoint x: 778, startPoint y: 421, endPoint x: 809, endPoint y: 302, distance: 123.0
click at [777, 421] on span "OK" at bounding box center [774, 422] width 12 height 15
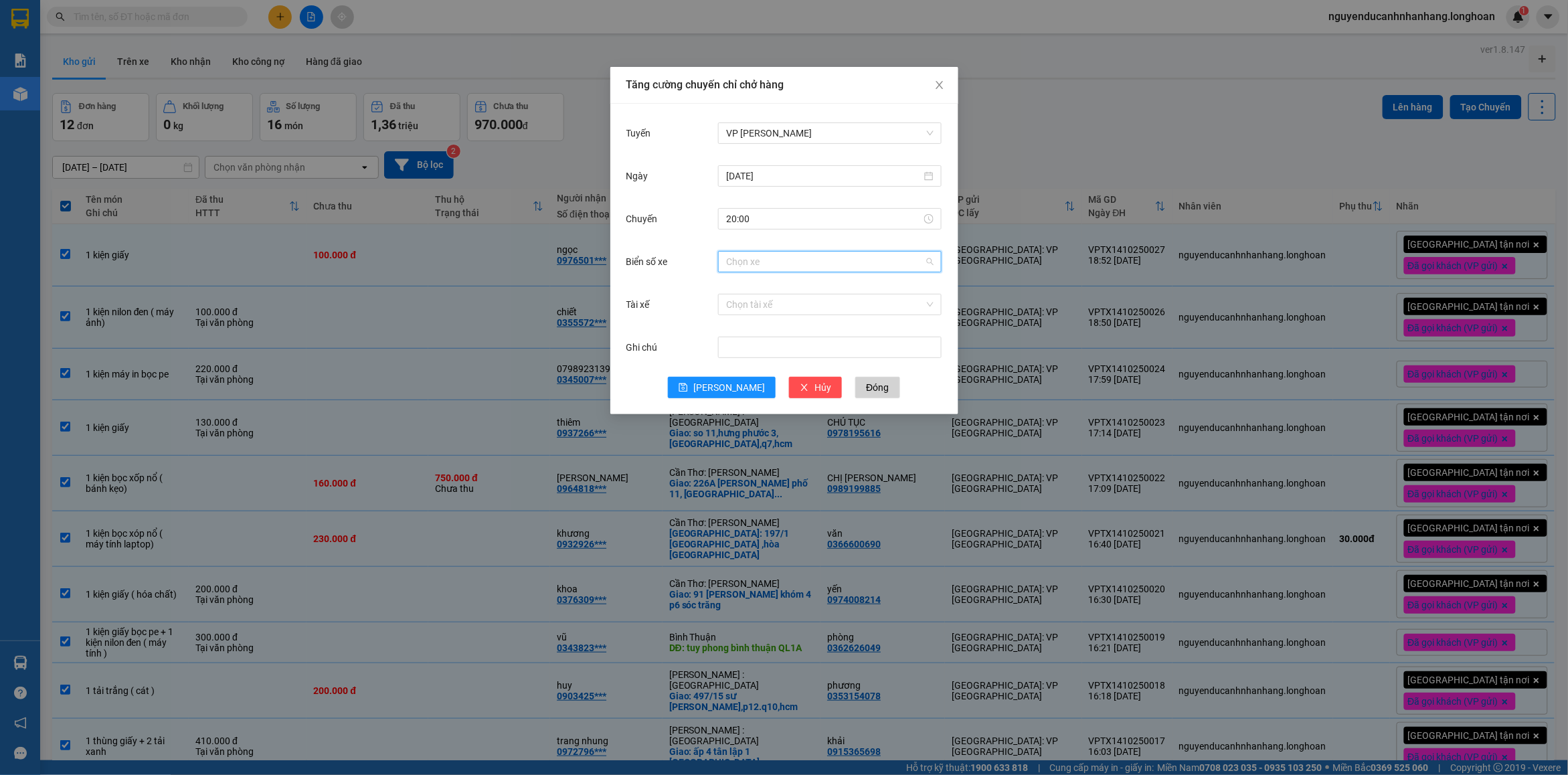
click at [823, 258] on input "Biển số xe" at bounding box center [825, 262] width 198 height 20
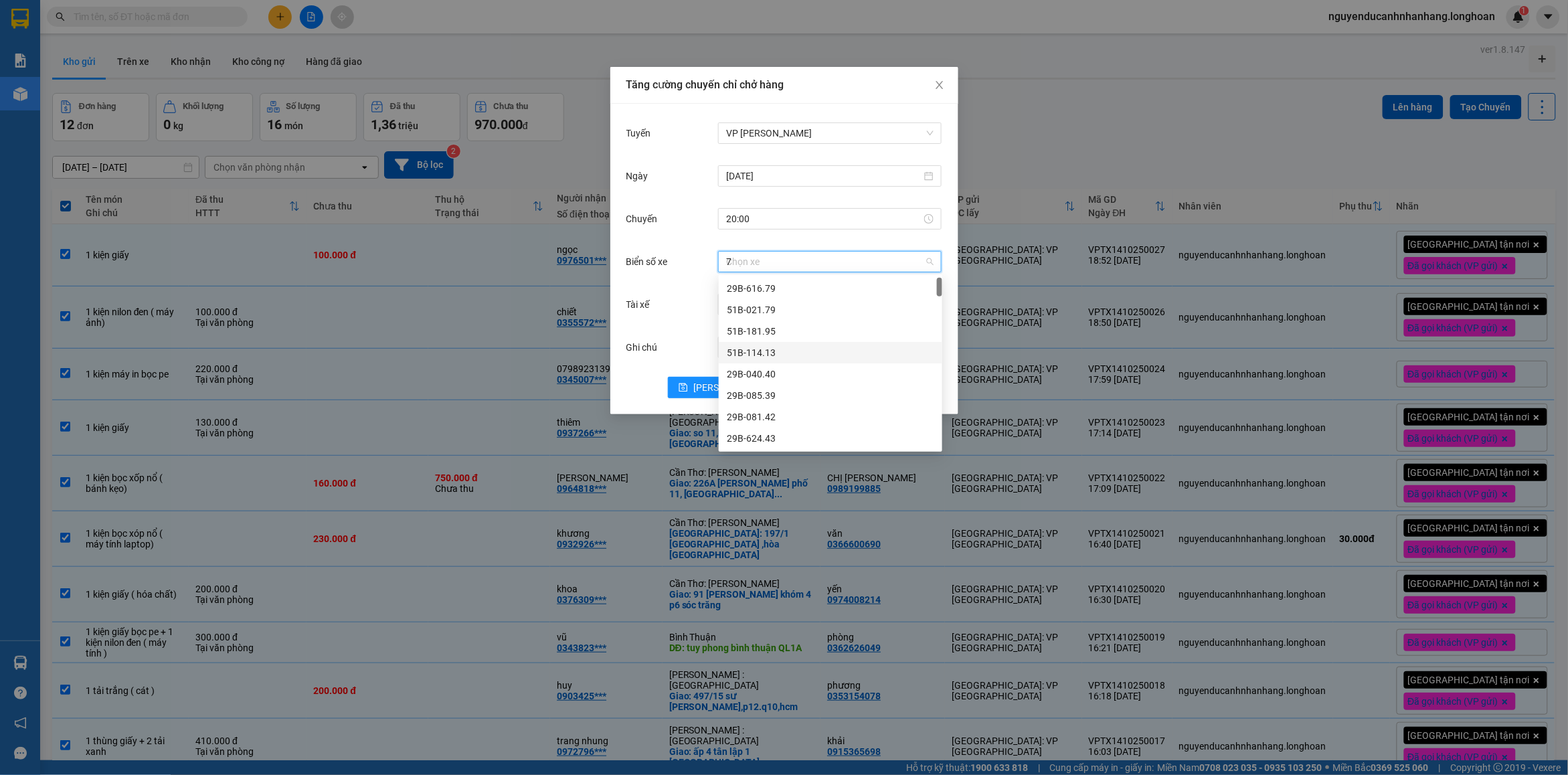
type input "71"
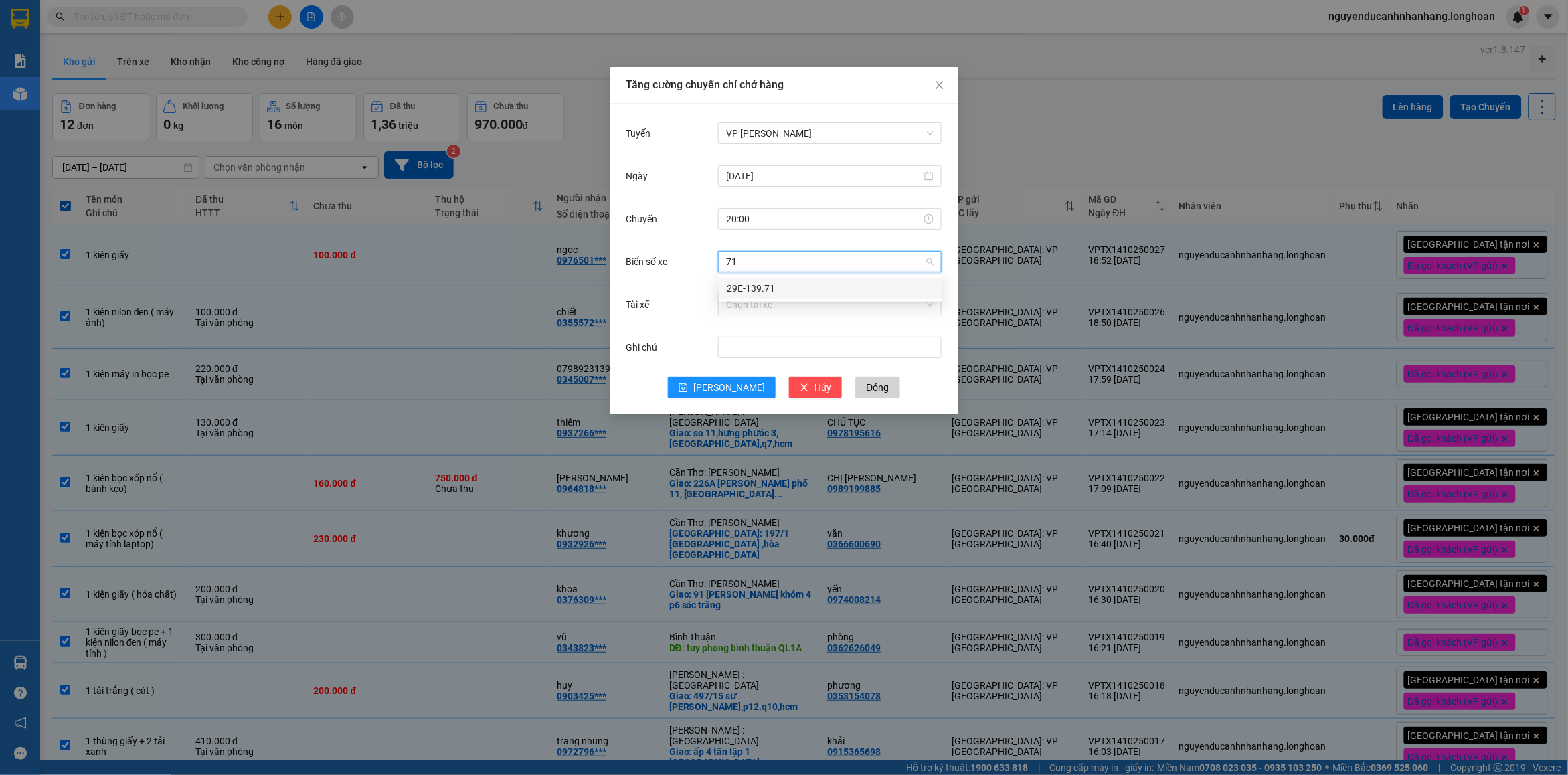
click at [800, 292] on div "29E-139.71" at bounding box center [831, 288] width 208 height 15
click at [783, 310] on input "Tài xế" at bounding box center [825, 304] width 198 height 20
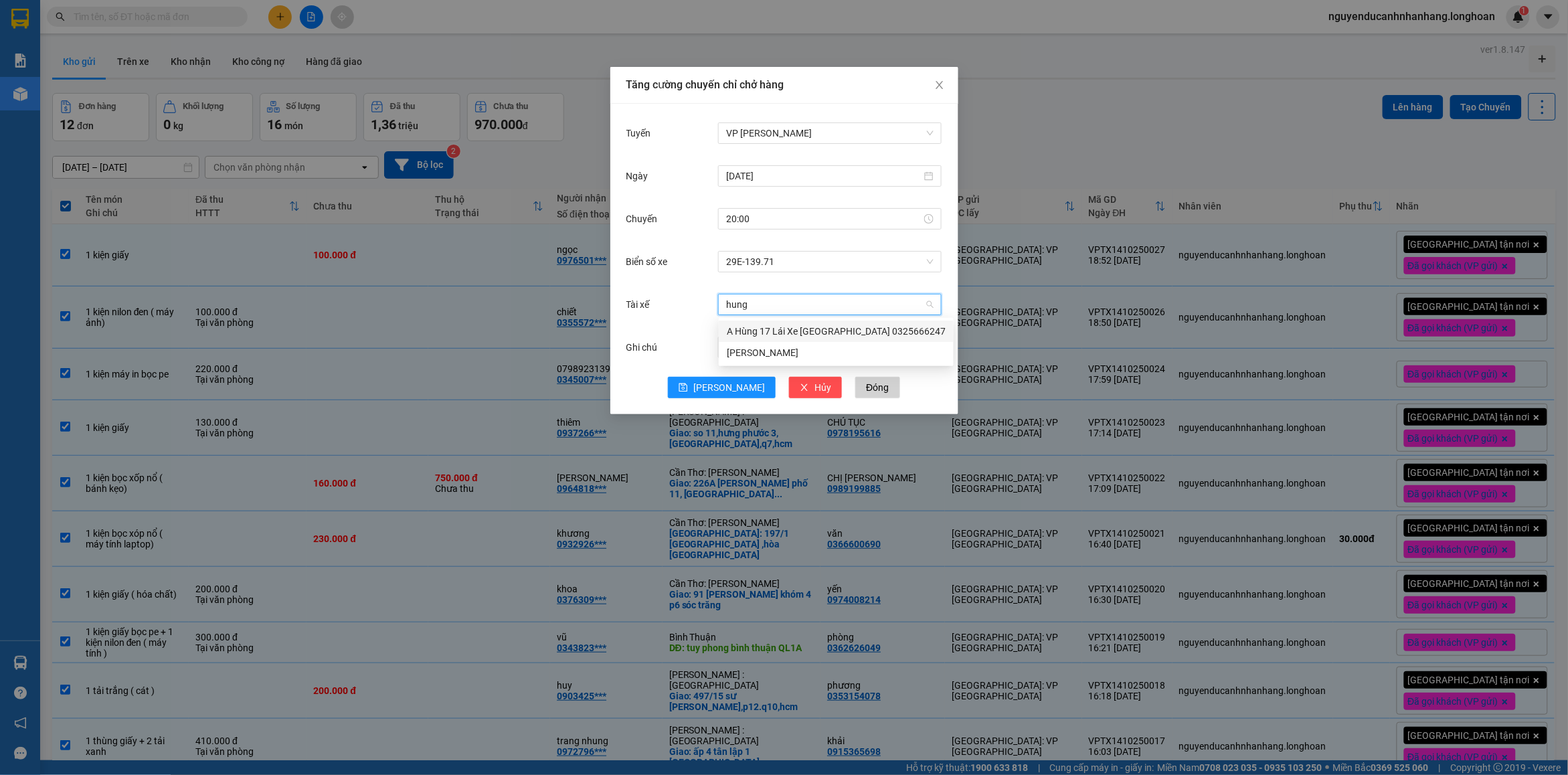
drag, startPoint x: 794, startPoint y: 326, endPoint x: 755, endPoint y: 370, distance: 58.8
click at [794, 328] on div "A Hùng 17 Lái Xe [GEOGRAPHIC_DATA] 0325666247" at bounding box center [836, 331] width 219 height 15
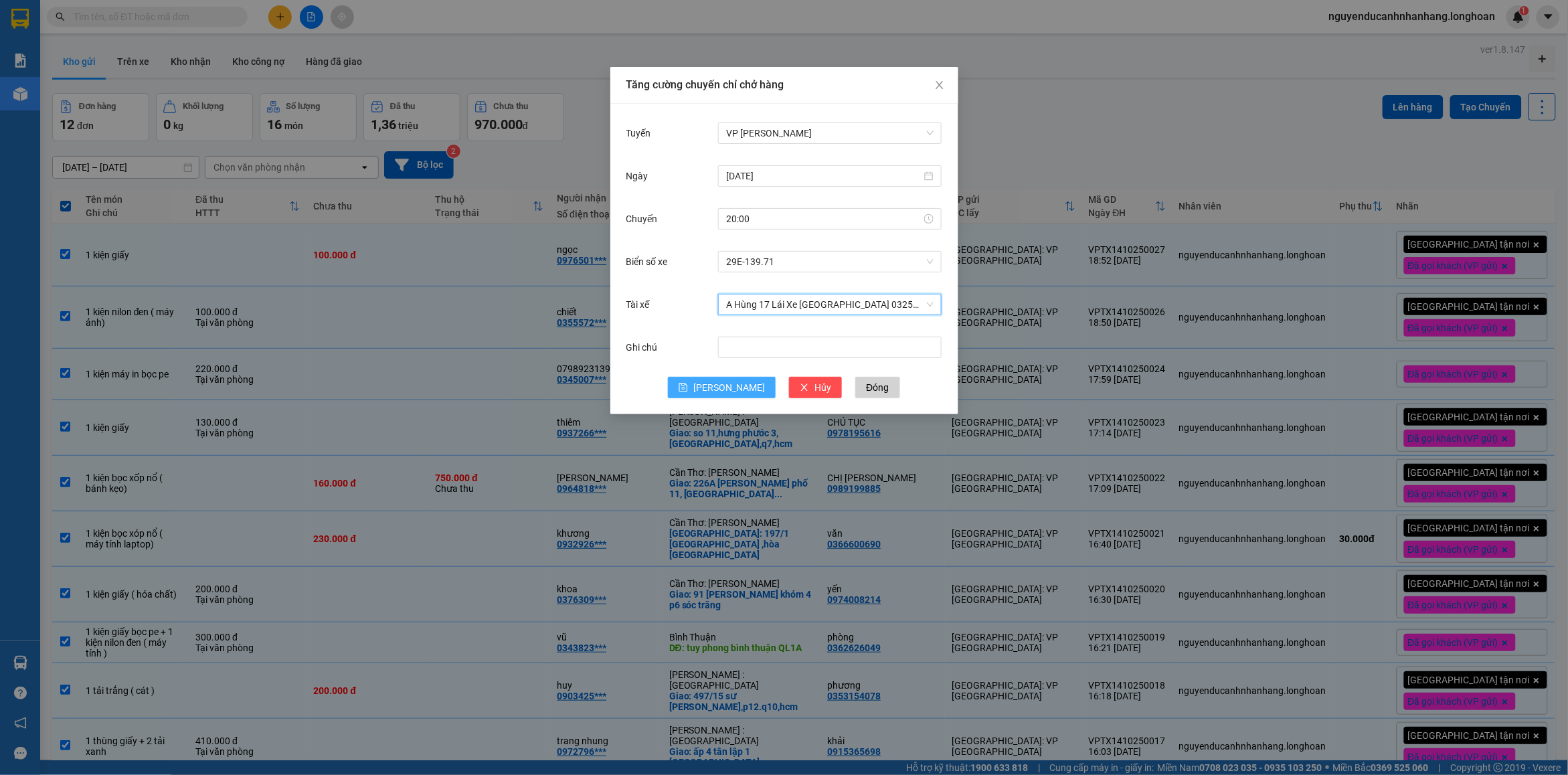
click at [730, 382] on span "[PERSON_NAME]" at bounding box center [729, 387] width 71 height 15
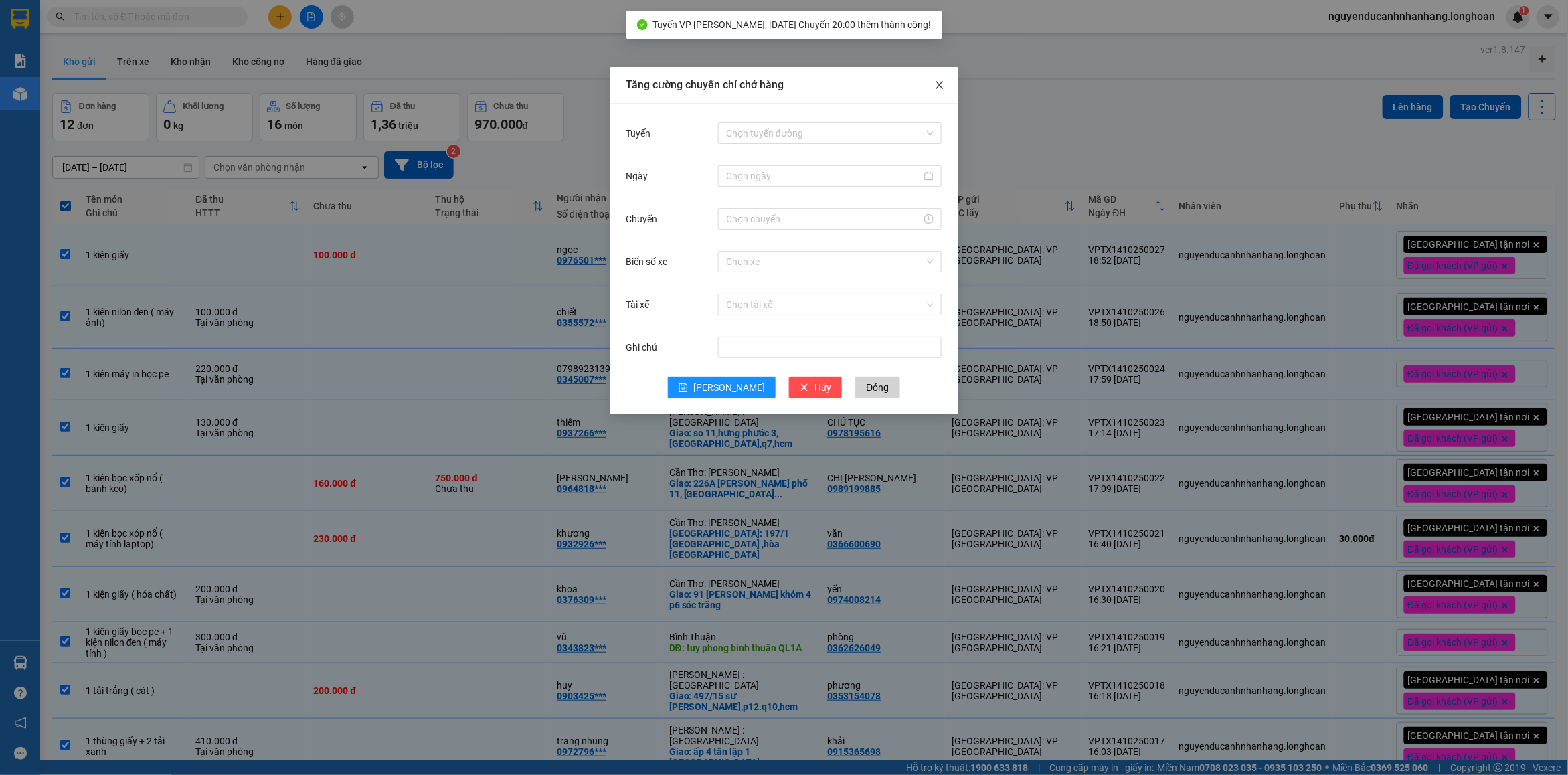
click at [941, 84] on icon "close" at bounding box center [939, 85] width 7 height 8
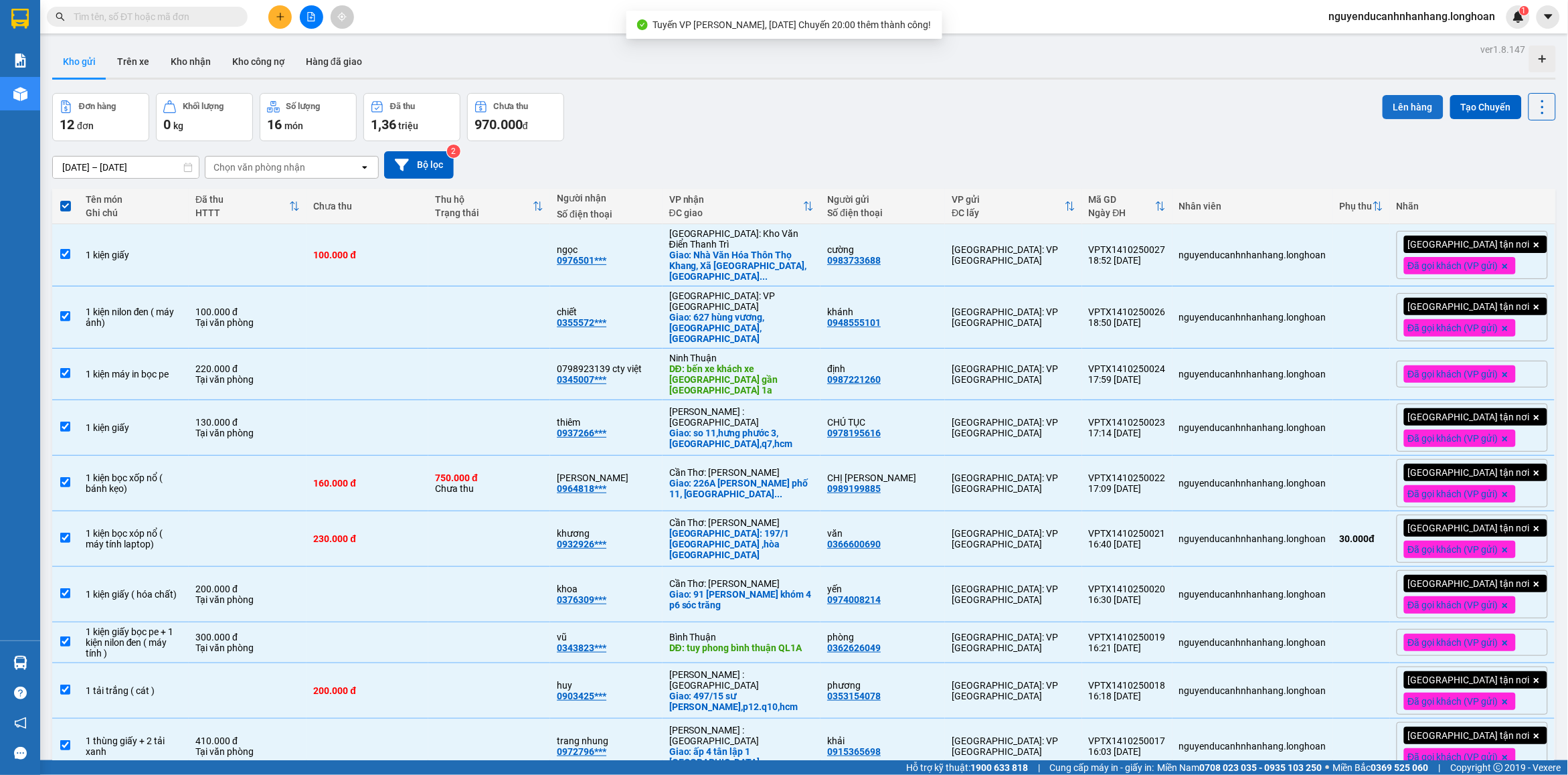
click at [1402, 101] on button "Lên hàng" at bounding box center [1413, 106] width 61 height 24
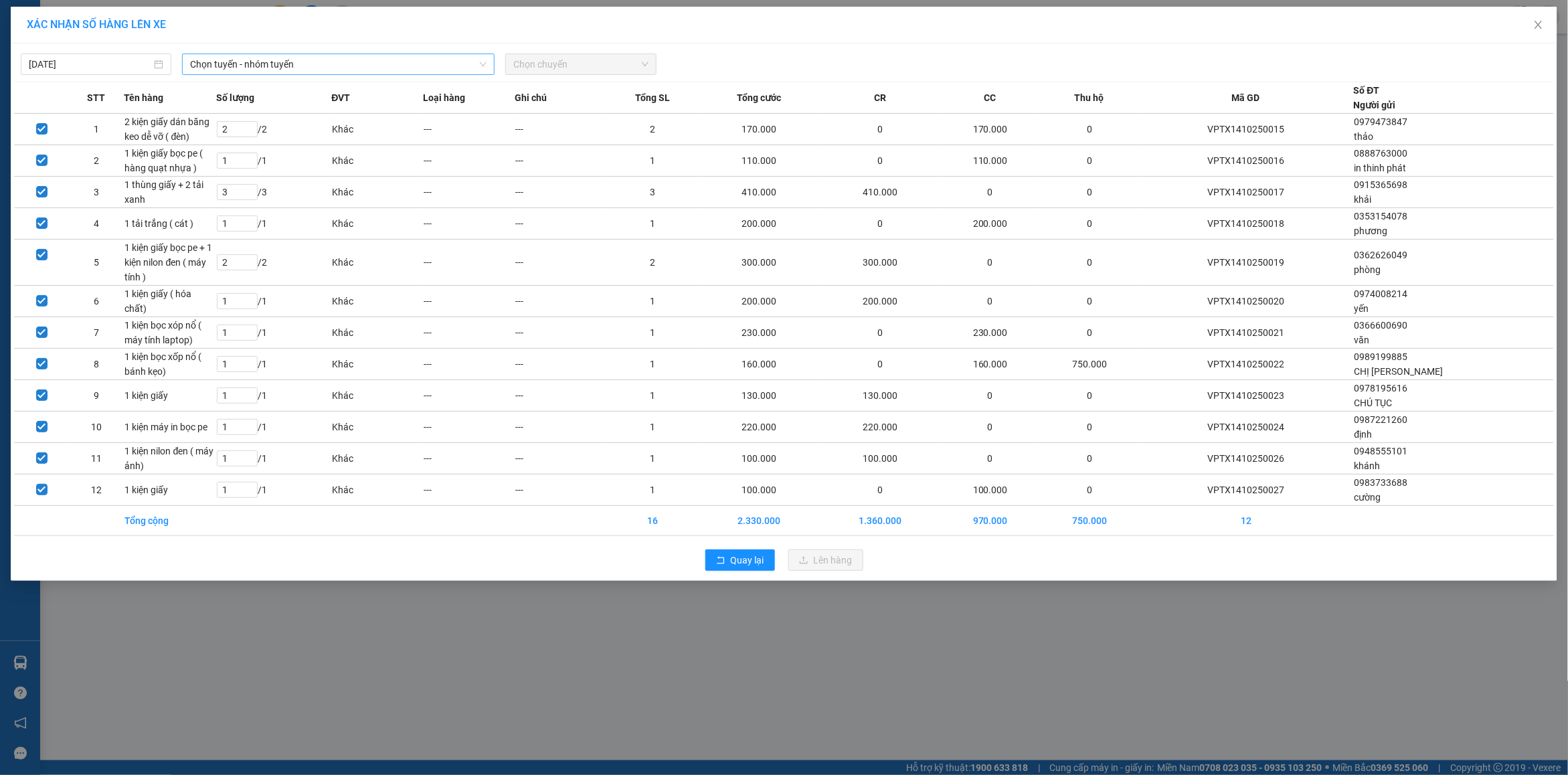
click at [370, 64] on span "Chọn tuyến - nhóm tuyến" at bounding box center [338, 64] width 297 height 20
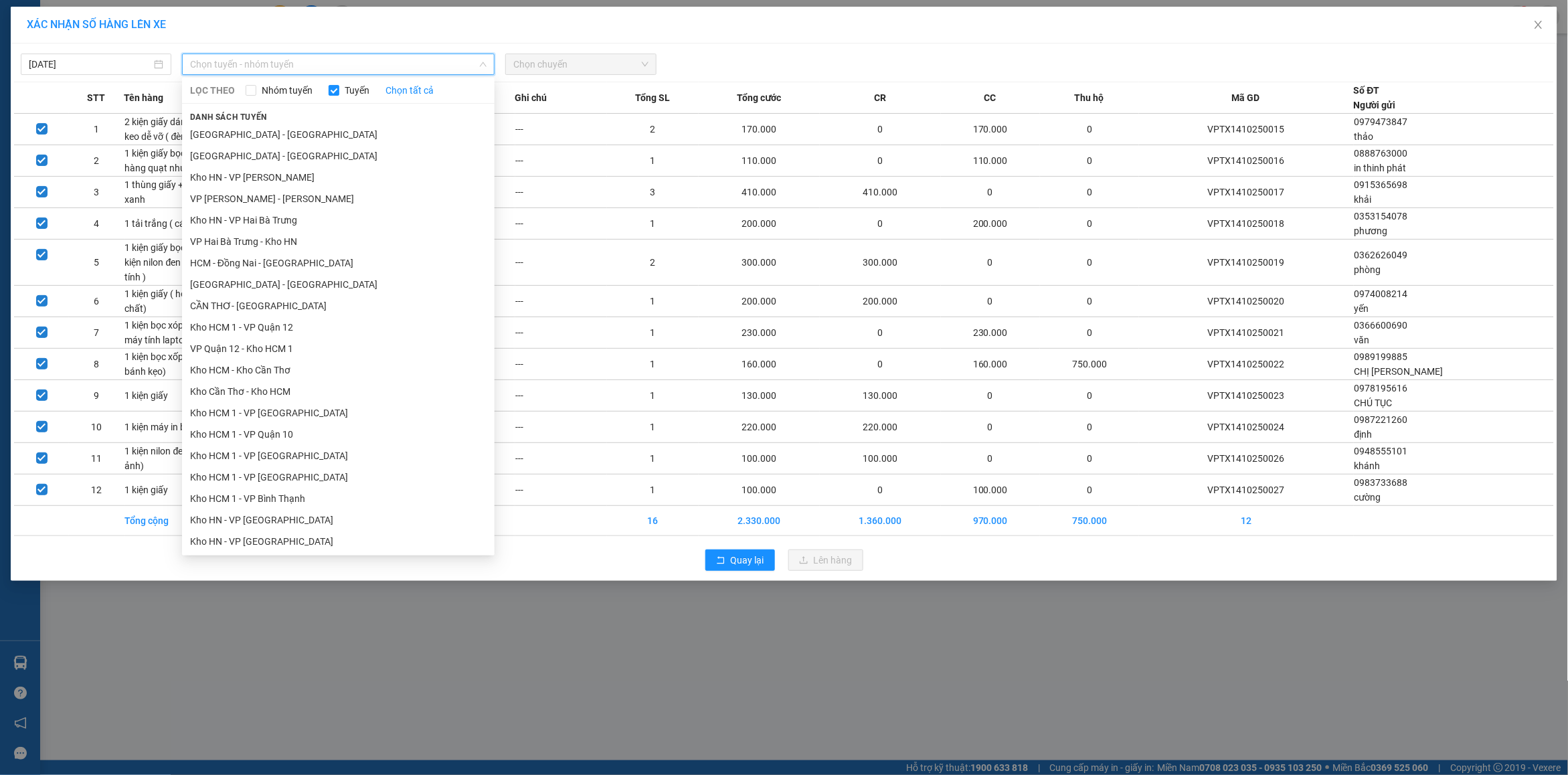
click at [235, 638] on li "VP [PERSON_NAME]" at bounding box center [338, 649] width 312 height 22
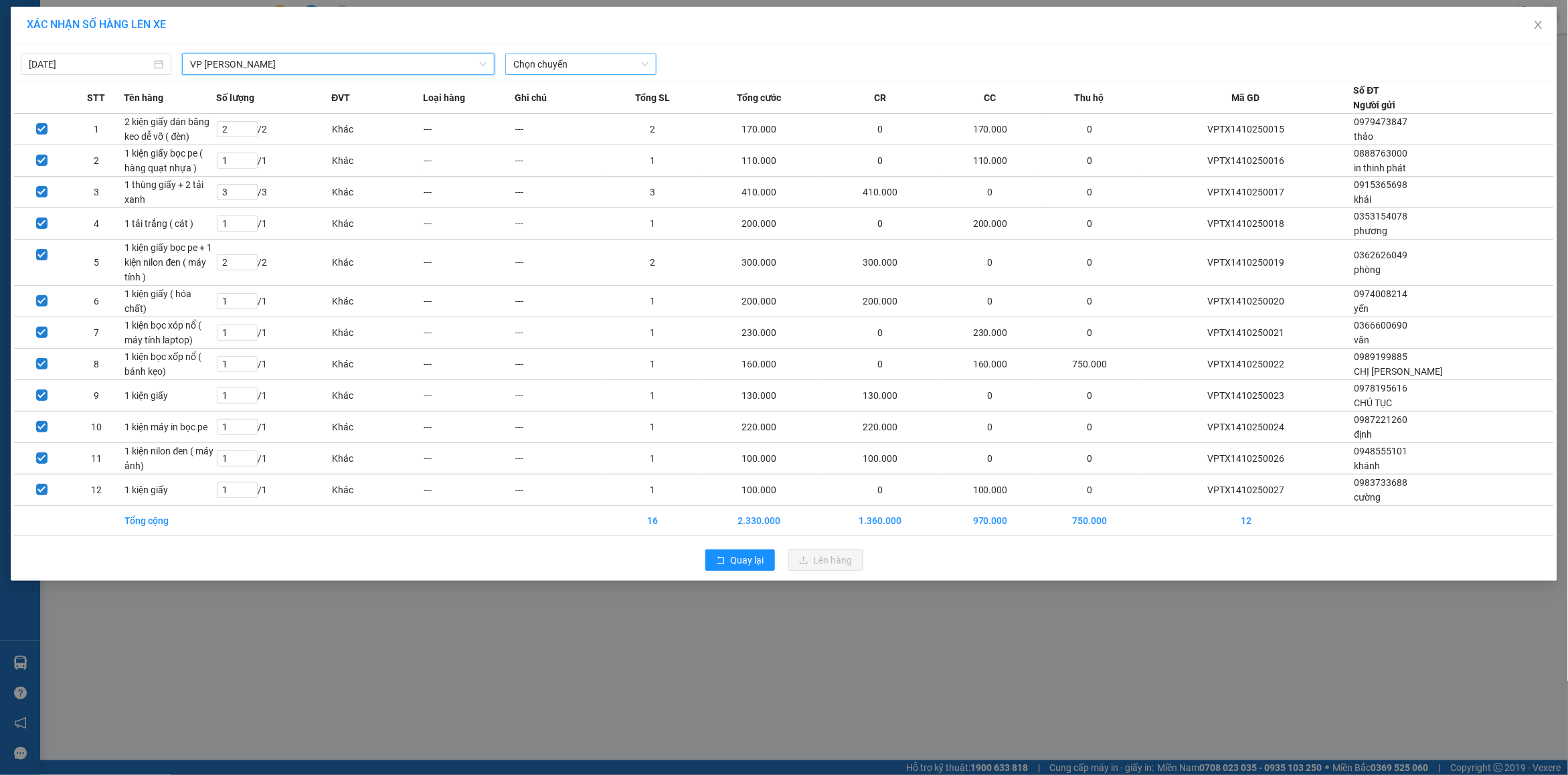
click at [584, 65] on span "Chọn chuyến" at bounding box center [581, 64] width 135 height 20
click at [561, 131] on div "20:00 (TC) - 29E-139.71" at bounding box center [566, 134] width 105 height 15
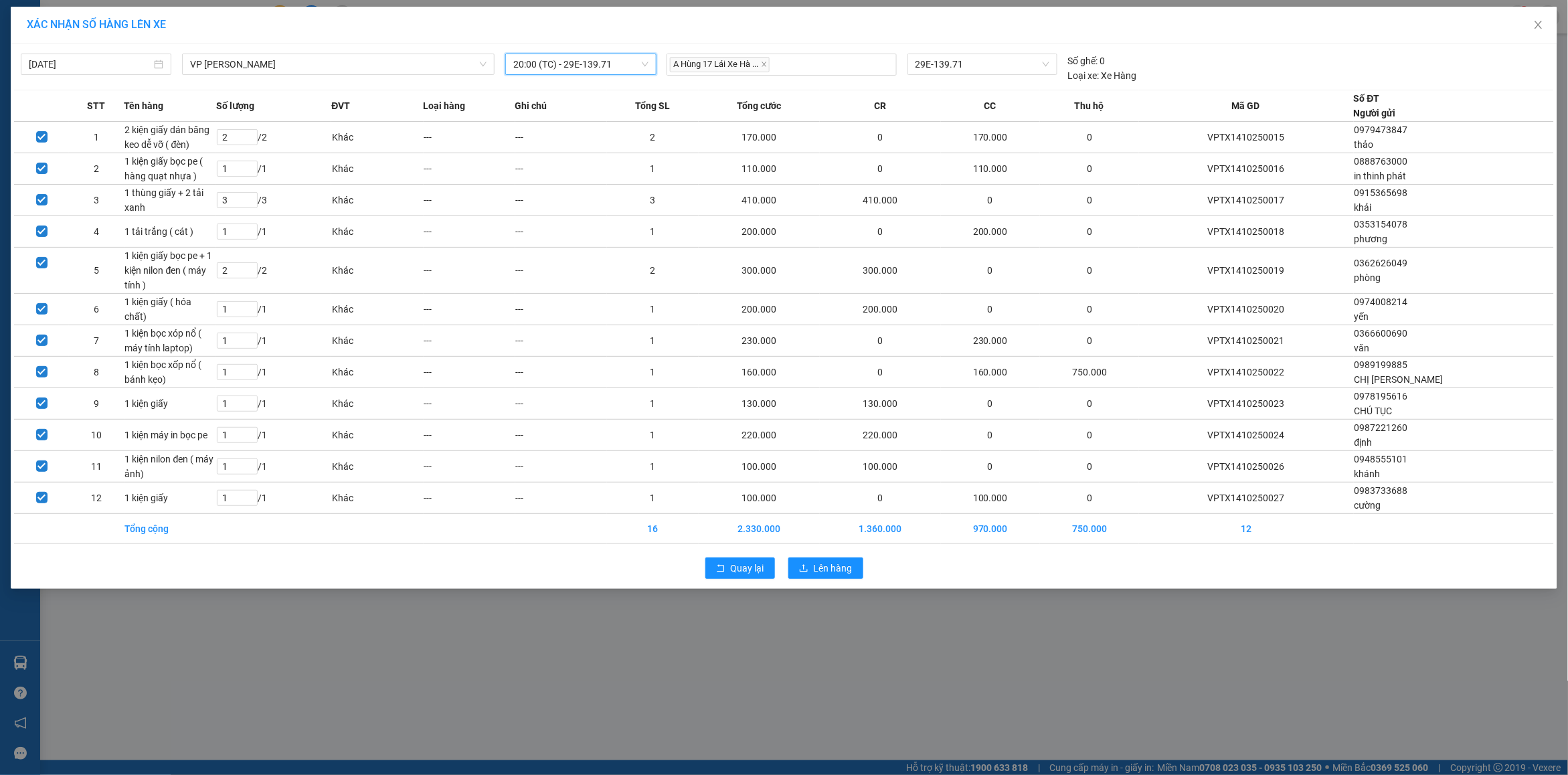
click at [832, 582] on div "Quay lại Lên hàng" at bounding box center [784, 568] width 1540 height 35
click at [818, 573] on span "Lên hàng" at bounding box center [833, 568] width 39 height 15
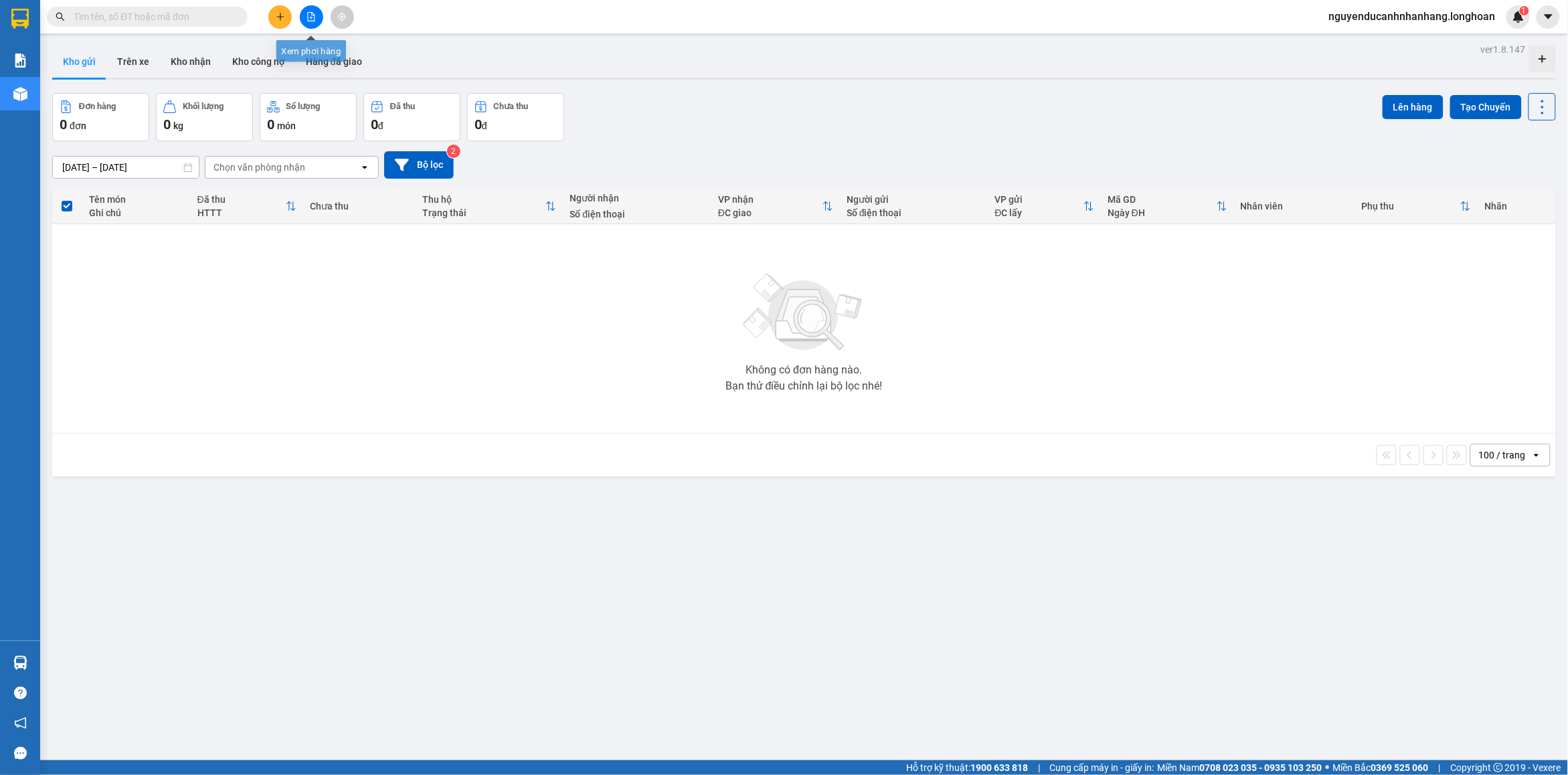
click at [316, 21] on button at bounding box center [312, 17] width 23 height 23
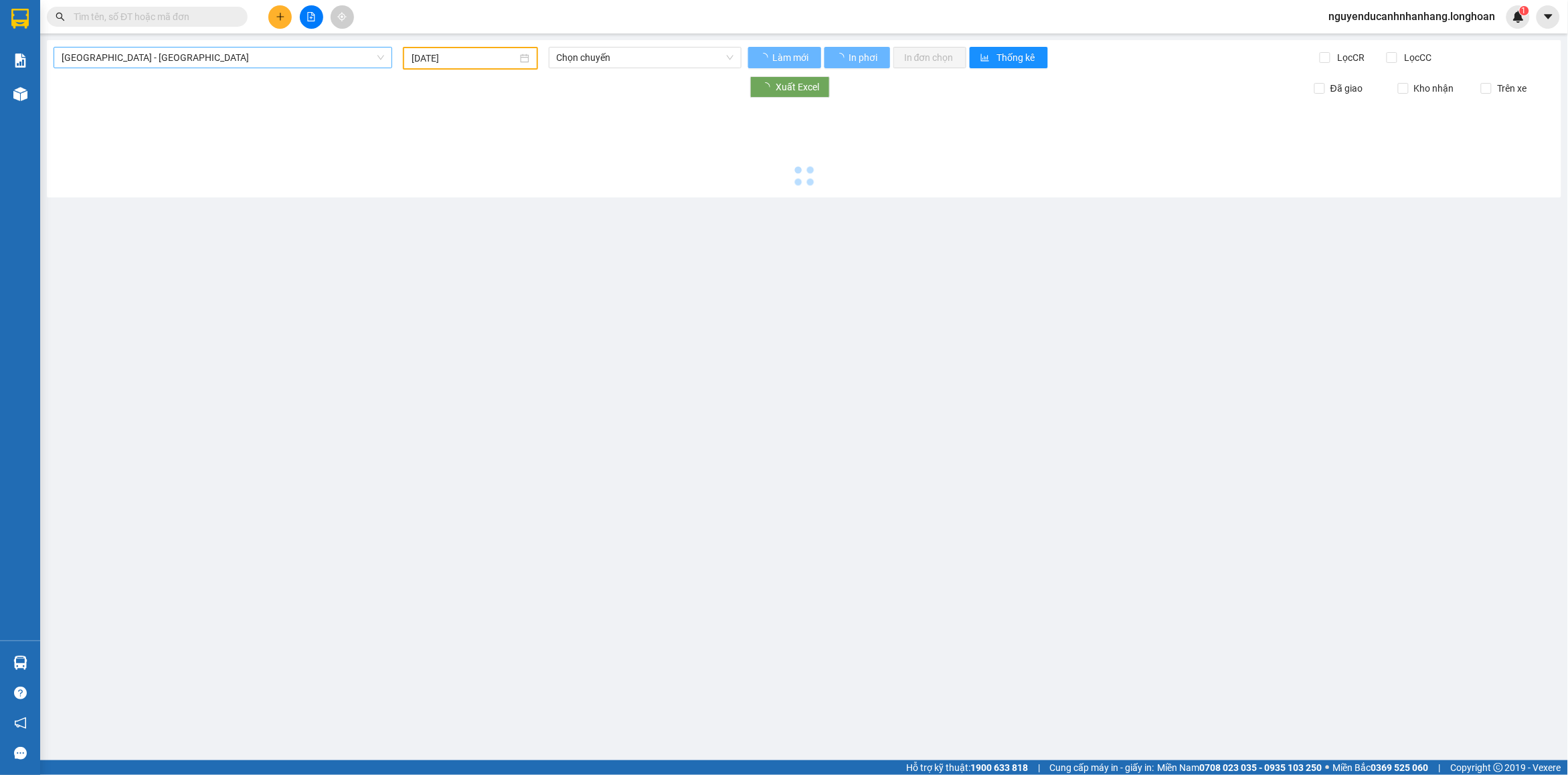
type input "[DATE]"
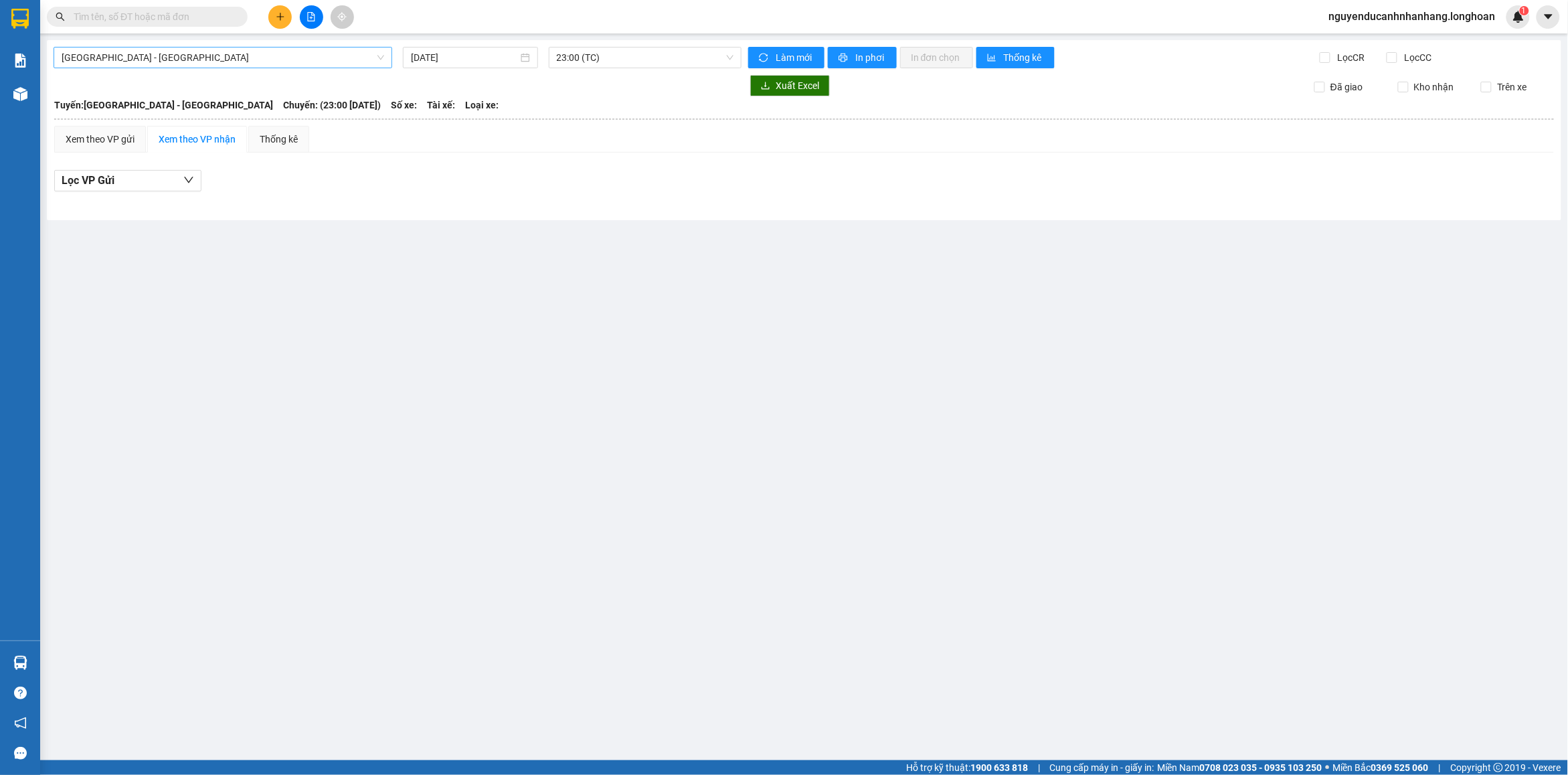
click at [178, 58] on span "[GEOGRAPHIC_DATA] - [GEOGRAPHIC_DATA]" at bounding box center [223, 57] width 322 height 20
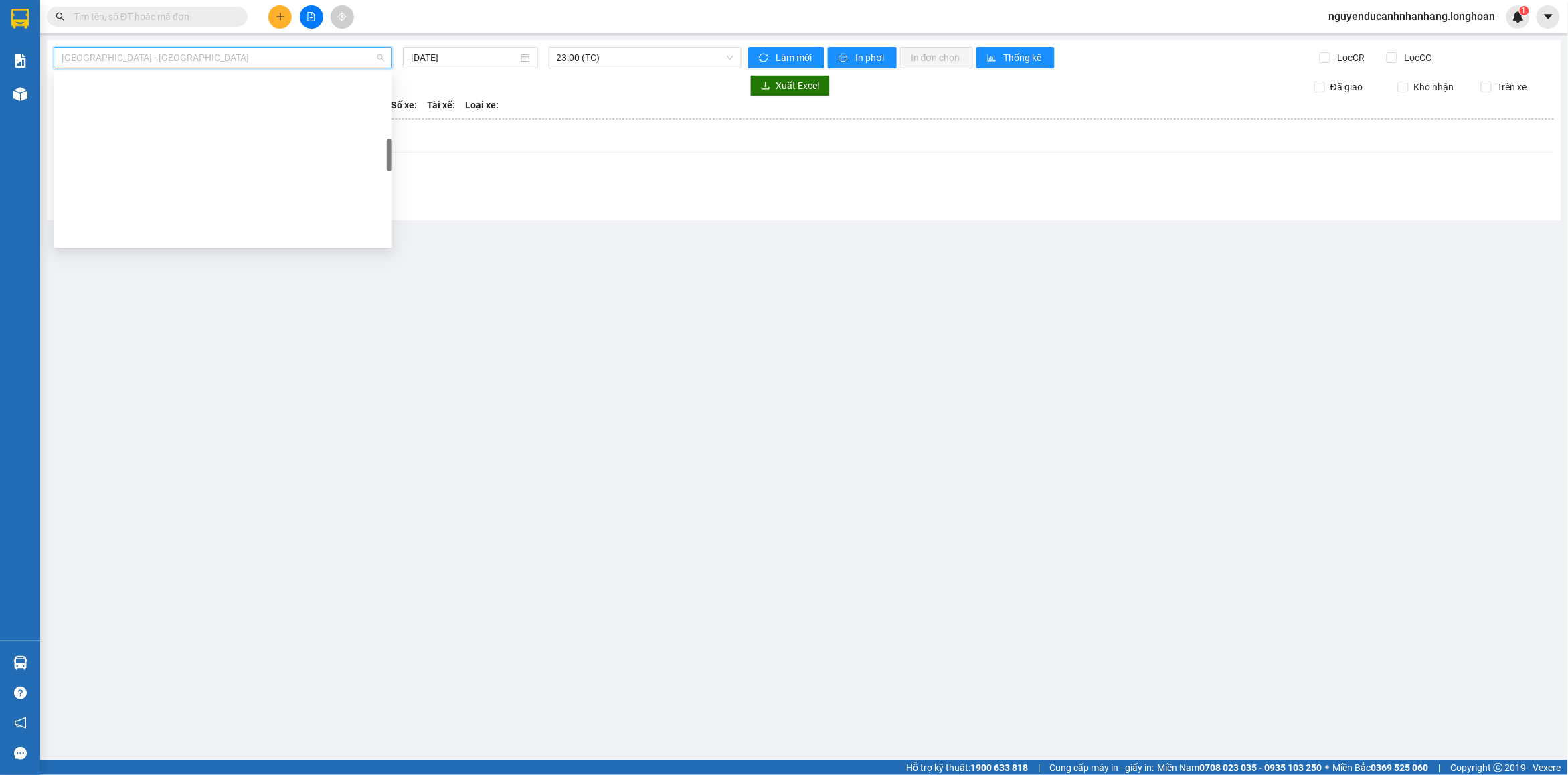
click at [115, 612] on div "VP [PERSON_NAME]" at bounding box center [223, 620] width 322 height 15
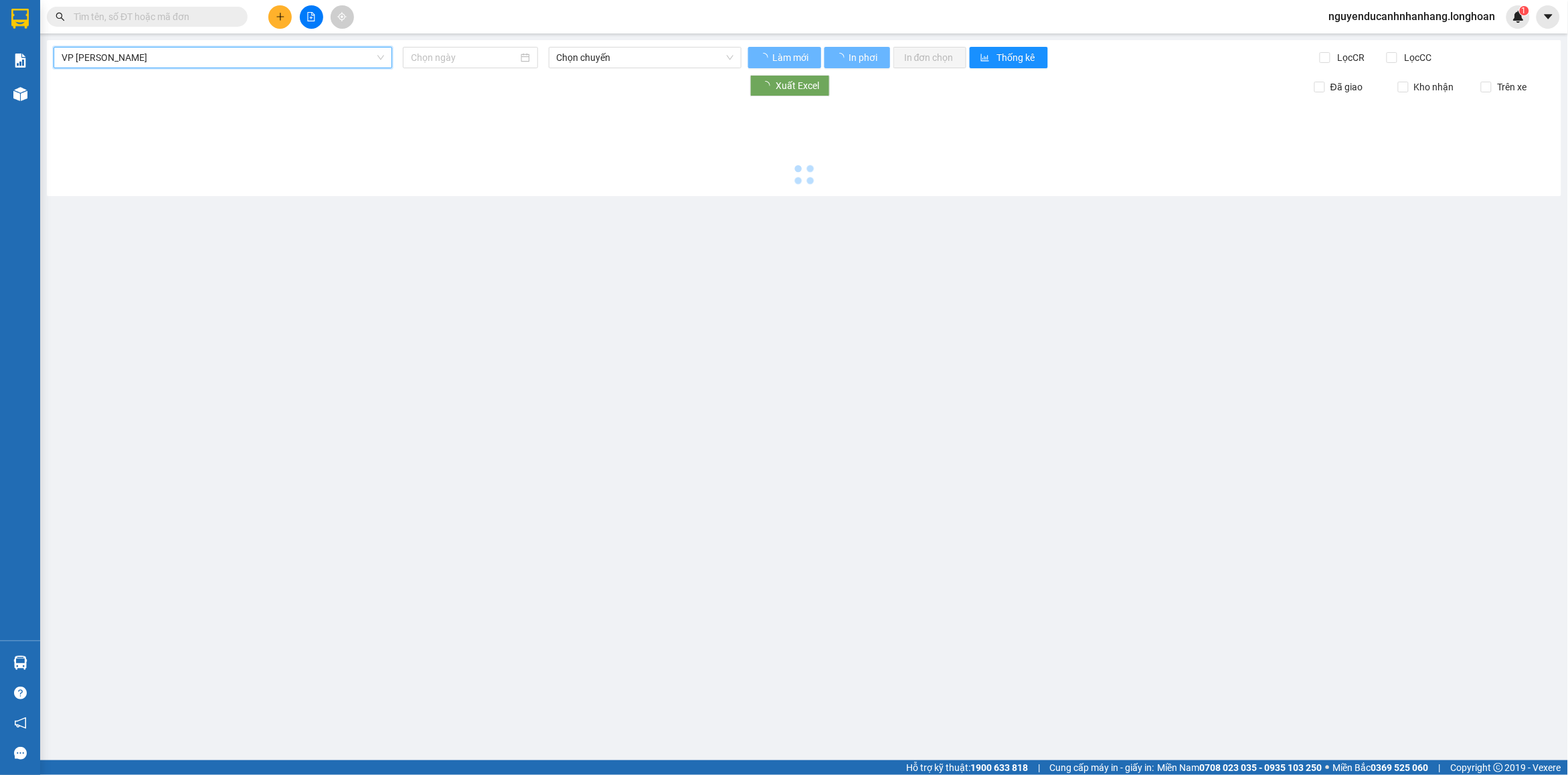
type input "[DATE]"
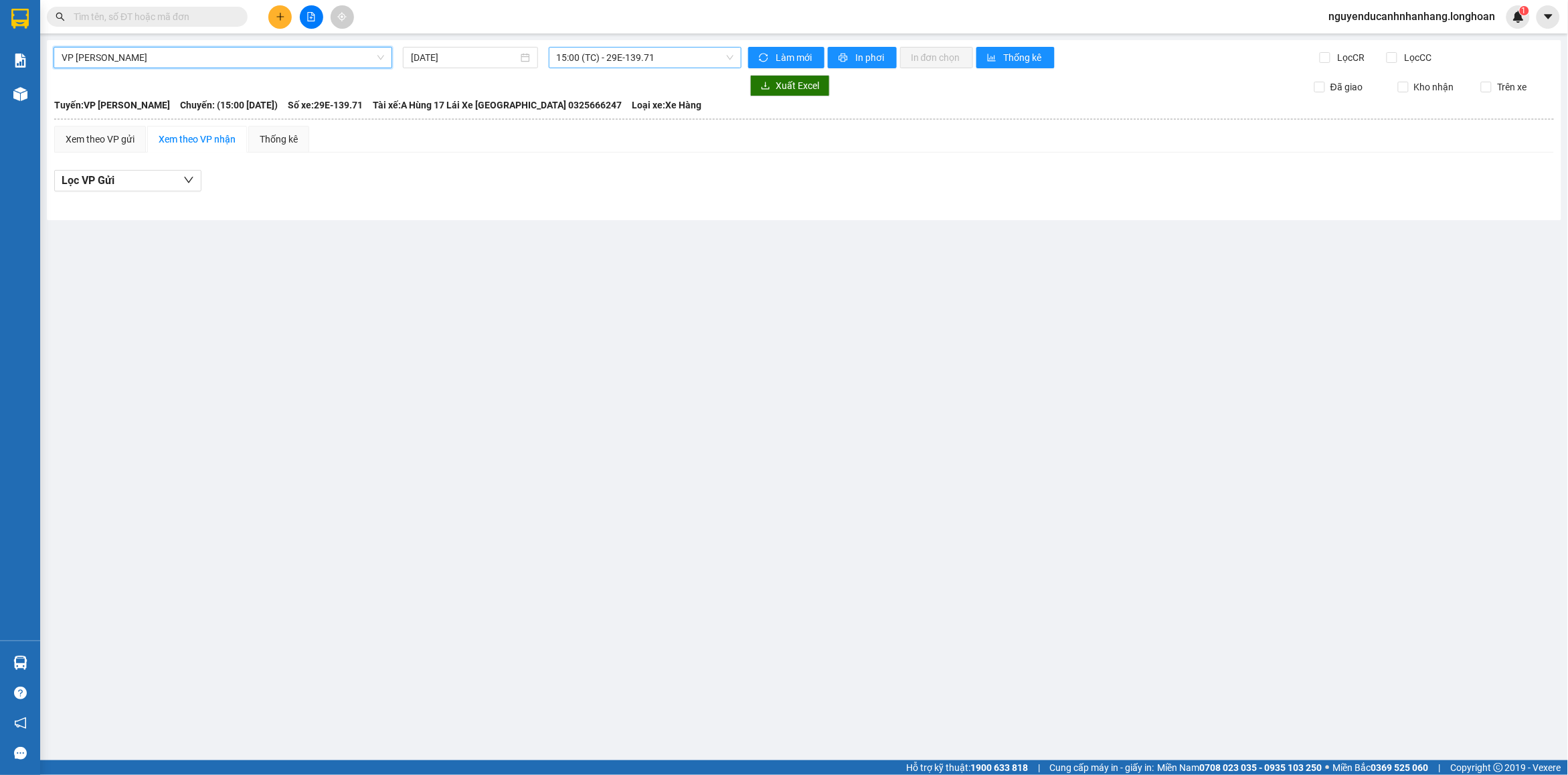
click at [612, 57] on span "15:00 (TC) - 29E-139.71" at bounding box center [645, 57] width 177 height 20
click at [614, 125] on div "20:00 (TC) - 29E-139.71" at bounding box center [609, 127] width 105 height 15
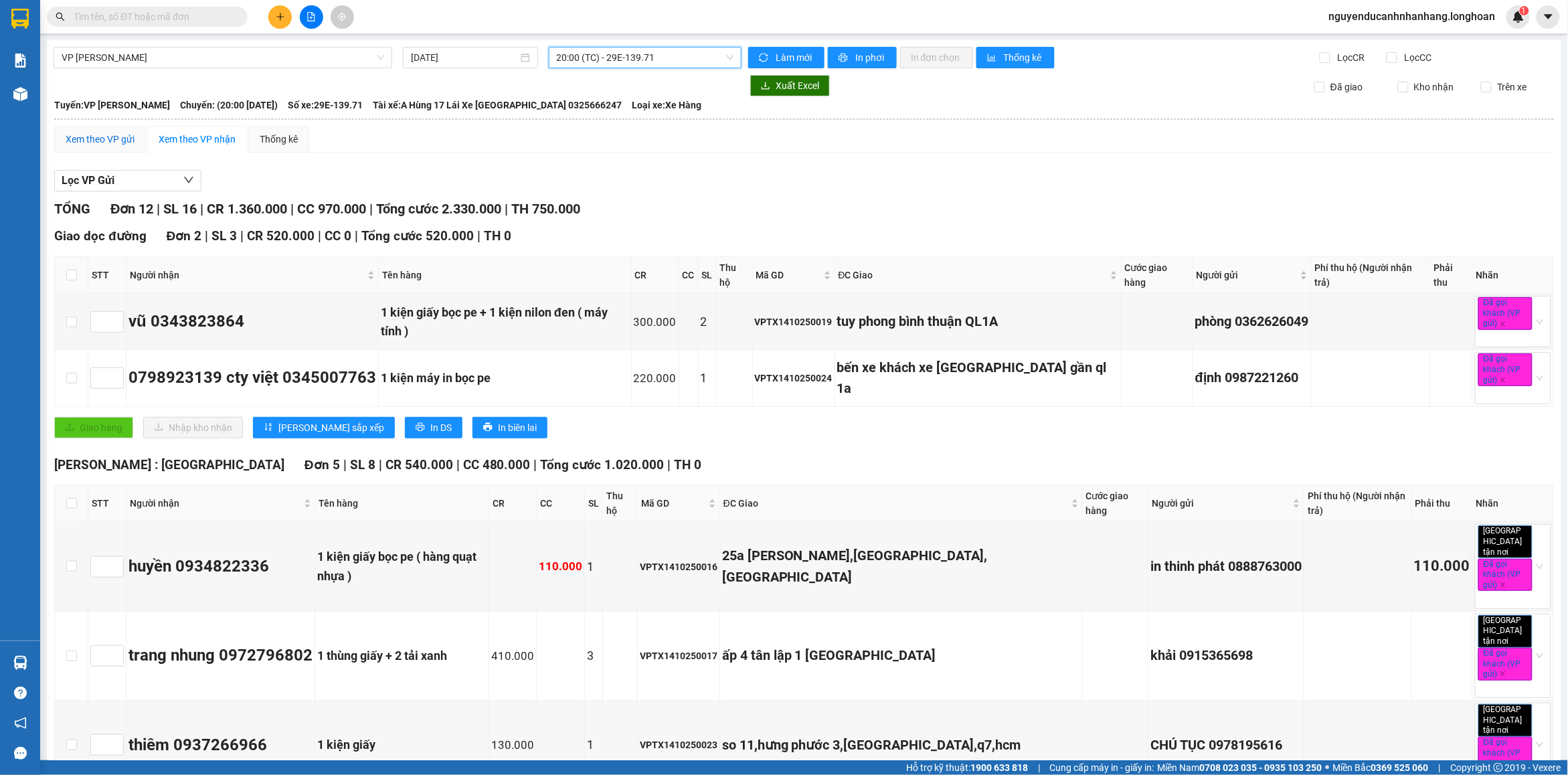
click at [116, 140] on div "Xem theo VP gửi" at bounding box center [100, 140] width 69 height 15
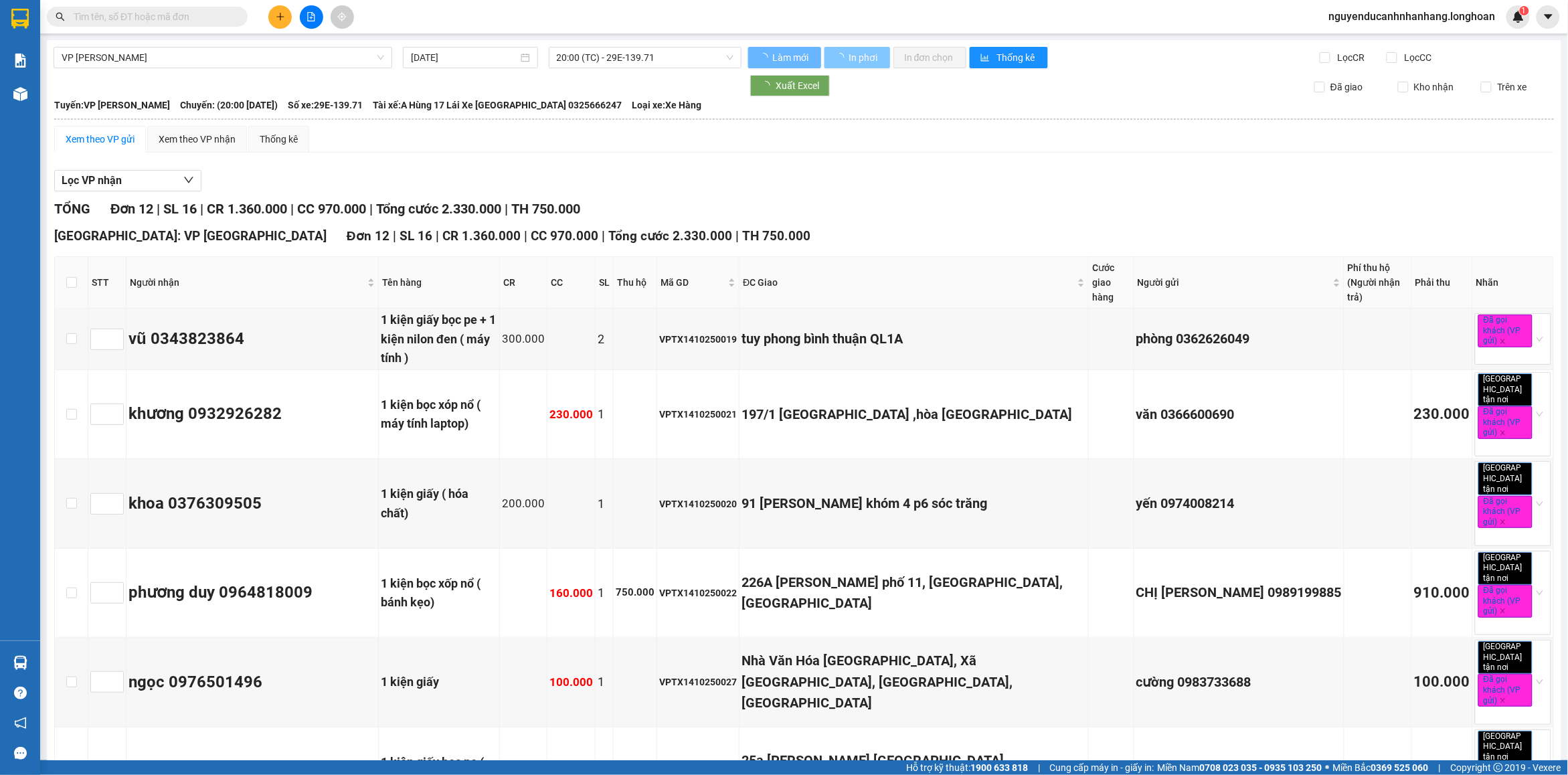
click at [862, 59] on span "In phơi" at bounding box center [863, 57] width 31 height 15
click at [853, 67] on button "In phơi" at bounding box center [862, 57] width 69 height 22
